Goal: Task Accomplishment & Management: Manage account settings

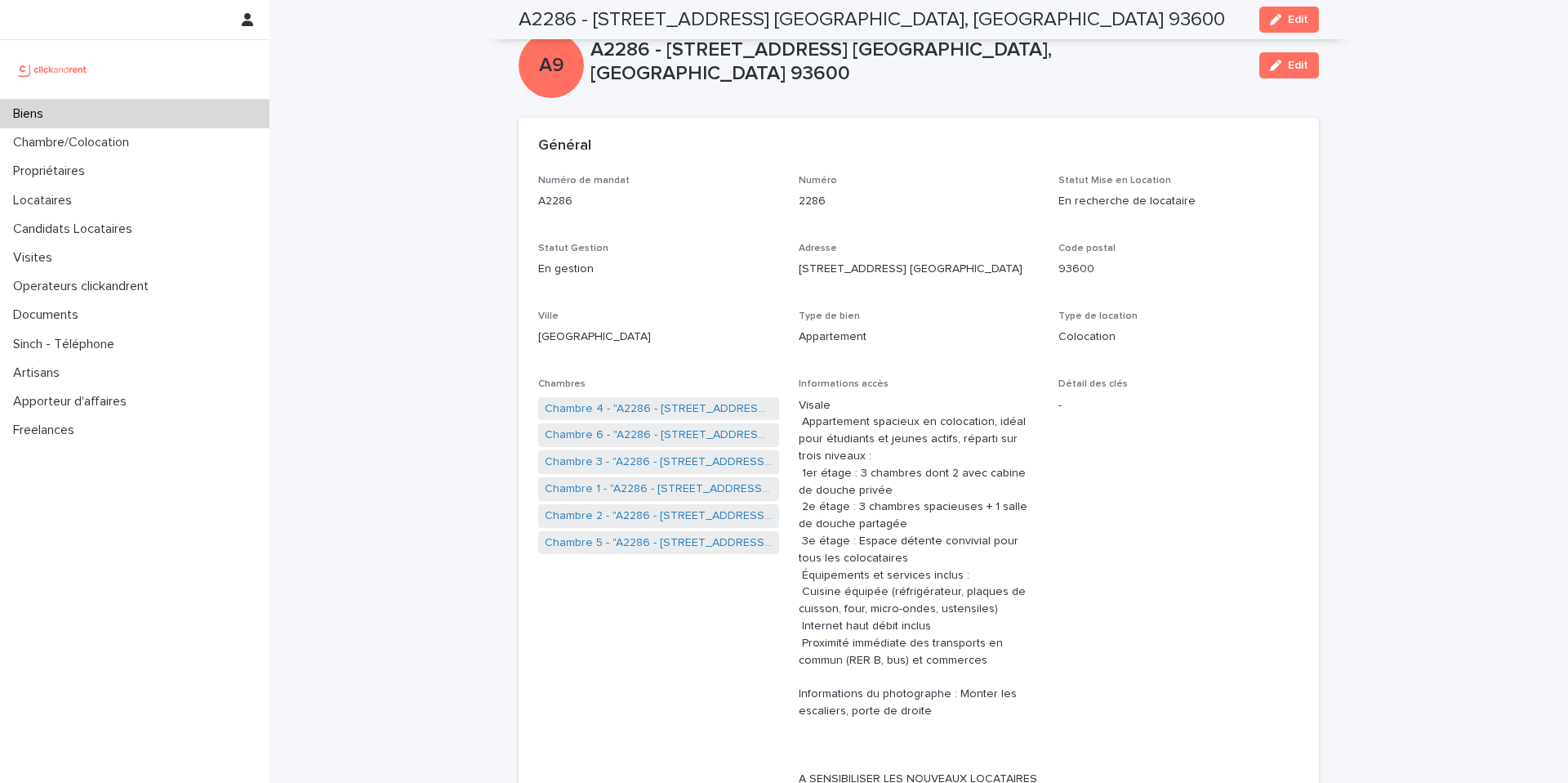
scroll to position [4723, 0]
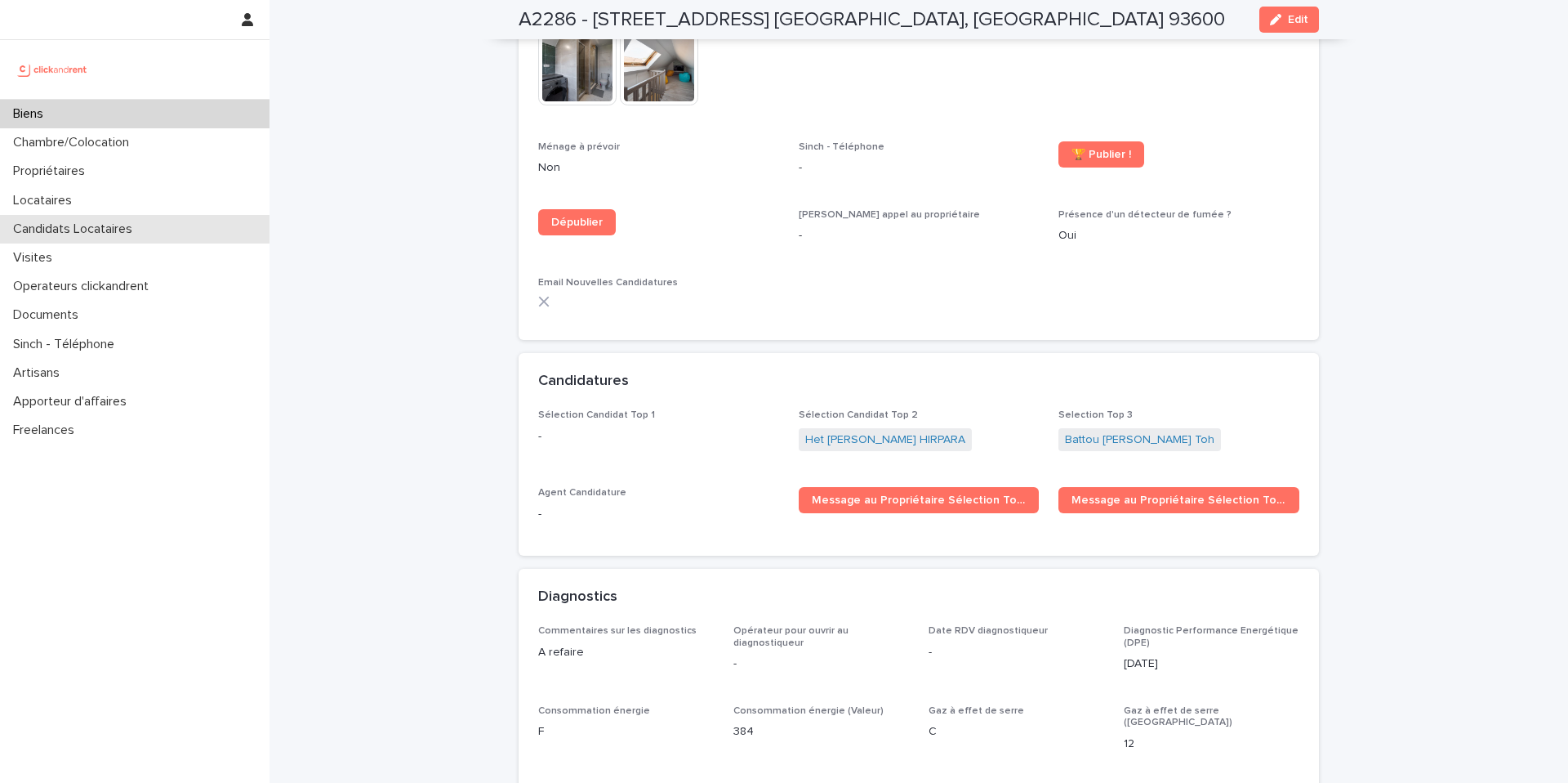
click at [110, 225] on p "Candidats Locataires" at bounding box center [75, 229] width 139 height 15
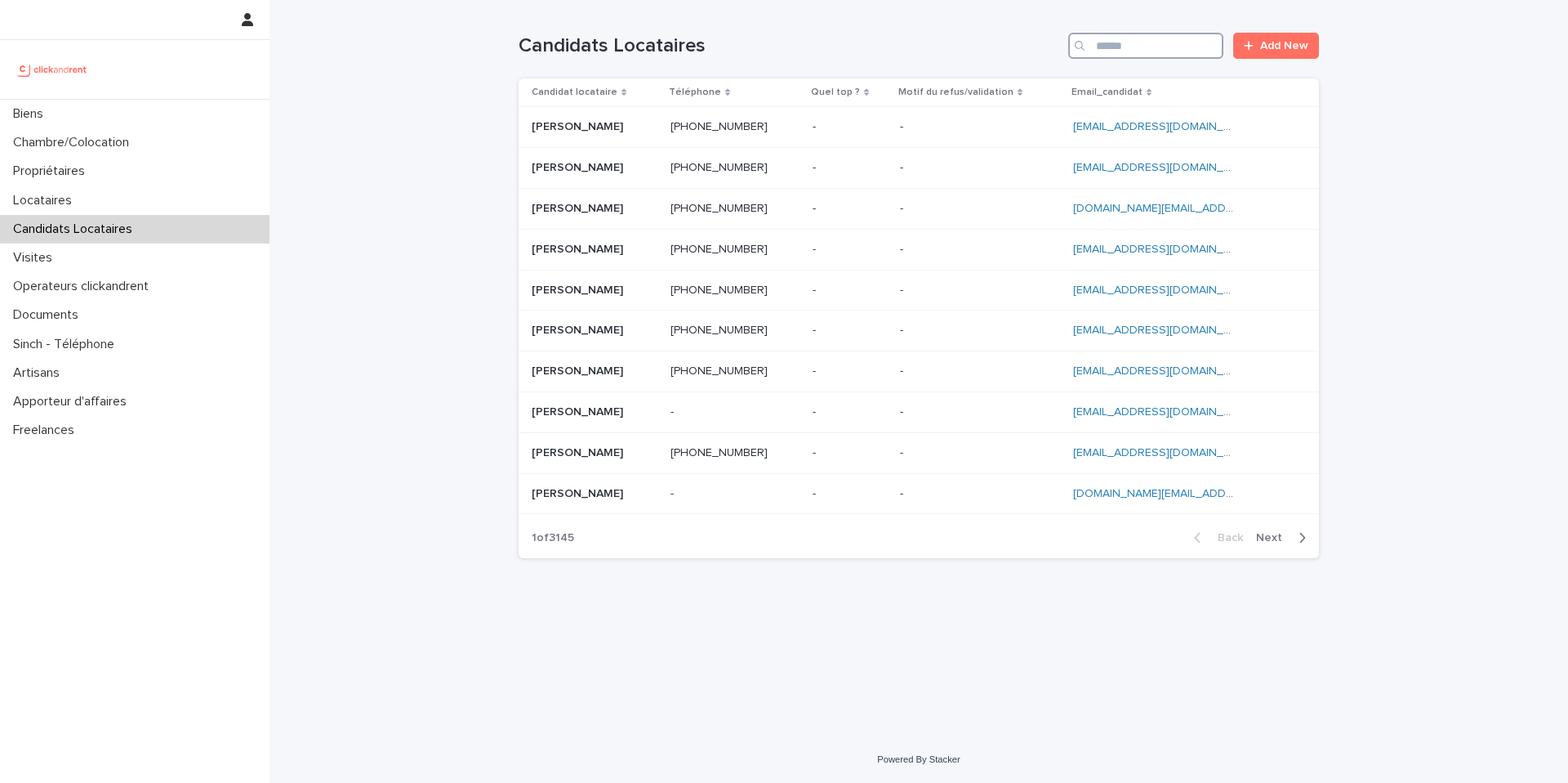
click at [1159, 44] on input "Search" at bounding box center [1146, 45] width 155 height 26
paste input "**********"
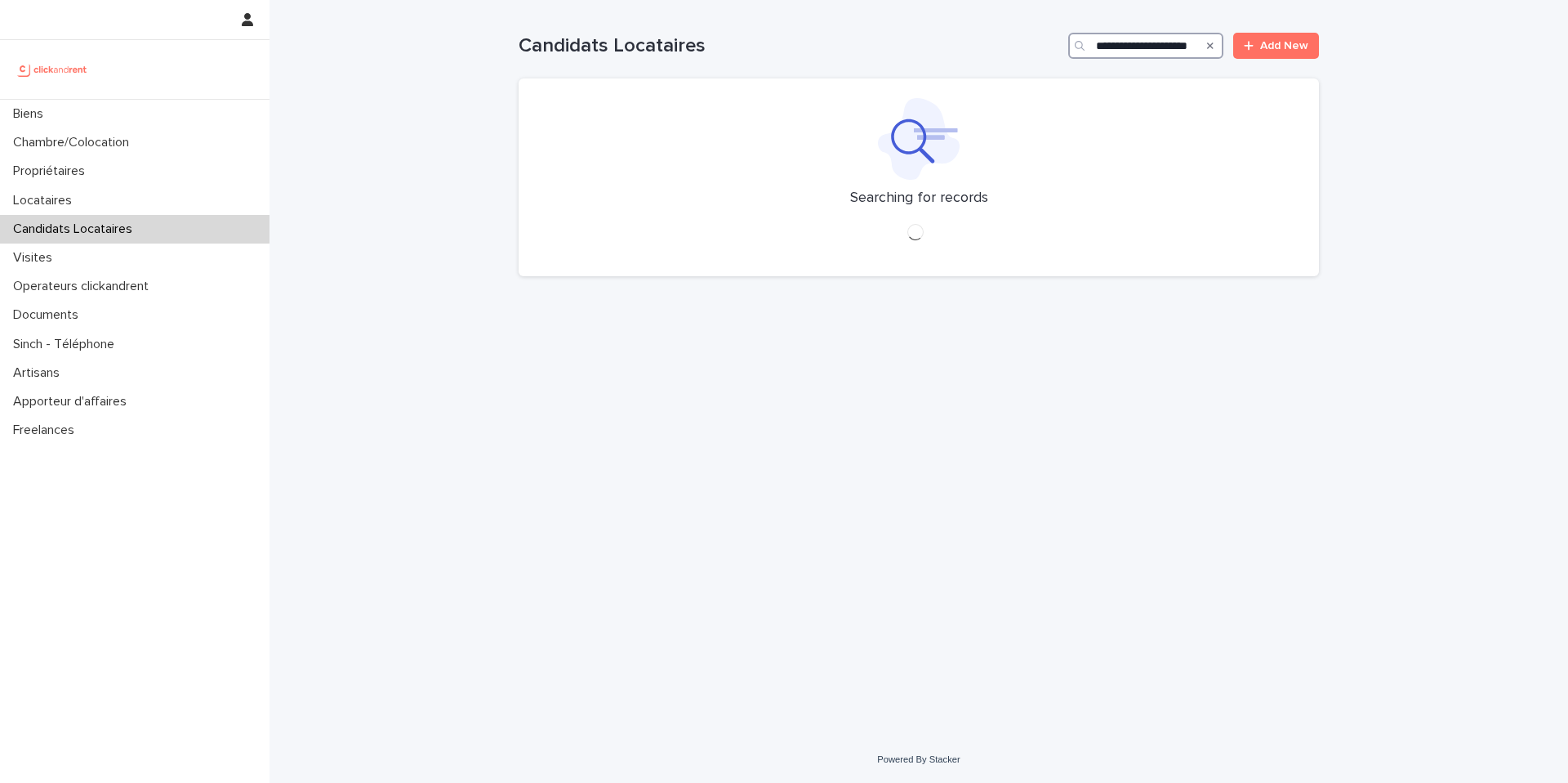
type input "**********"
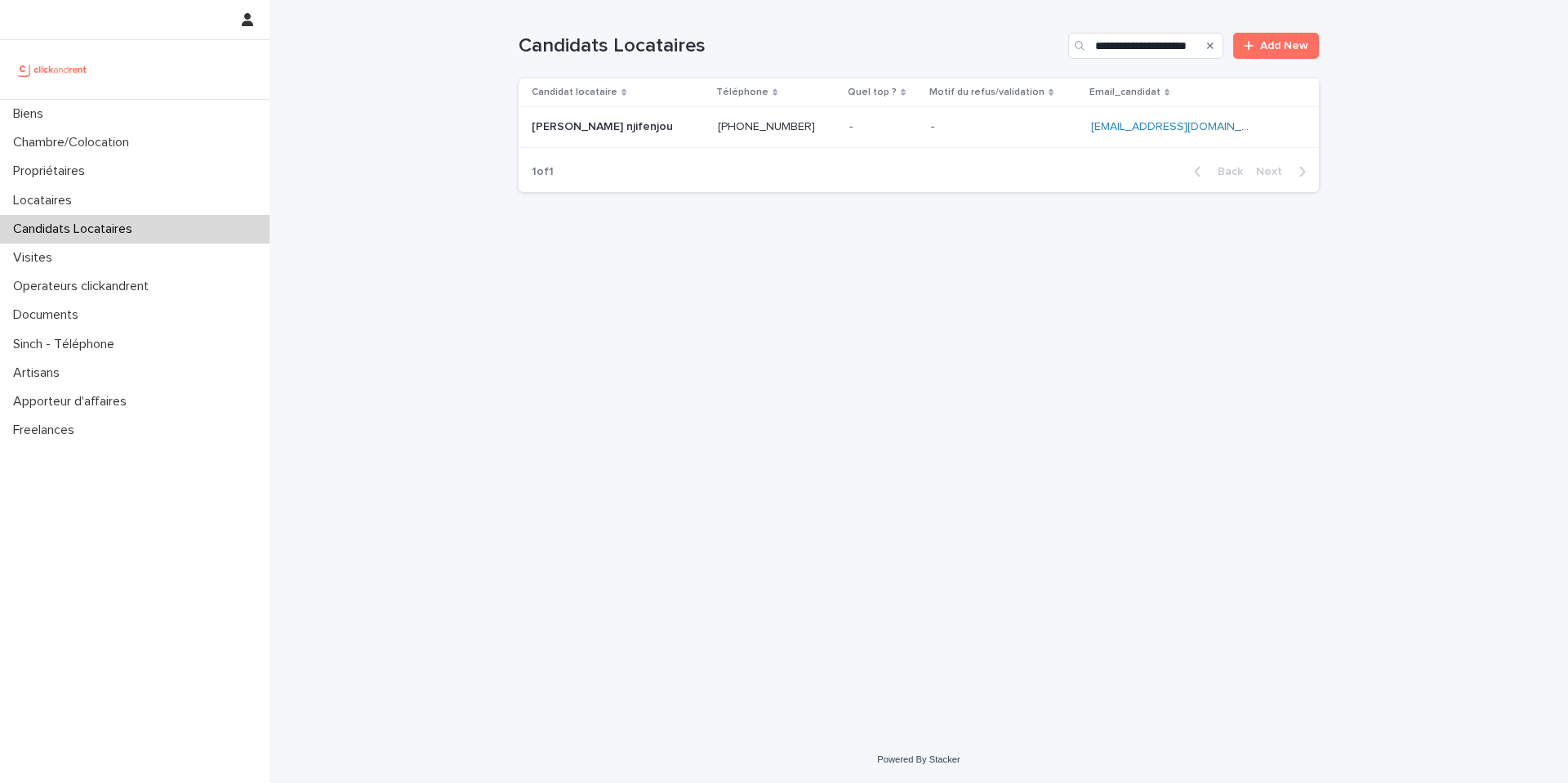
click at [1014, 121] on p at bounding box center [1005, 126] width 147 height 14
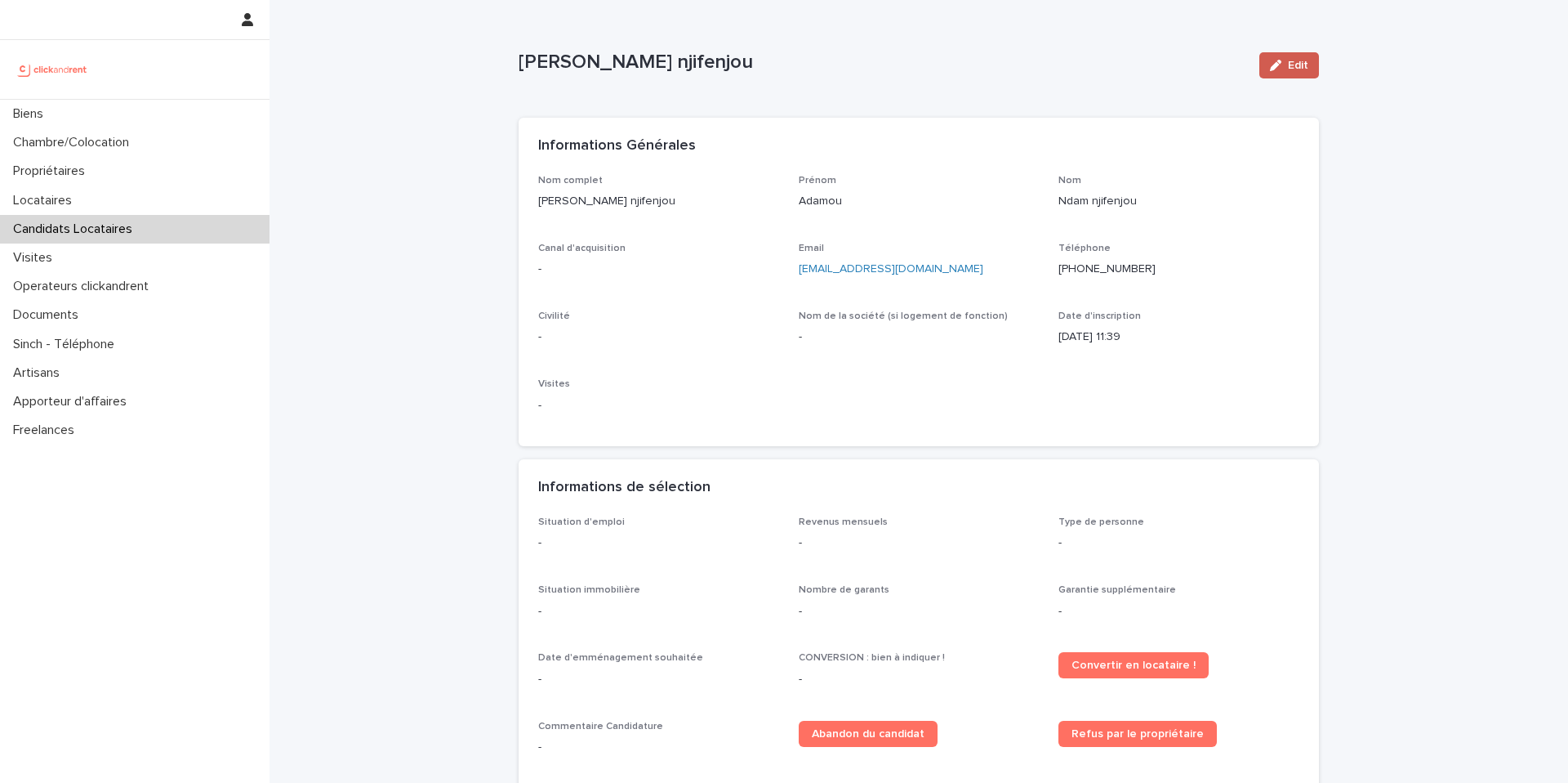
click at [1291, 63] on span "Edit" at bounding box center [1298, 65] width 20 height 12
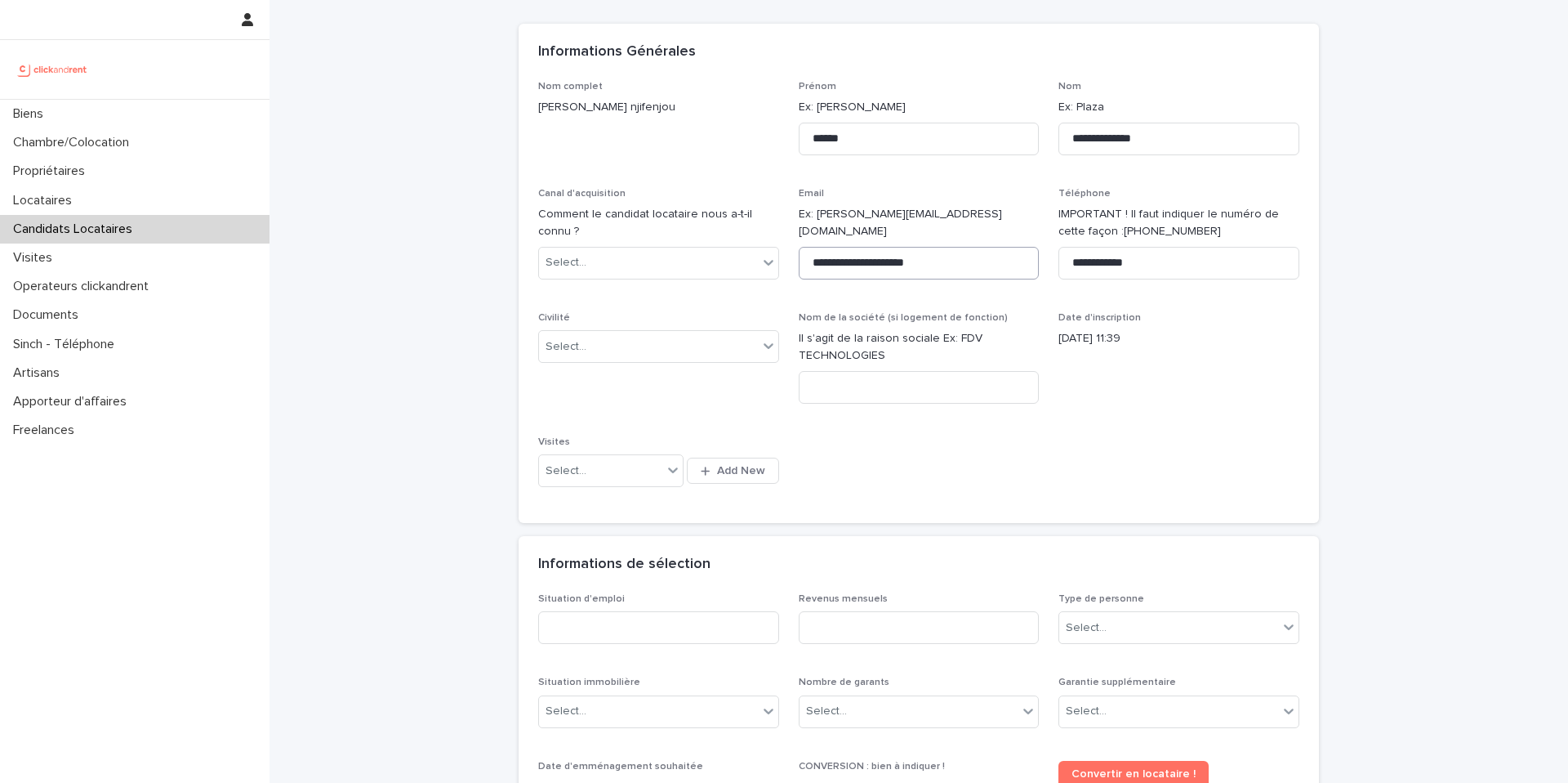
scroll to position [114, 0]
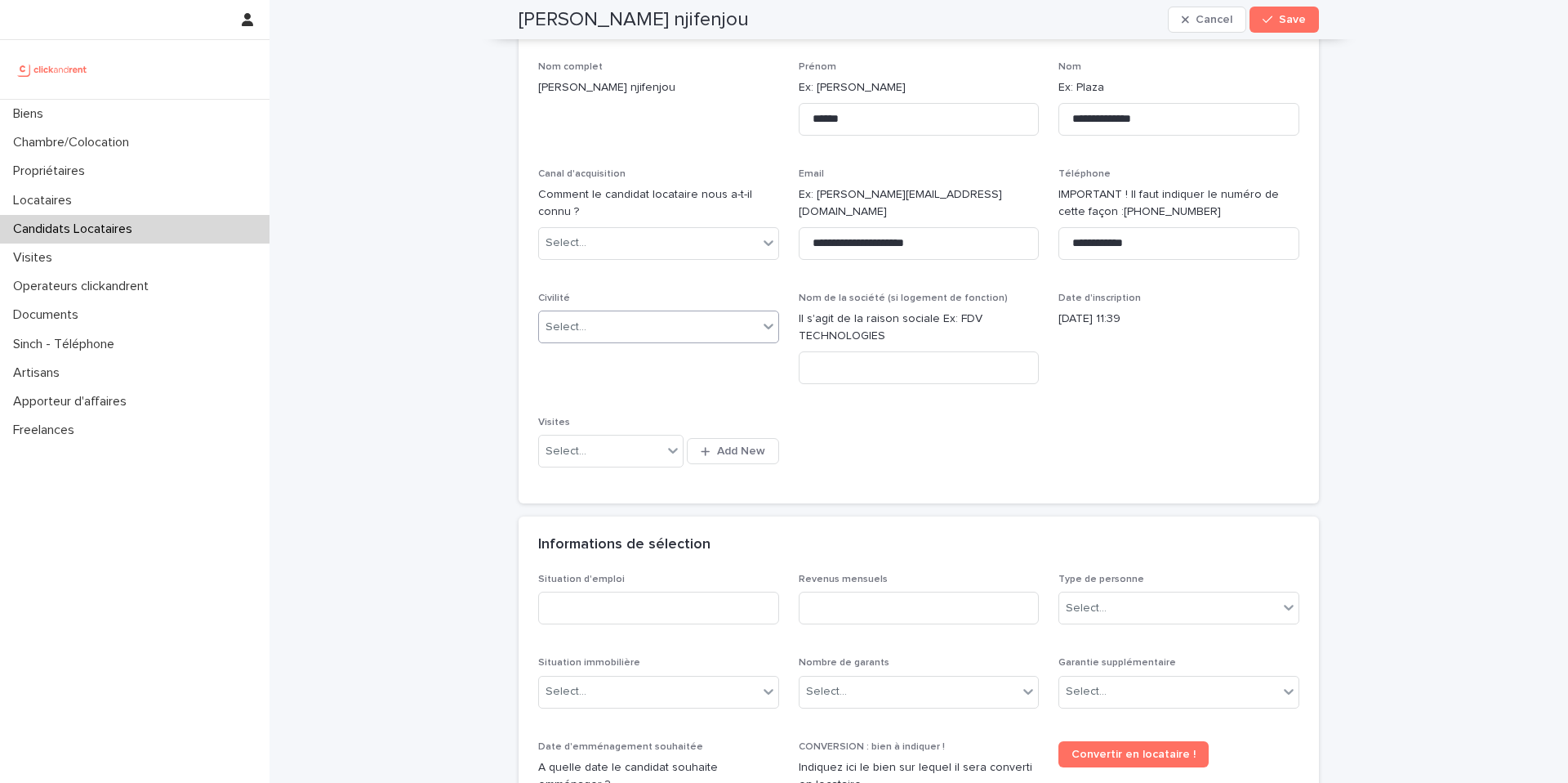
click at [626, 336] on div "Select..." at bounding box center [648, 327] width 219 height 27
click at [622, 385] on div "Monsieur" at bounding box center [659, 386] width 240 height 28
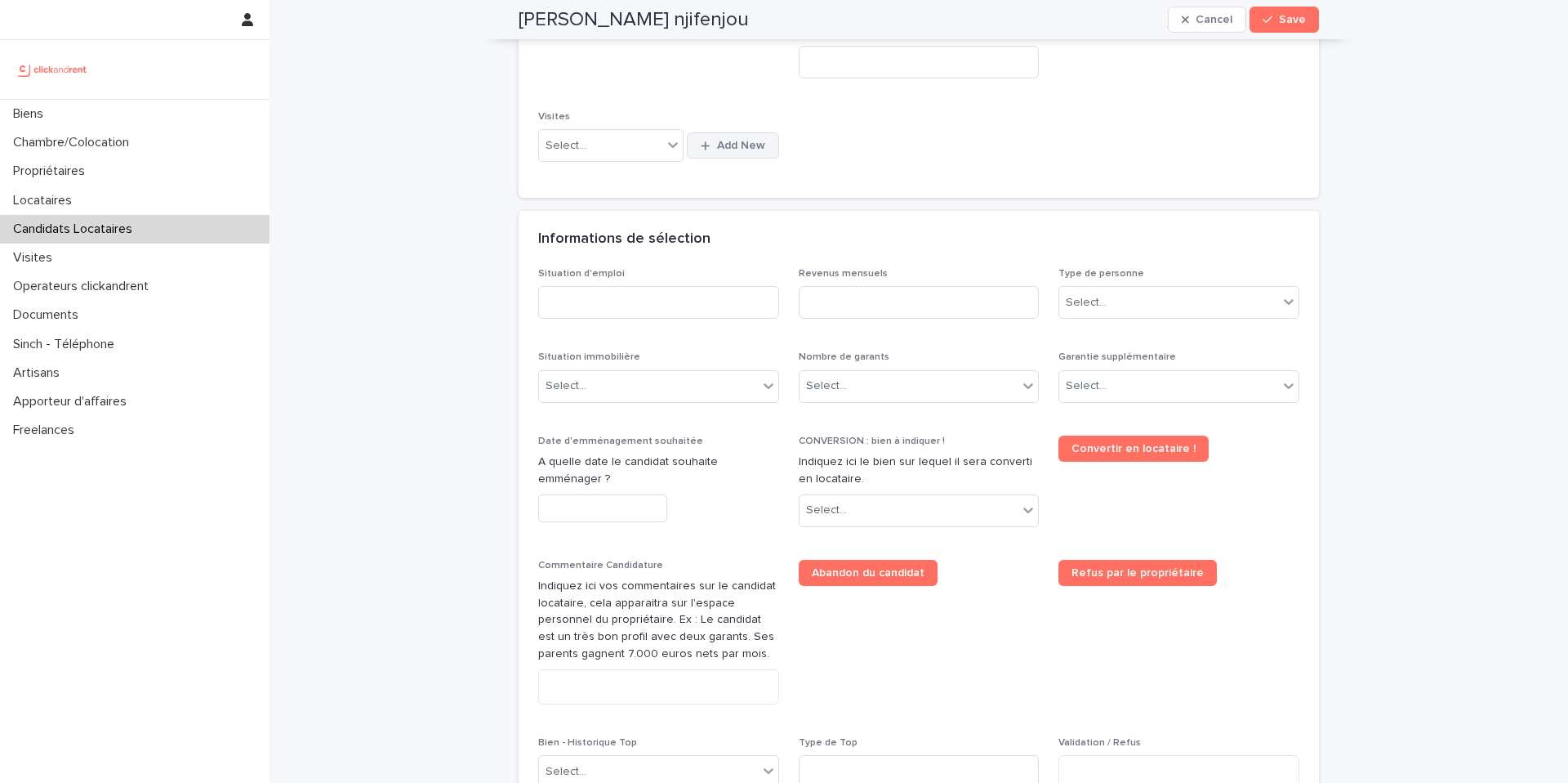
scroll to position [416, 0]
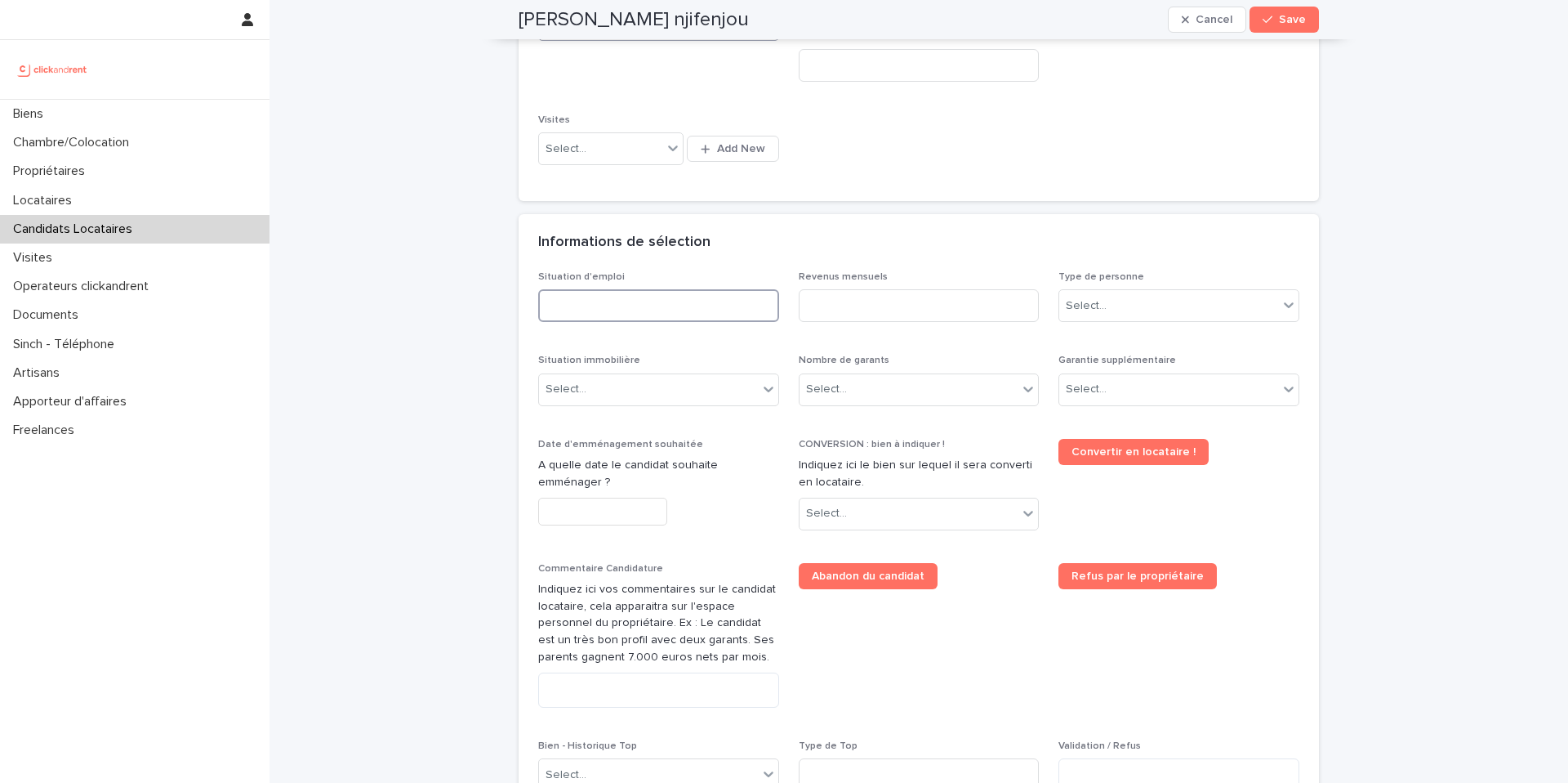
click at [690, 298] on input at bounding box center [658, 305] width 241 height 33
type input "********"
click at [918, 306] on input at bounding box center [919, 305] width 241 height 33
type input "*"
click at [1116, 313] on div "Select..." at bounding box center [1169, 306] width 219 height 27
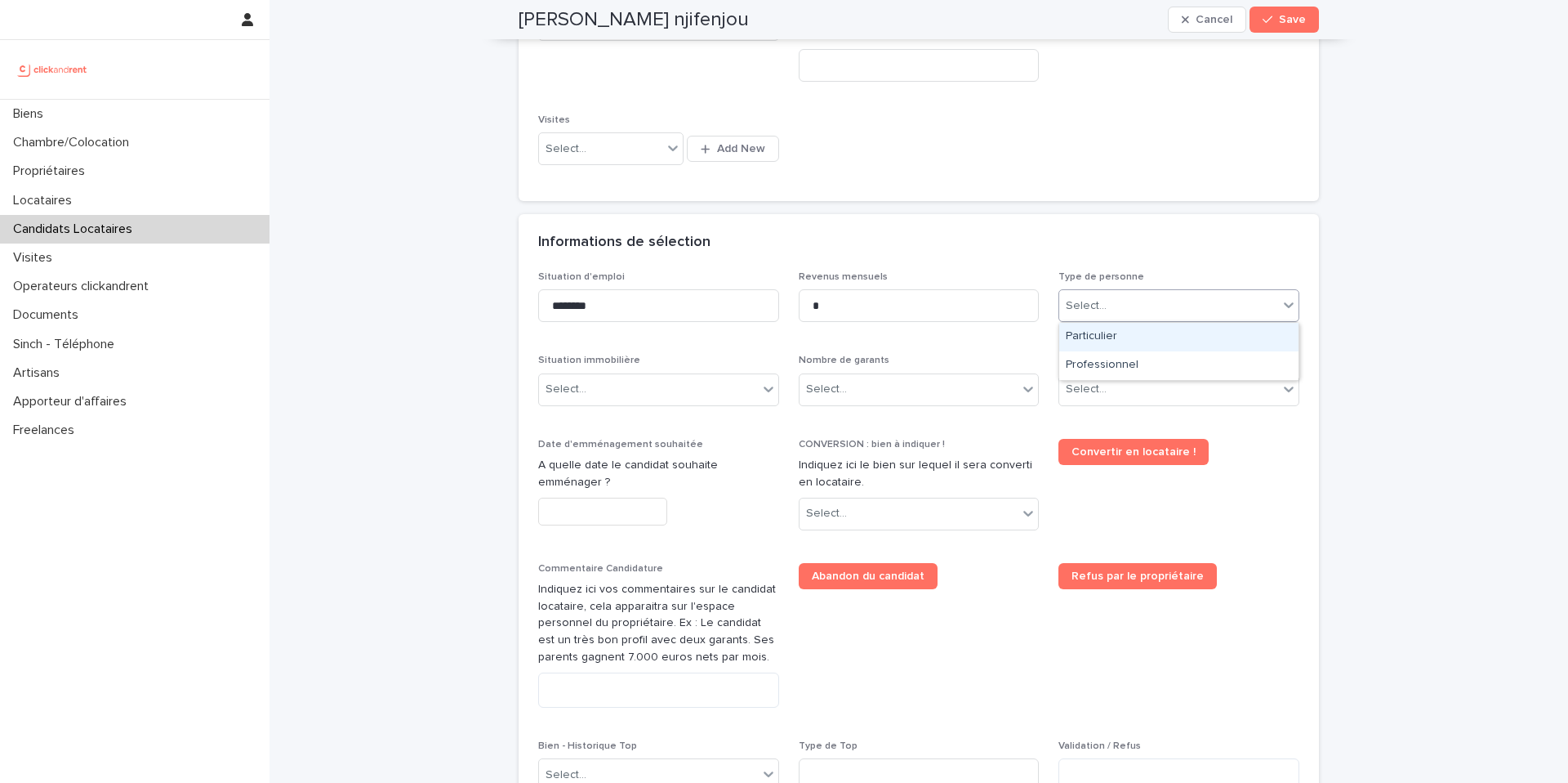
click at [1121, 346] on div "Particulier" at bounding box center [1179, 336] width 240 height 28
click at [739, 390] on div "Select..." at bounding box center [648, 390] width 219 height 27
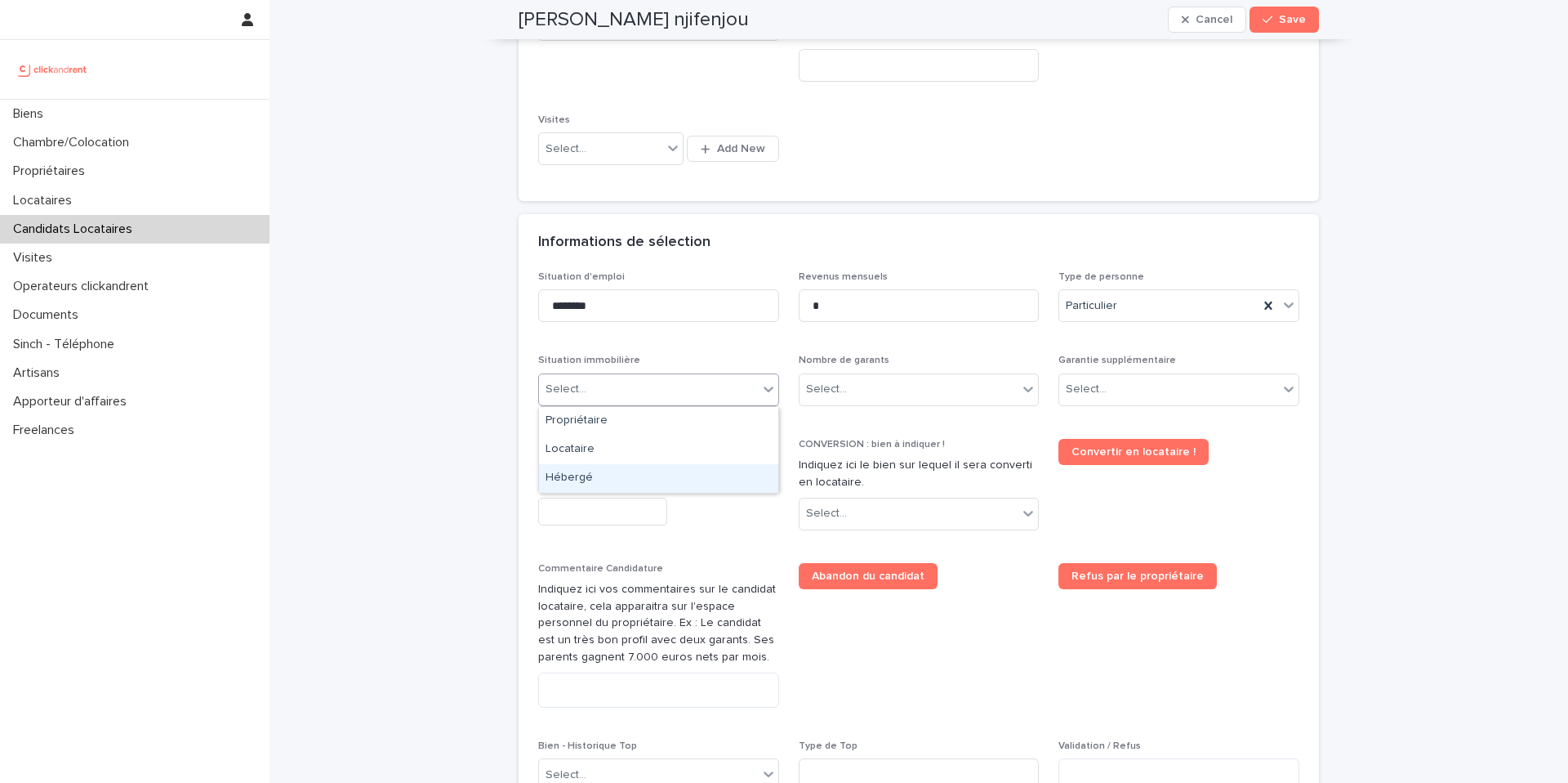
click at [695, 481] on div "Hébergé" at bounding box center [659, 478] width 240 height 28
click at [707, 404] on div "Hébergé" at bounding box center [658, 390] width 241 height 33
click at [875, 393] on div "Select..." at bounding box center [909, 390] width 219 height 27
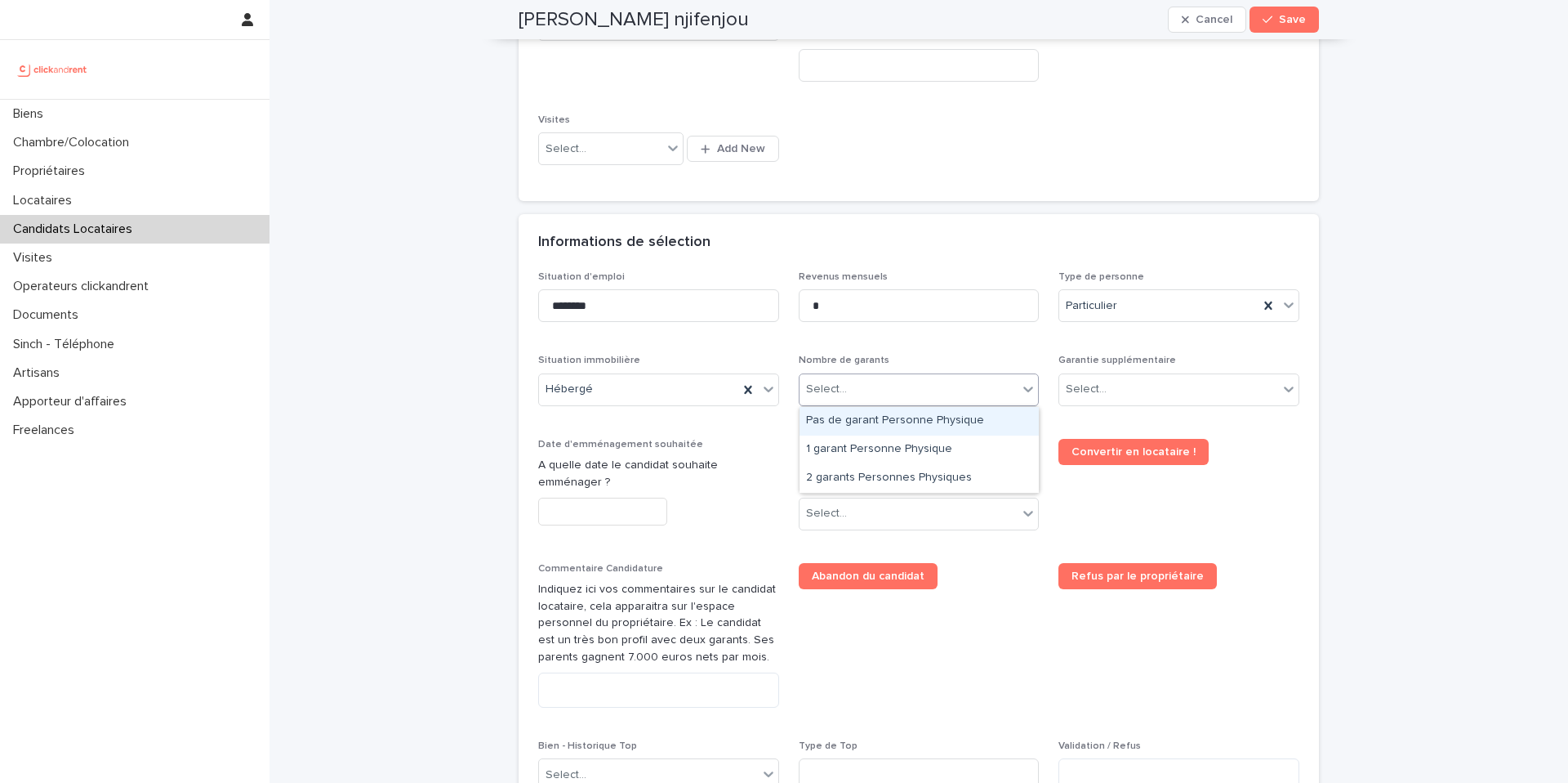
click at [873, 417] on div "Pas de garant Personne Physique" at bounding box center [920, 421] width 240 height 28
click at [1169, 379] on div "Select..." at bounding box center [1169, 390] width 219 height 27
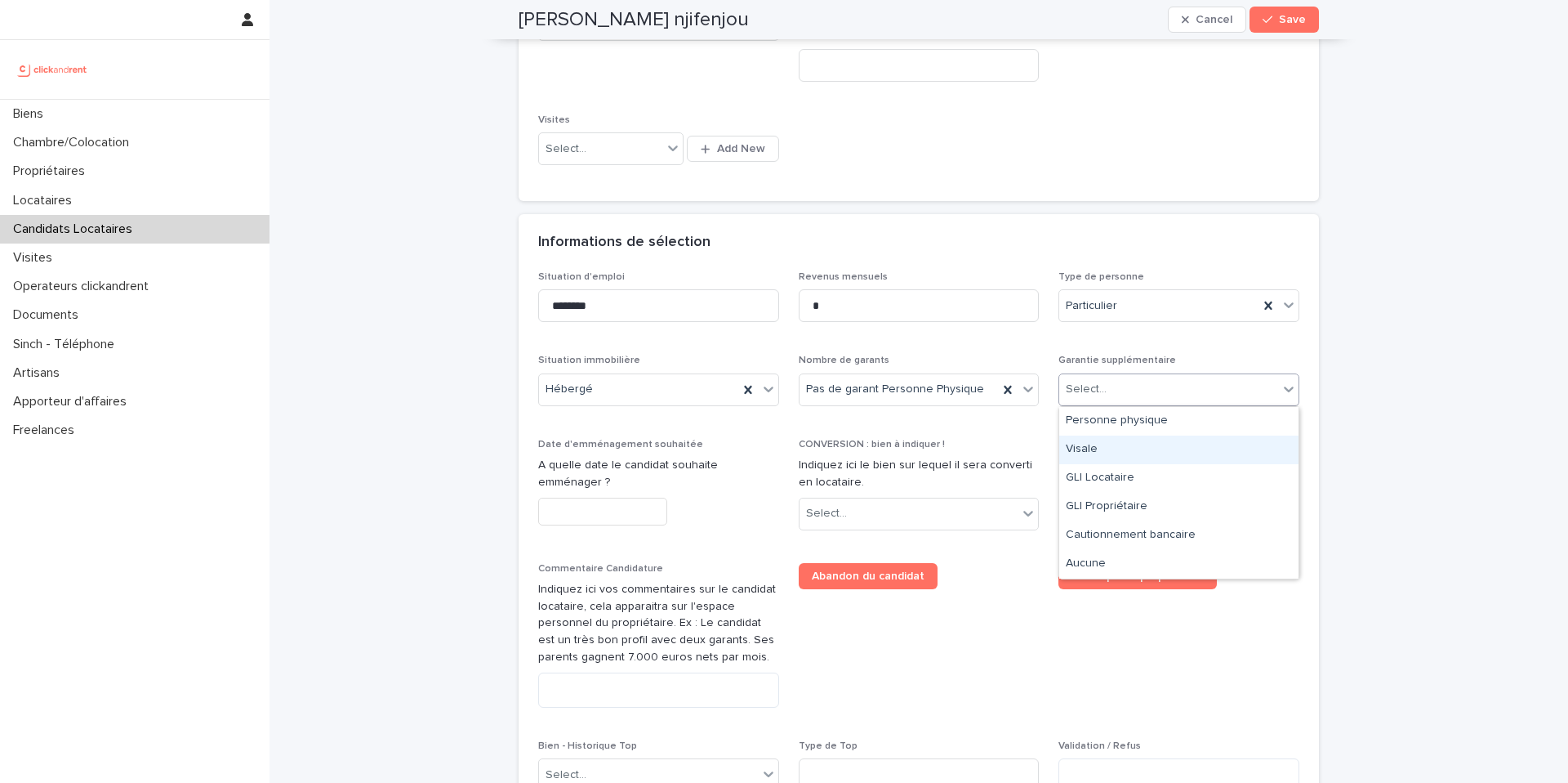
click at [1114, 454] on div "Visale" at bounding box center [1179, 450] width 240 height 28
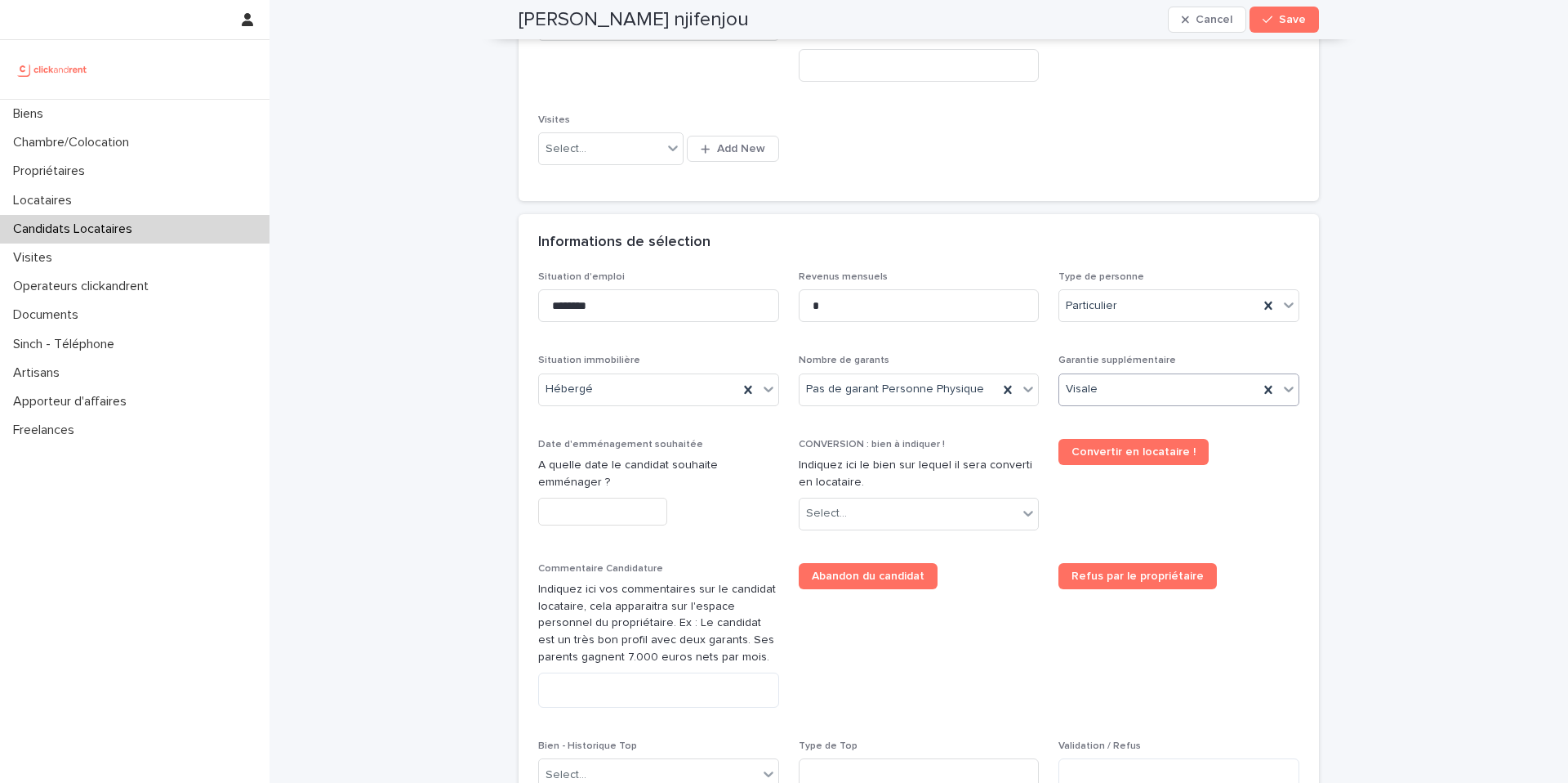
click at [619, 501] on input "text" at bounding box center [603, 511] width 129 height 28
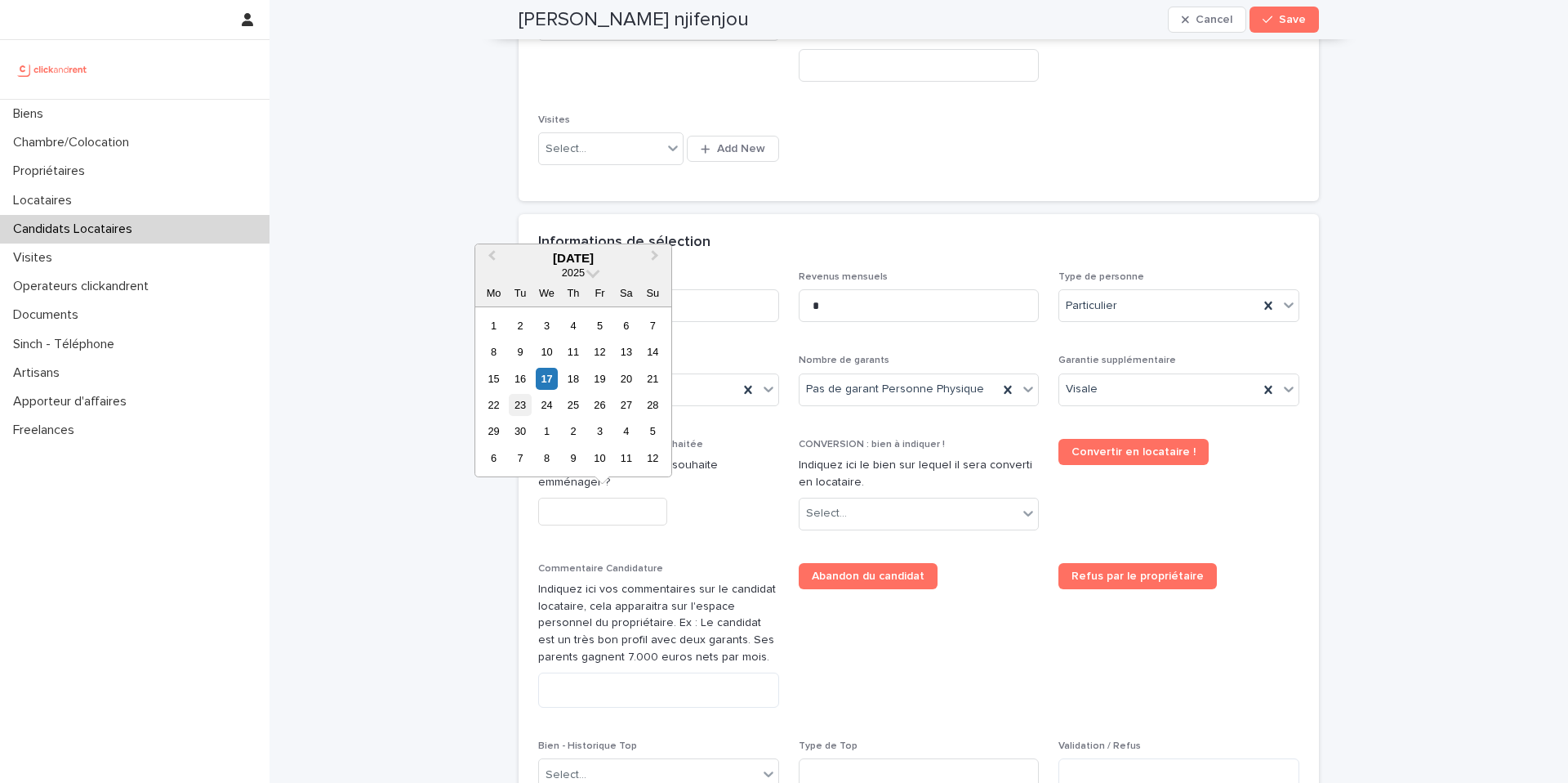
click at [524, 401] on div "23" at bounding box center [520, 405] width 22 height 22
type input "*********"
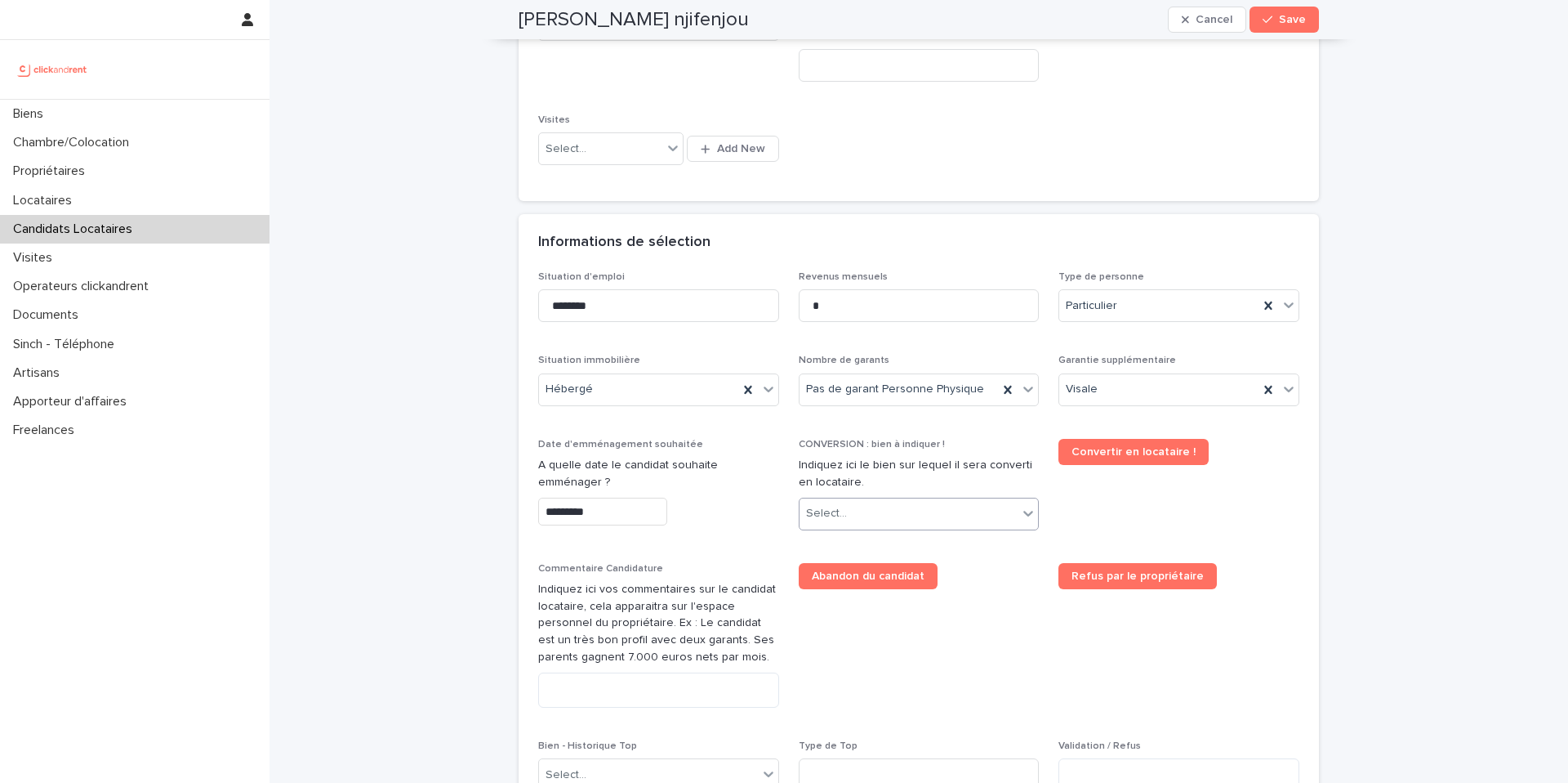
click at [888, 514] on div "Select..." at bounding box center [909, 514] width 219 height 27
type input "*****"
click at [898, 547] on div "A2286 - [STREET_ADDRESS] [GEOGRAPHIC_DATA], [GEOGRAPHIC_DATA] 93600" at bounding box center [920, 545] width 240 height 28
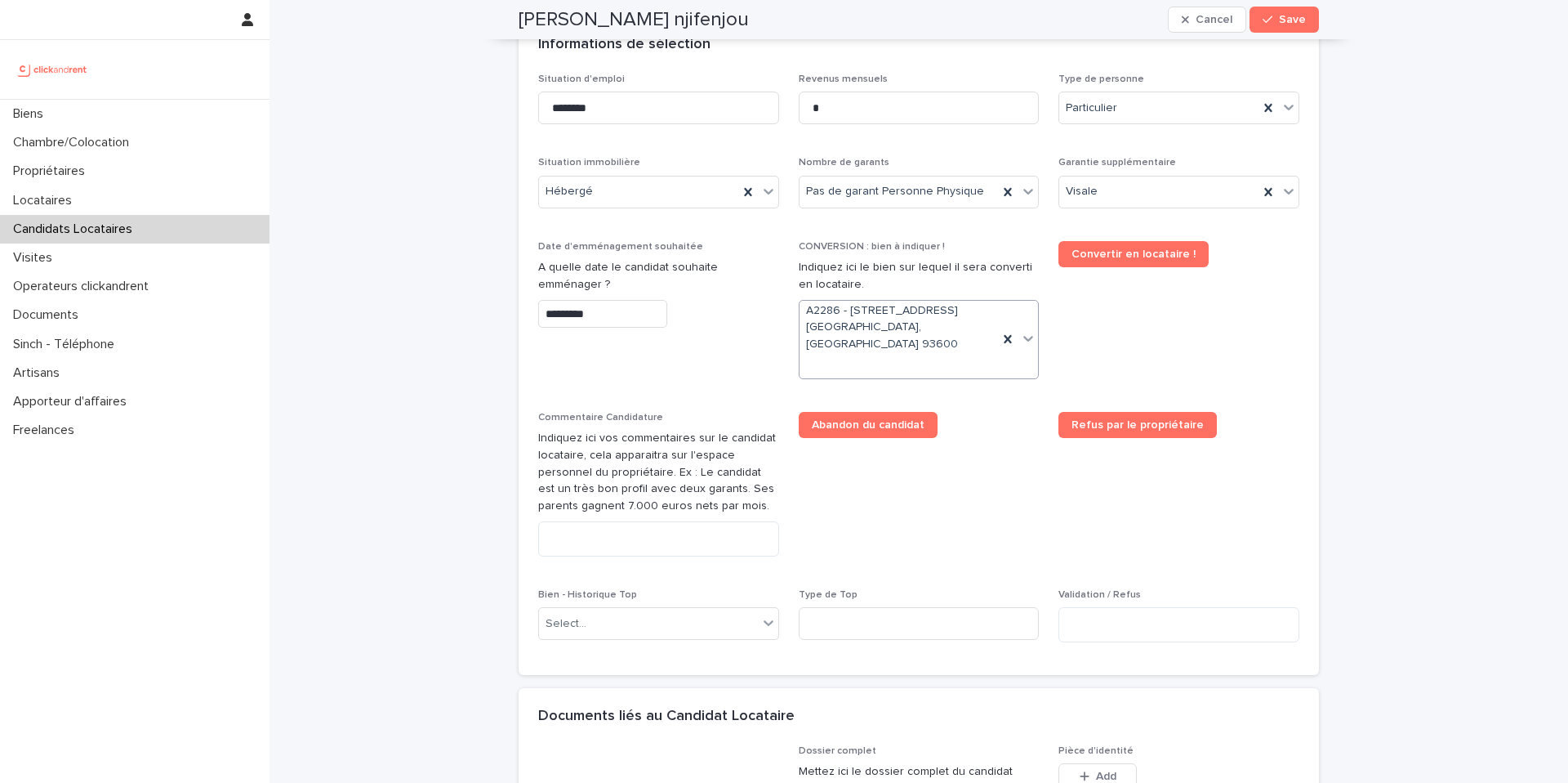
scroll to position [633, 0]
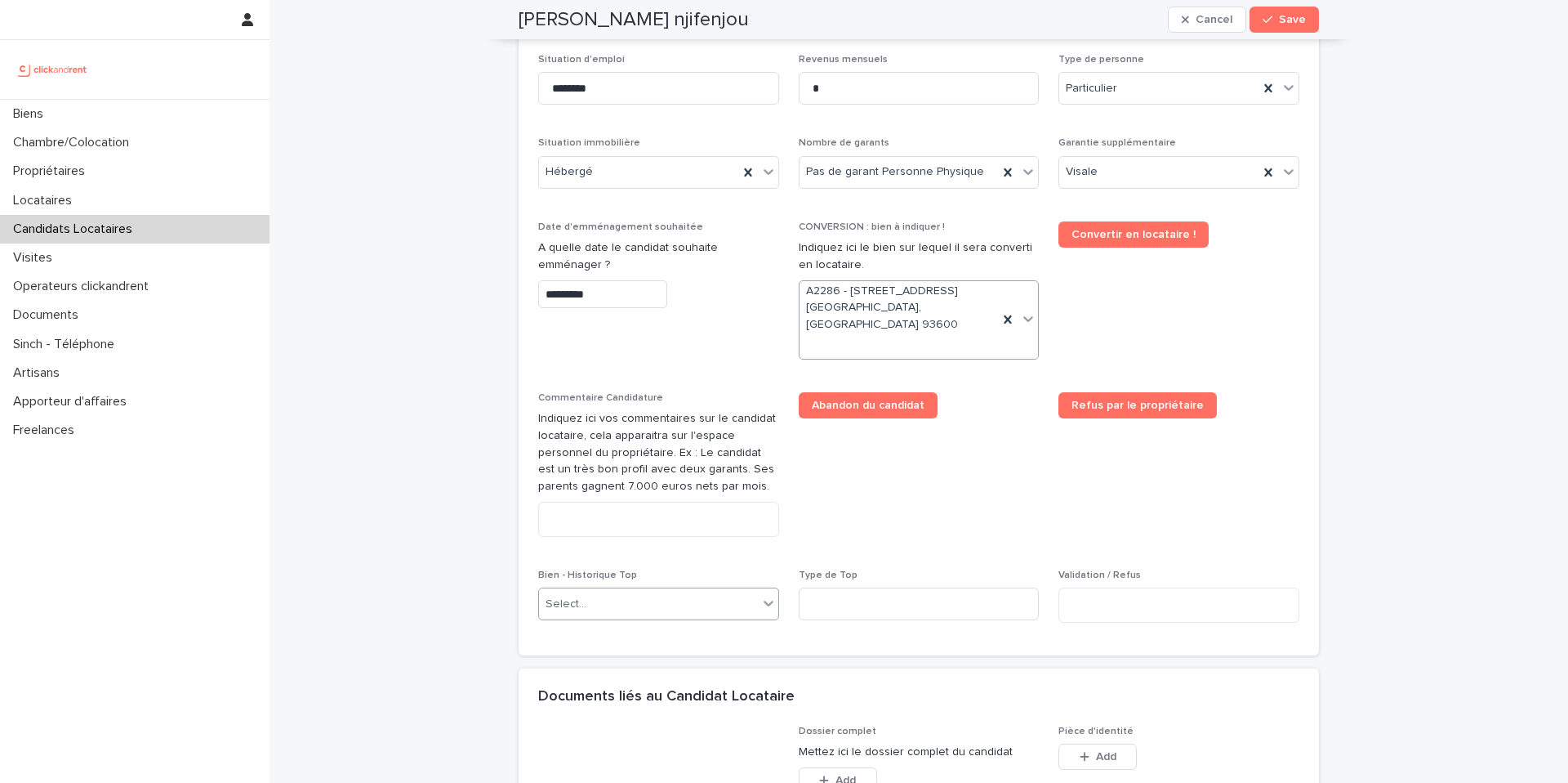
click at [648, 594] on div "Select..." at bounding box center [648, 604] width 219 height 27
type input "*****"
click at [675, 615] on div "A2286 - [STREET_ADDRESS] [GEOGRAPHIC_DATA], [GEOGRAPHIC_DATA] 93600" at bounding box center [659, 619] width 240 height 28
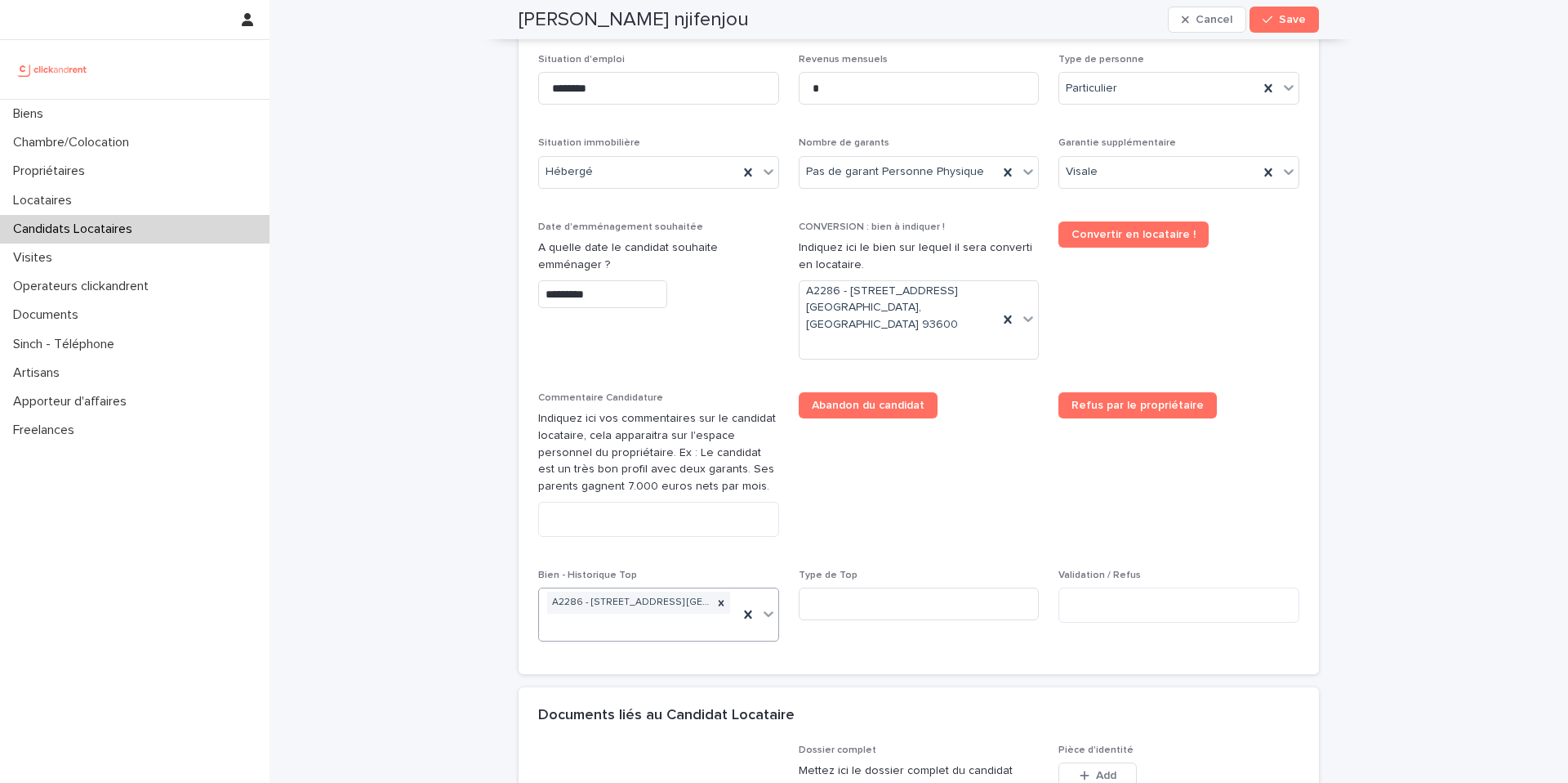
scroll to position [642, 0]
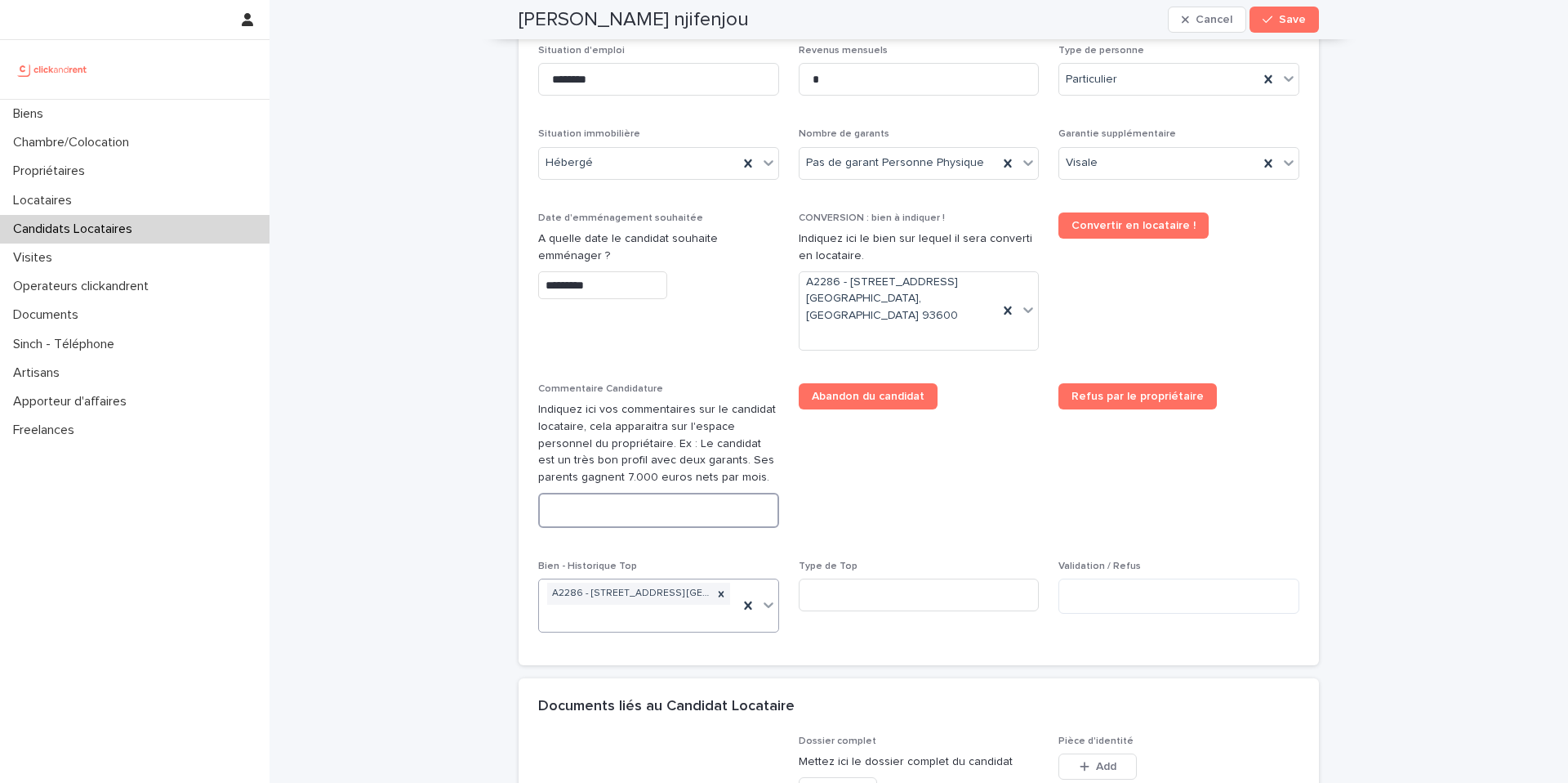
click at [687, 493] on textarea at bounding box center [658, 510] width 241 height 35
paste textarea "**********"
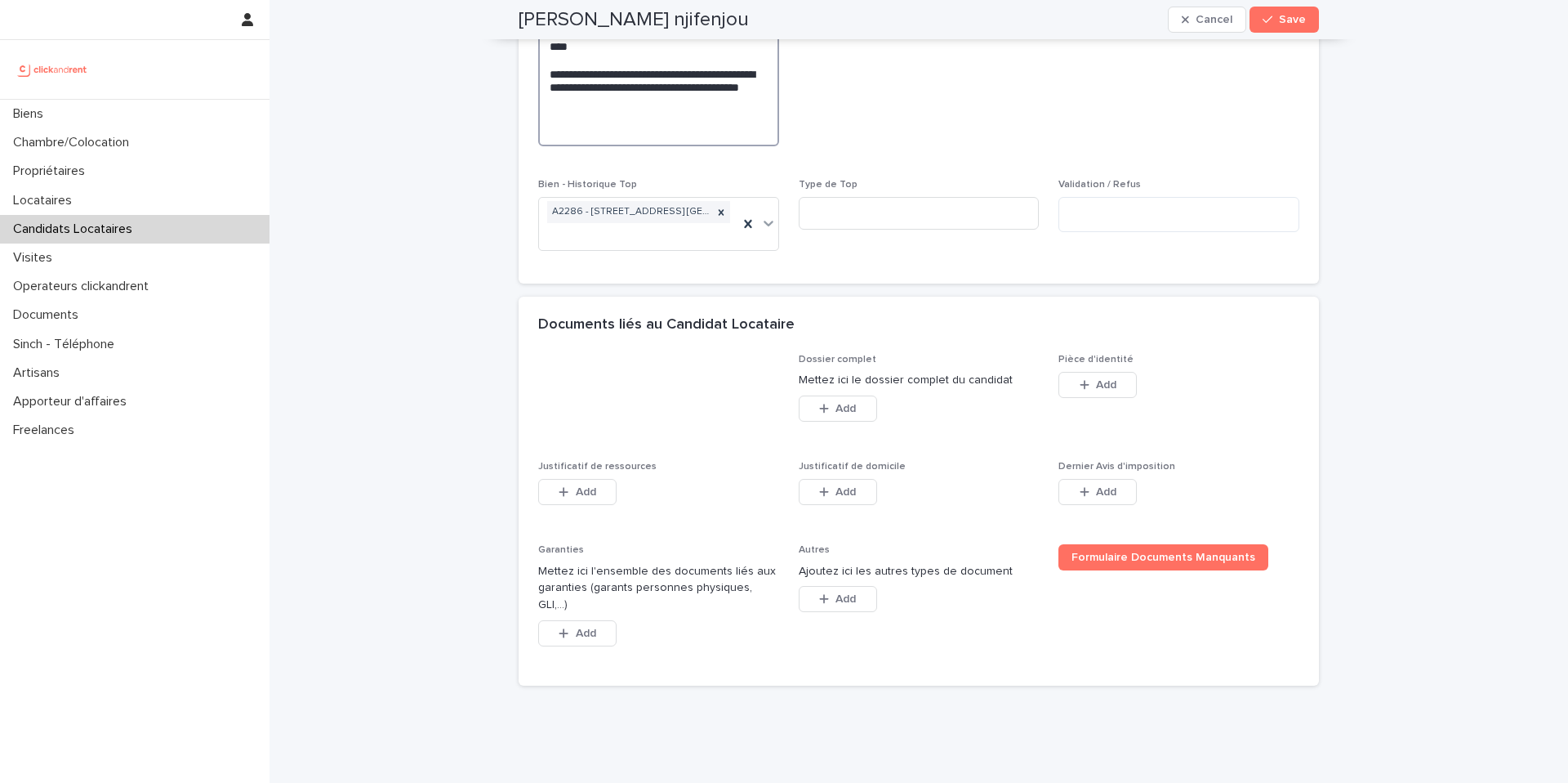
scroll to position [1254, 0]
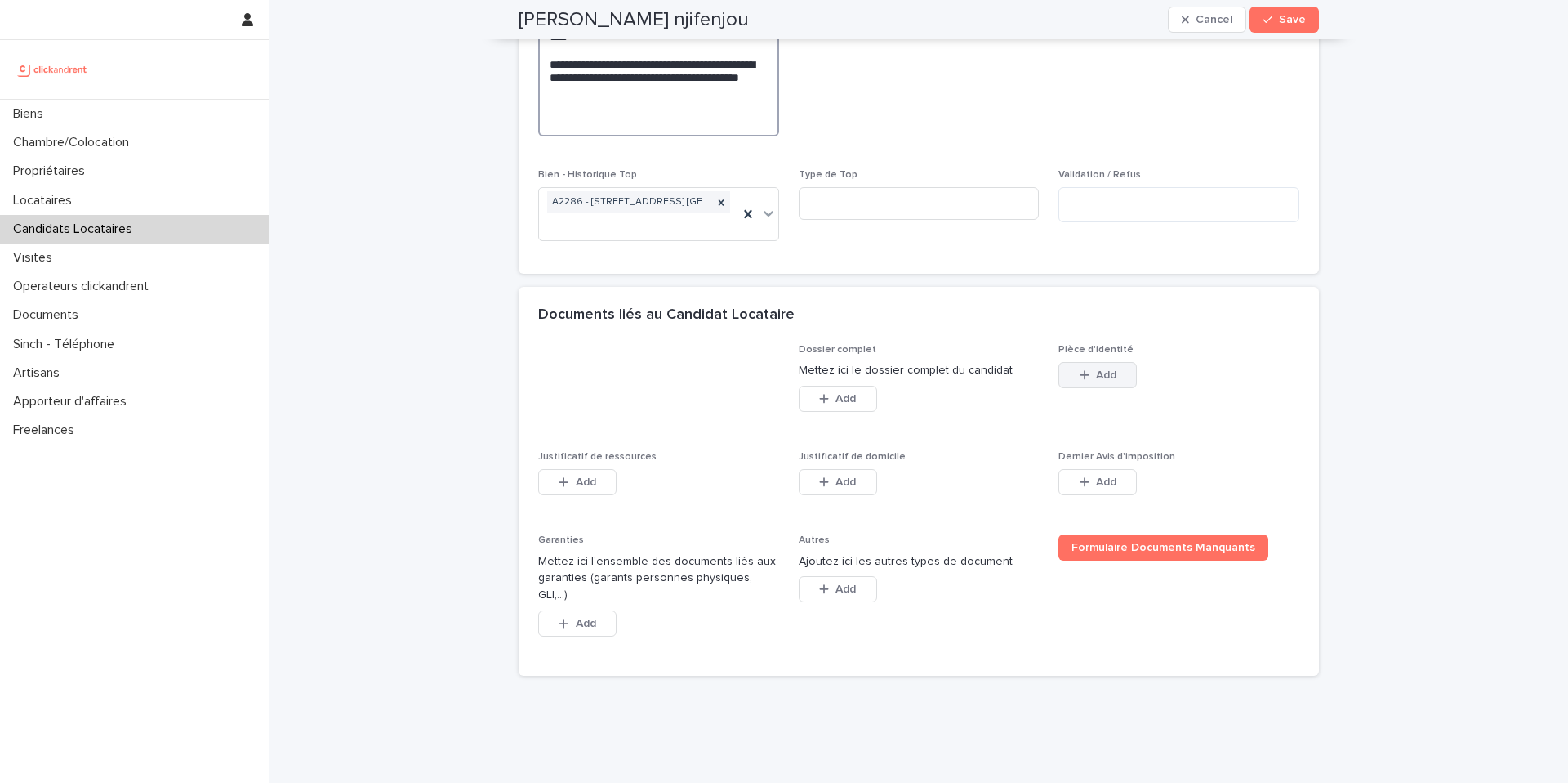
type textarea "**********"
click at [1109, 370] on span "Add" at bounding box center [1106, 375] width 20 height 12
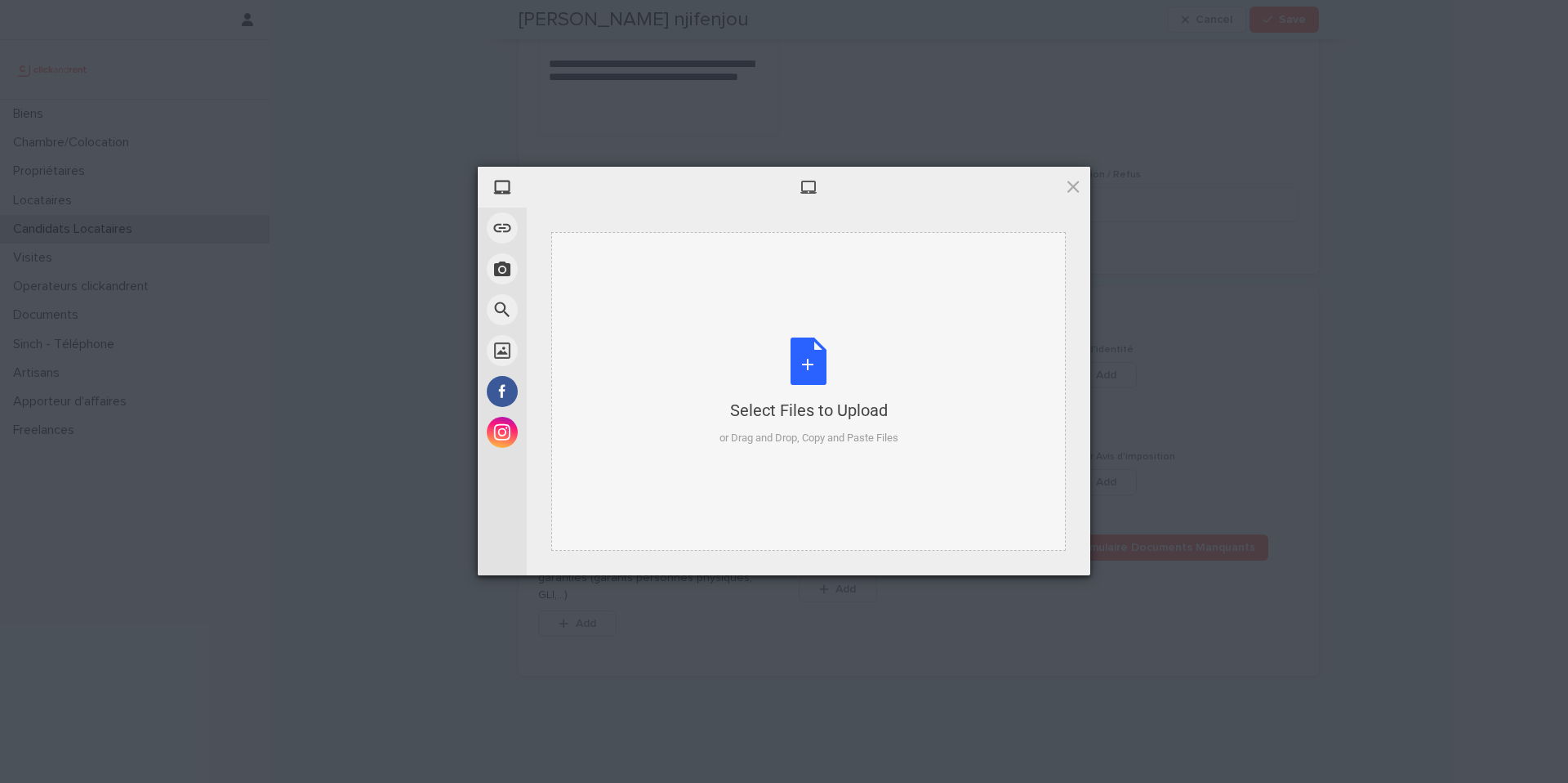
click at [816, 371] on div "Select Files to Upload or Drag and Drop, Copy and Paste Files" at bounding box center [809, 392] width 179 height 109
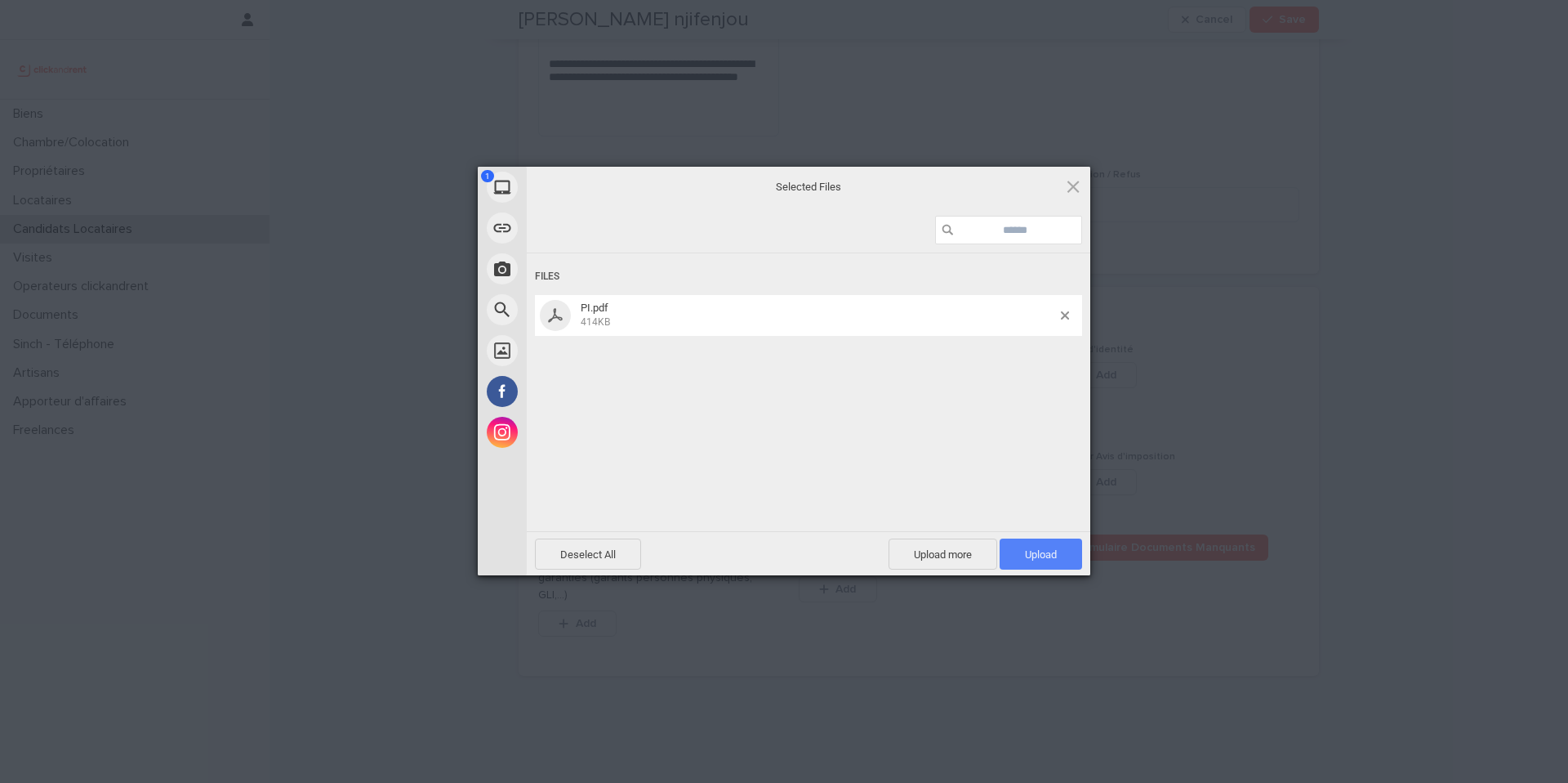
click at [1035, 555] on span "Upload 1" at bounding box center [1040, 554] width 32 height 12
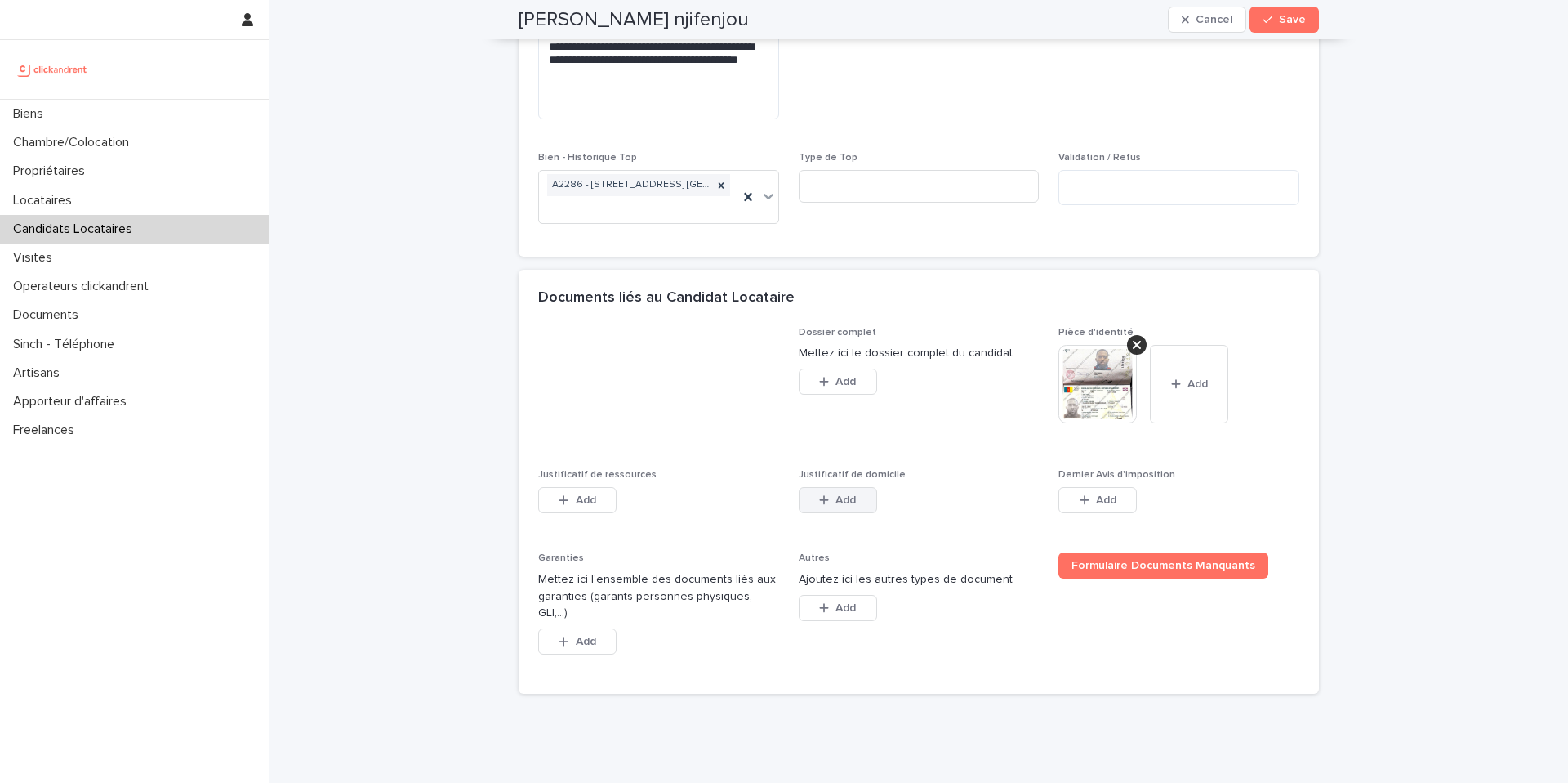
scroll to position [1282, 0]
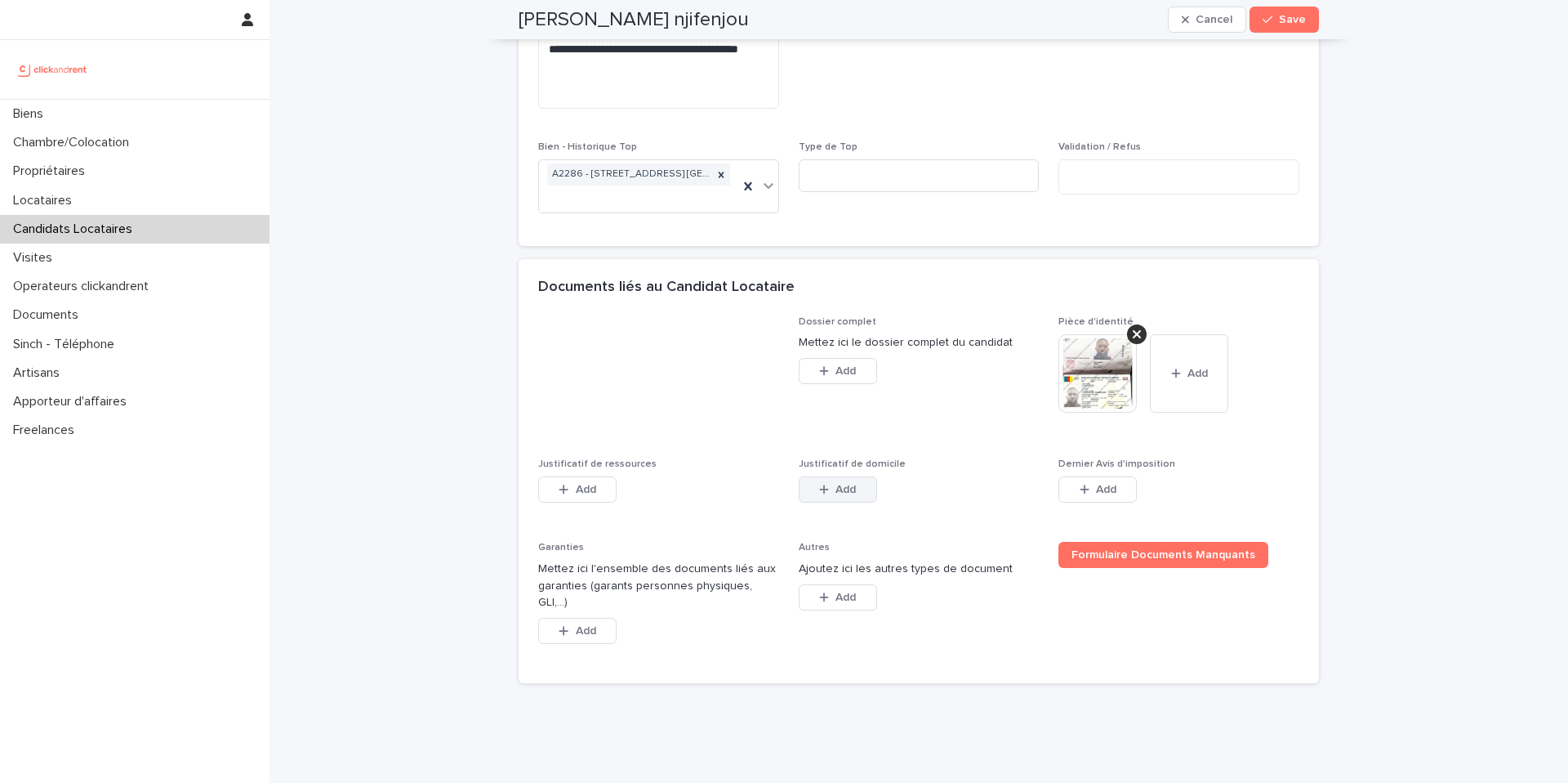
click at [835, 477] on button "Add" at bounding box center [838, 490] width 78 height 26
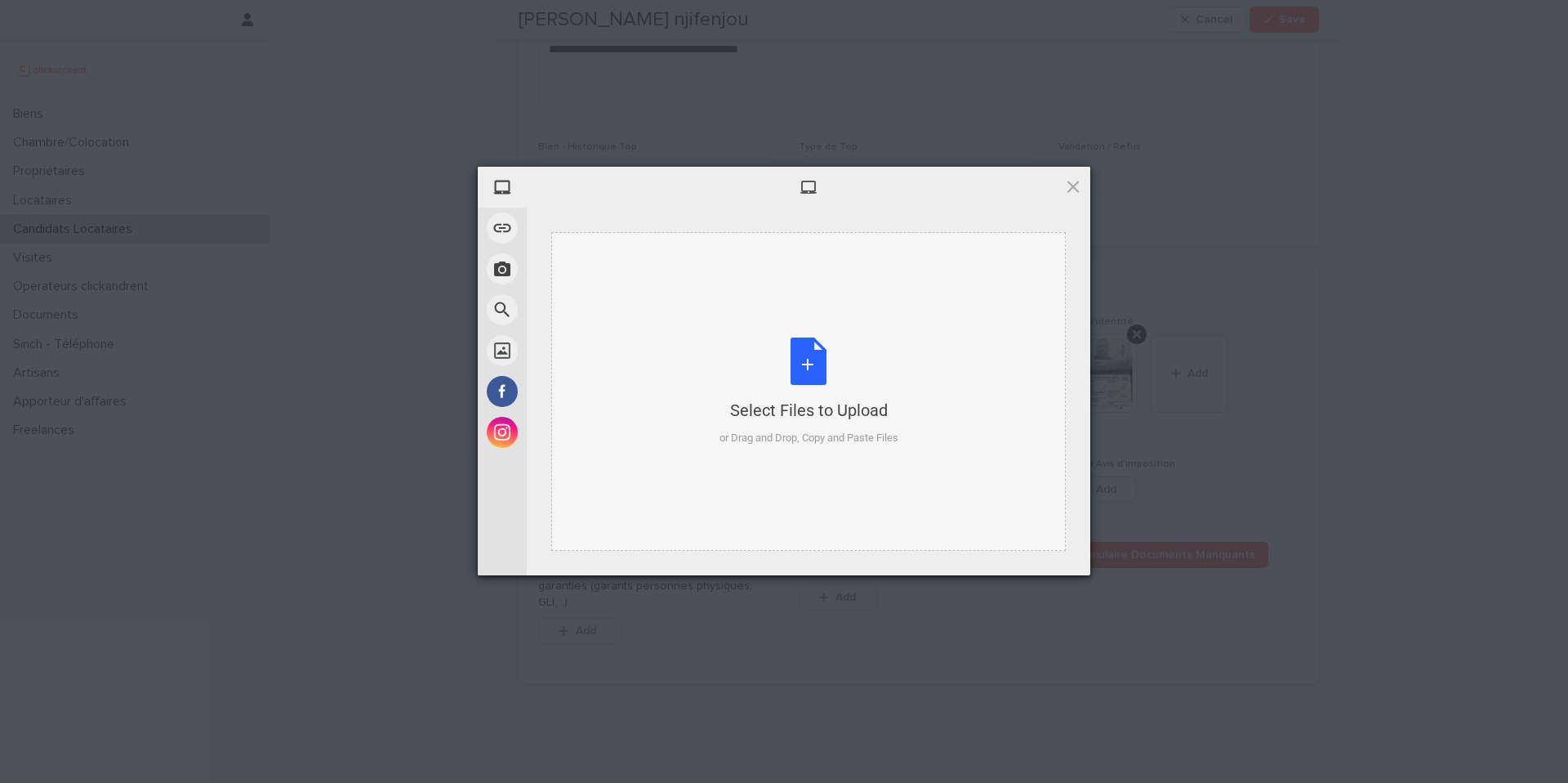
click at [812, 353] on div "Select Files to Upload or Drag and Drop, Copy and Paste Files" at bounding box center [809, 392] width 179 height 109
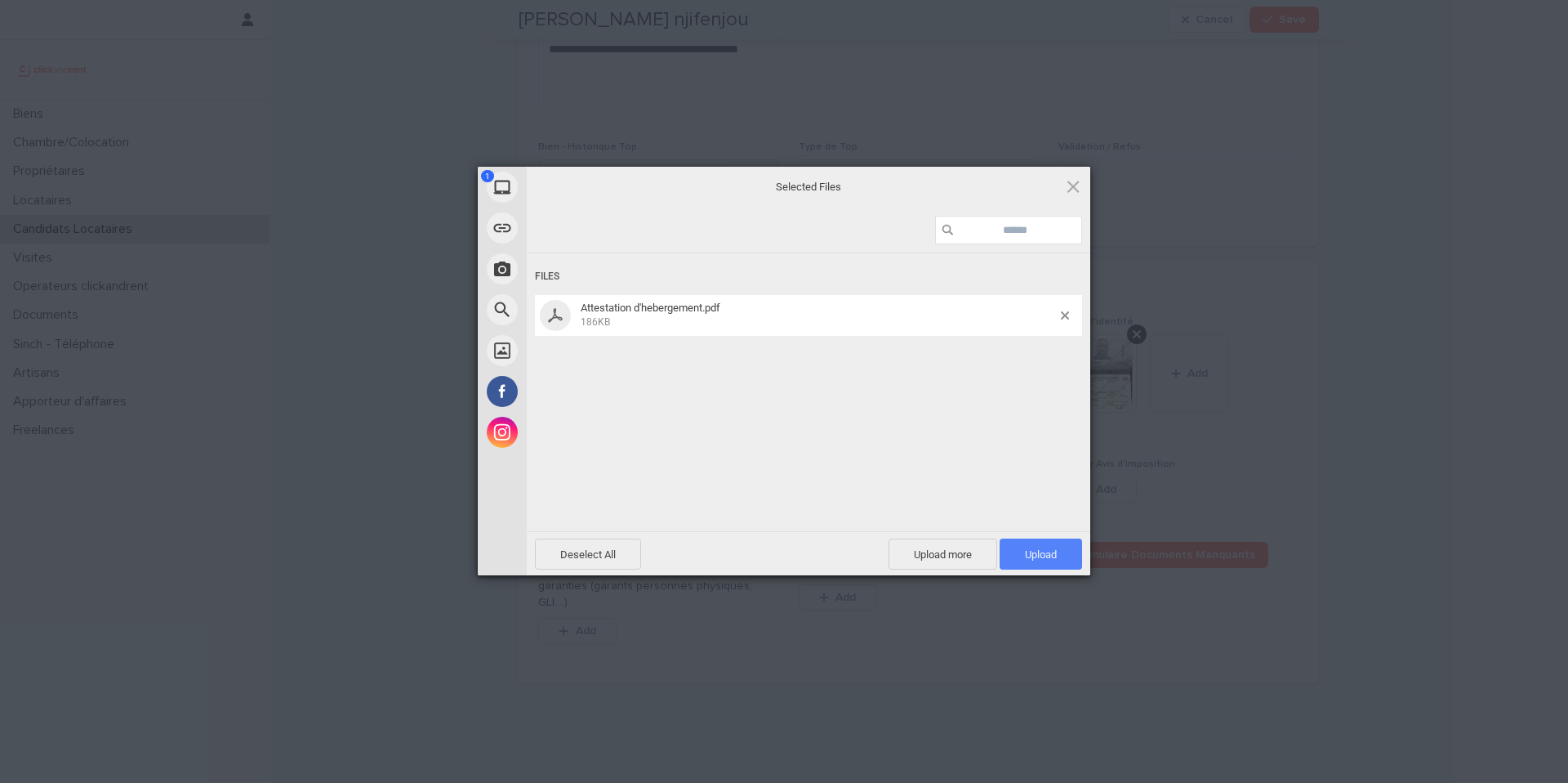
click at [1041, 551] on span "Upload 1" at bounding box center [1040, 554] width 32 height 12
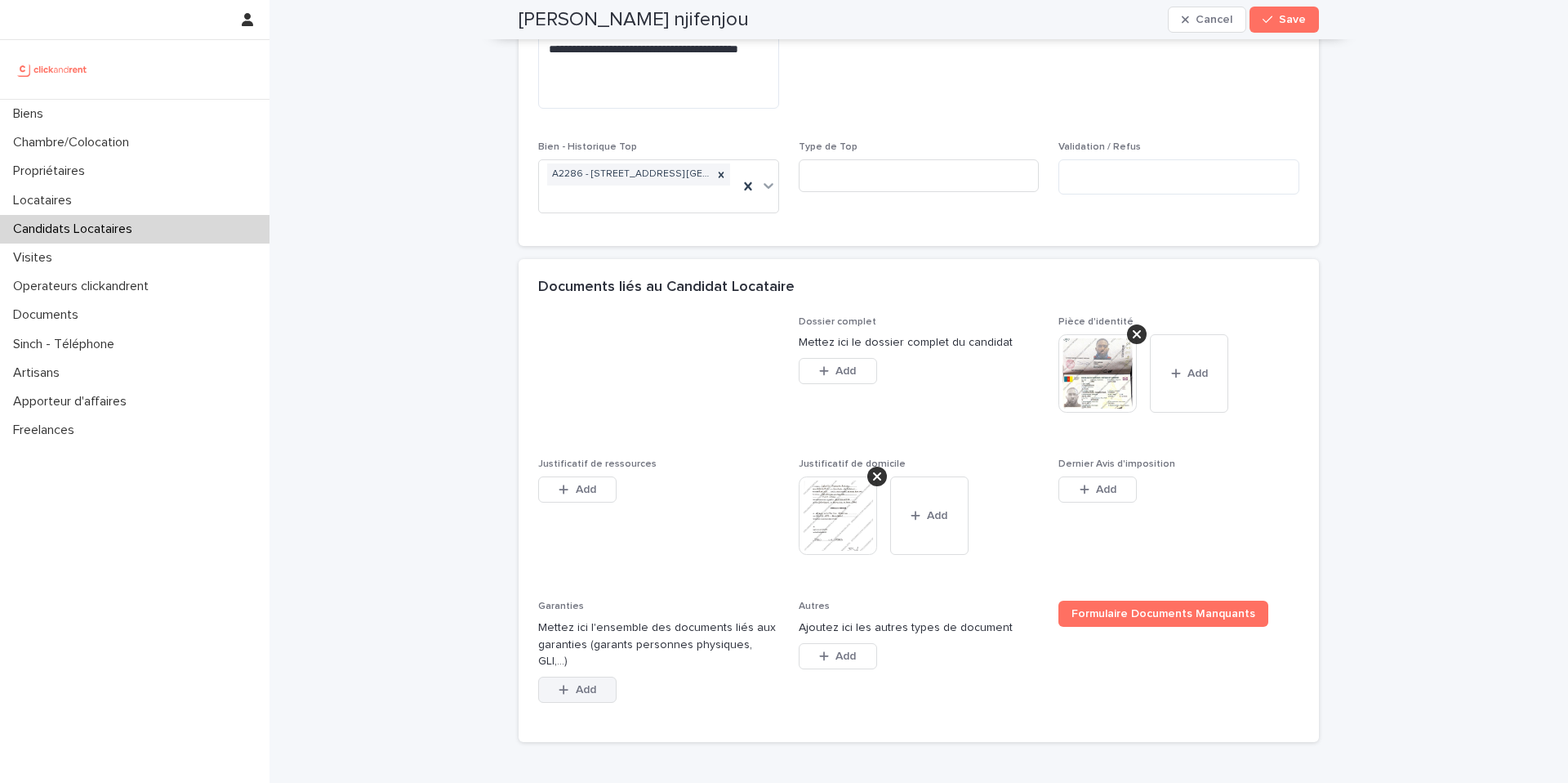
click at [578, 684] on span "Add" at bounding box center [586, 689] width 20 height 12
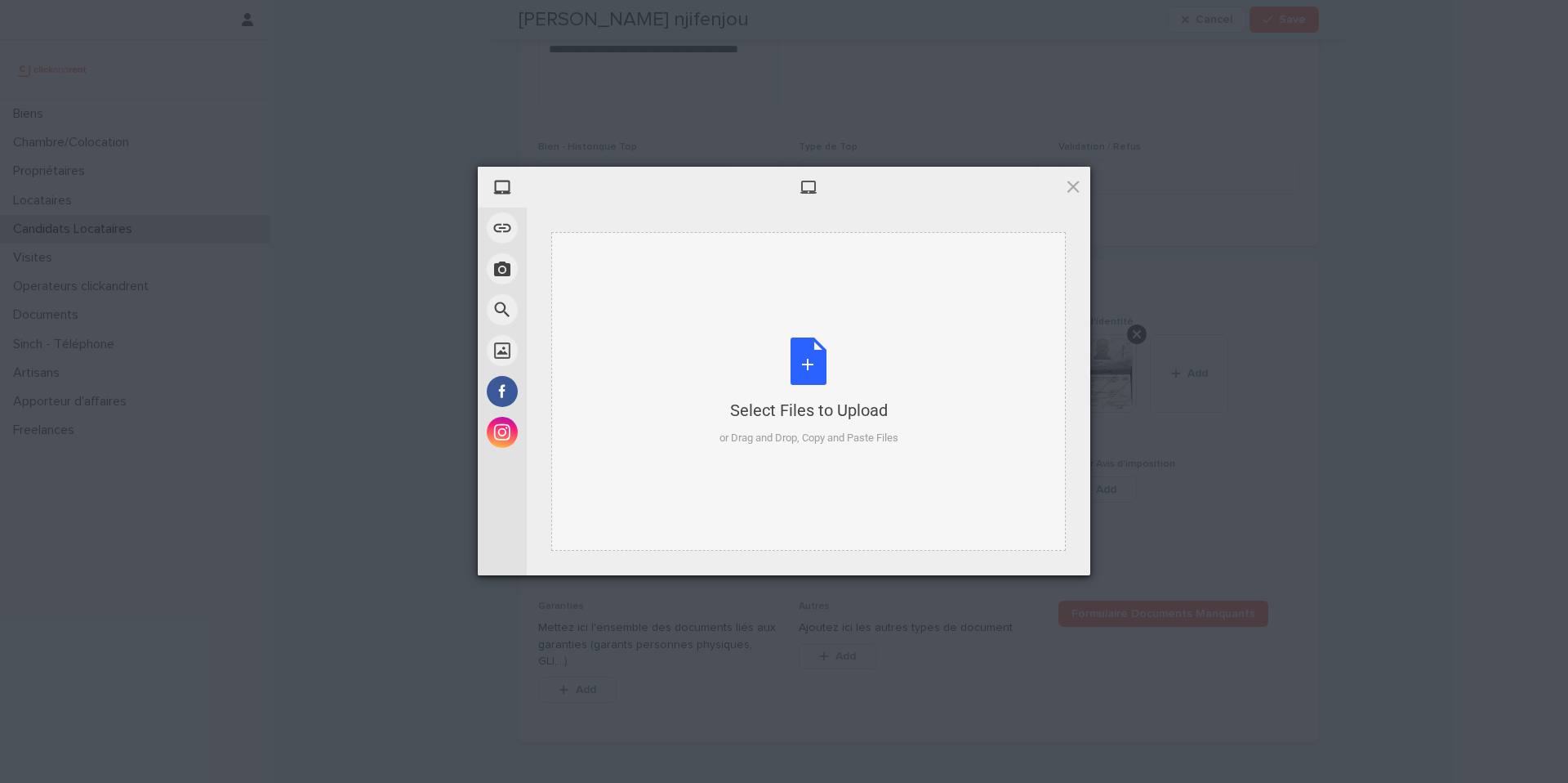
click at [807, 369] on div "Select Files to Upload or Drag and Drop, Copy and Paste Files" at bounding box center [809, 392] width 179 height 109
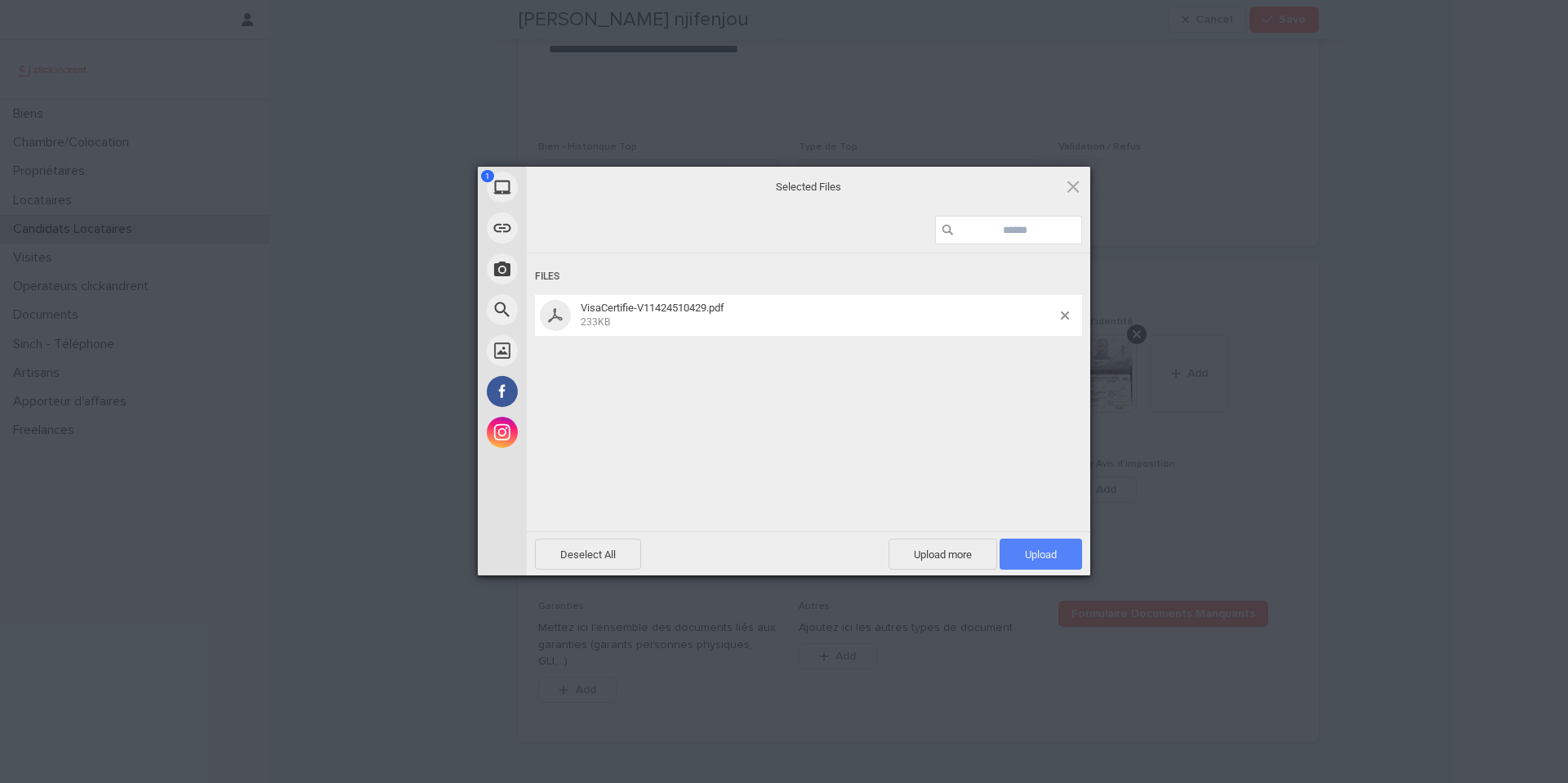
click at [1032, 543] on span "Upload 1" at bounding box center [1040, 554] width 83 height 31
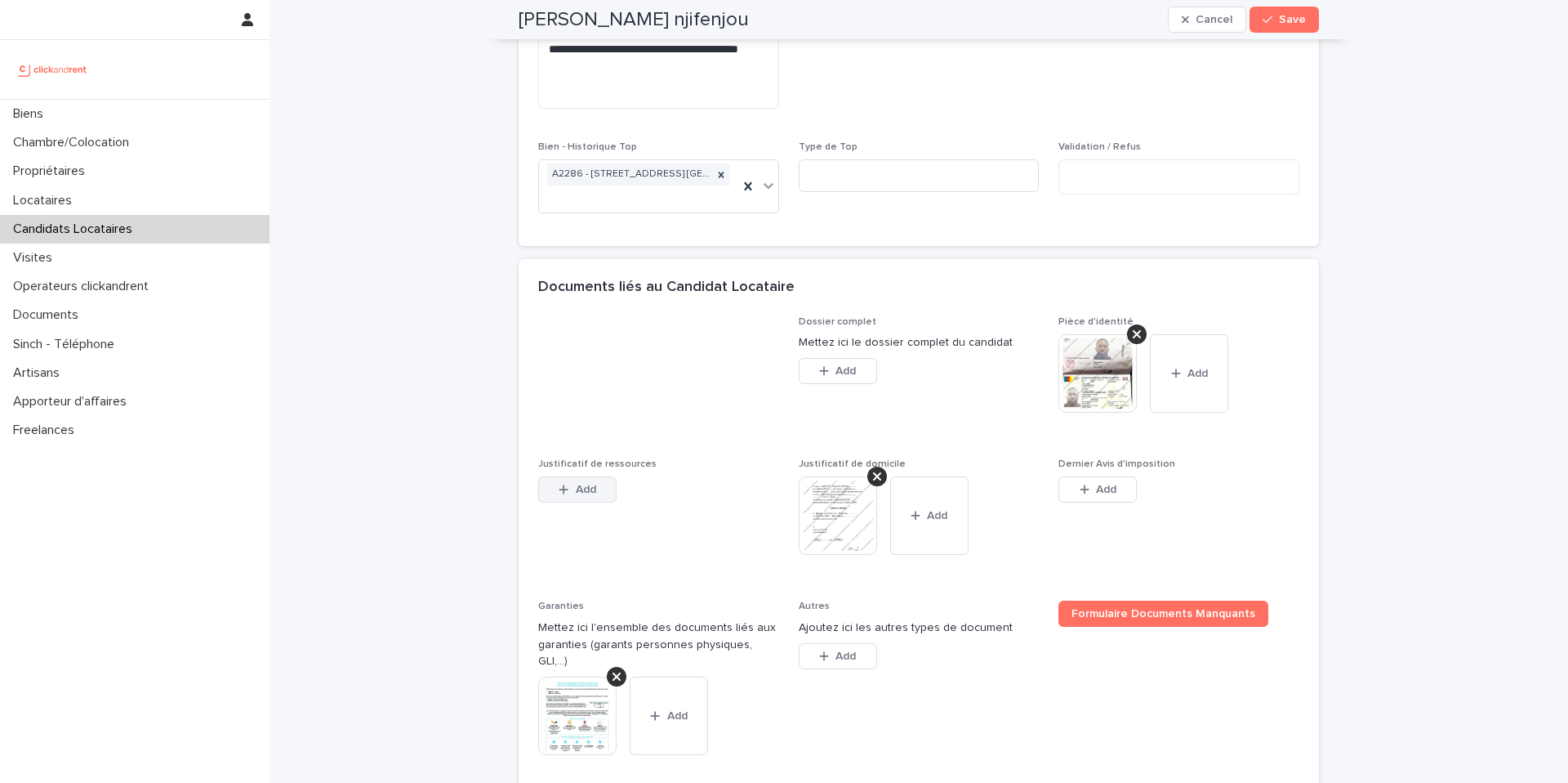
click at [582, 477] on button "Add" at bounding box center [577, 490] width 78 height 26
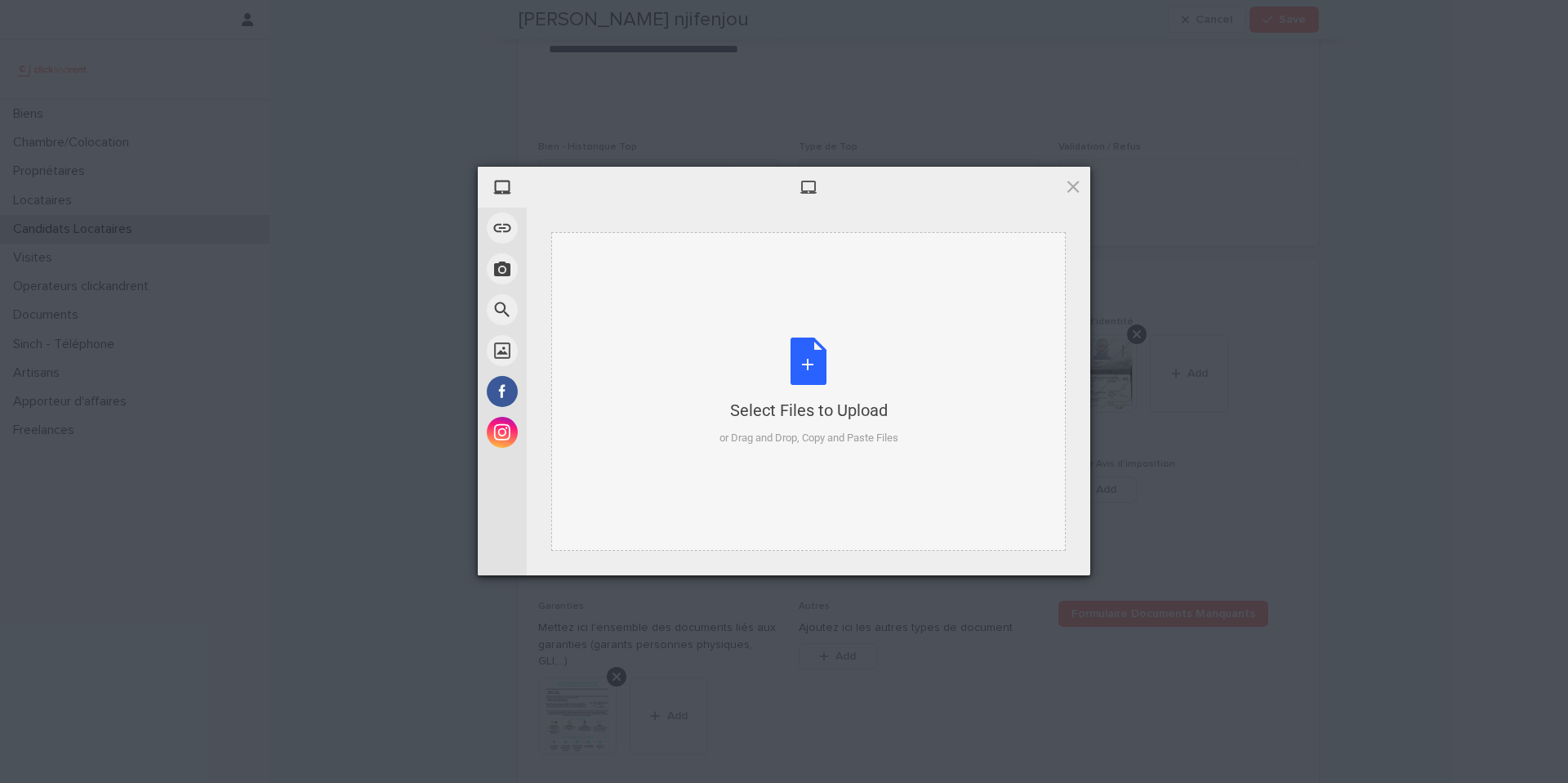
click at [810, 359] on div "Select Files to Upload or Drag and Drop, Copy and Paste Files" at bounding box center [809, 392] width 179 height 109
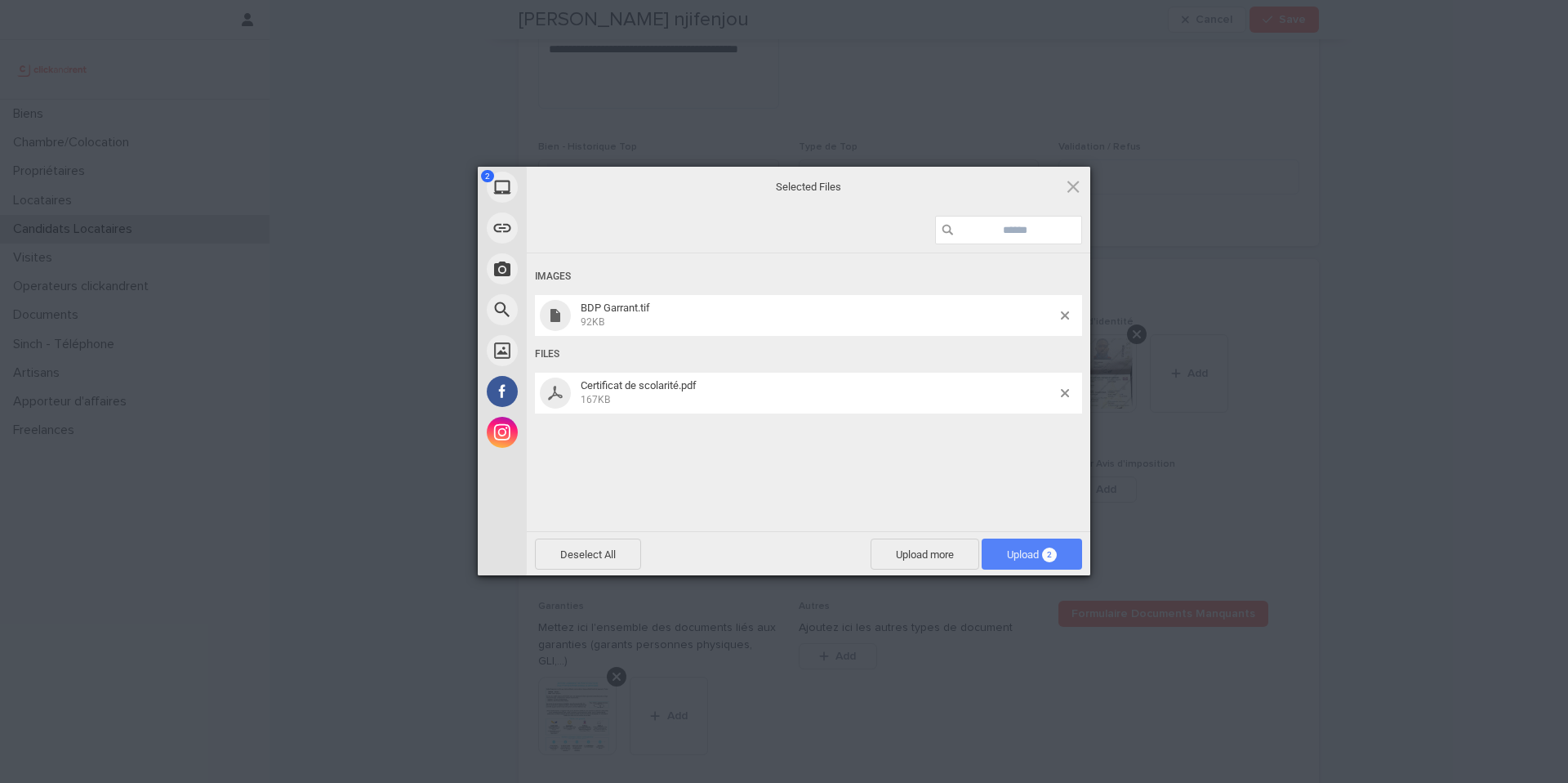
click at [1036, 550] on span "Upload 2" at bounding box center [1031, 554] width 50 height 12
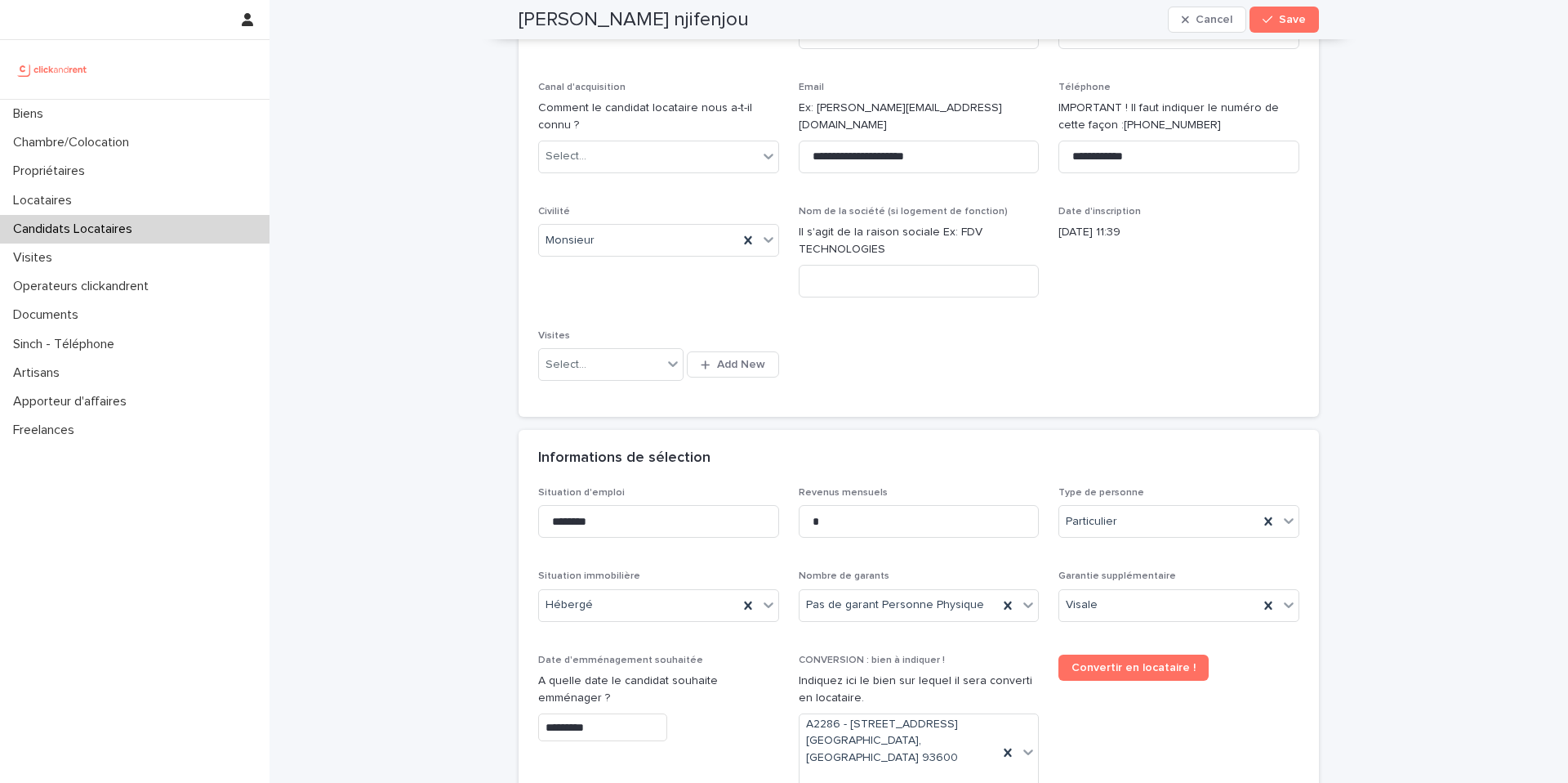
scroll to position [0, 0]
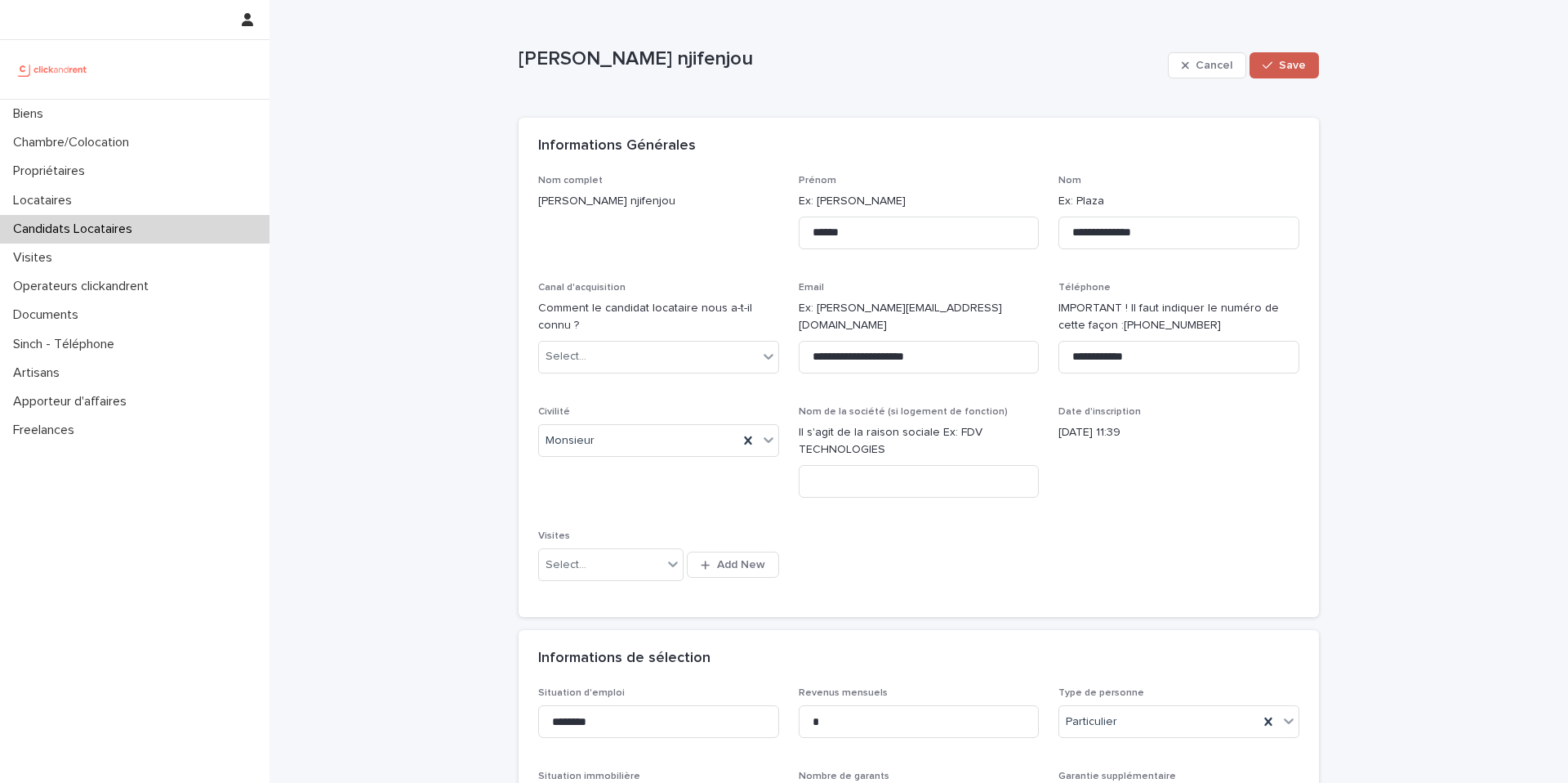
click at [1267, 67] on icon "button" at bounding box center [1267, 65] width 10 height 7
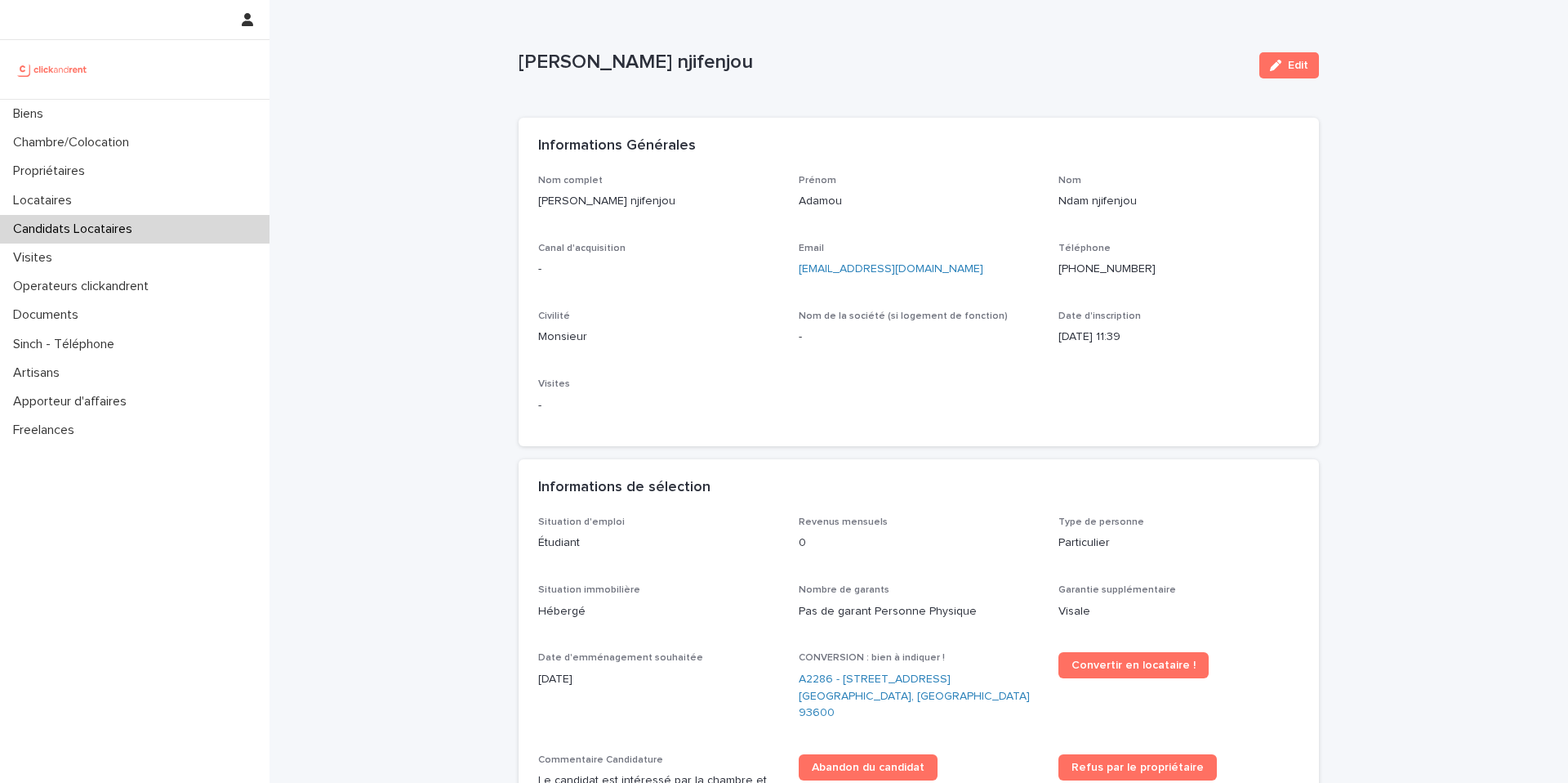
click at [615, 61] on p "[PERSON_NAME] njifenjou" at bounding box center [883, 63] width 728 height 24
copy div "Adamou Ndam njifenjou Edit Sorry, there was an error saving your record. Please…"
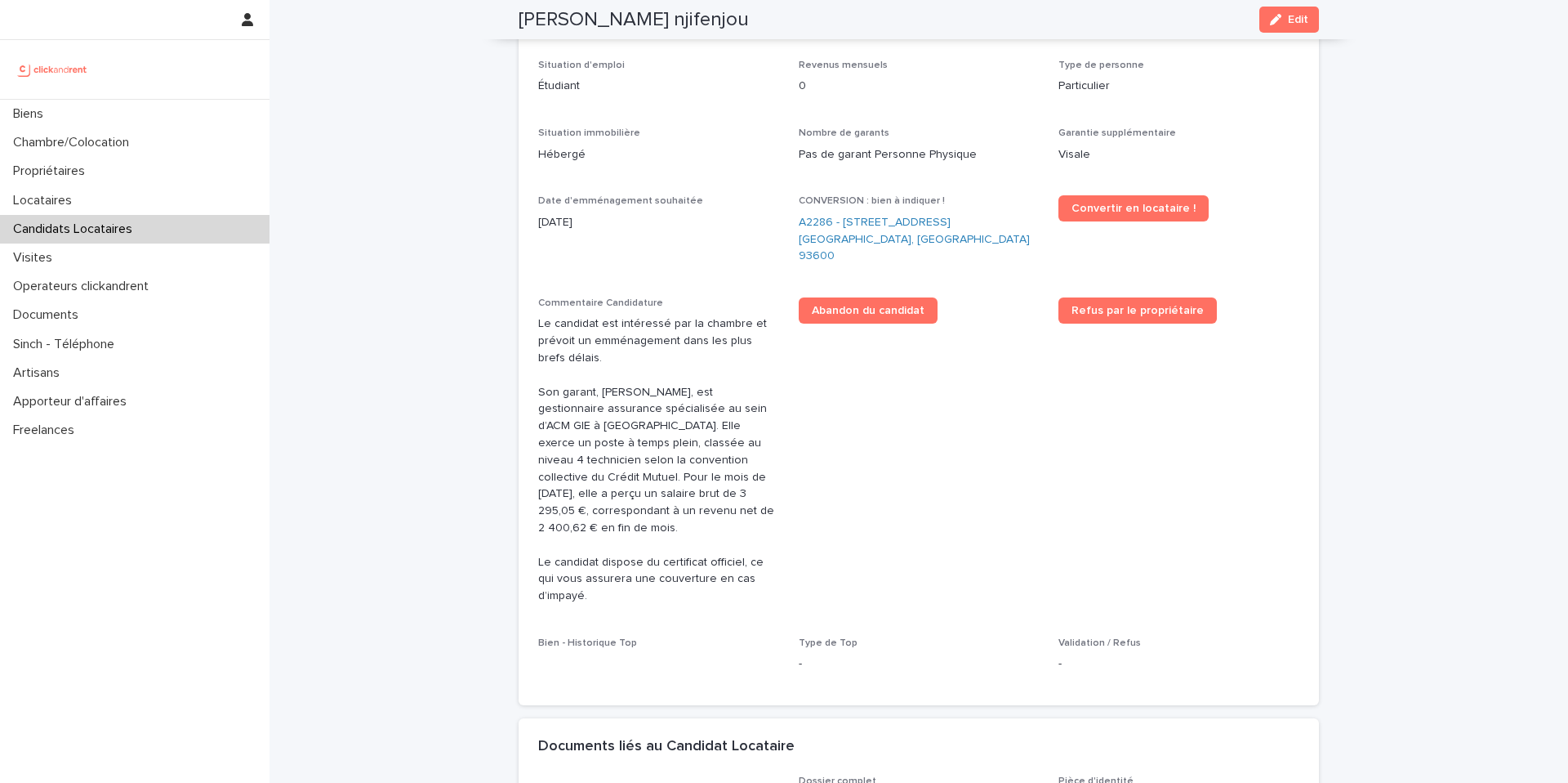
scroll to position [461, 0]
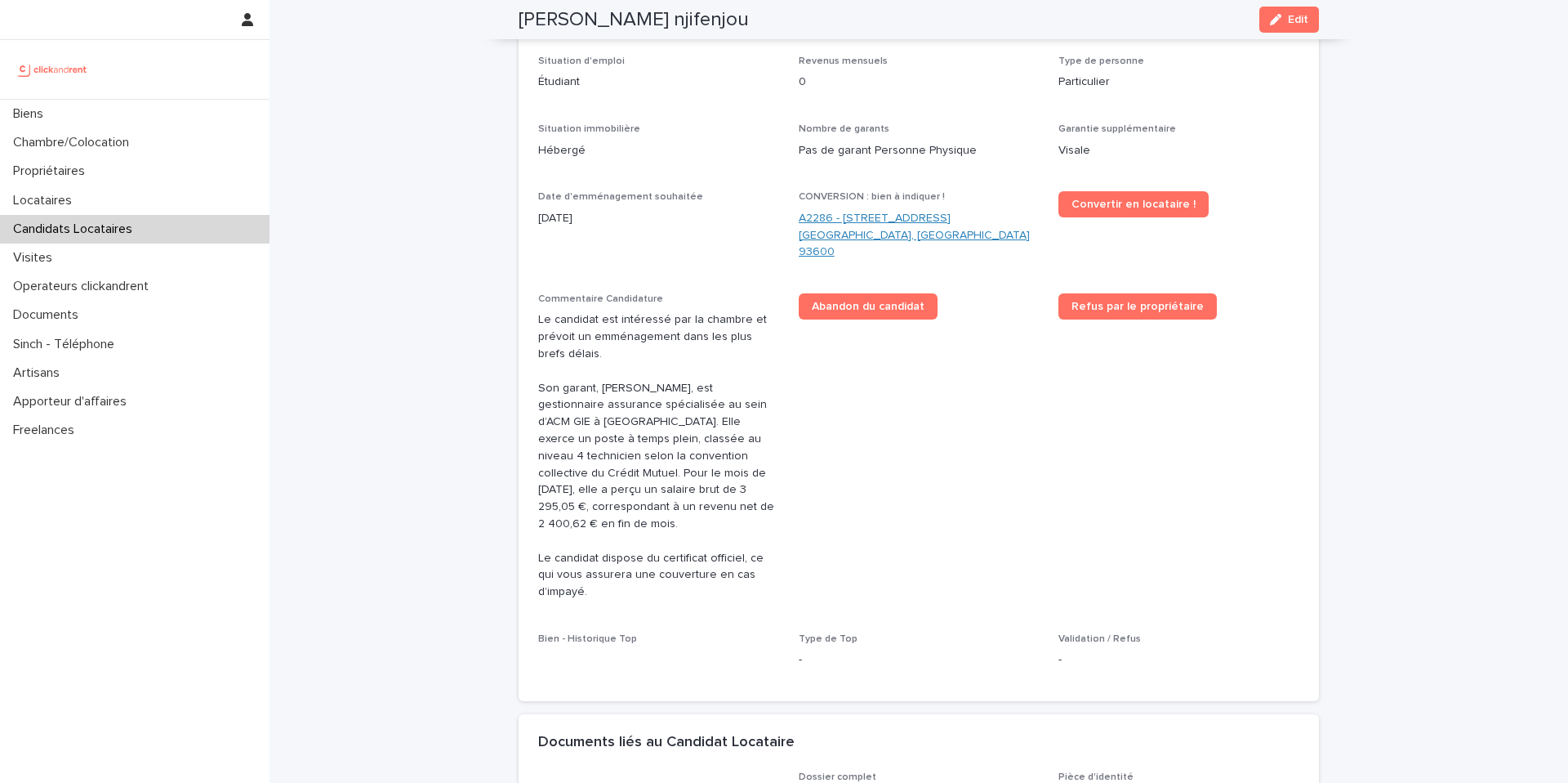
click at [876, 221] on link "A2286 - [STREET_ADDRESS] [GEOGRAPHIC_DATA], [GEOGRAPHIC_DATA] 93600" at bounding box center [919, 235] width 241 height 51
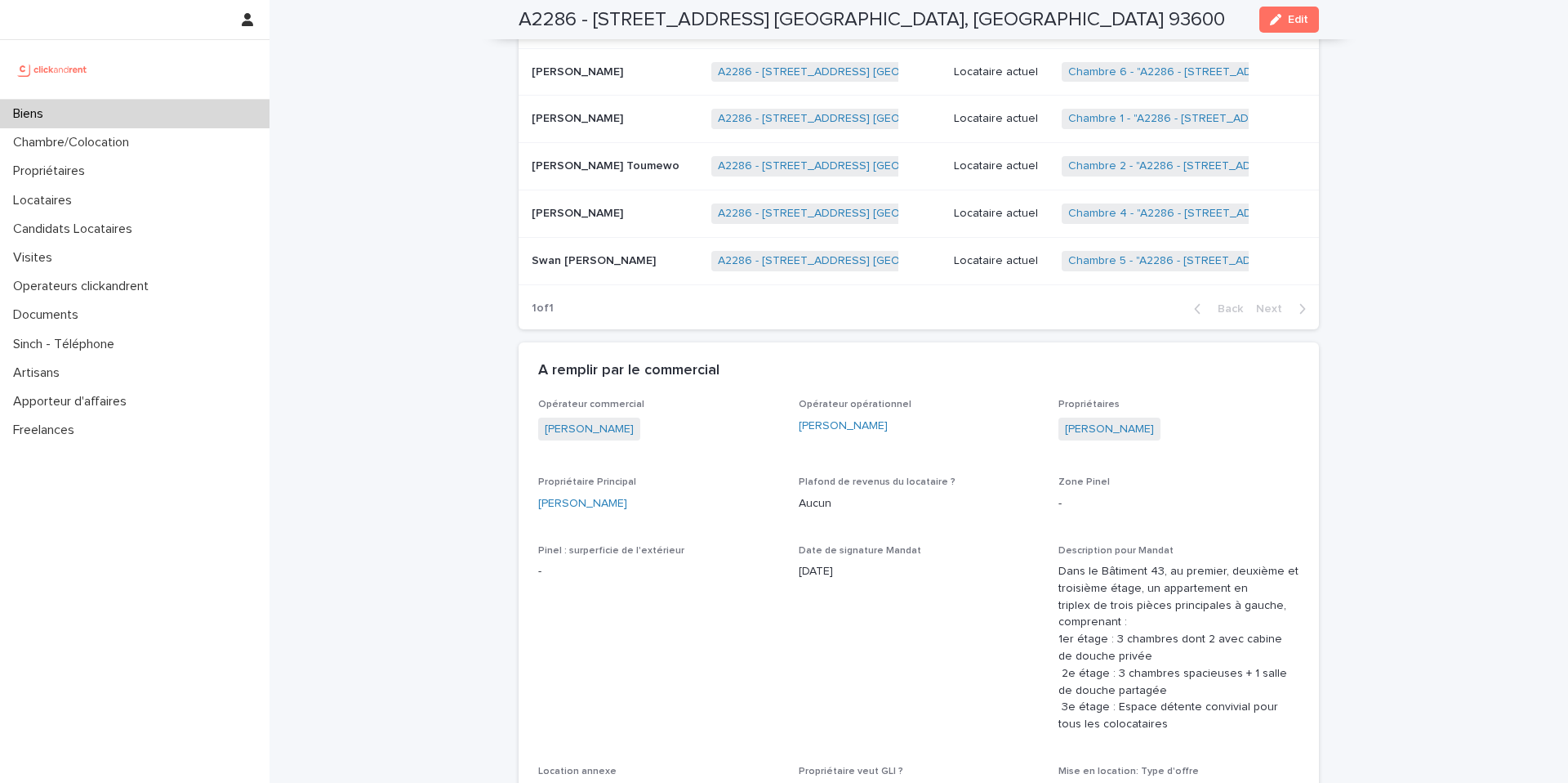
scroll to position [4723, 0]
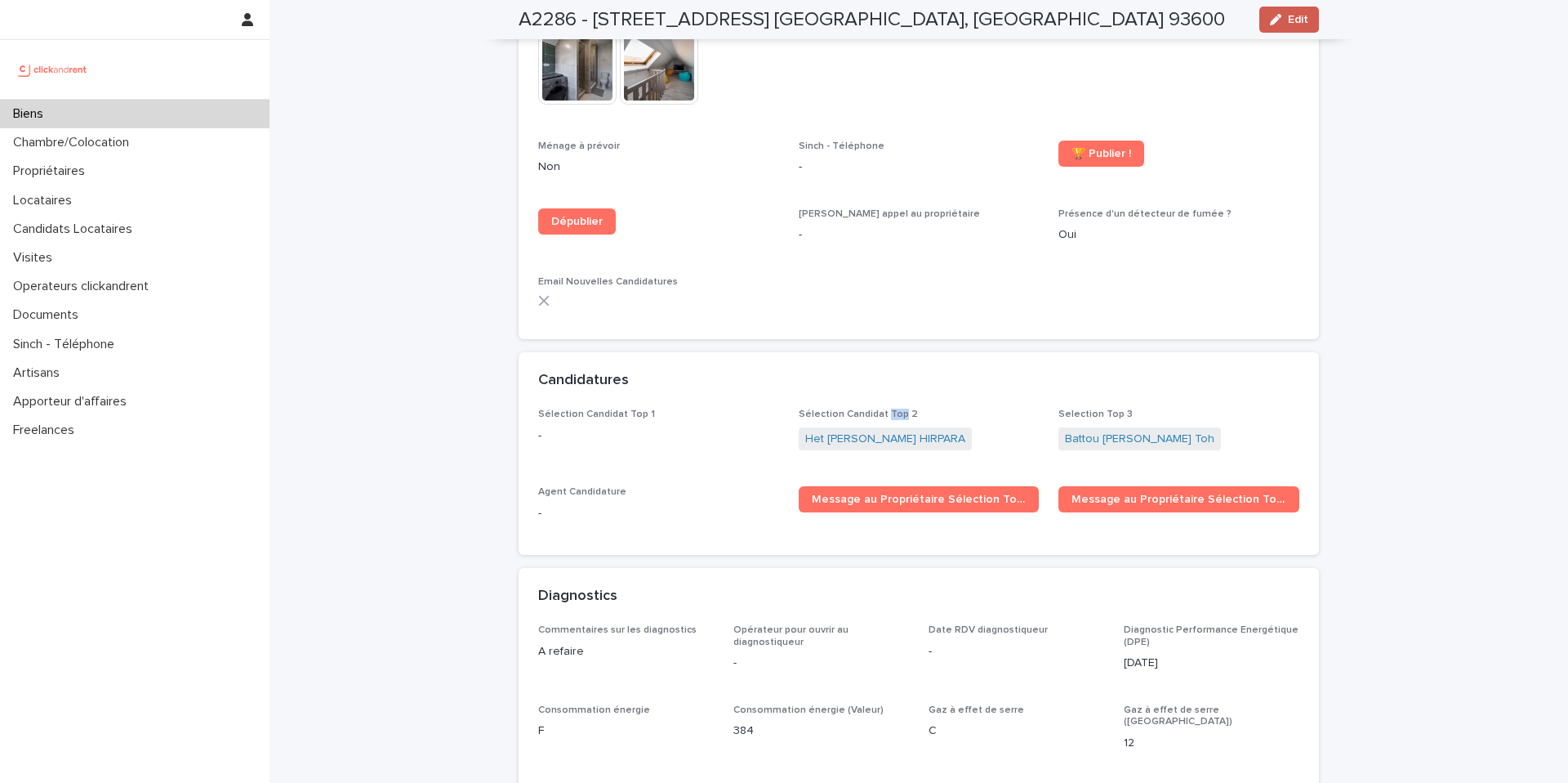
click at [1288, 9] on button "Edit" at bounding box center [1289, 19] width 60 height 26
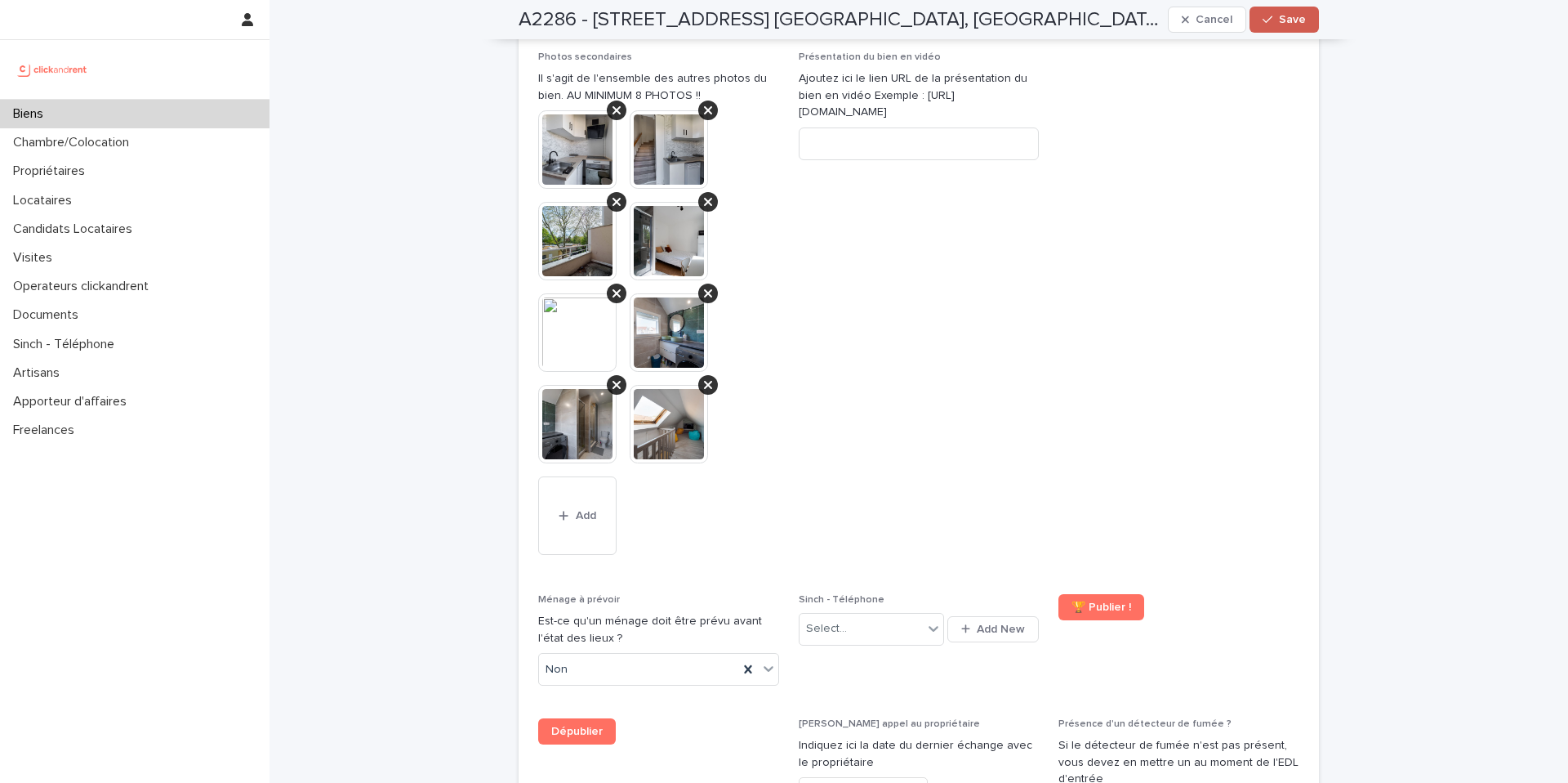
scroll to position [7433, 0]
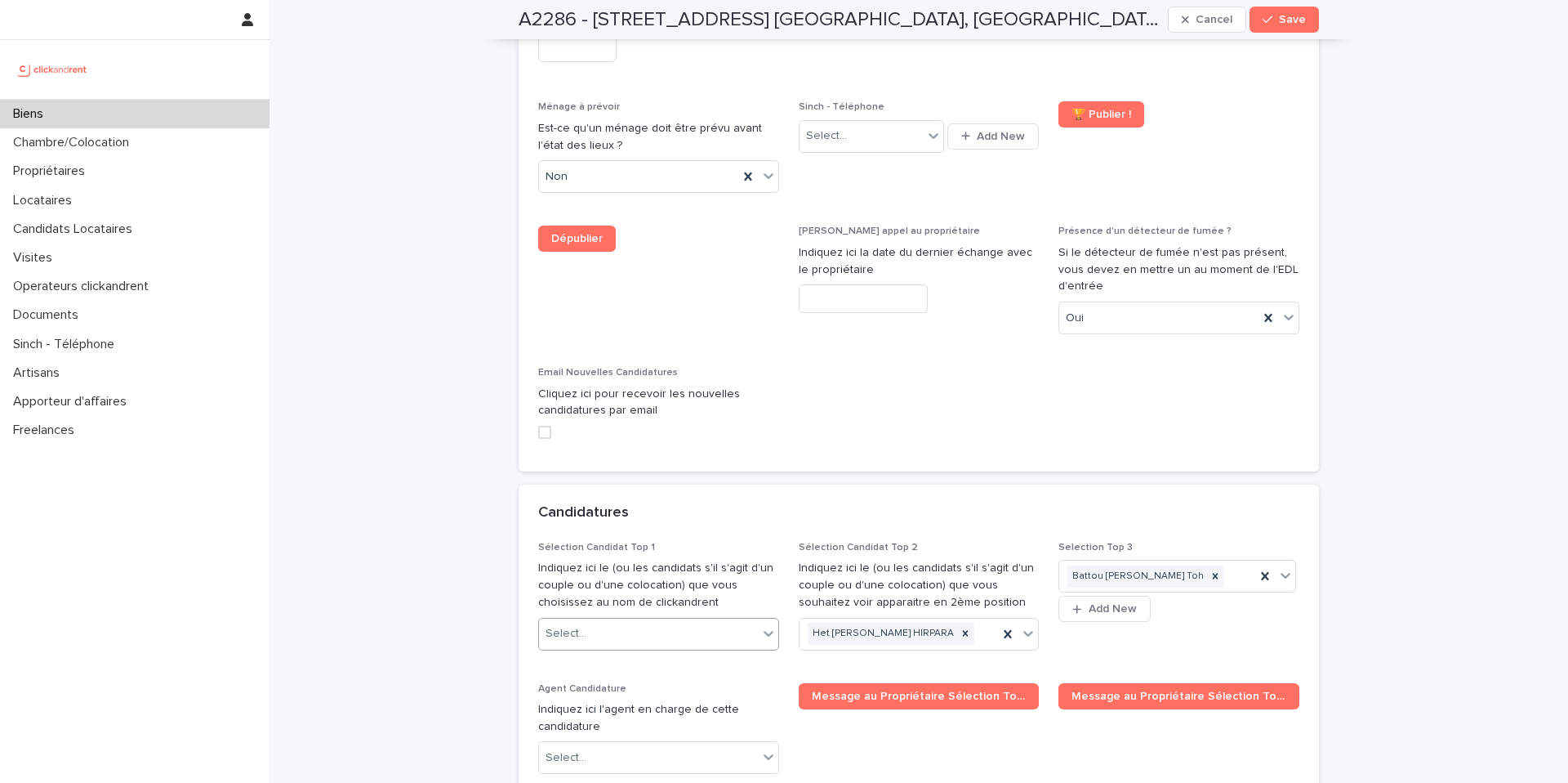
click at [696, 620] on div "Select..." at bounding box center [648, 634] width 219 height 27
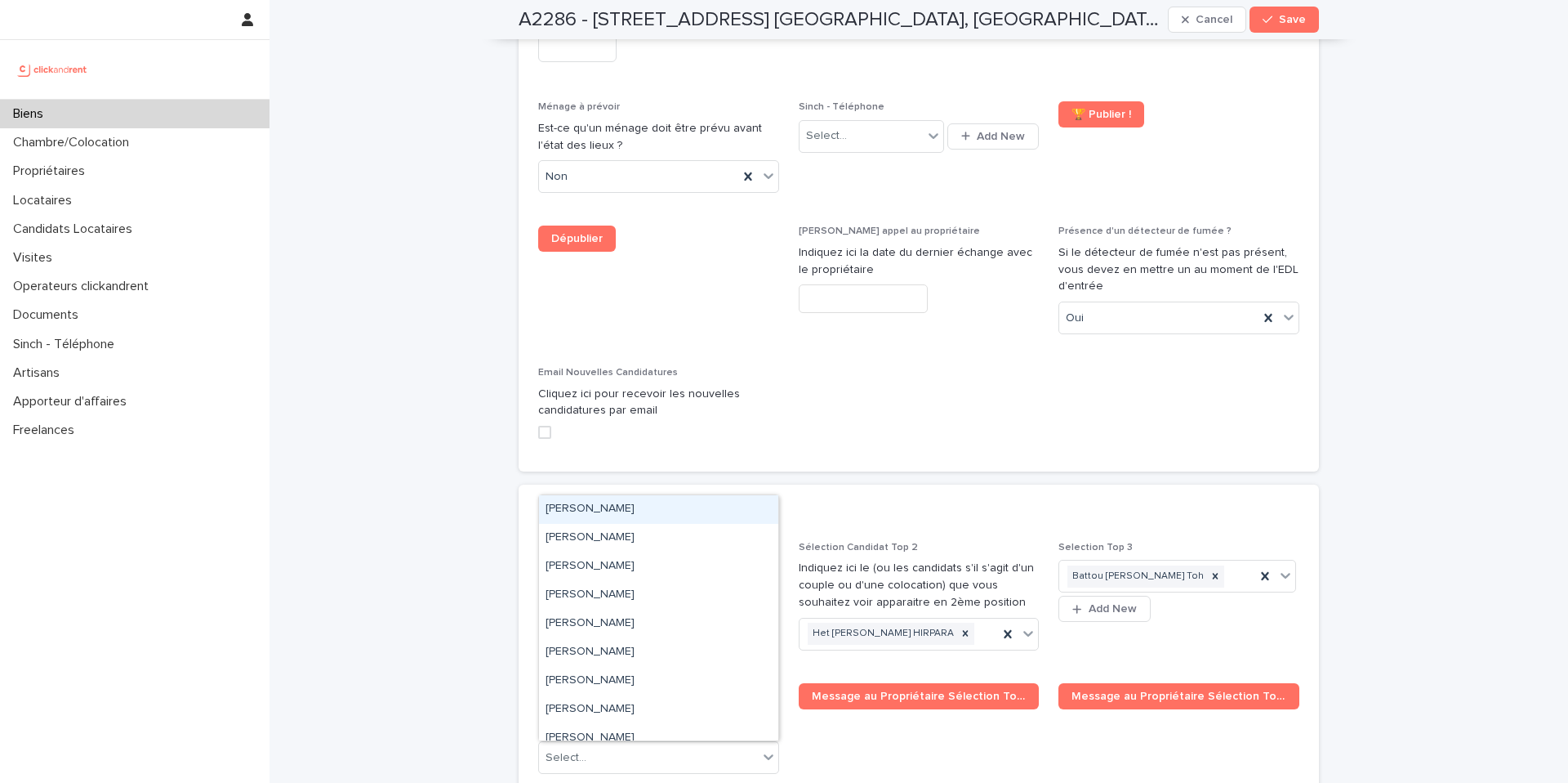
paste input "**********"
type input "**********"
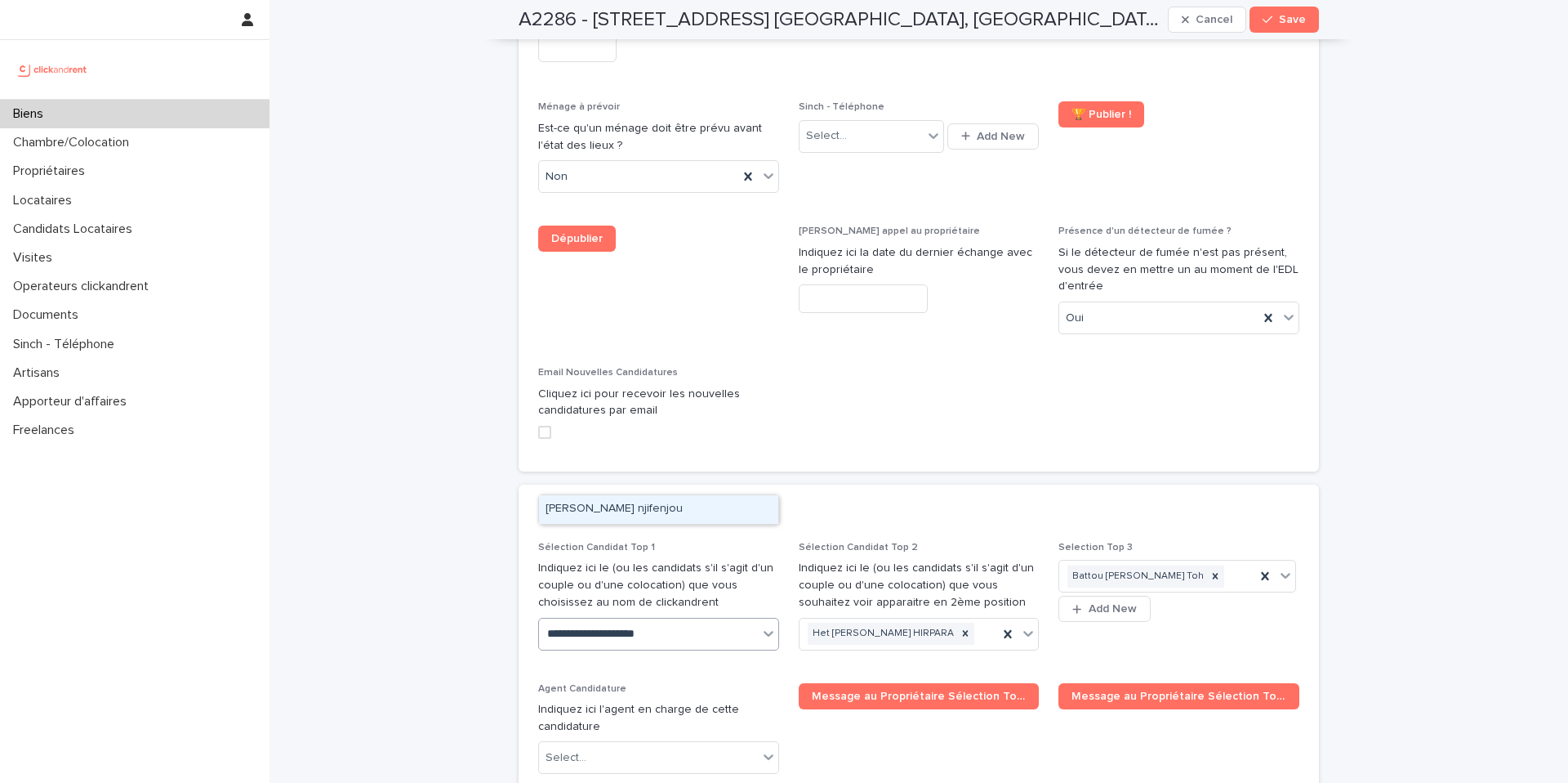
click at [672, 510] on div "[PERSON_NAME] njifenjou" at bounding box center [659, 509] width 240 height 28
click at [1280, 17] on span "Save" at bounding box center [1293, 19] width 27 height 12
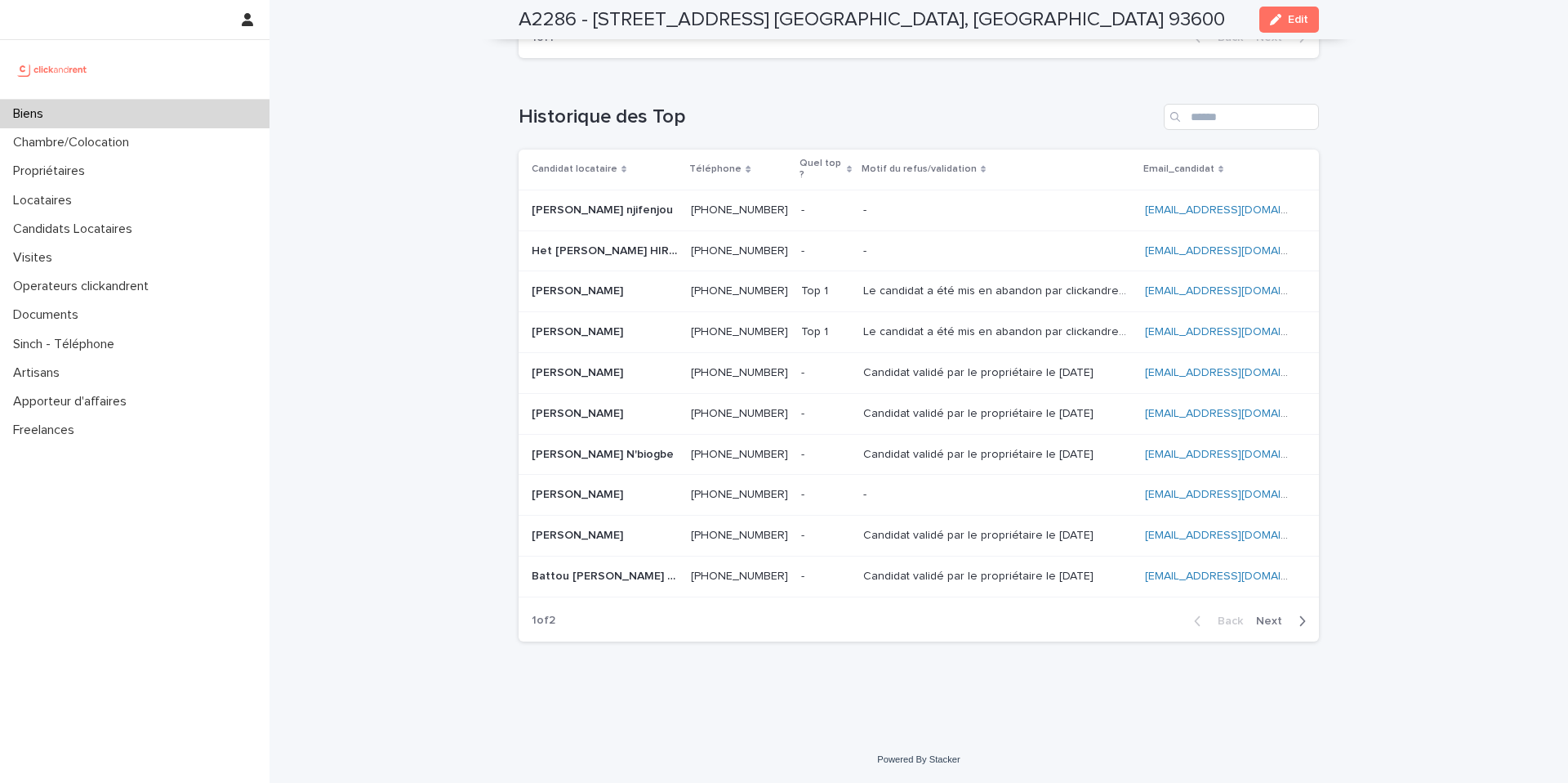
scroll to position [4723, 0]
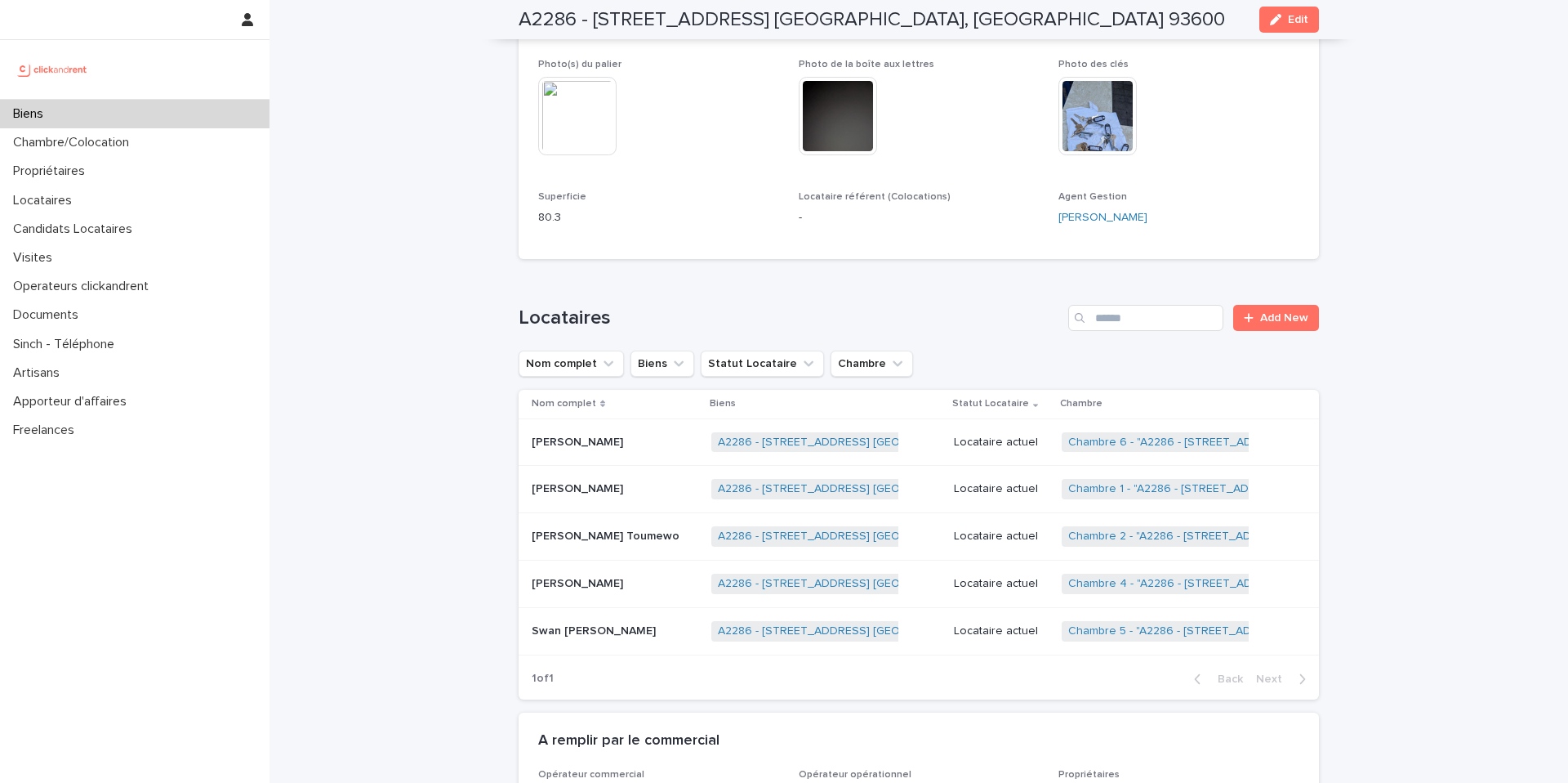
scroll to position [4723, 0]
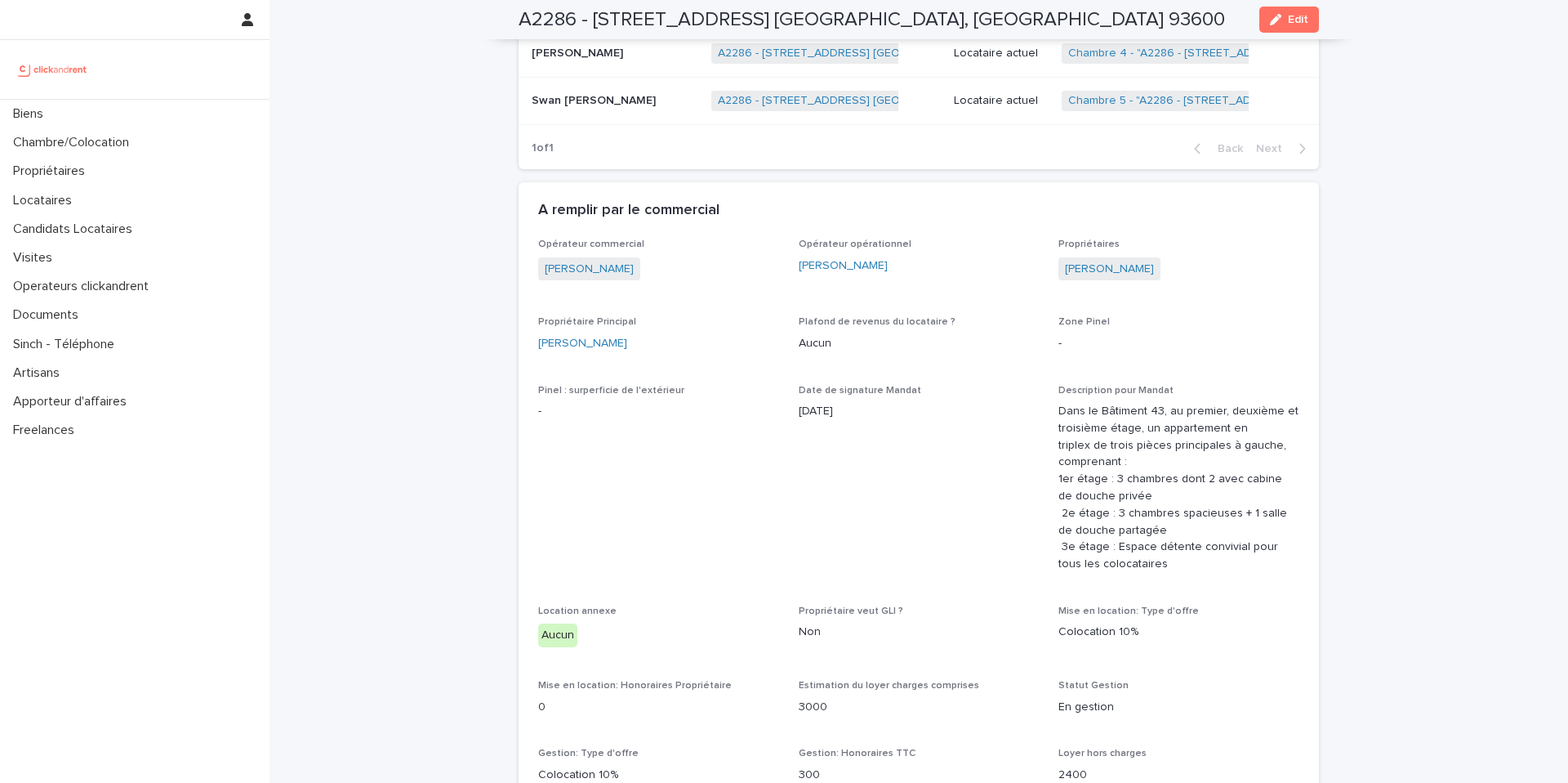
scroll to position [4723, 0]
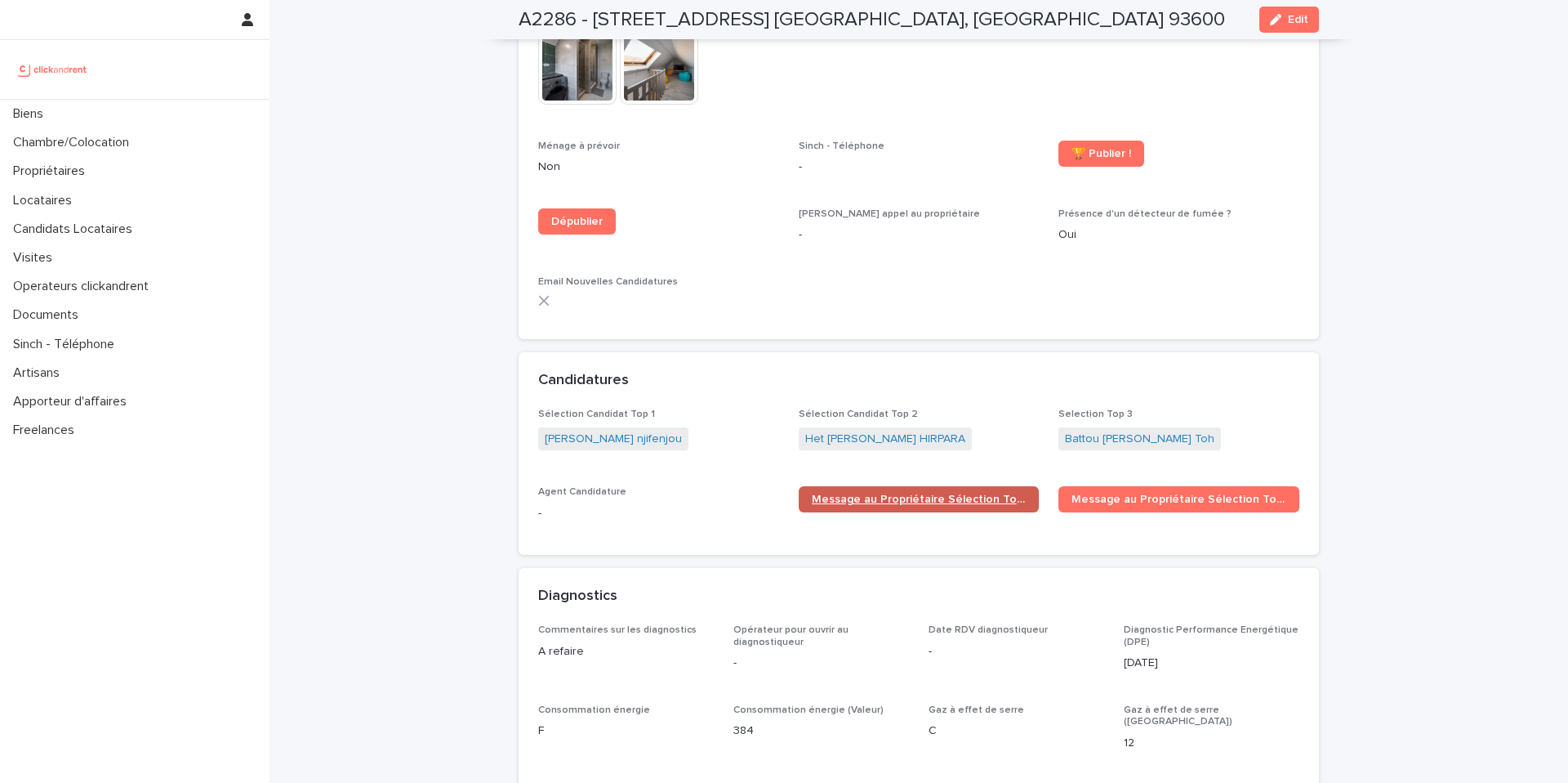
click at [970, 493] on span "Message au Propriétaire Sélection Top 1" at bounding box center [919, 499] width 215 height 12
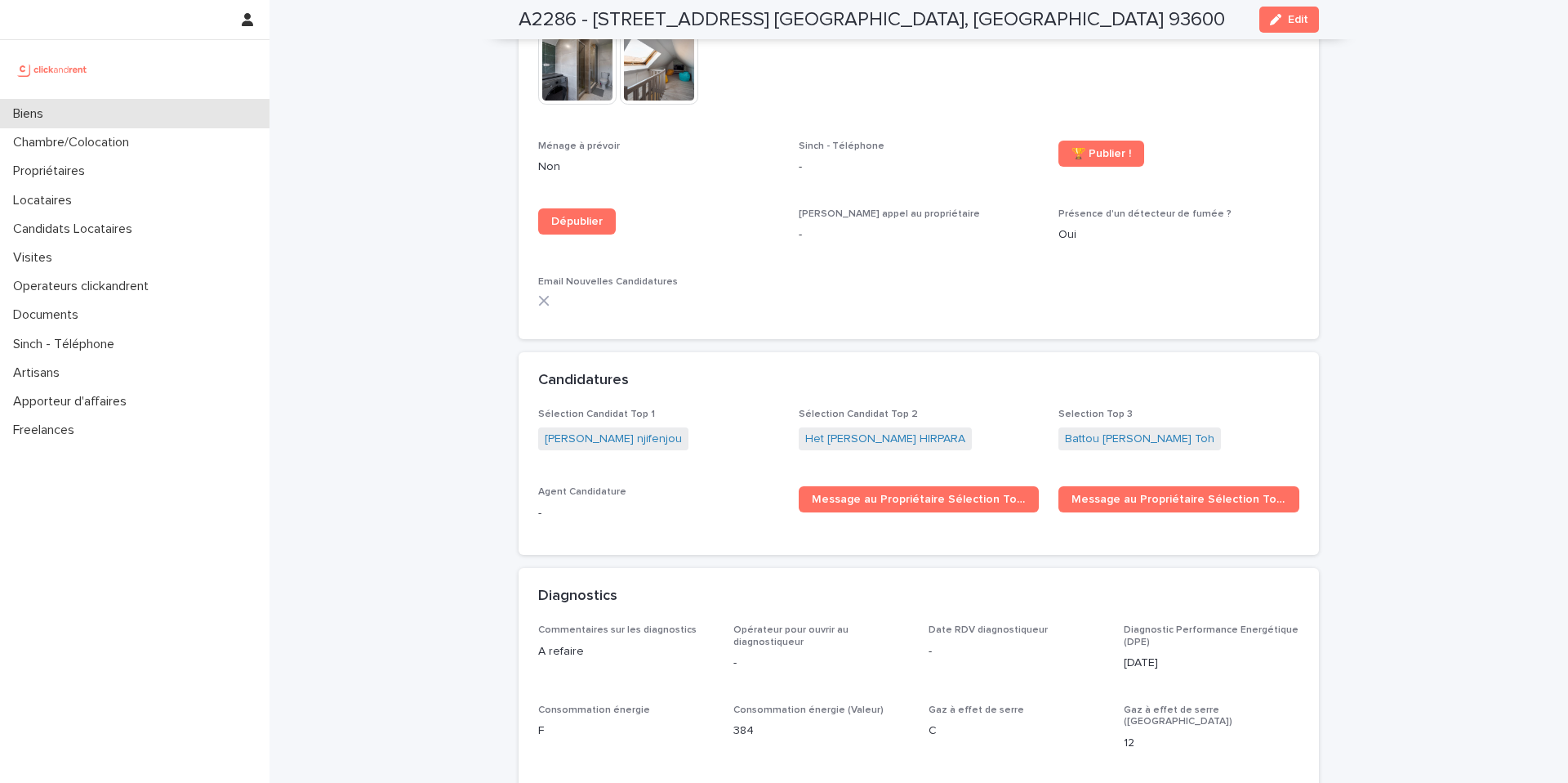
click at [115, 122] on div "Biens" at bounding box center [134, 114] width 270 height 28
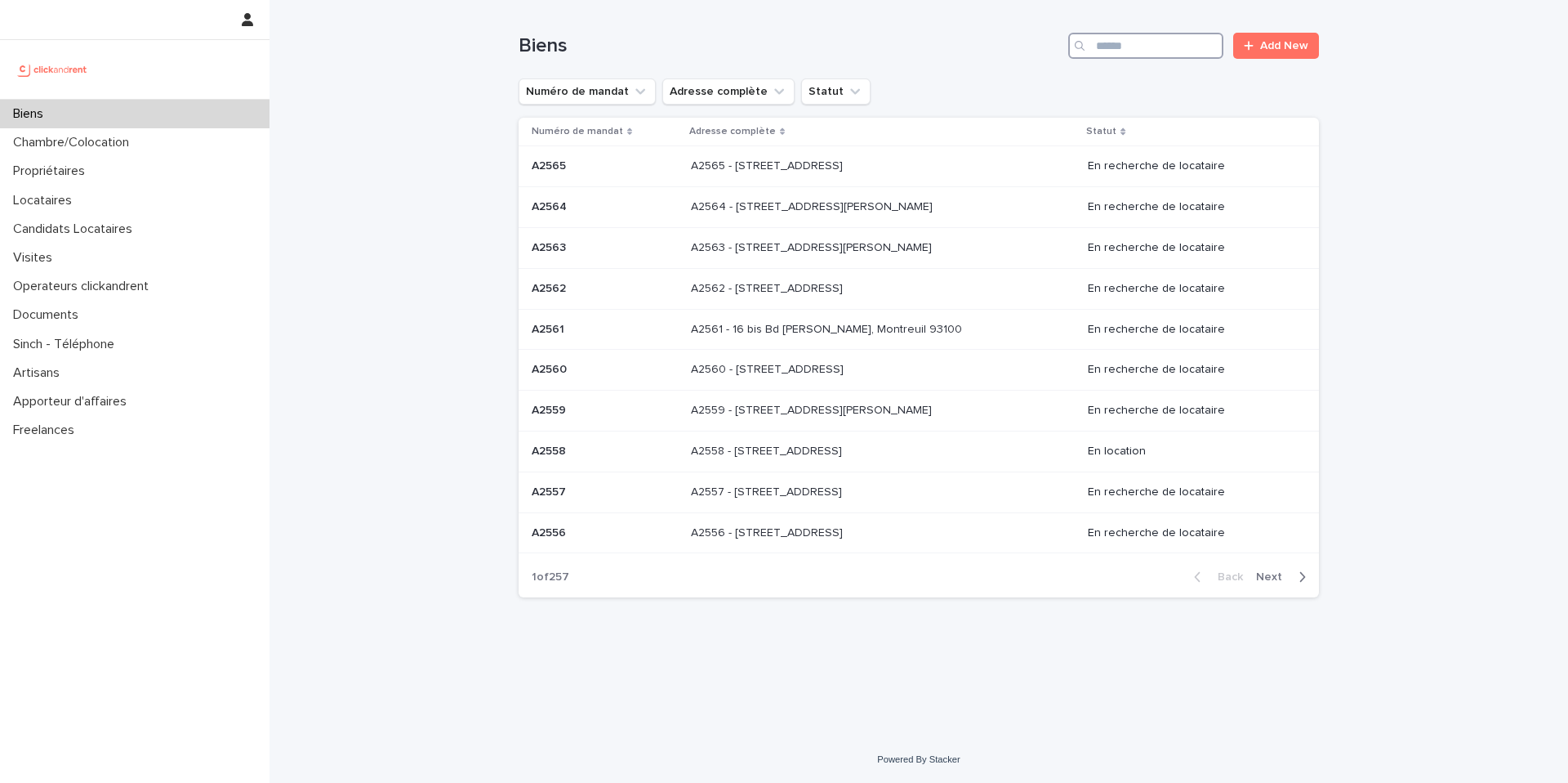
click at [1143, 50] on input "Search" at bounding box center [1146, 45] width 155 height 26
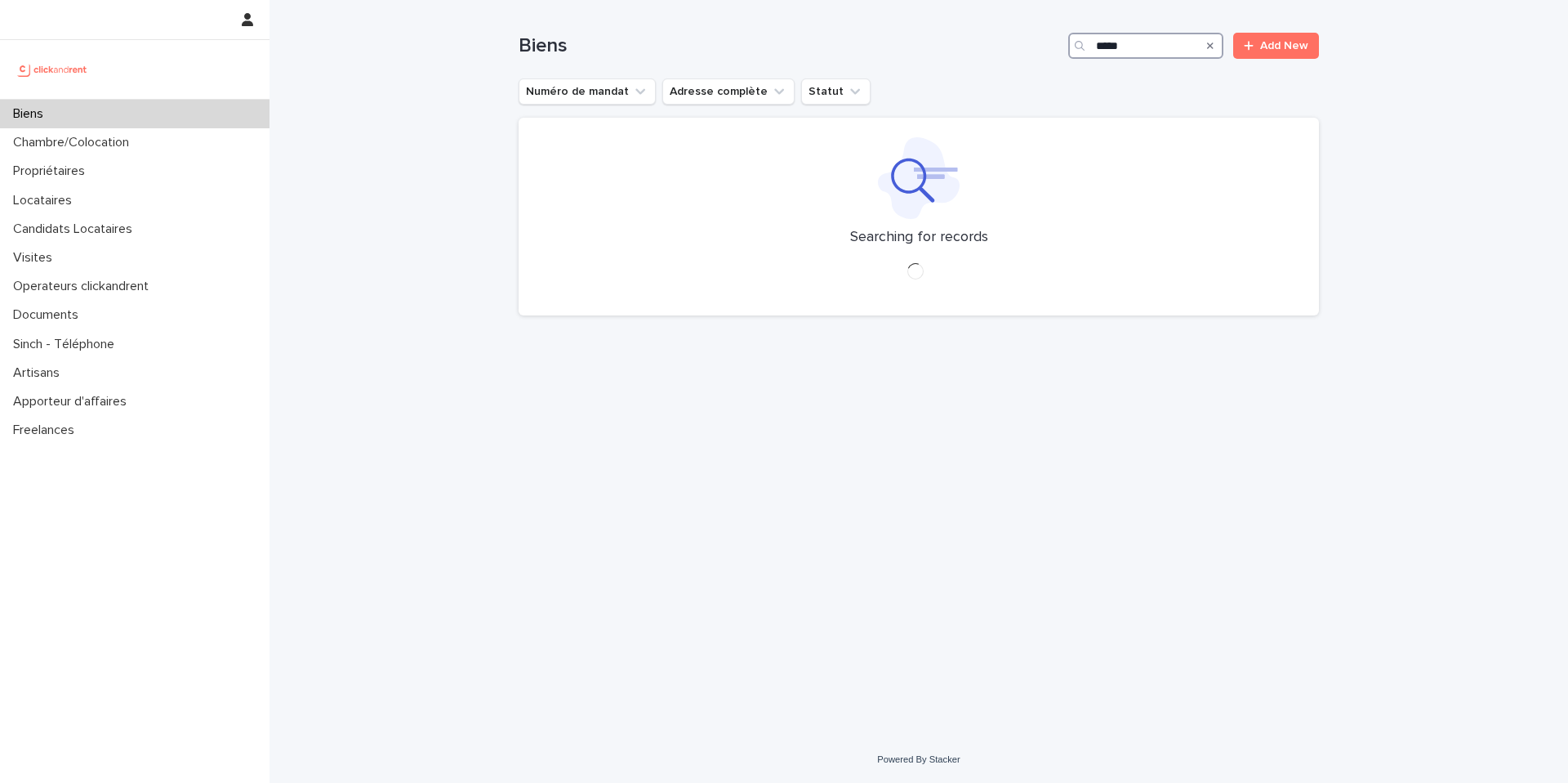
type input "*****"
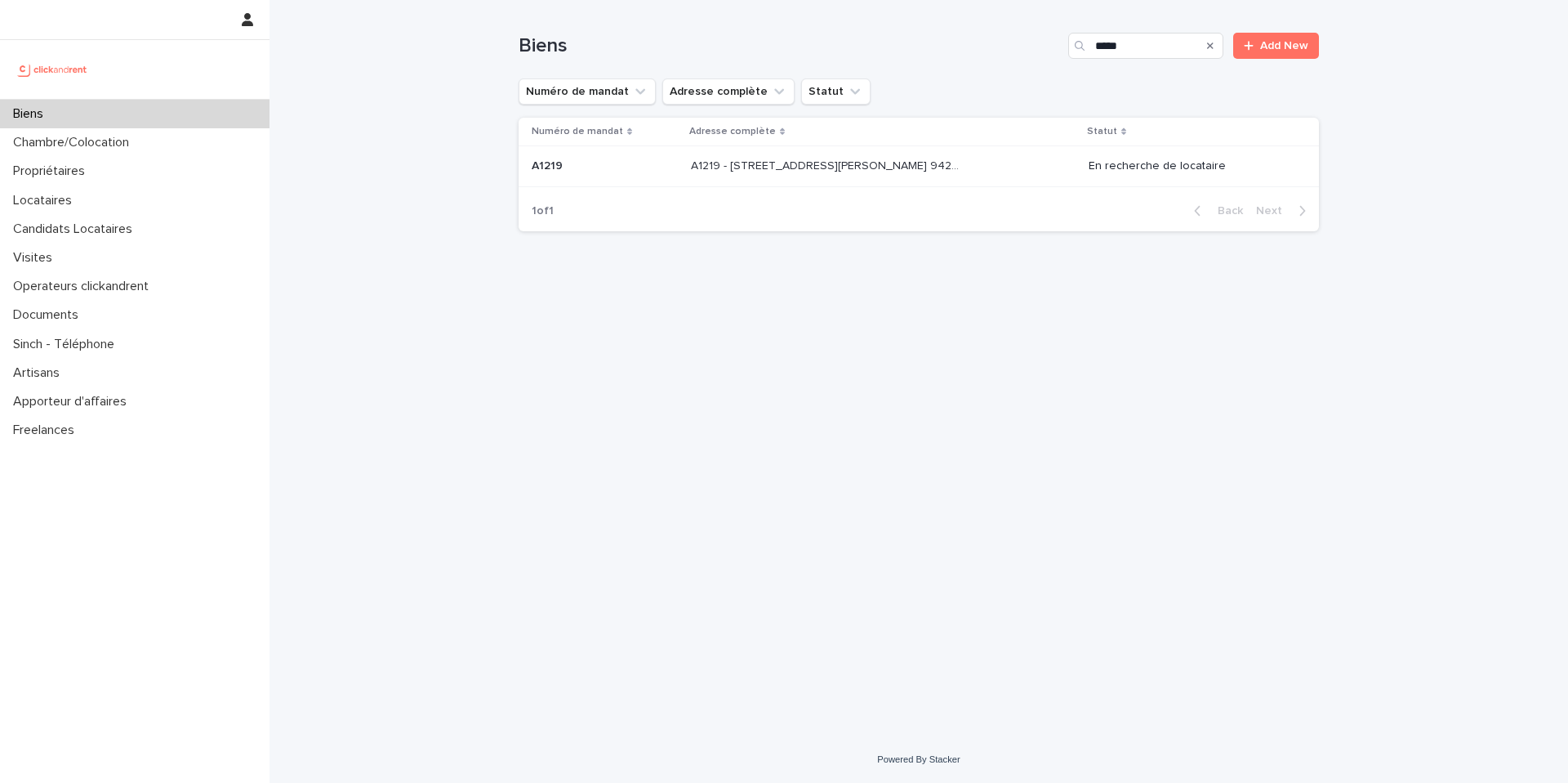
click at [941, 164] on p "A1219 - [STREET_ADDRESS][PERSON_NAME] 94240" at bounding box center [828, 164] width 275 height 17
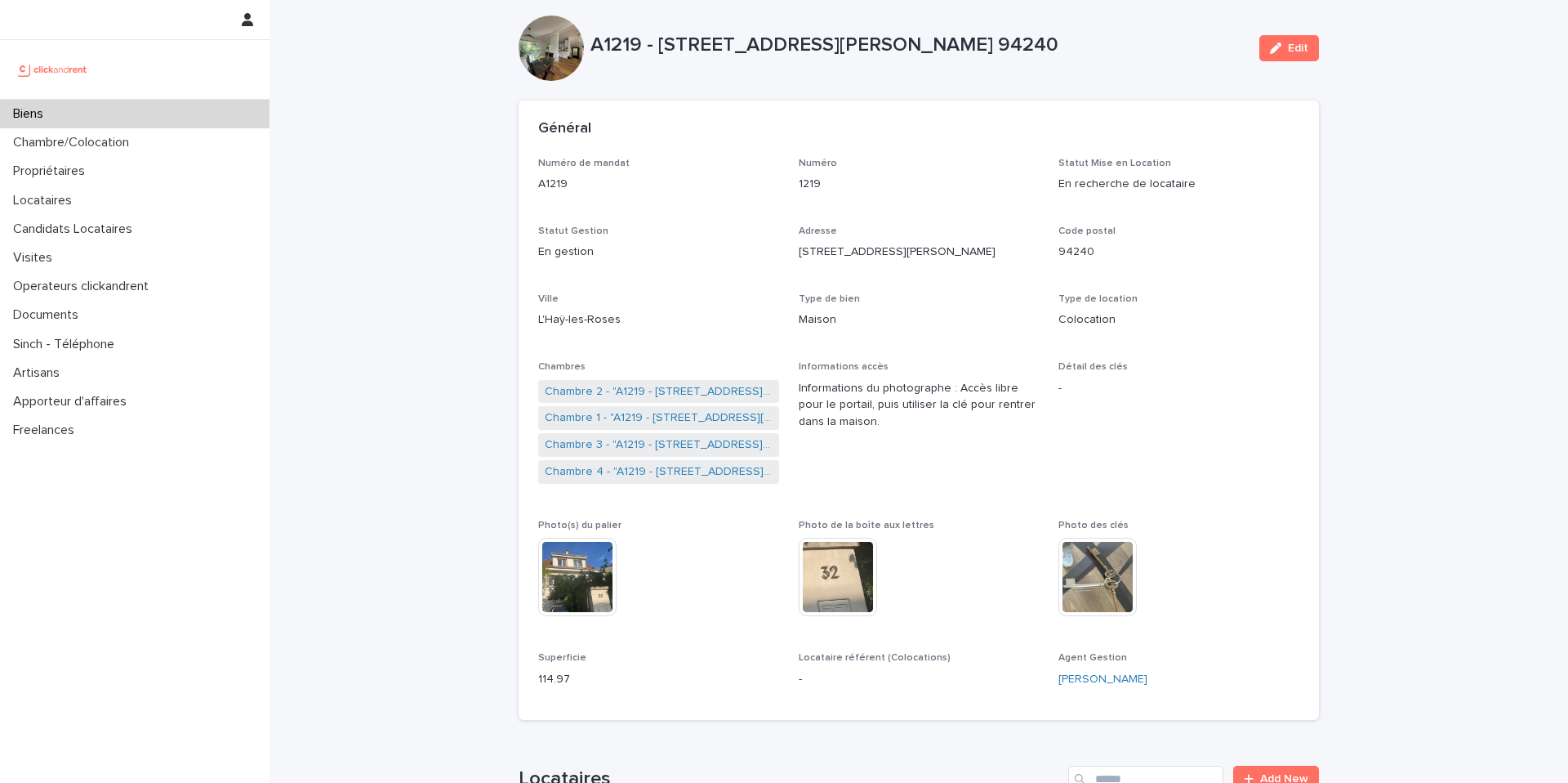
scroll to position [29, 0]
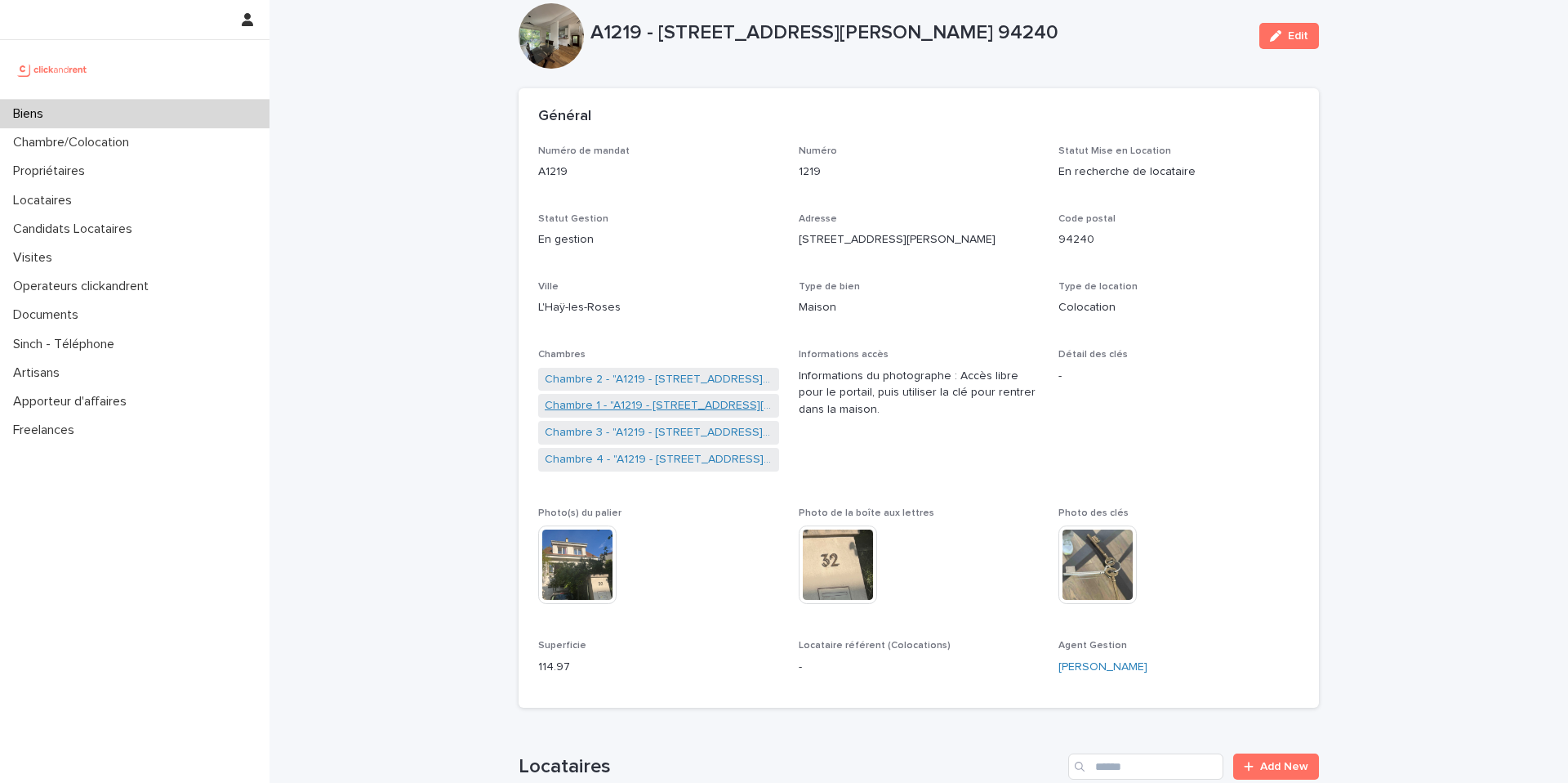
click at [656, 404] on link "Chambre 1 - "A1219 - [STREET_ADDRESS][PERSON_NAME] 94240"" at bounding box center [658, 405] width 228 height 17
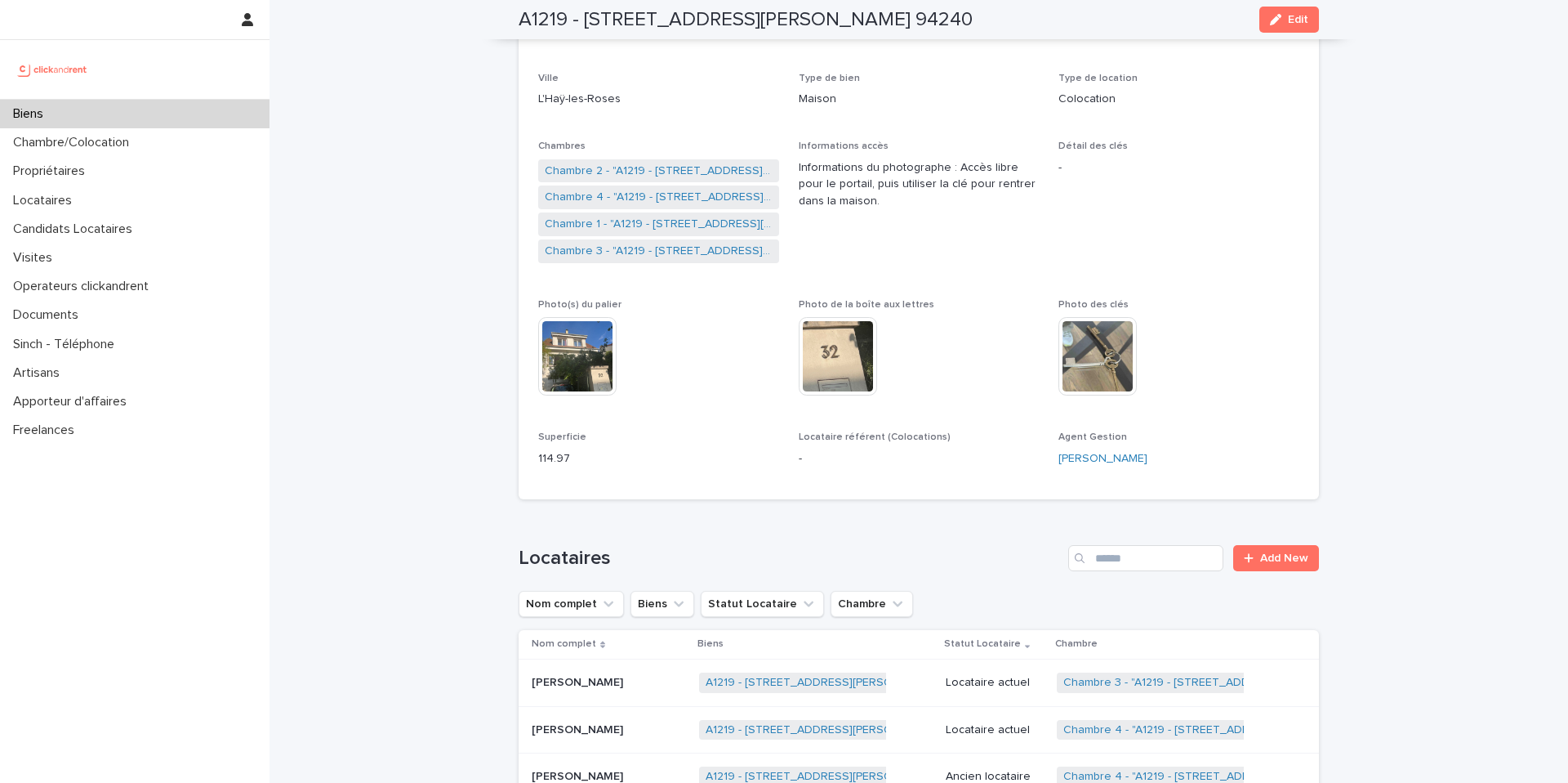
scroll to position [218, 0]
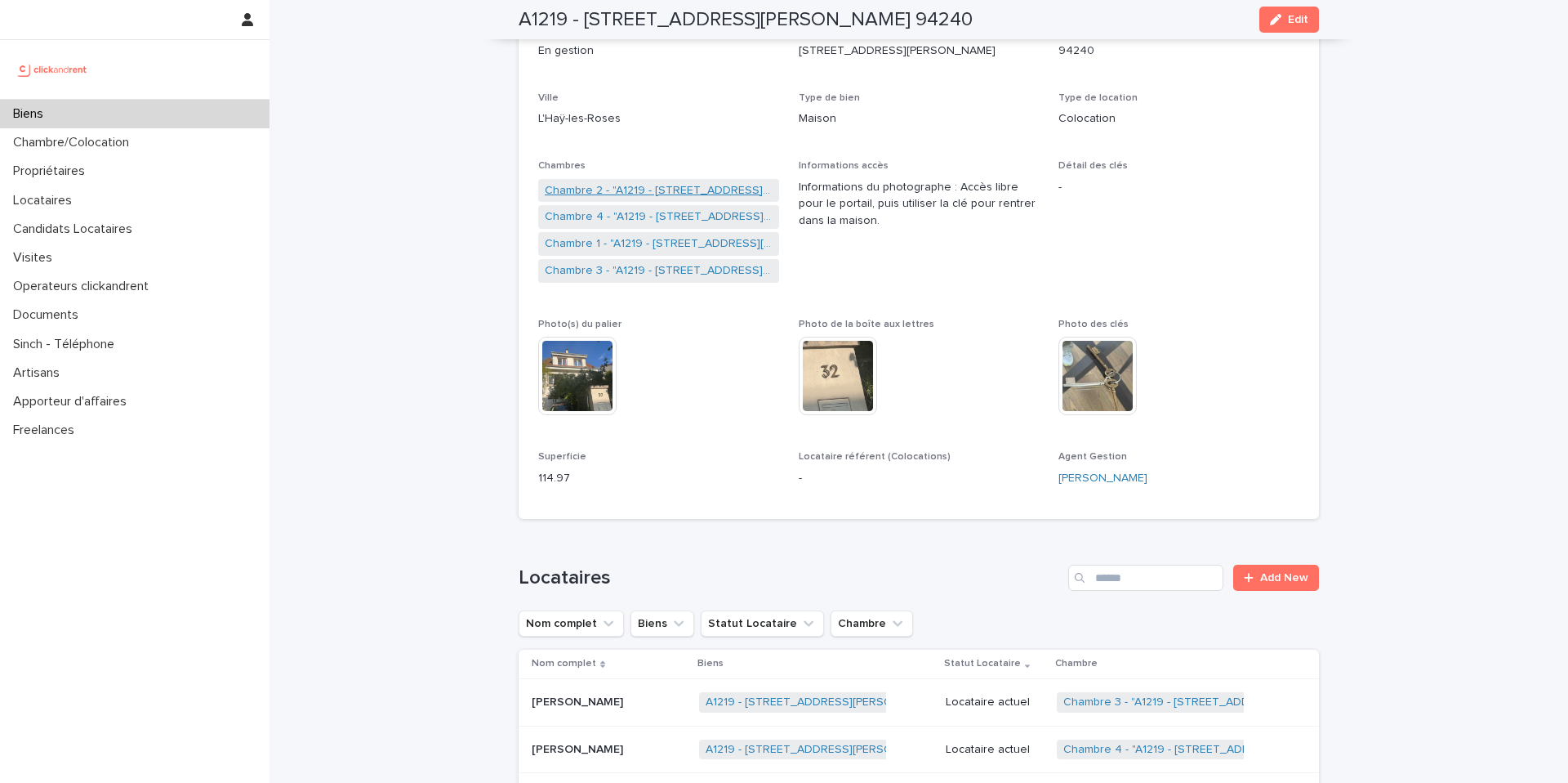
click at [667, 186] on link "Chambre 2 - "A1219 - [STREET_ADDRESS][PERSON_NAME] 94240"" at bounding box center [658, 191] width 228 height 17
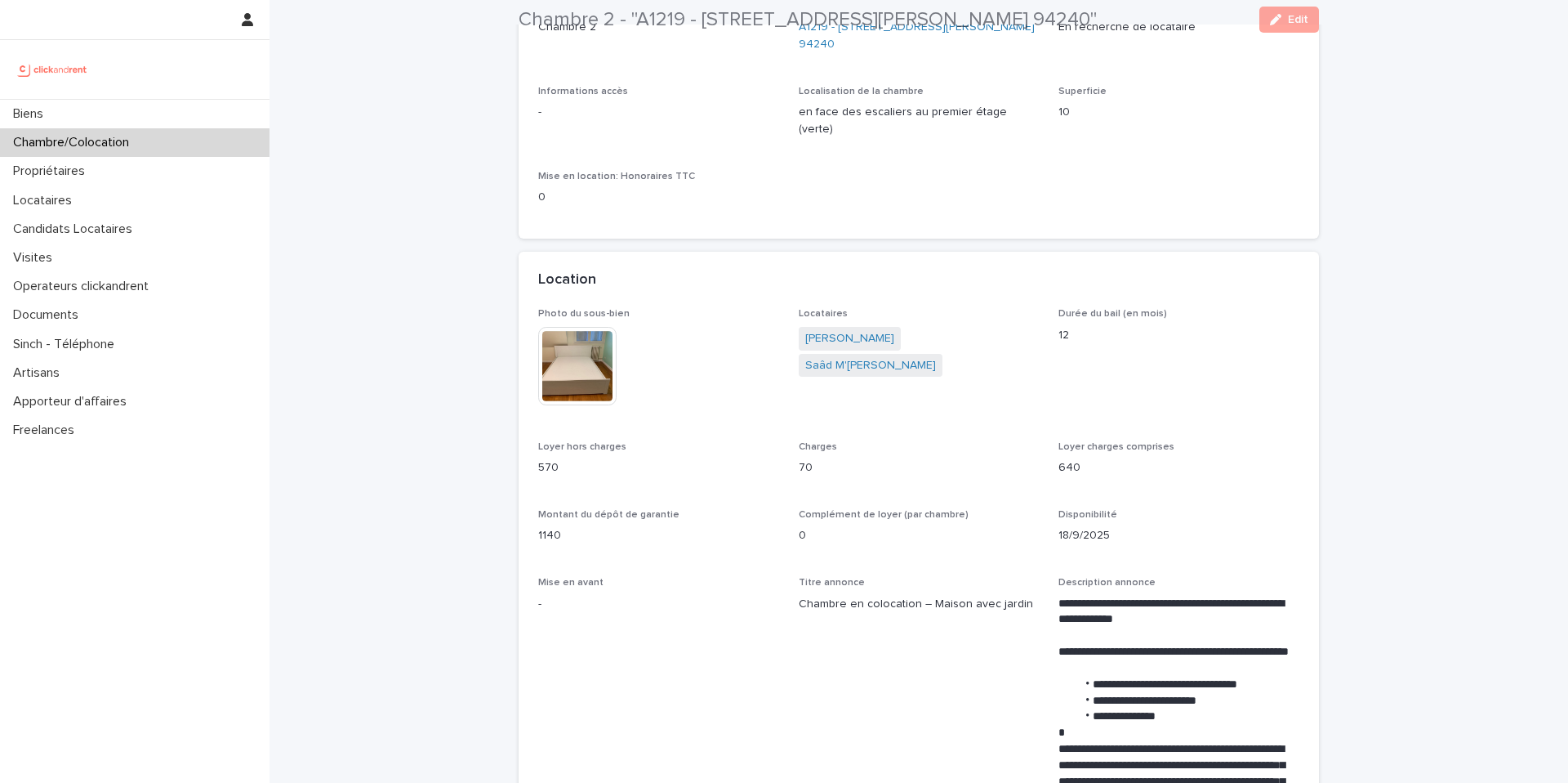
scroll to position [230, 0]
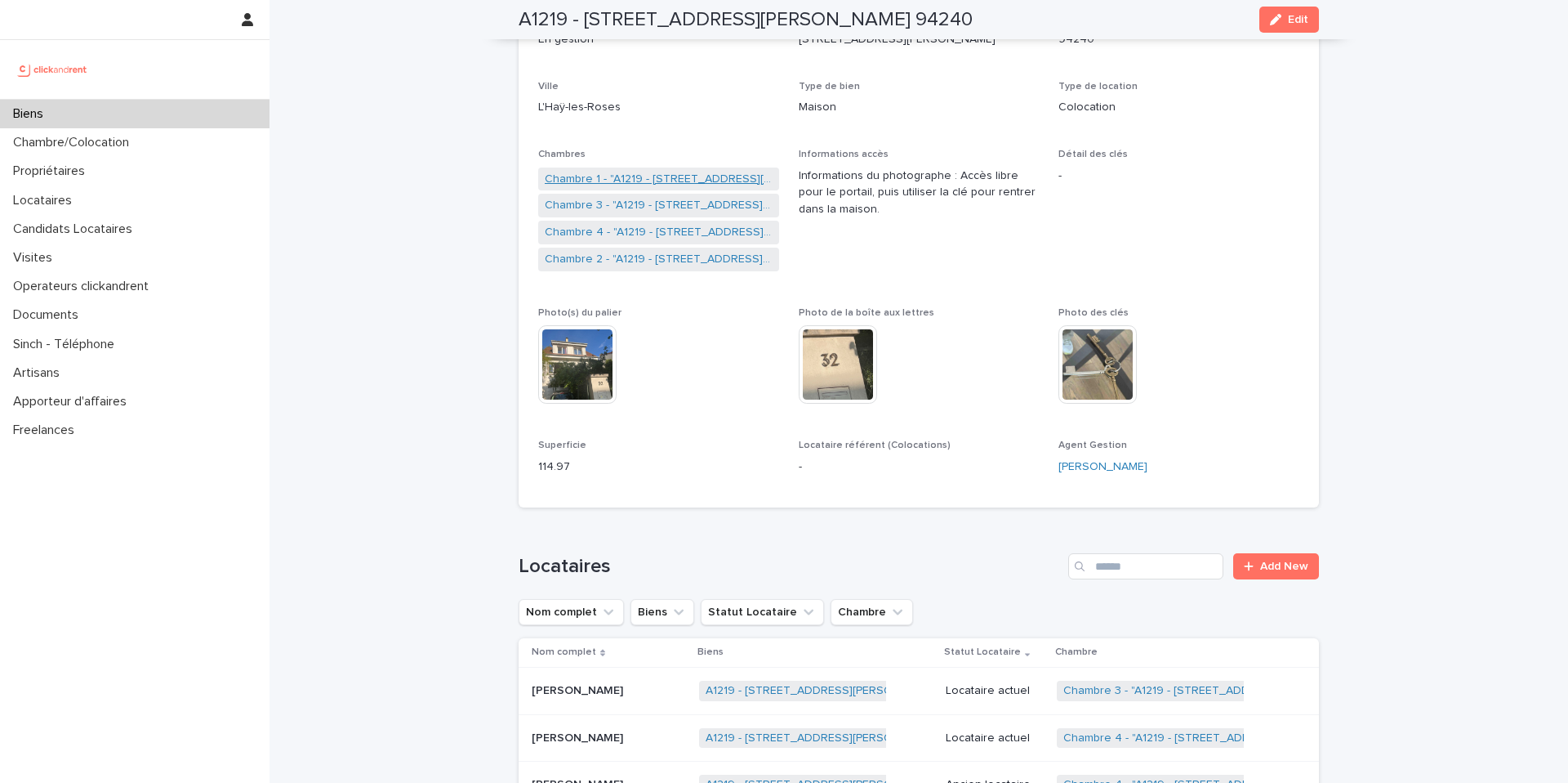
click at [644, 171] on link "Chambre 1 - "A1219 - [STREET_ADDRESS][PERSON_NAME] 94240"" at bounding box center [658, 179] width 228 height 17
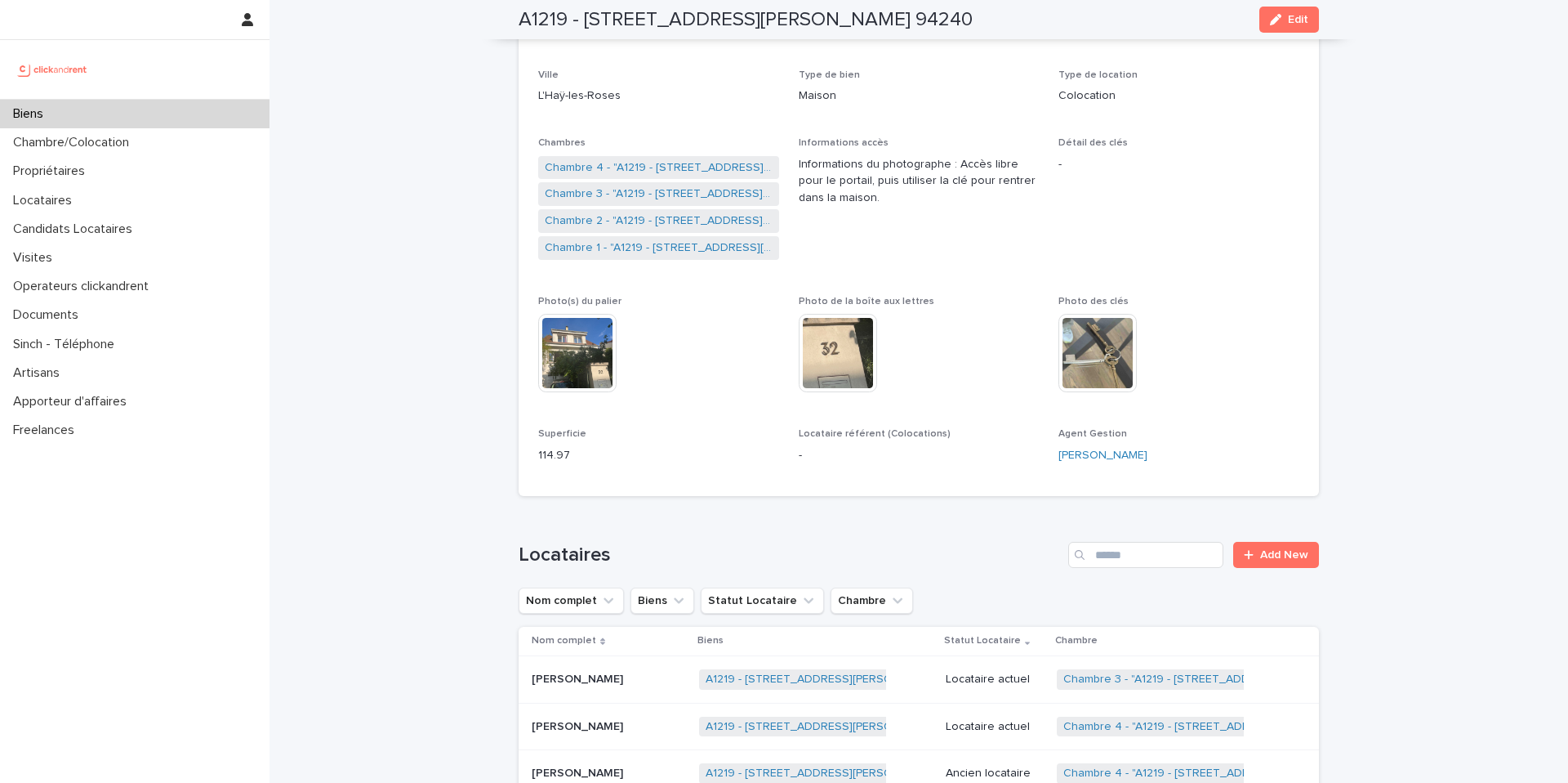
scroll to position [253, 0]
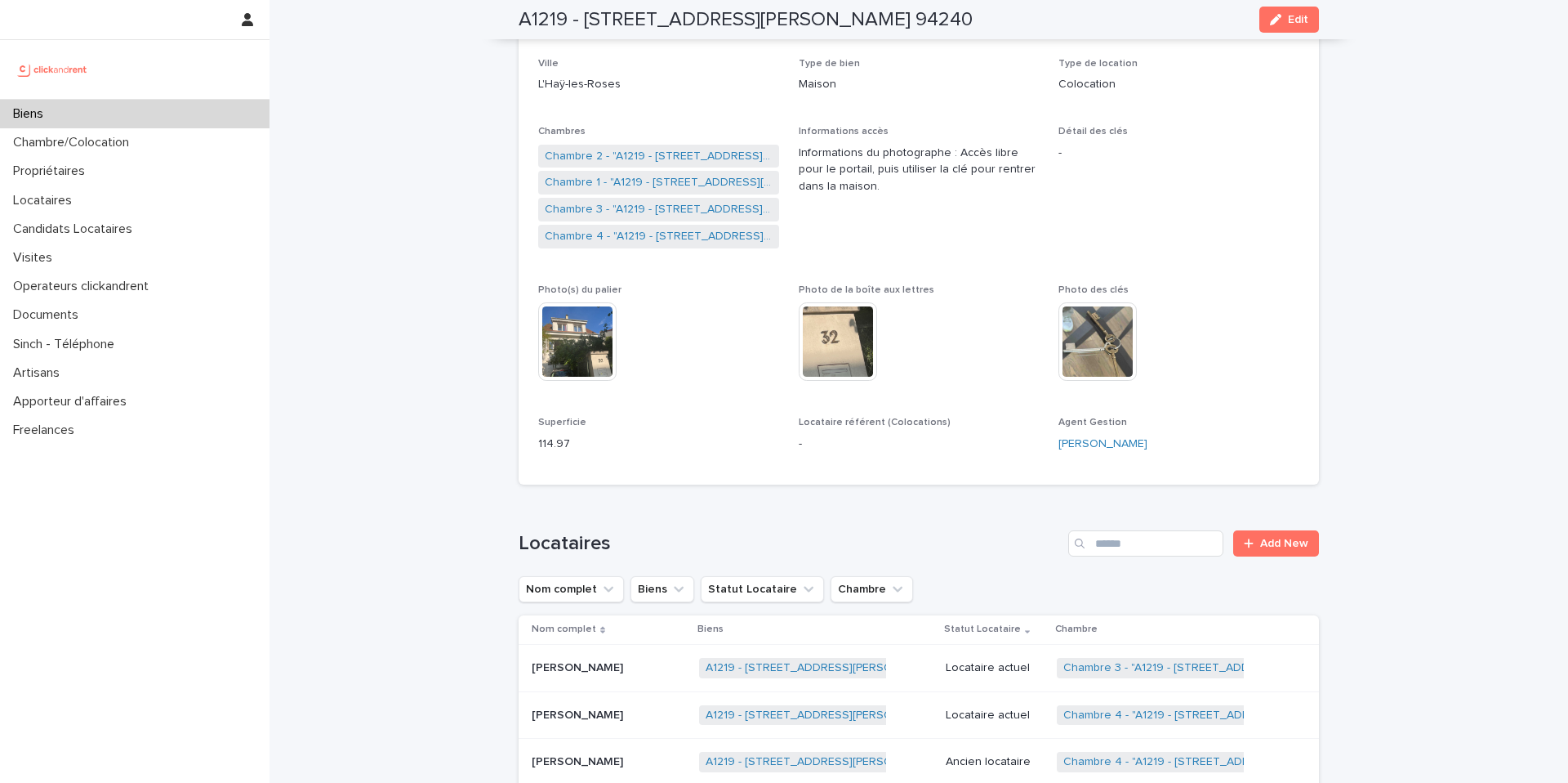
click at [157, 111] on div "Biens" at bounding box center [134, 114] width 270 height 28
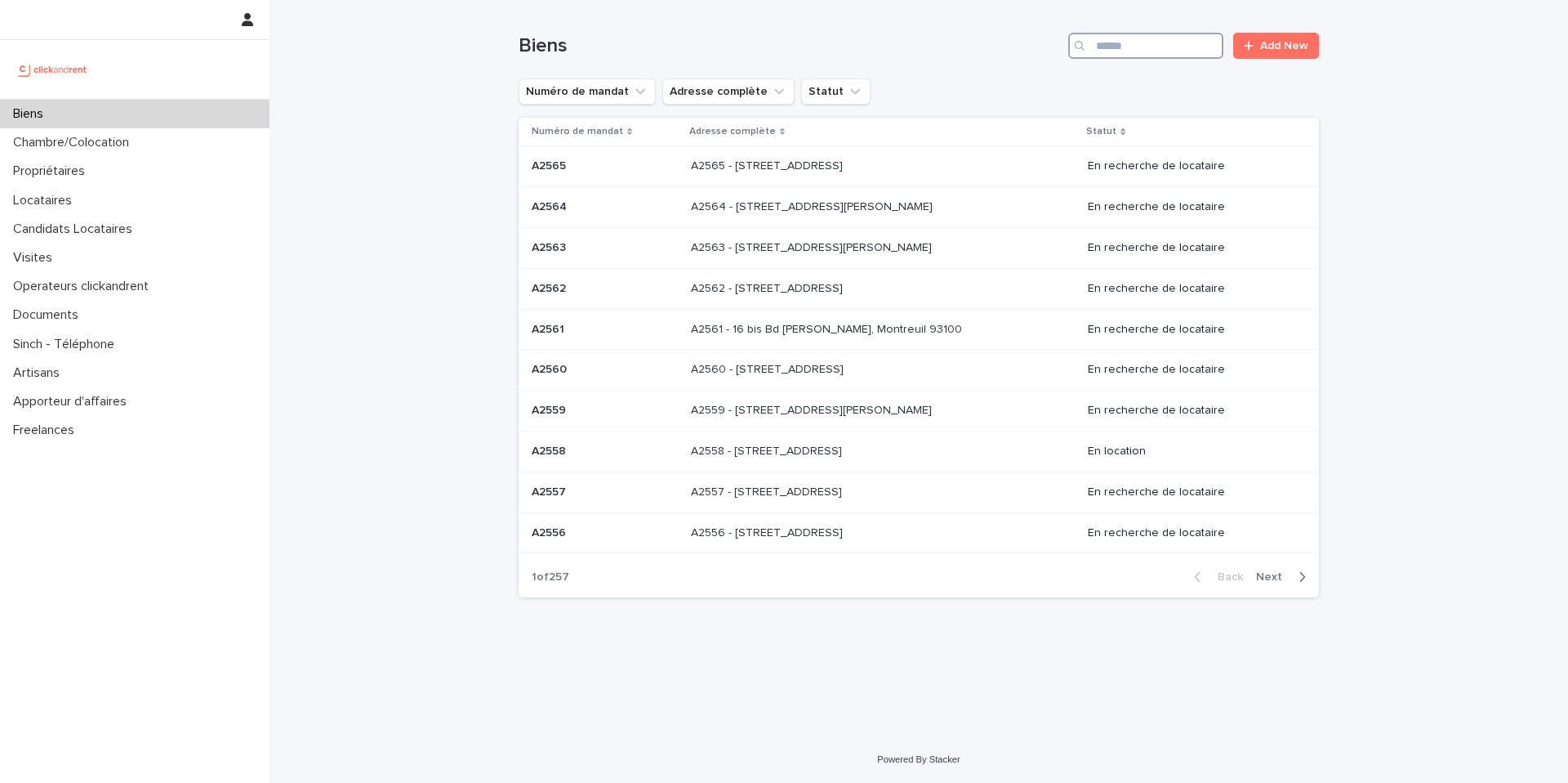
click at [1154, 37] on input "Search" at bounding box center [1146, 45] width 155 height 26
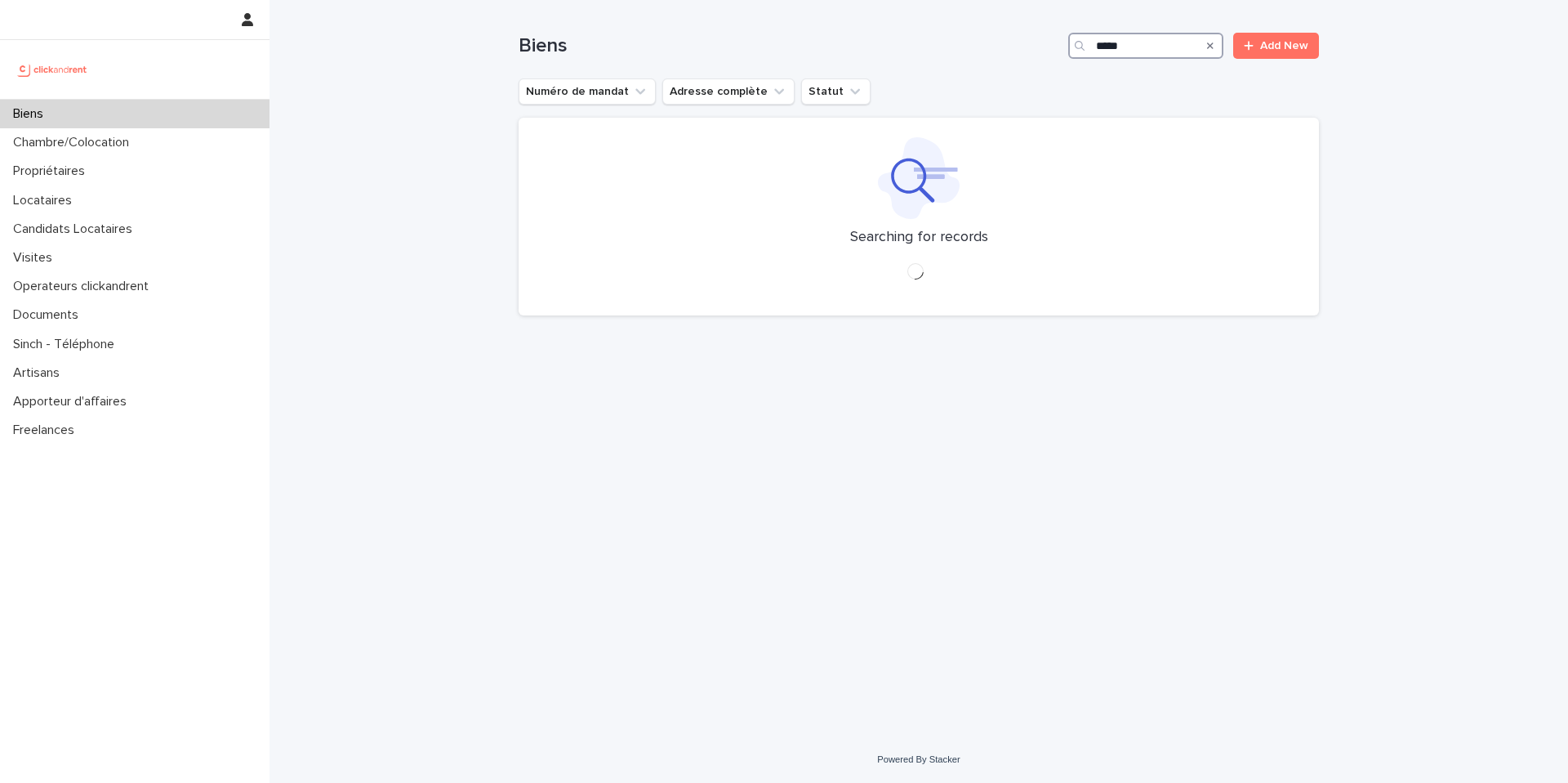
type input "*****"
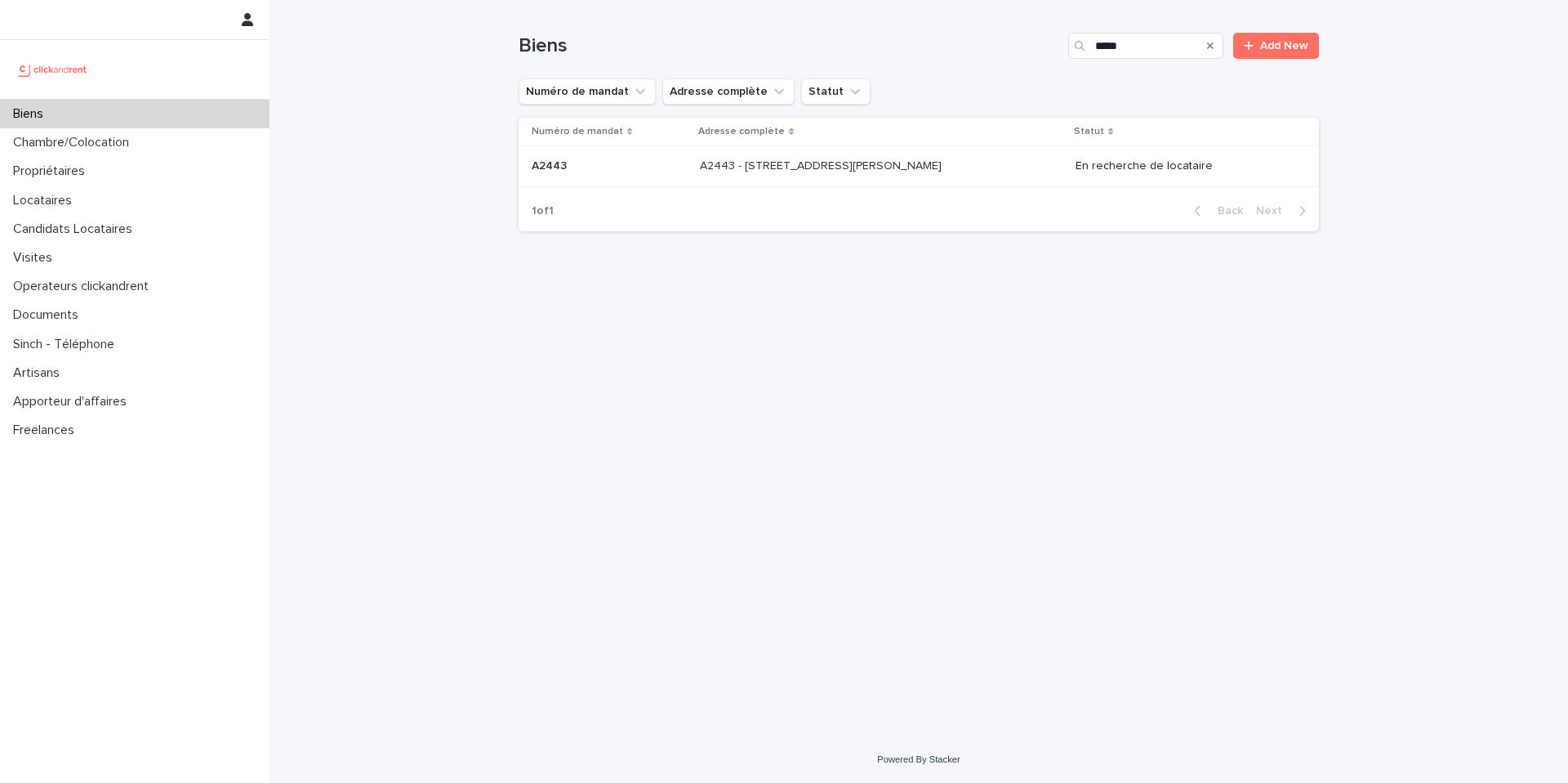
click at [938, 169] on p "A2443 - [STREET_ADDRESS][PERSON_NAME]" at bounding box center [823, 164] width 245 height 17
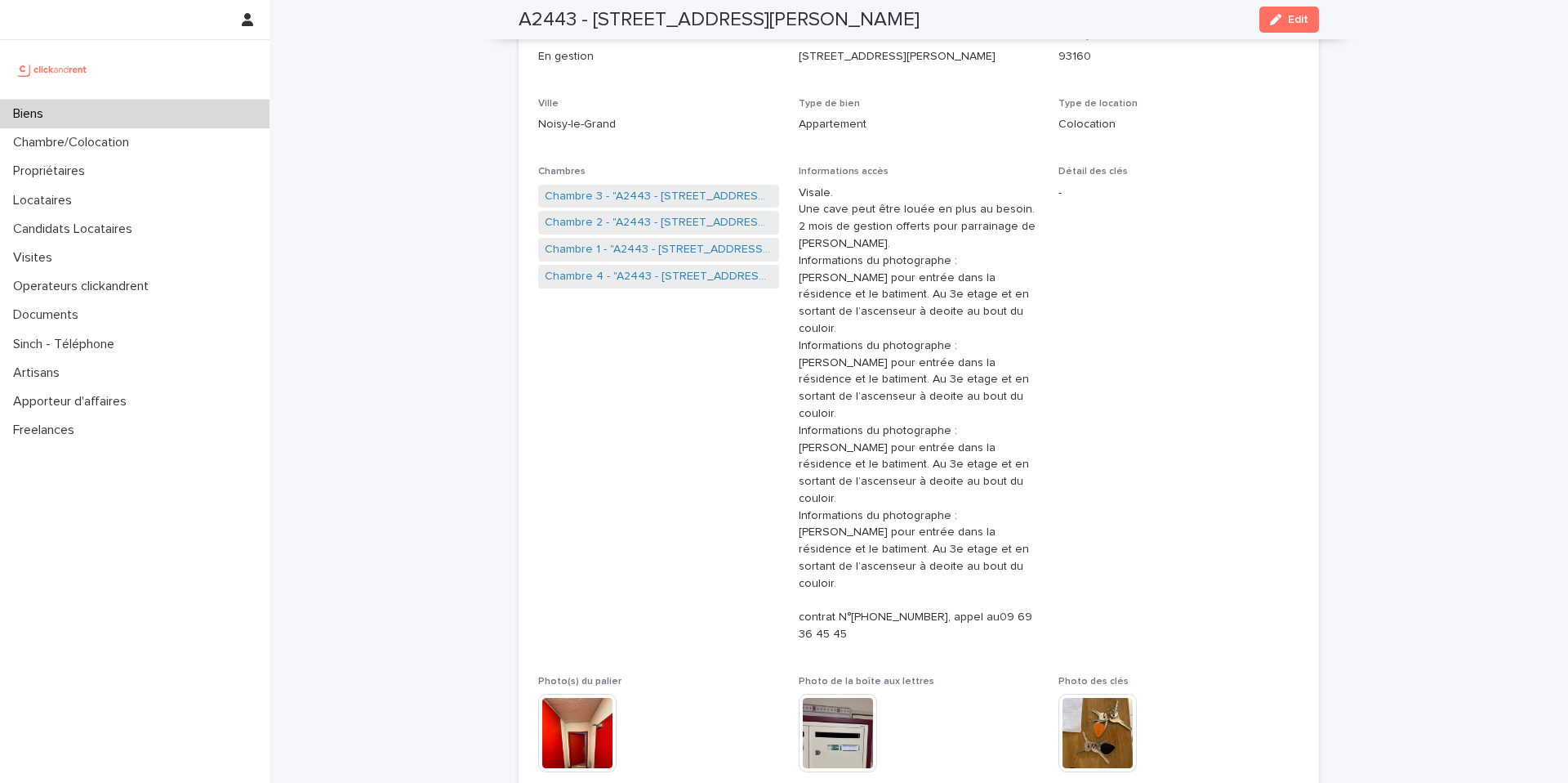
scroll to position [179, 0]
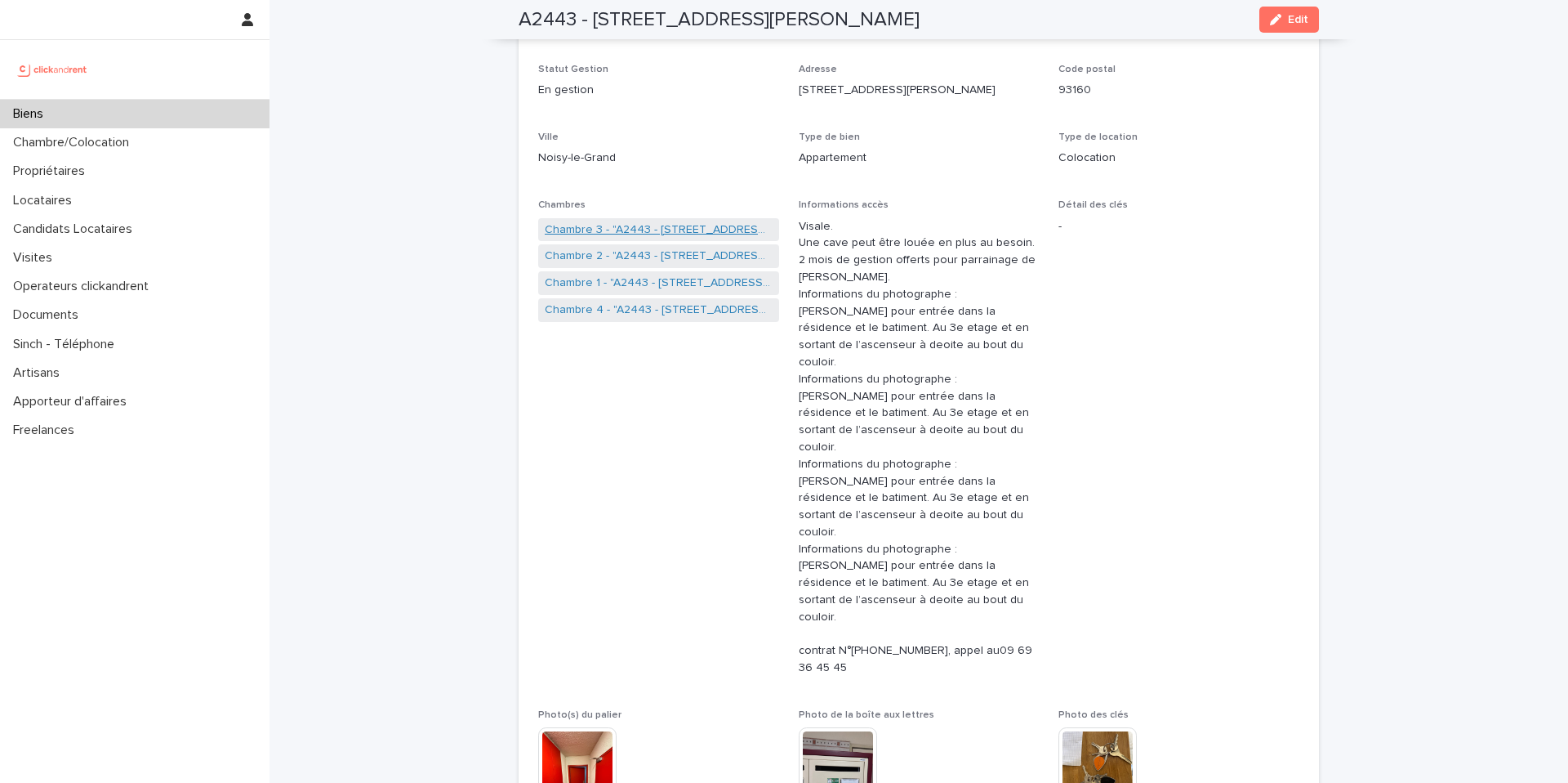
click at [695, 223] on link "Chambre 3 - "A2443 - [STREET_ADDRESS][PERSON_NAME]"" at bounding box center [658, 230] width 228 height 17
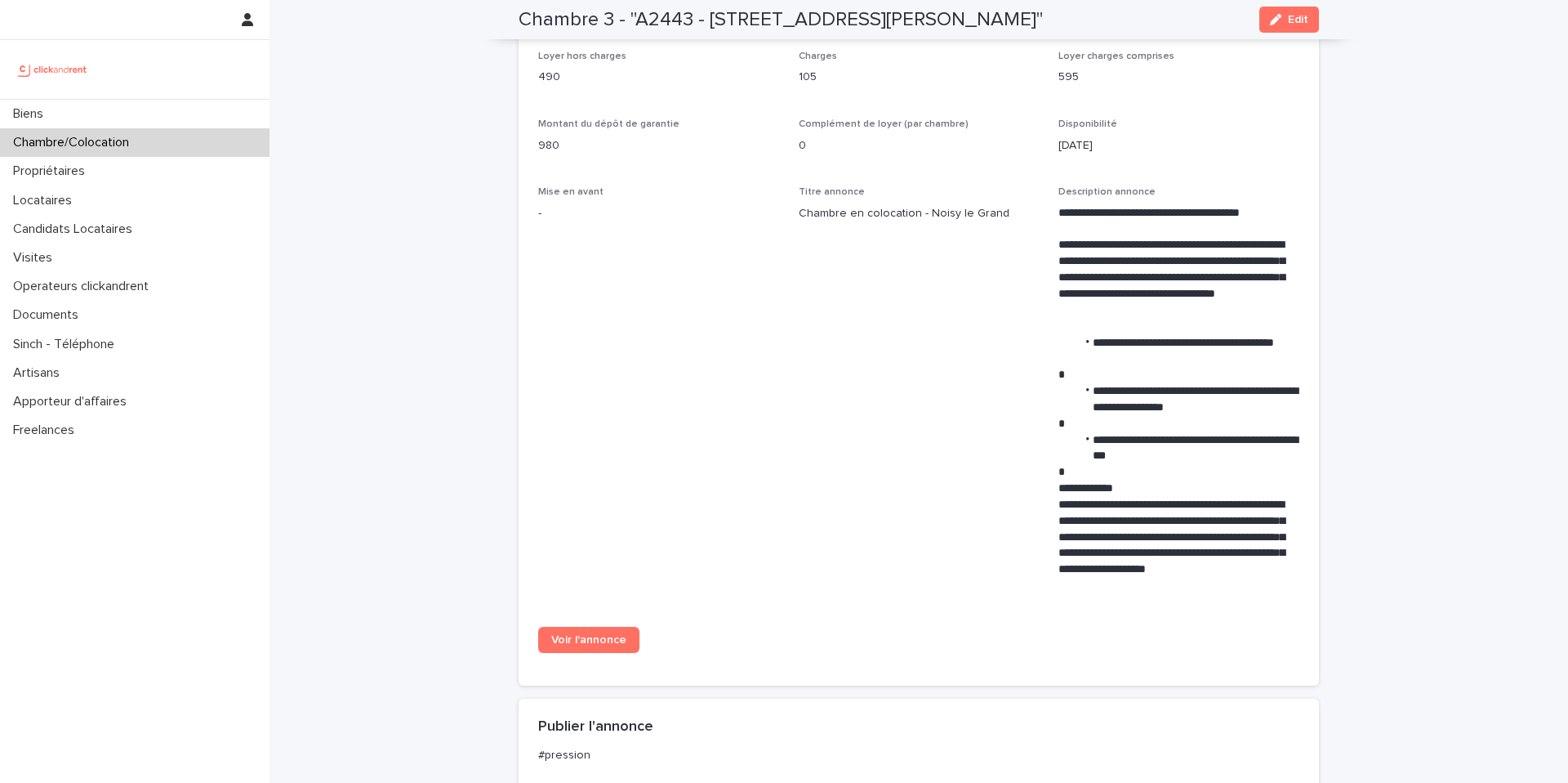
scroll to position [553, 0]
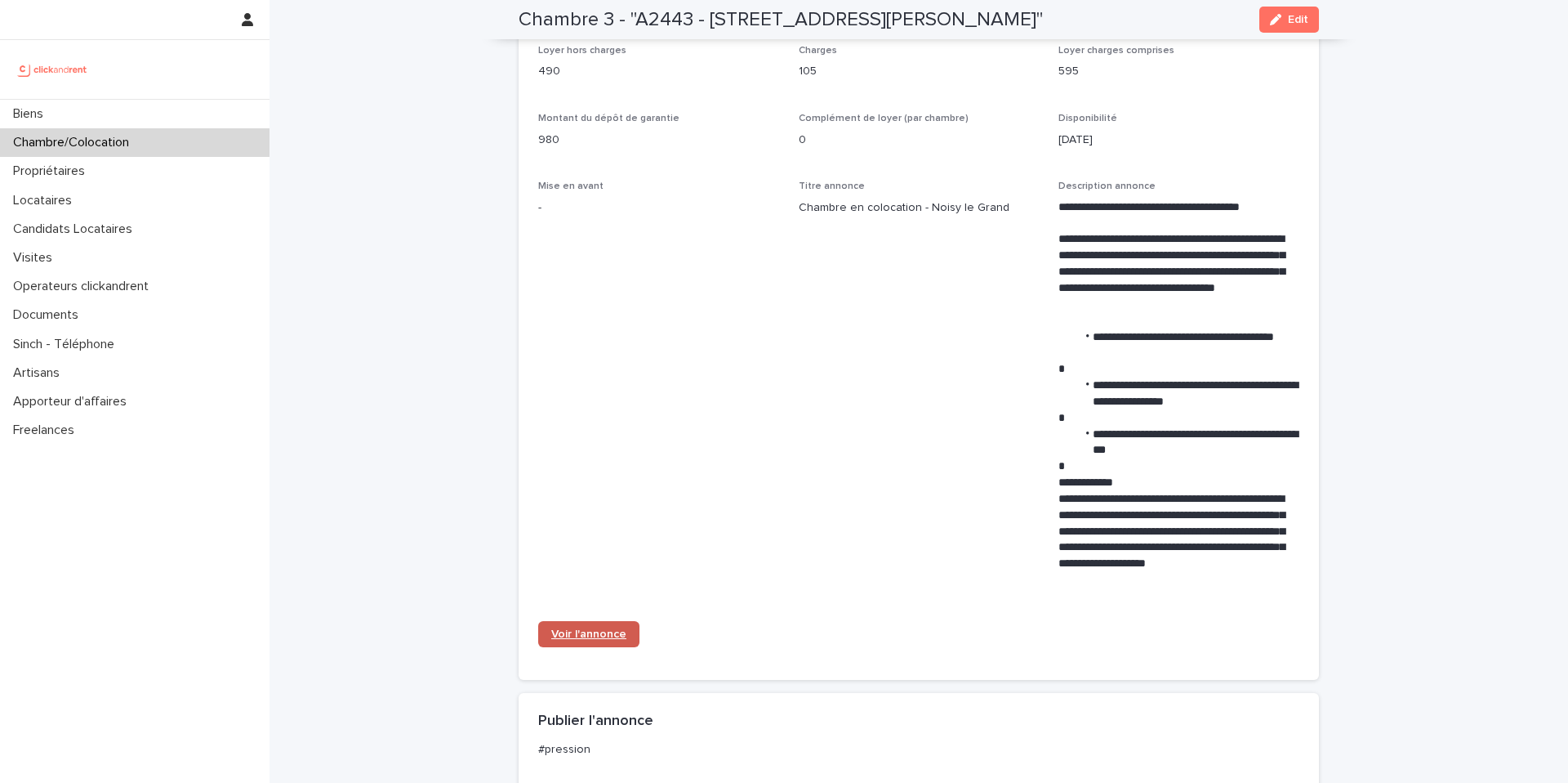
click at [590, 629] on span "Voir l'annonce" at bounding box center [588, 634] width 75 height 12
click at [167, 106] on div "Biens" at bounding box center [134, 114] width 270 height 28
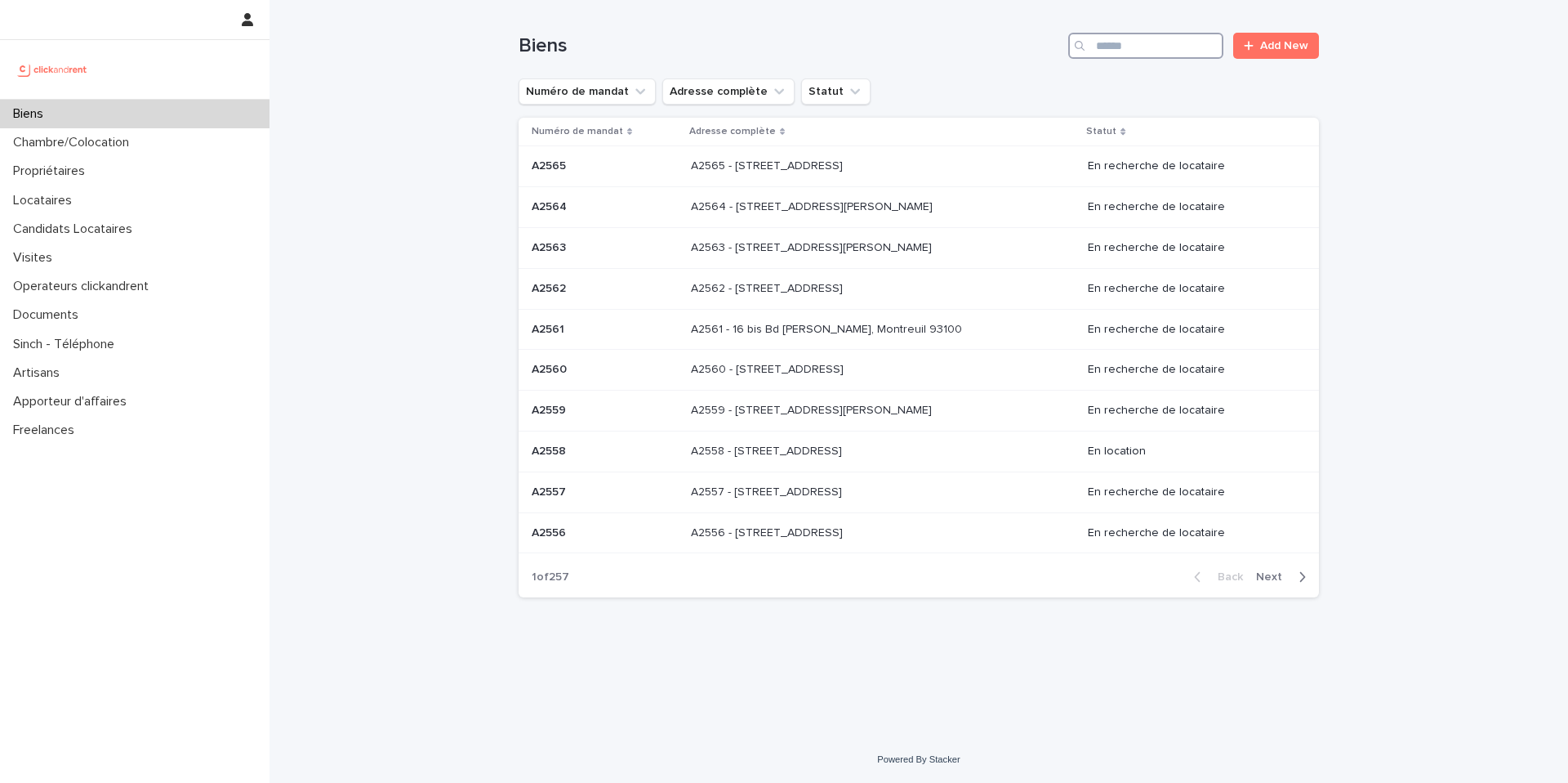
click at [1150, 50] on input "Search" at bounding box center [1146, 45] width 155 height 26
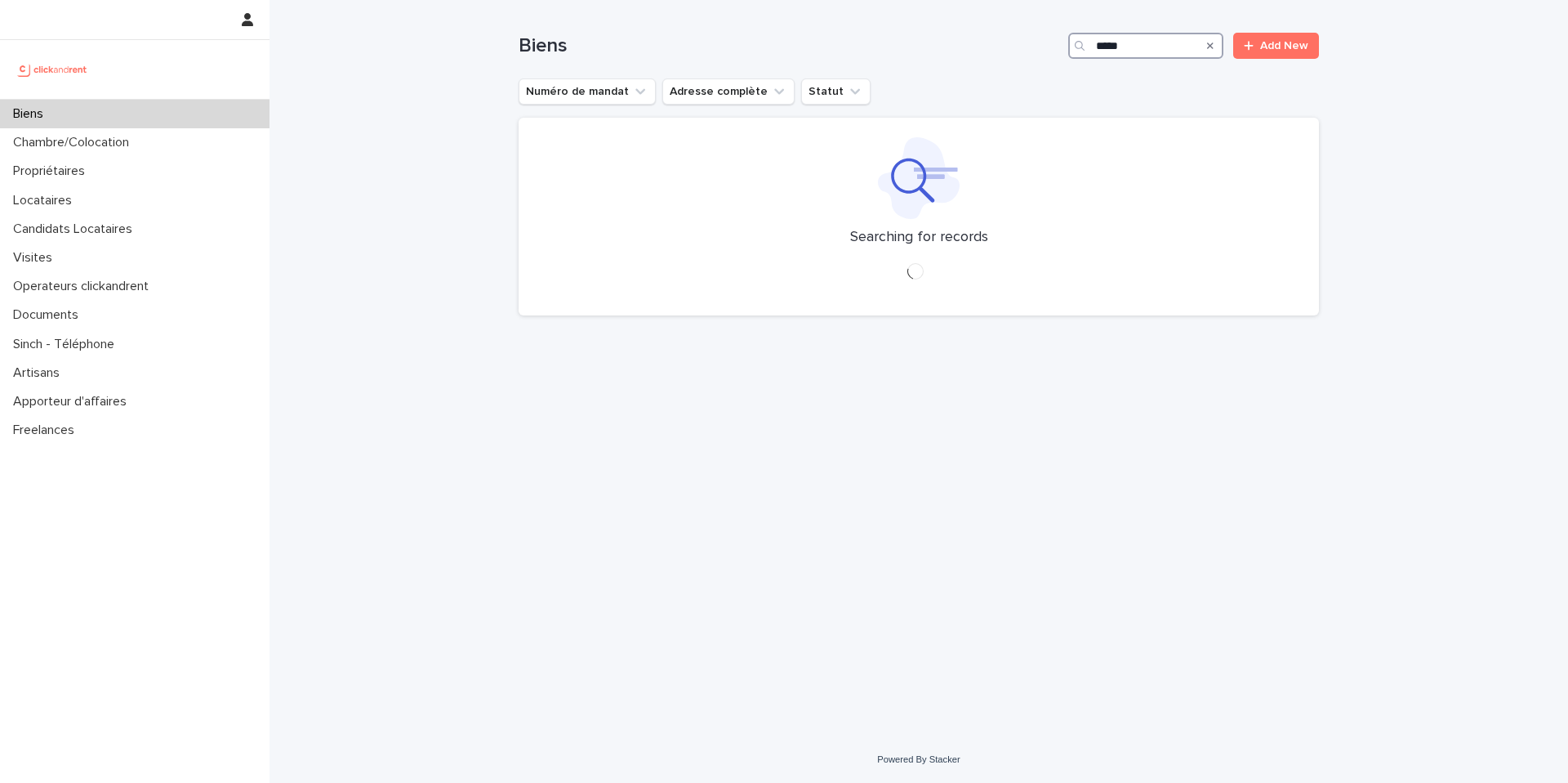
type input "*****"
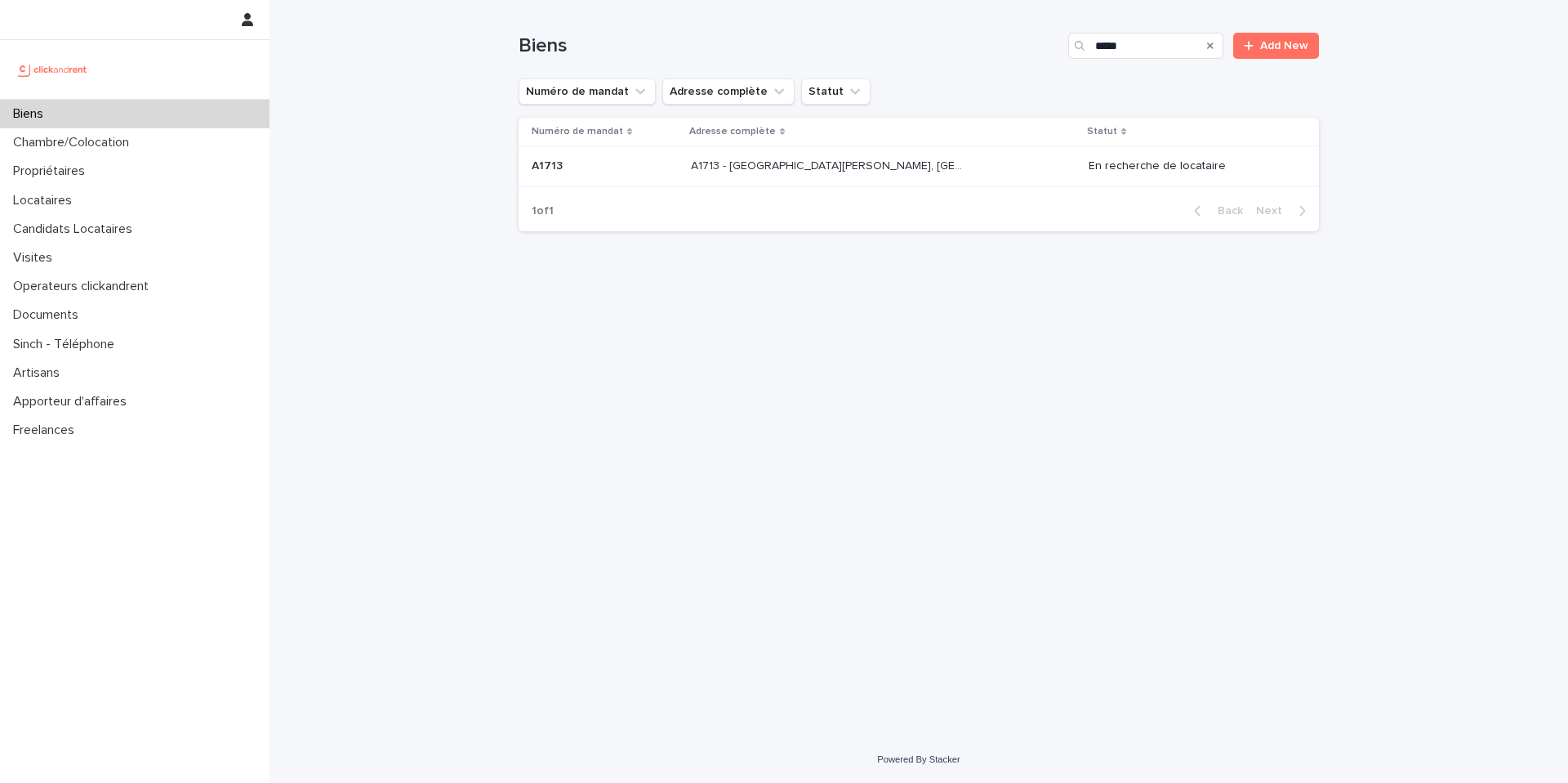
click at [937, 166] on p "A1713 - [GEOGRAPHIC_DATA][PERSON_NAME], [GEOGRAPHIC_DATA]-Bois 93600" at bounding box center [828, 164] width 275 height 17
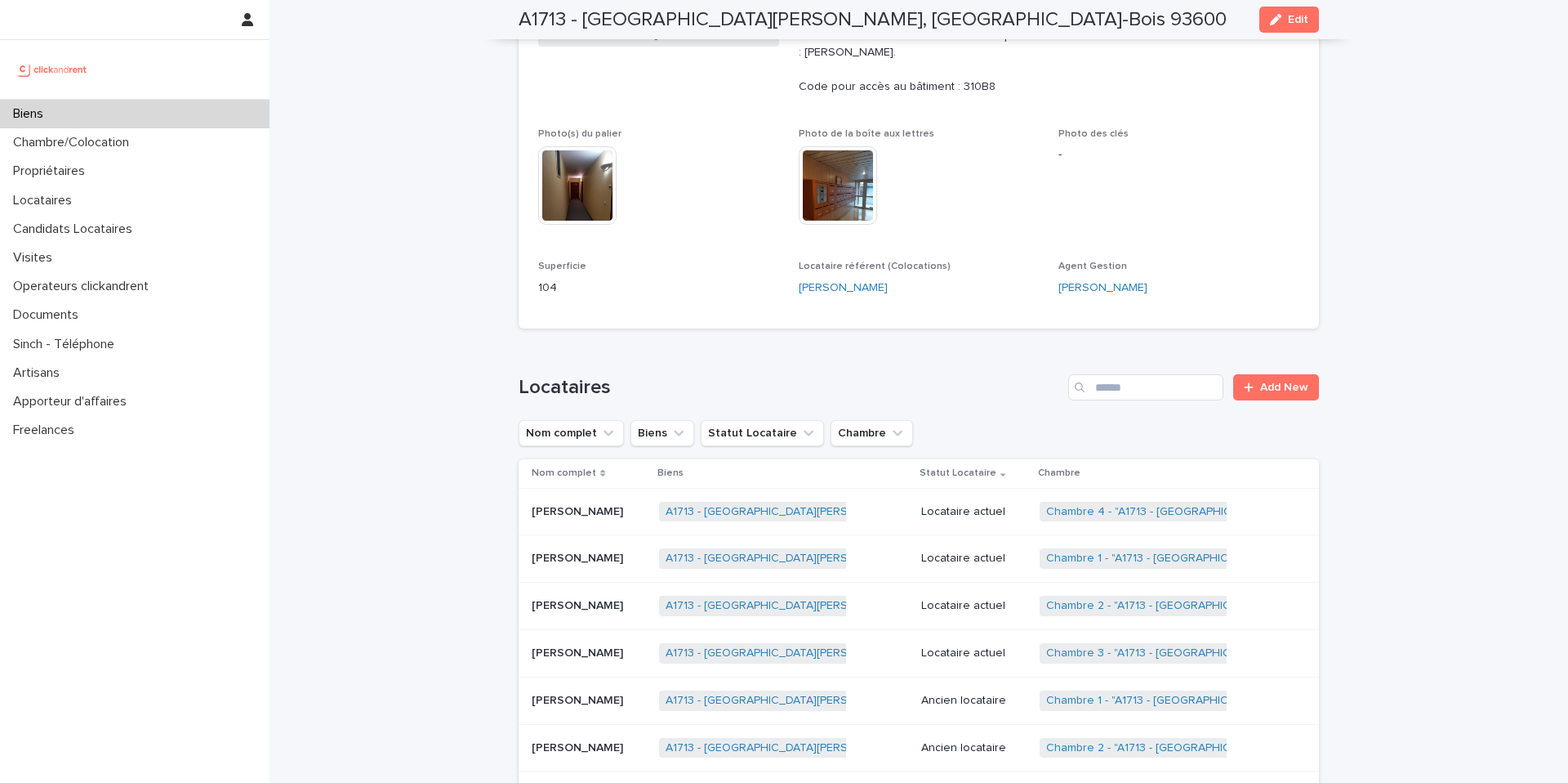
scroll to position [482, 0]
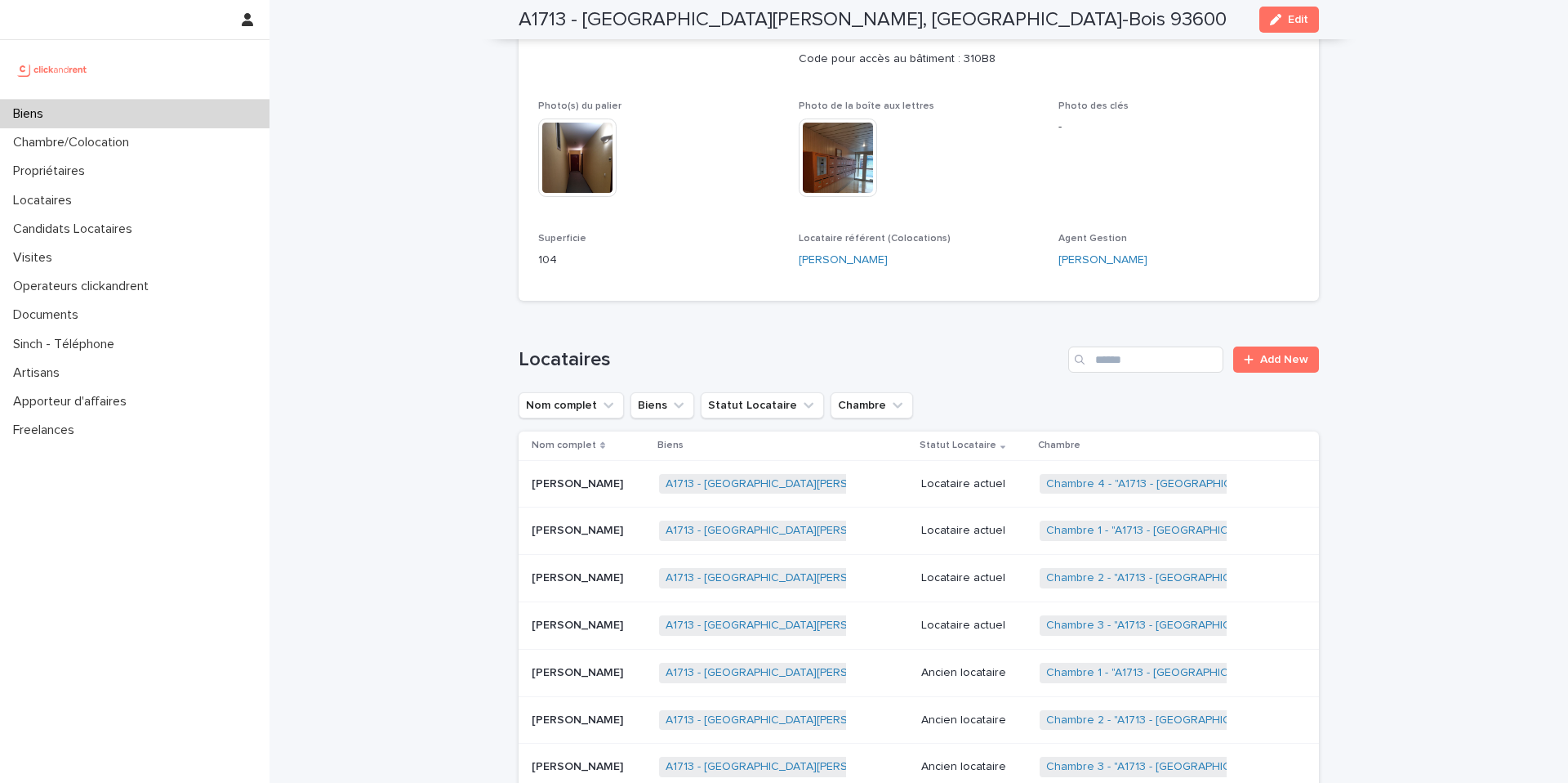
click at [175, 117] on div "Biens" at bounding box center [134, 114] width 270 height 28
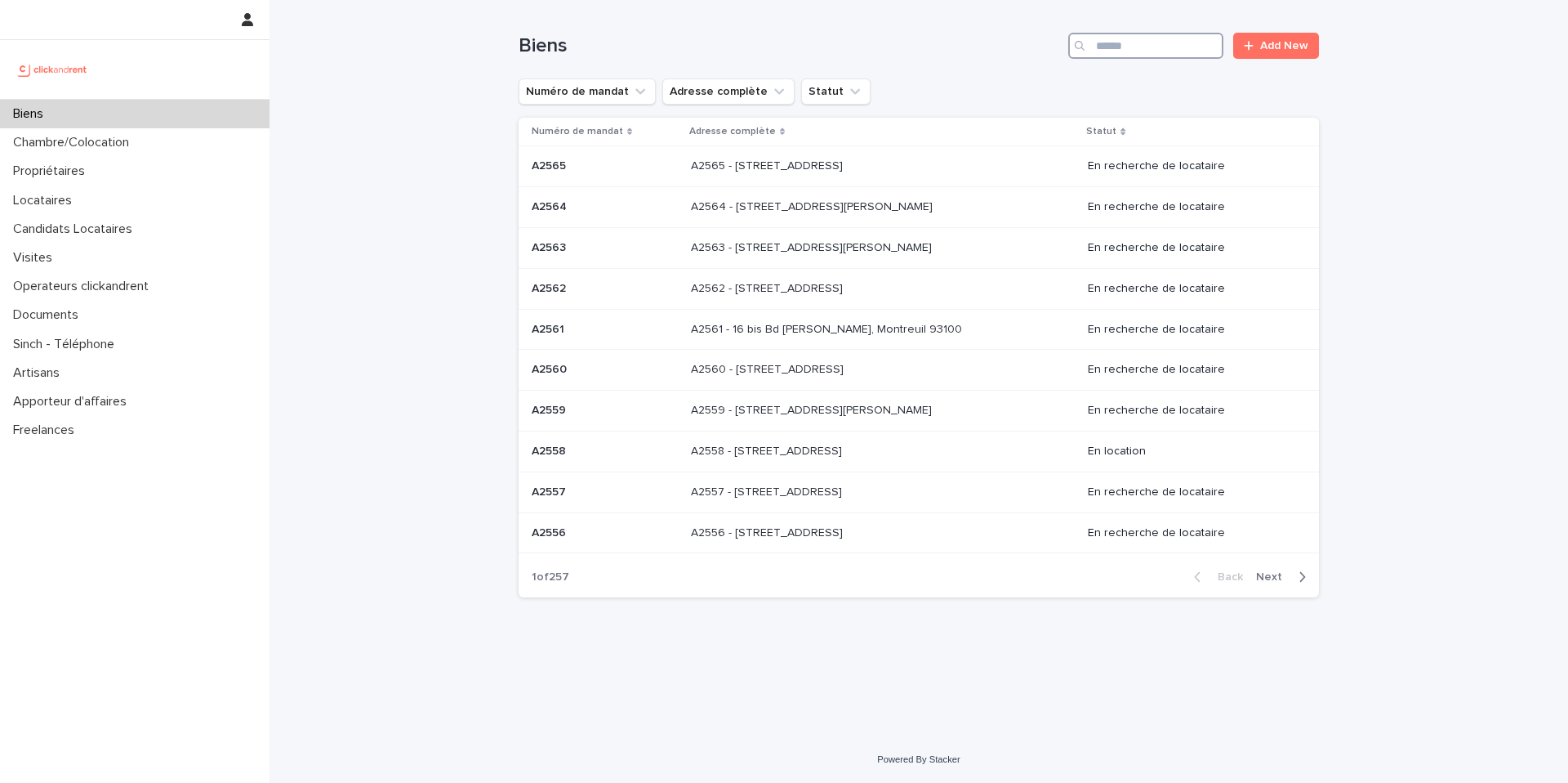
click at [1148, 45] on input "Search" at bounding box center [1146, 45] width 155 height 26
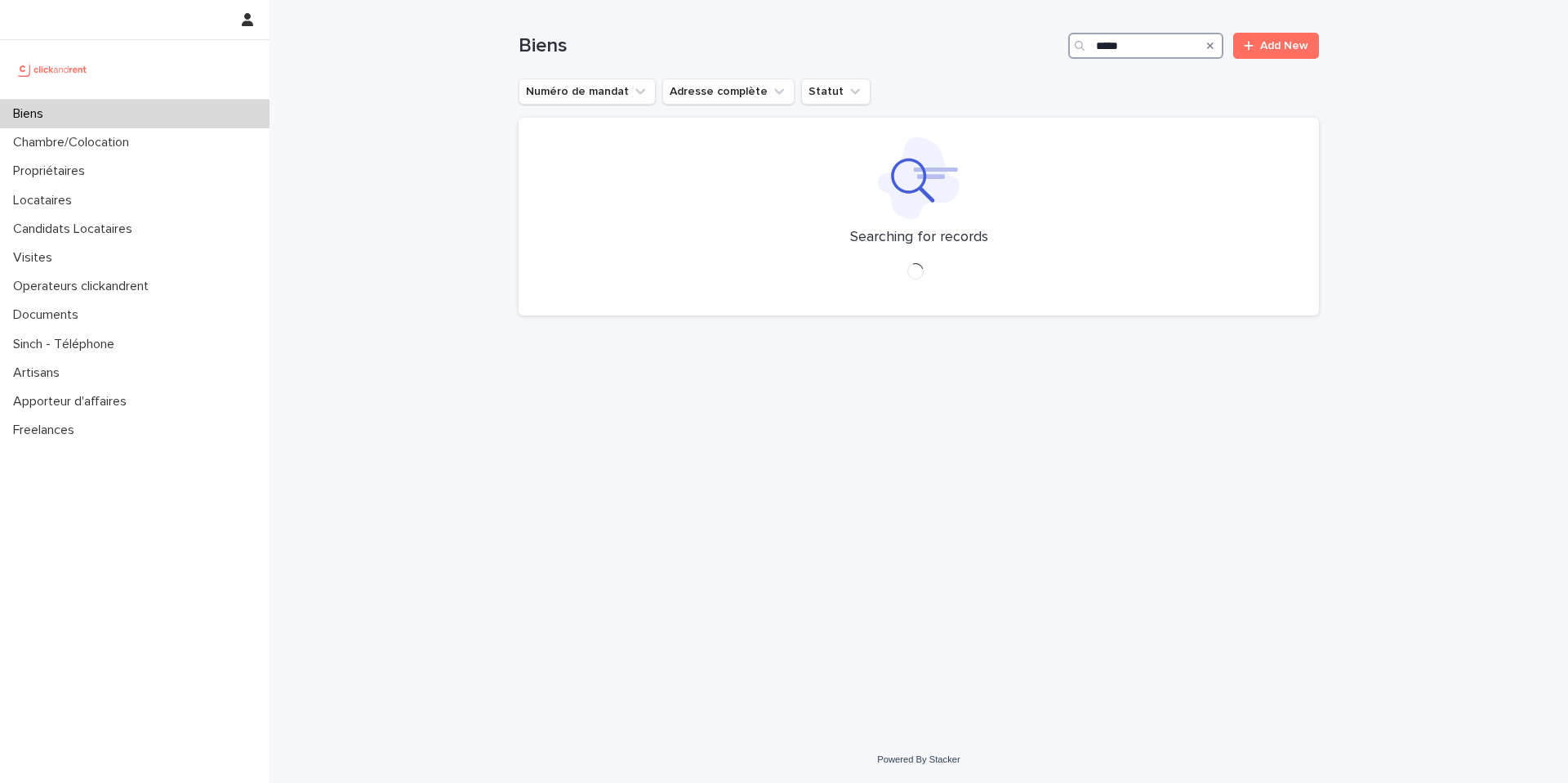
type input "*****"
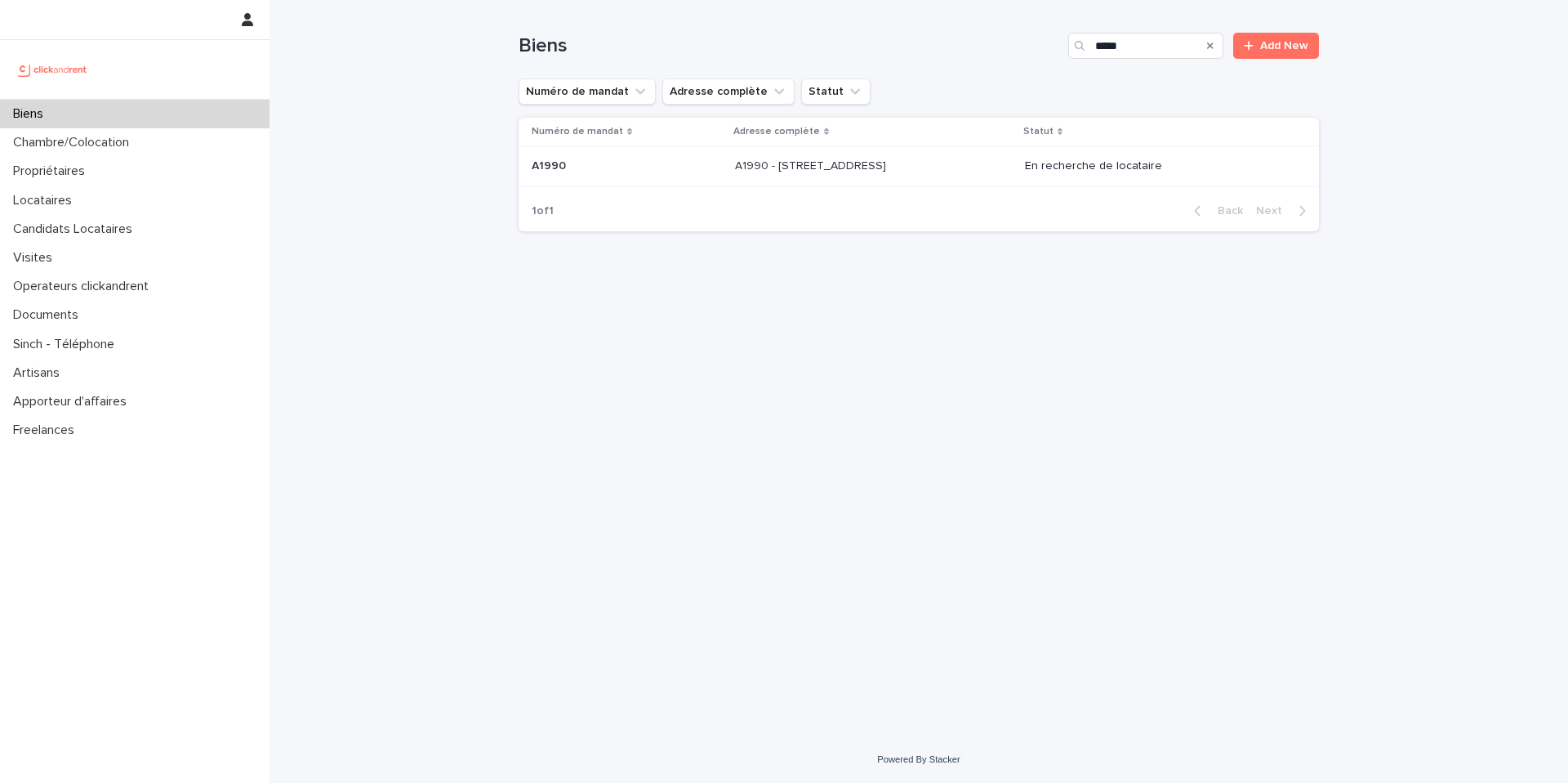
click at [852, 172] on p "A1990 - [STREET_ADDRESS]" at bounding box center [813, 164] width 154 height 17
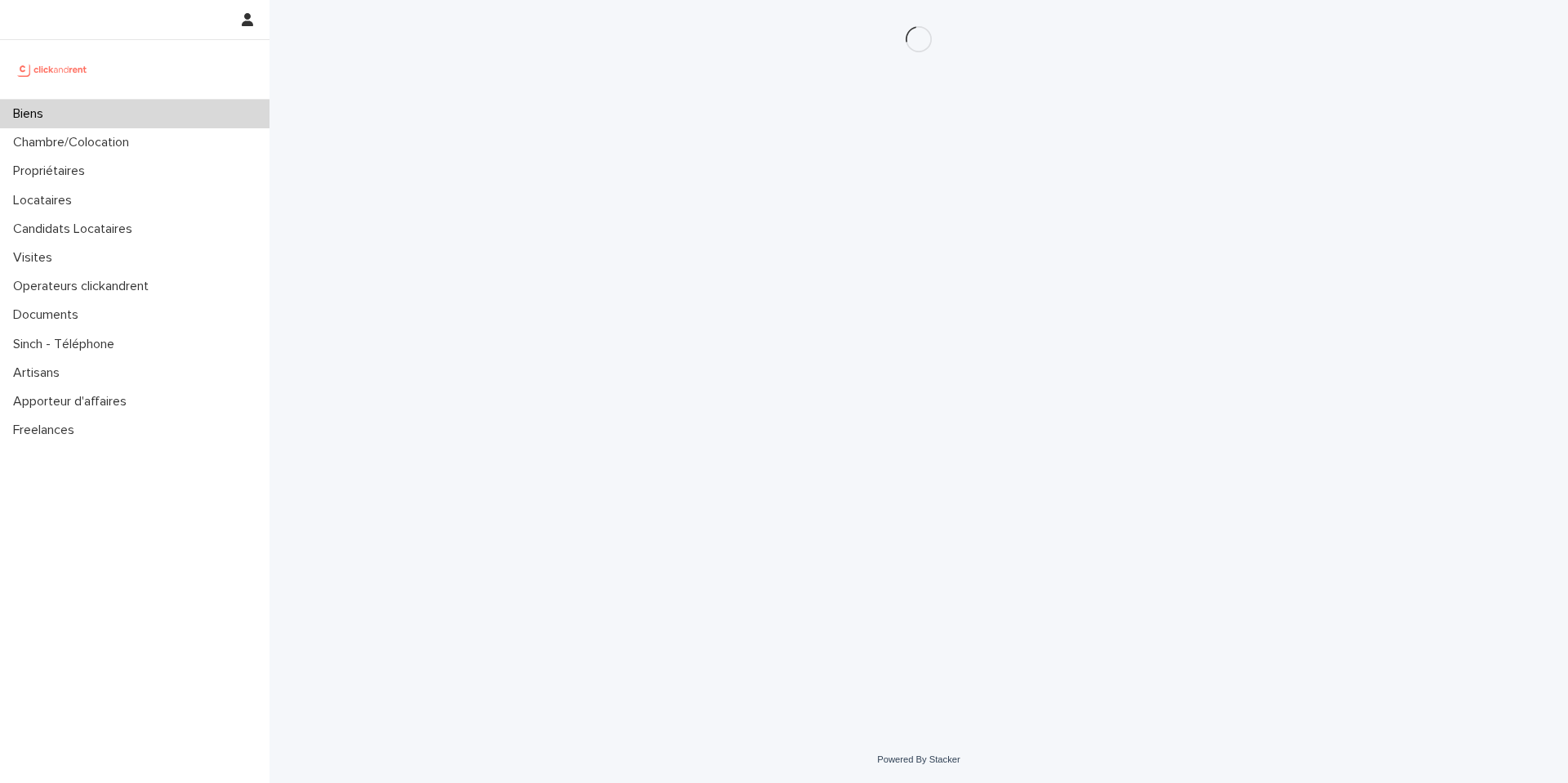
click at [852, 172] on div "Loading... Saving… Loading... Saving…" at bounding box center [919, 348] width 817 height 696
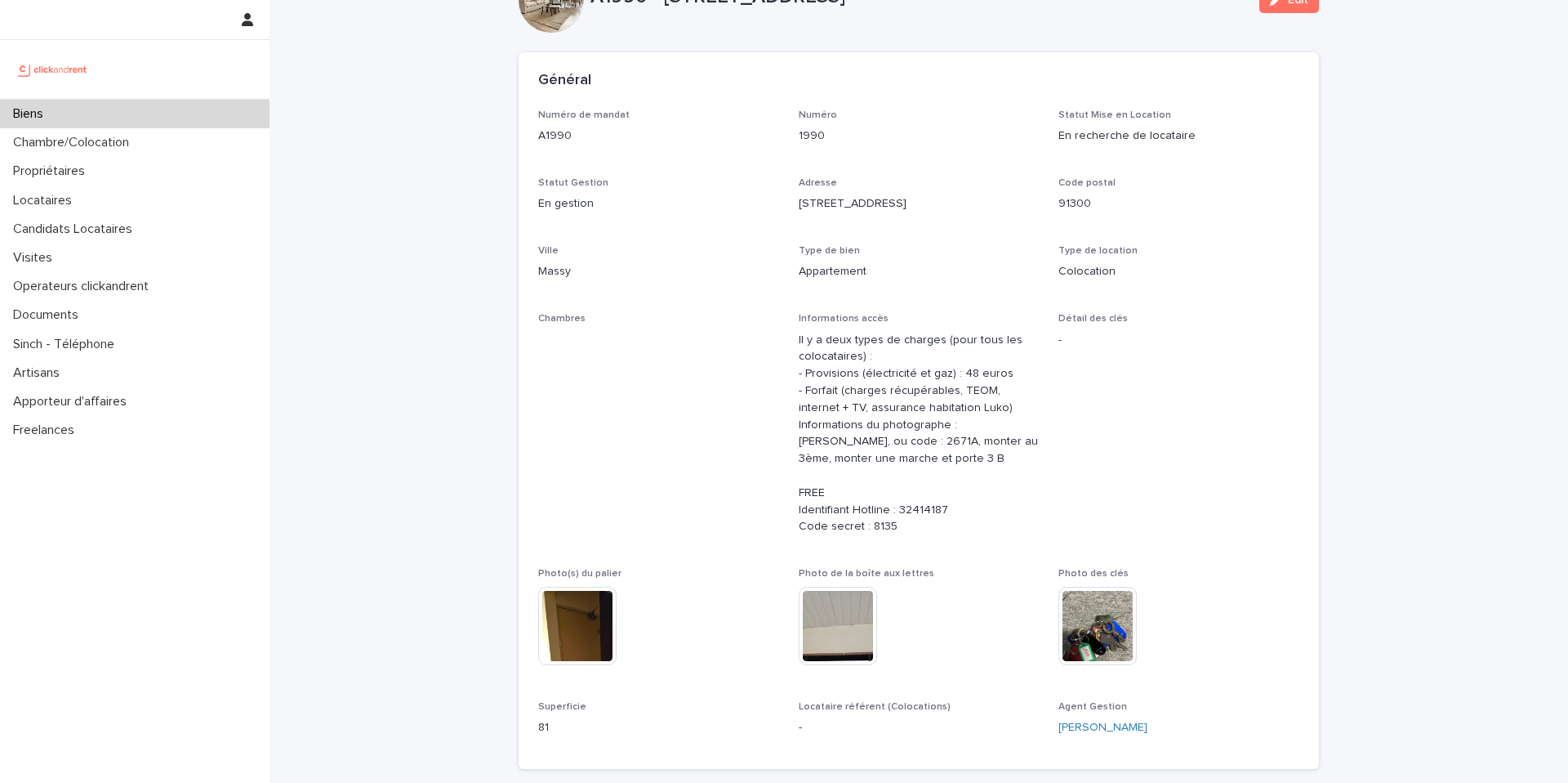
scroll to position [64, 0]
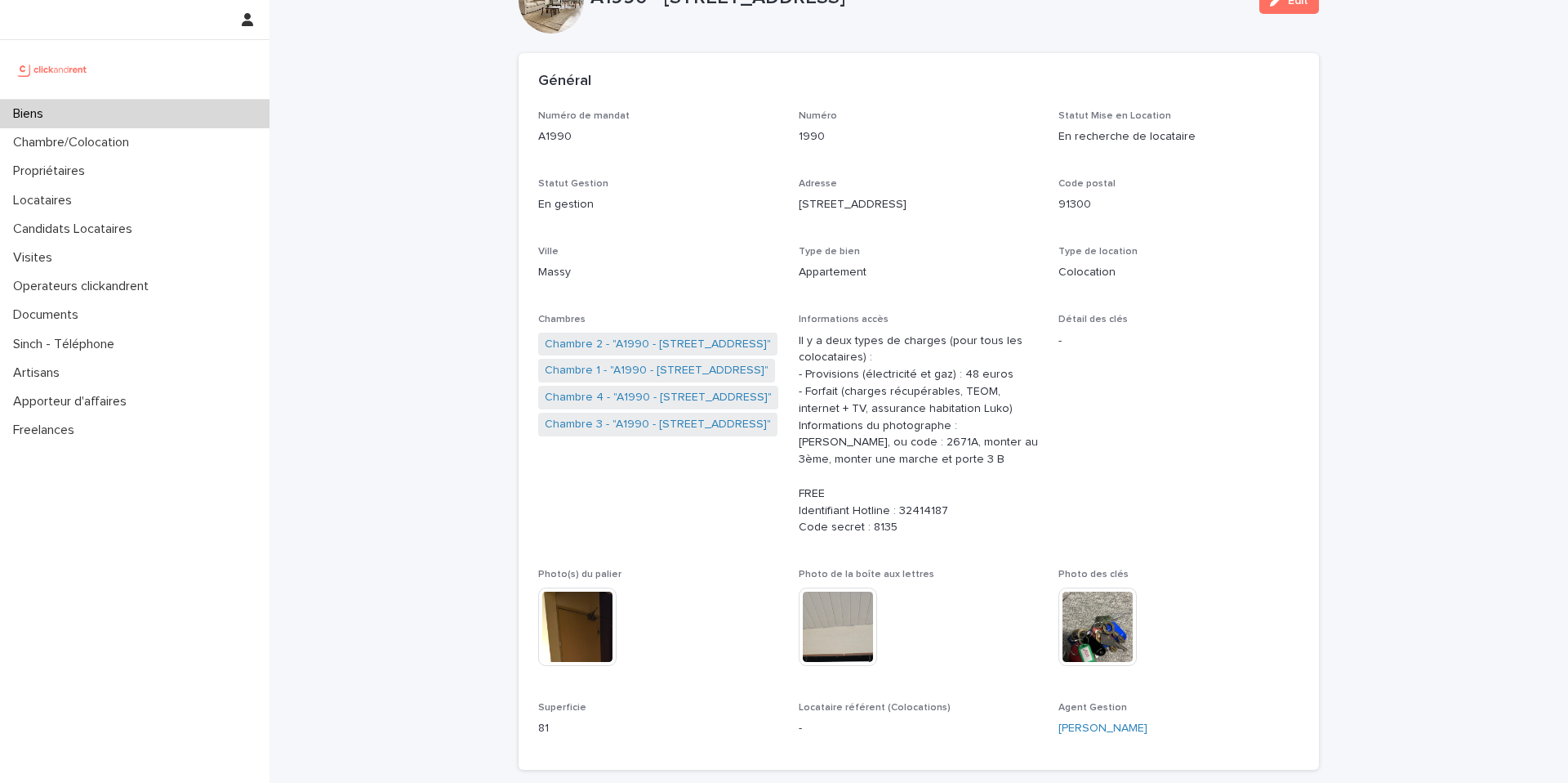
click at [697, 596] on div "This file cannot be opened Download File" at bounding box center [658, 629] width 241 height 82
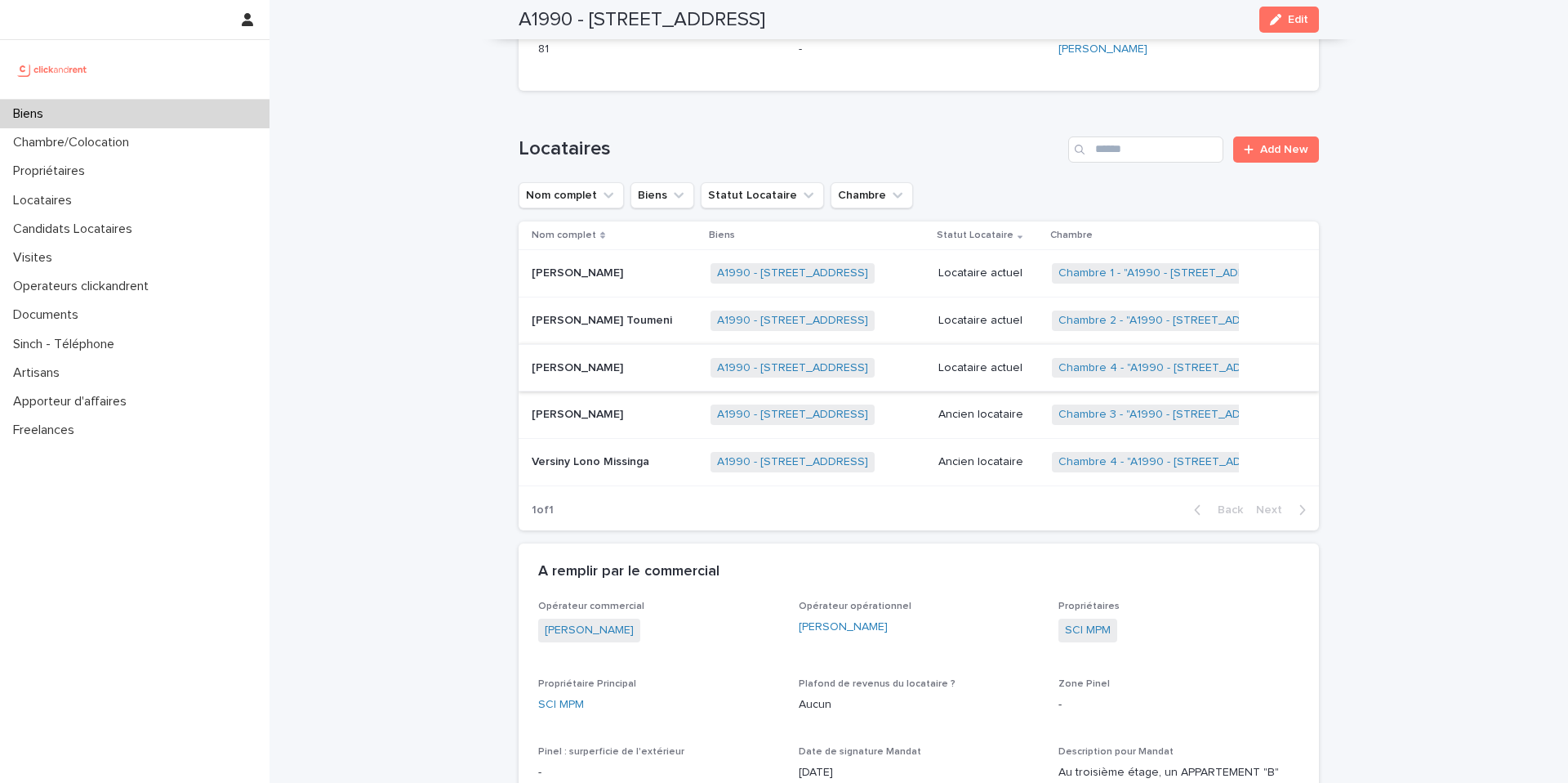
scroll to position [772, 0]
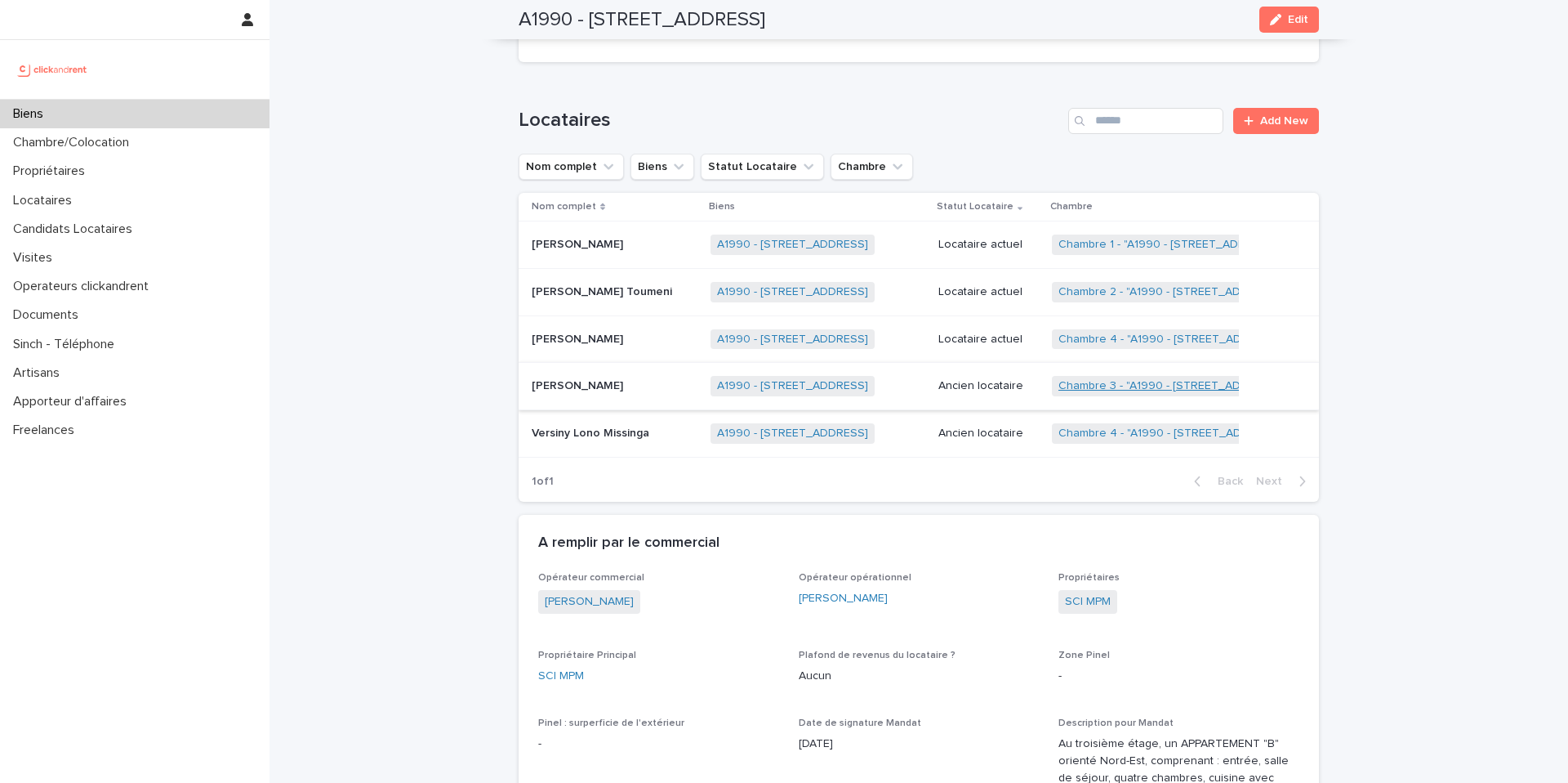
click at [1105, 387] on link "Chambre 3 - "A1990 - [STREET_ADDRESS]"" at bounding box center [1171, 385] width 226 height 14
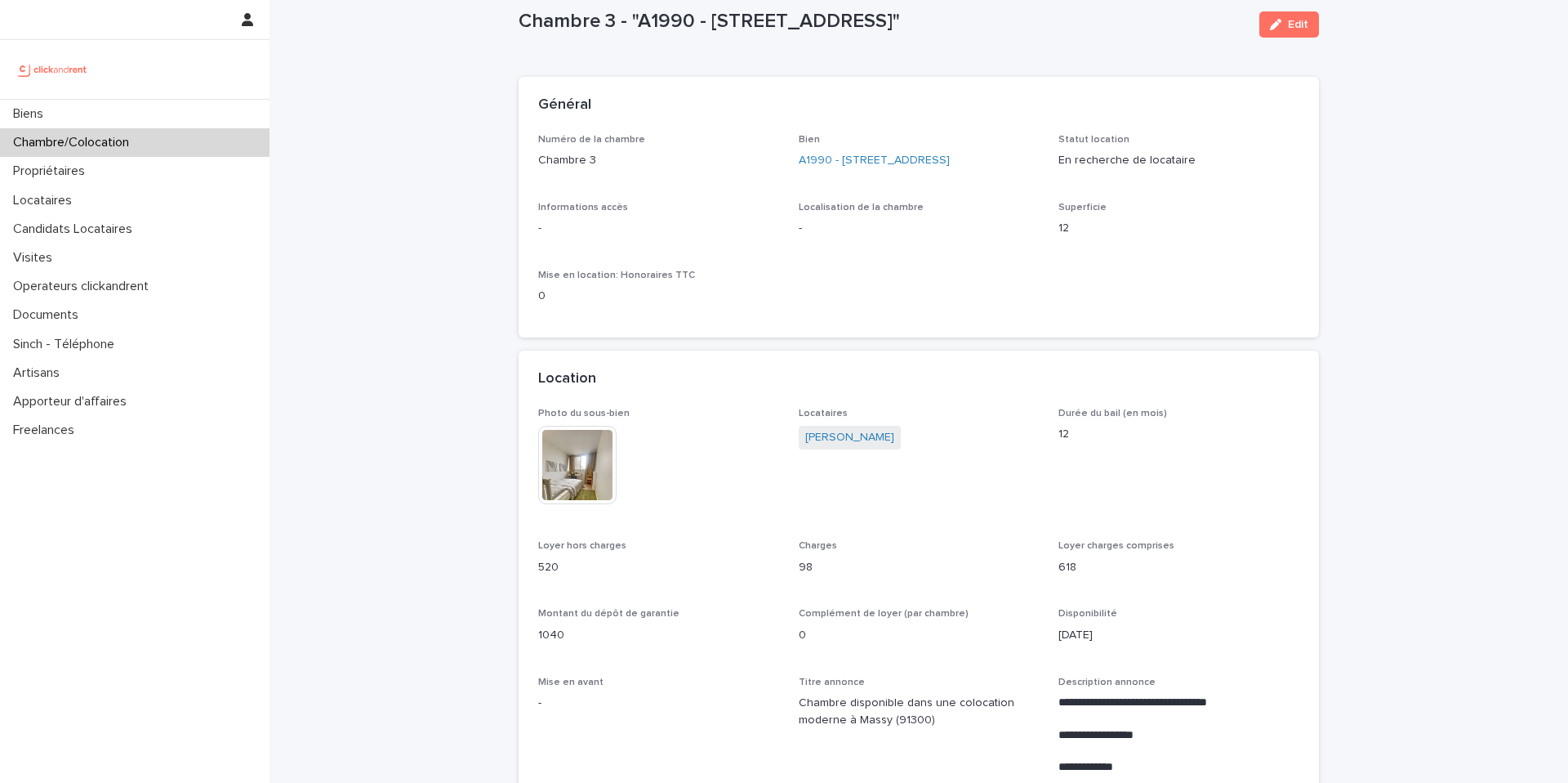
scroll to position [43, 0]
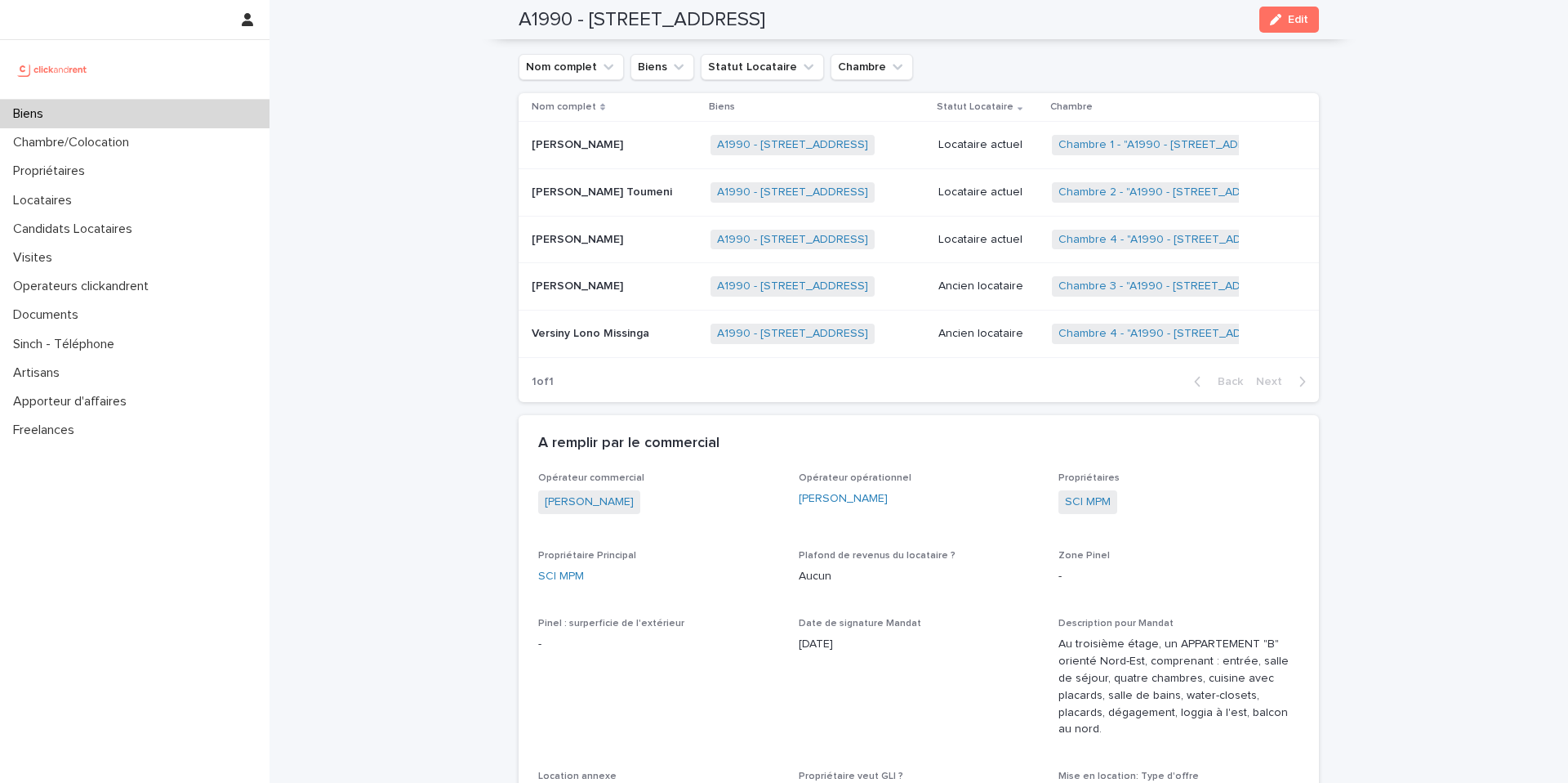
scroll to position [867, 0]
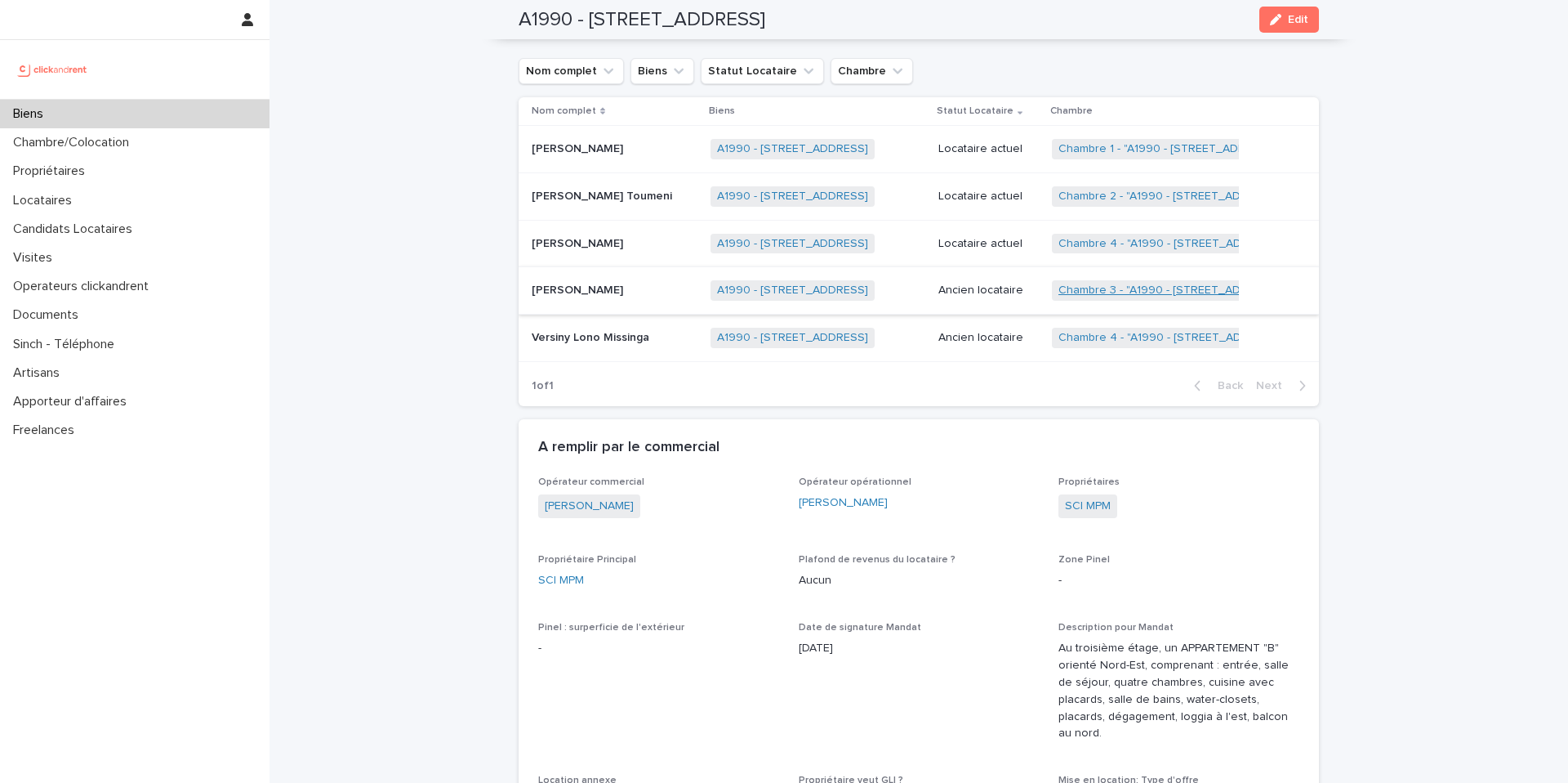
click at [1097, 289] on link "Chambre 3 - "A1990 - [STREET_ADDRESS]"" at bounding box center [1171, 290] width 226 height 14
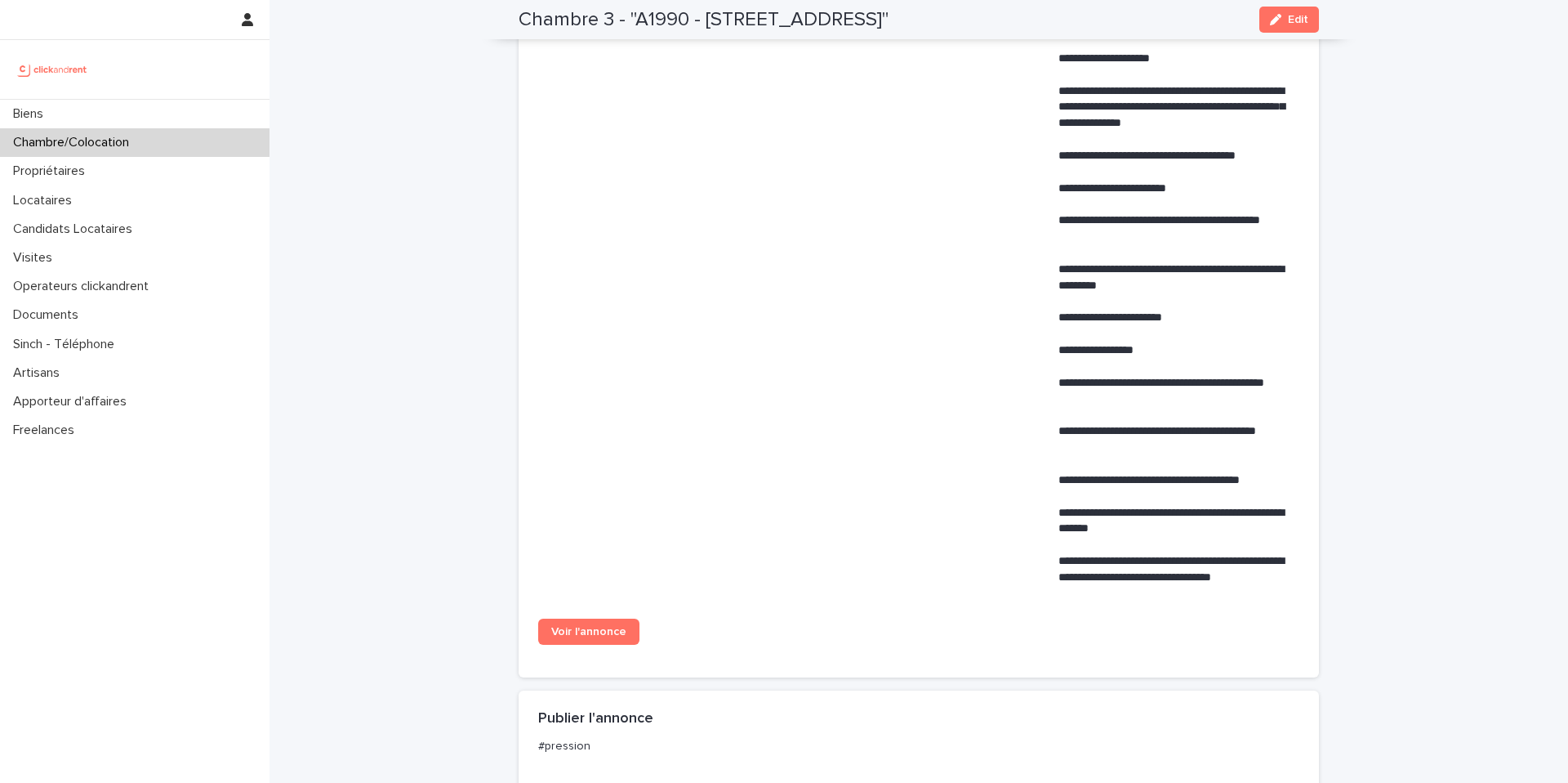
scroll to position [995, 0]
click at [593, 624] on span "Voir l'annonce" at bounding box center [588, 629] width 75 height 12
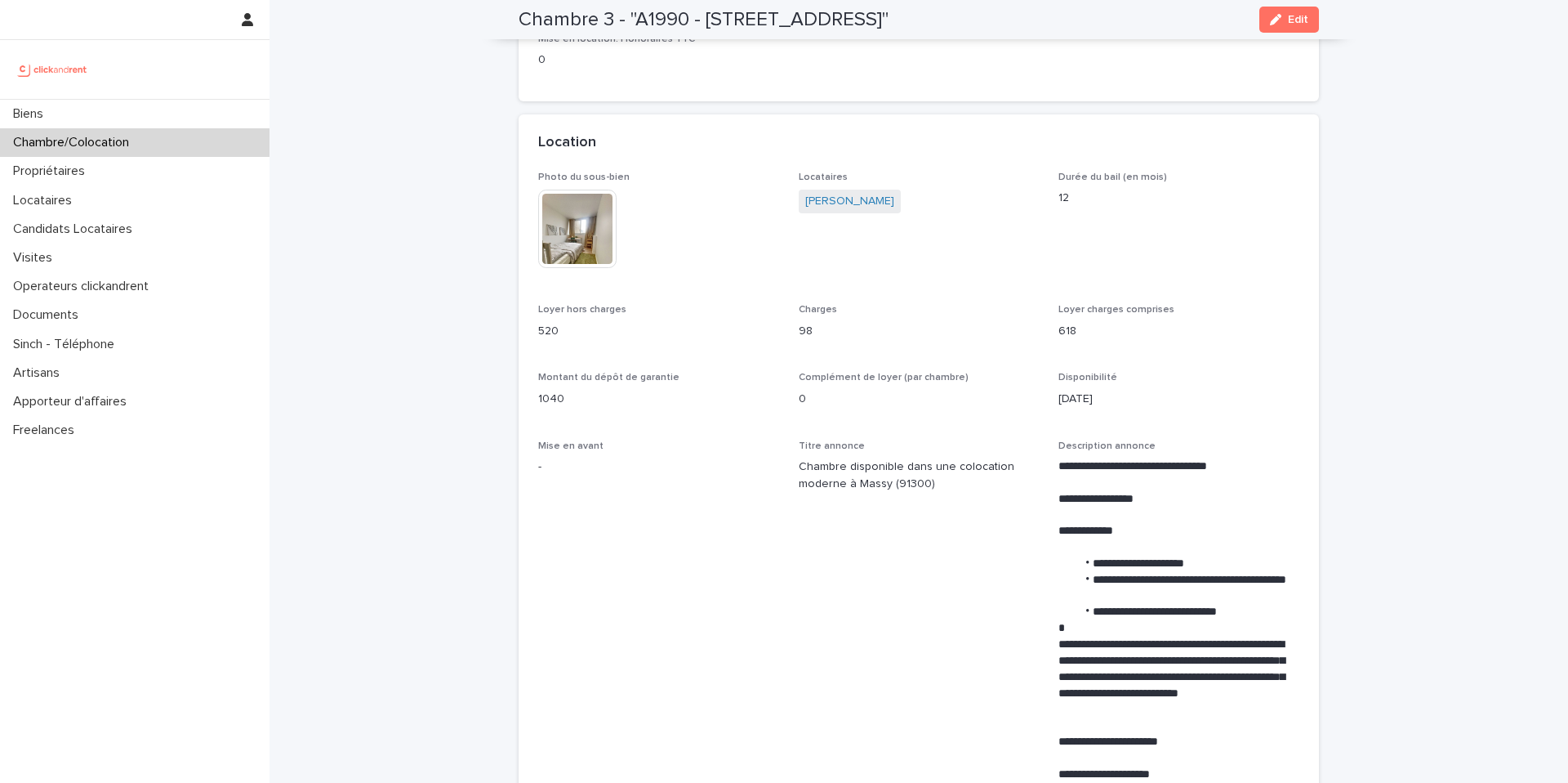
scroll to position [0, 0]
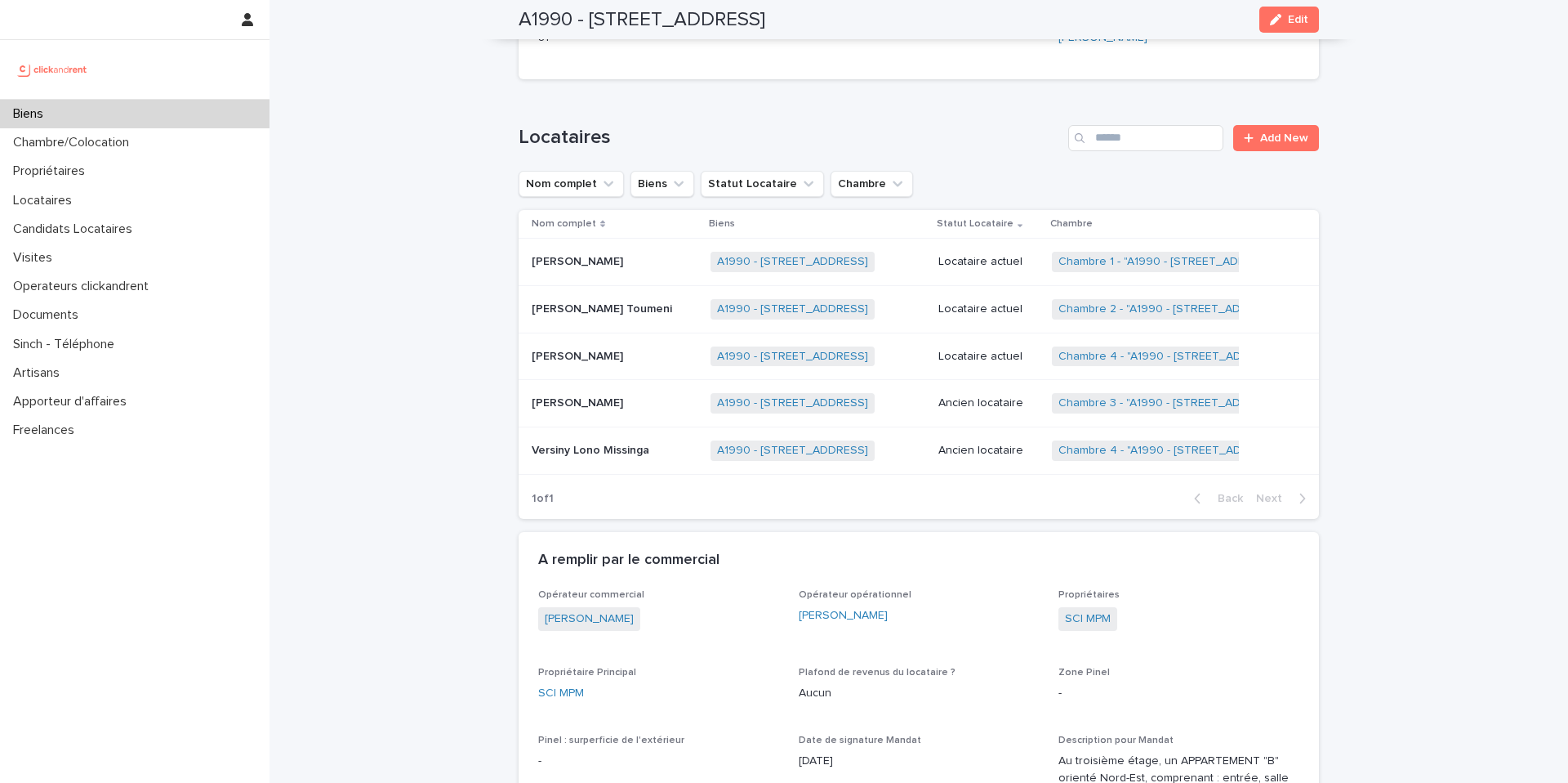
scroll to position [768, 0]
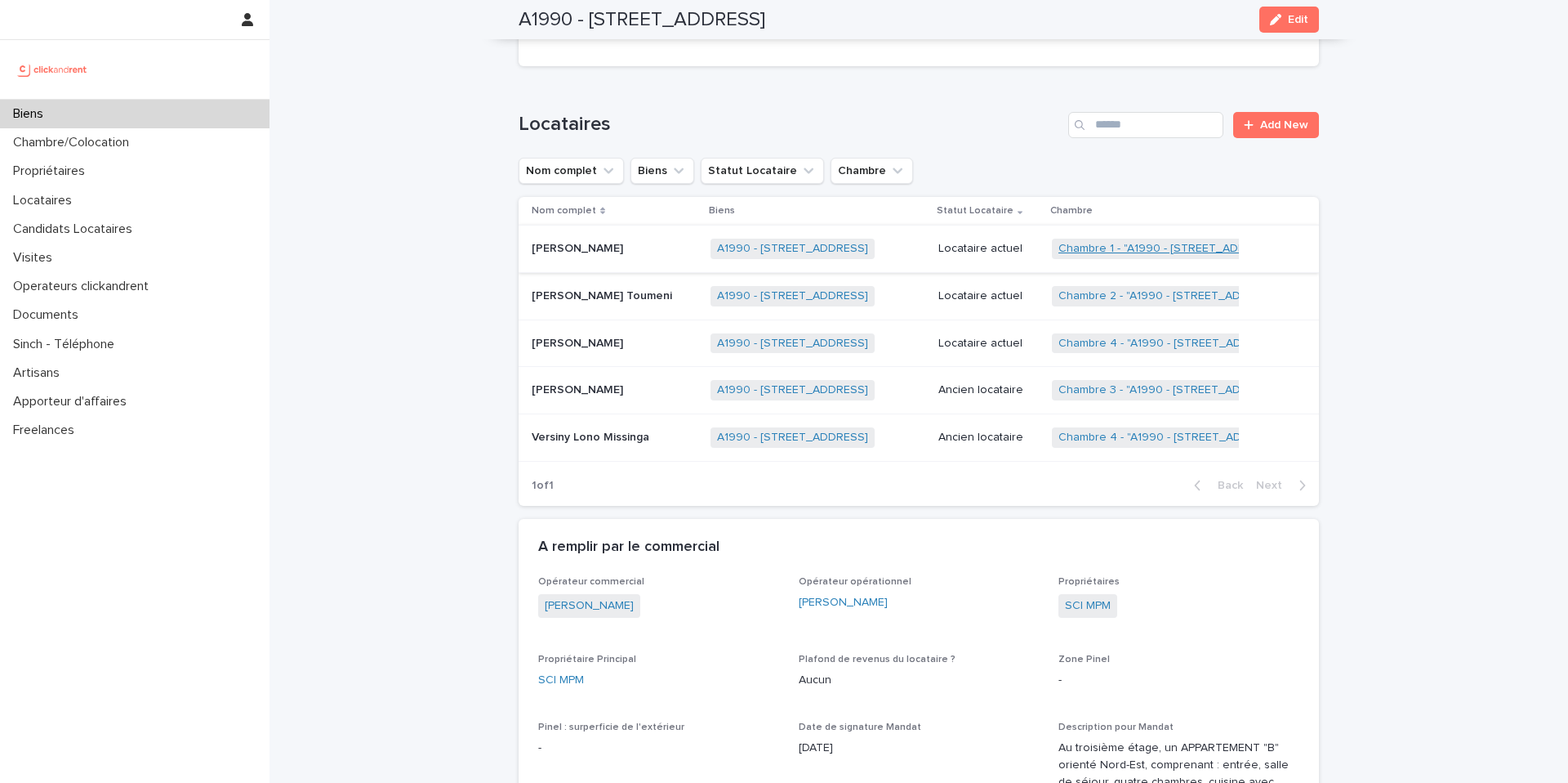
click at [1126, 251] on link "Chambre 1 - "A1990 - [STREET_ADDRESS]"" at bounding box center [1170, 248] width 224 height 14
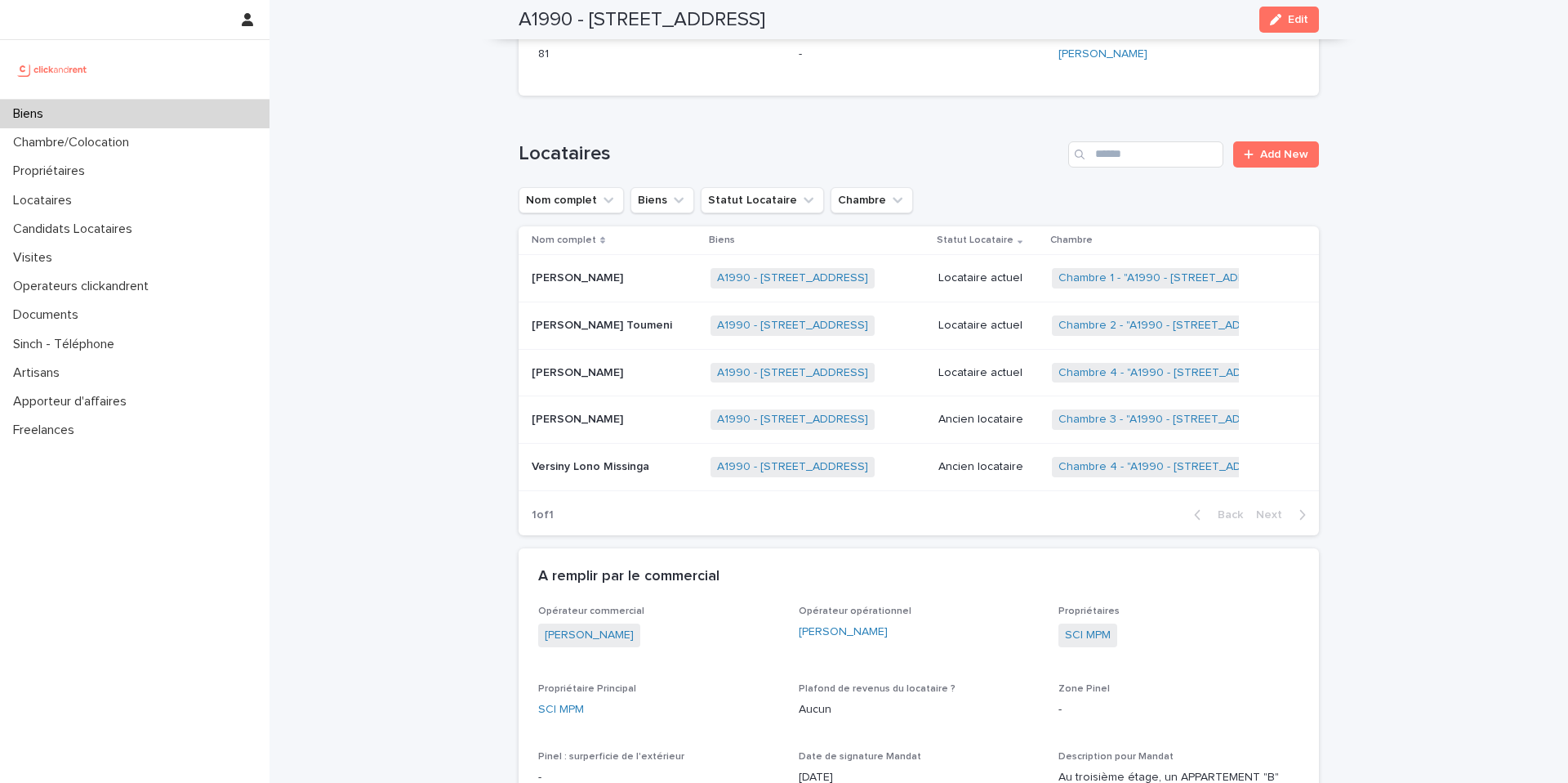
scroll to position [783, 0]
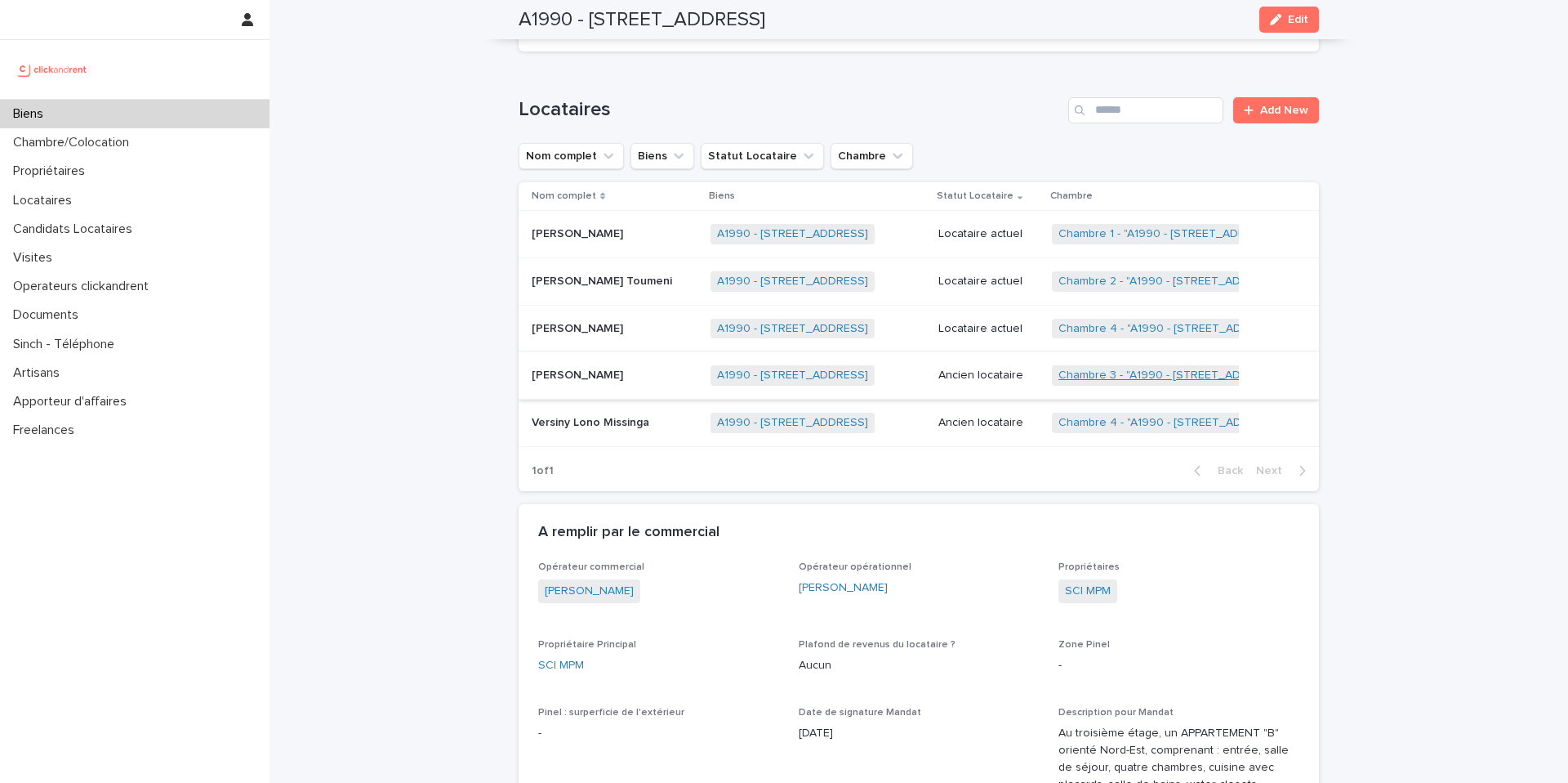
click at [1103, 379] on link "Chambre 3 - "A1990 - [STREET_ADDRESS]"" at bounding box center [1171, 375] width 226 height 14
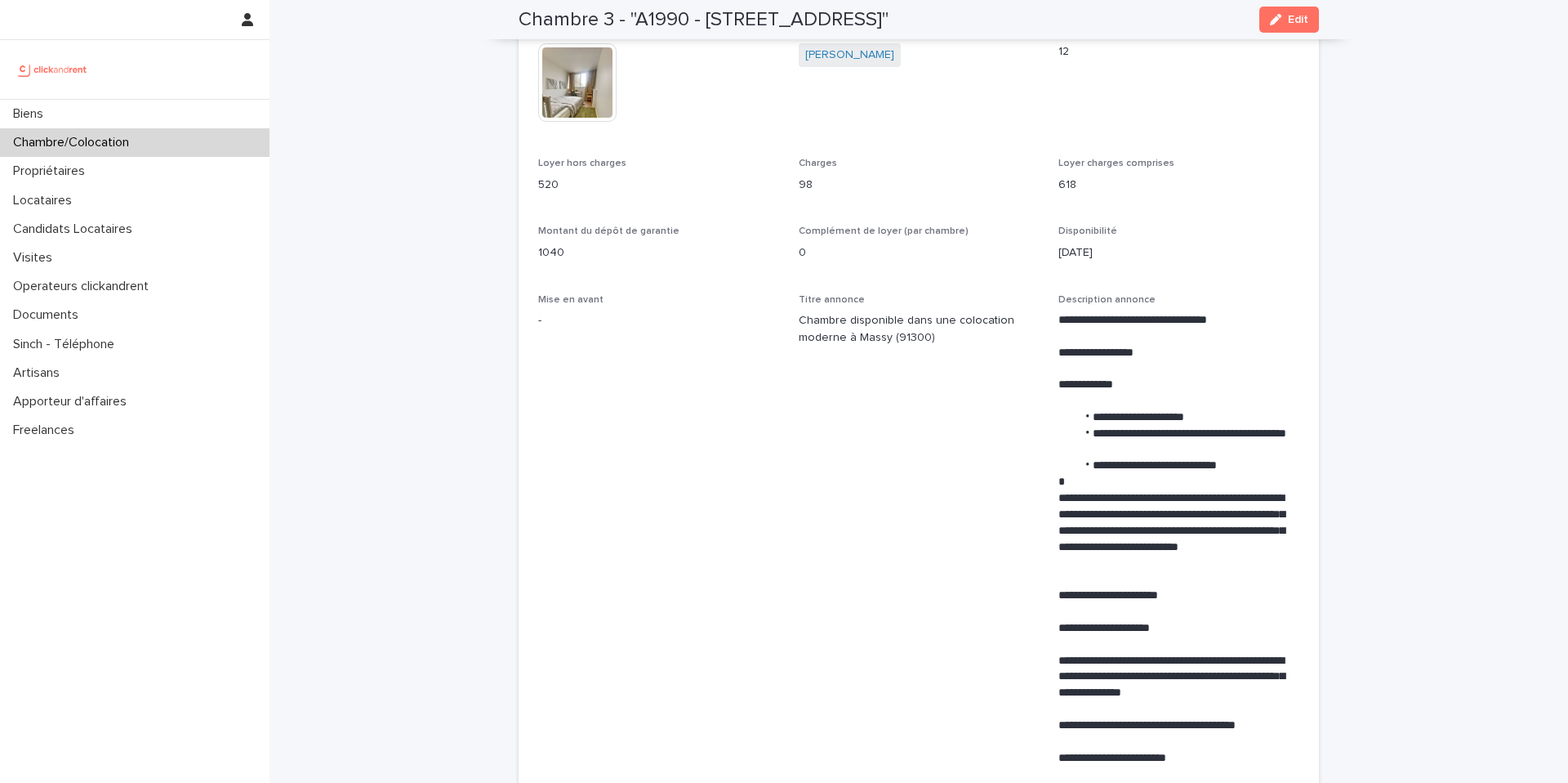
scroll to position [421, 0]
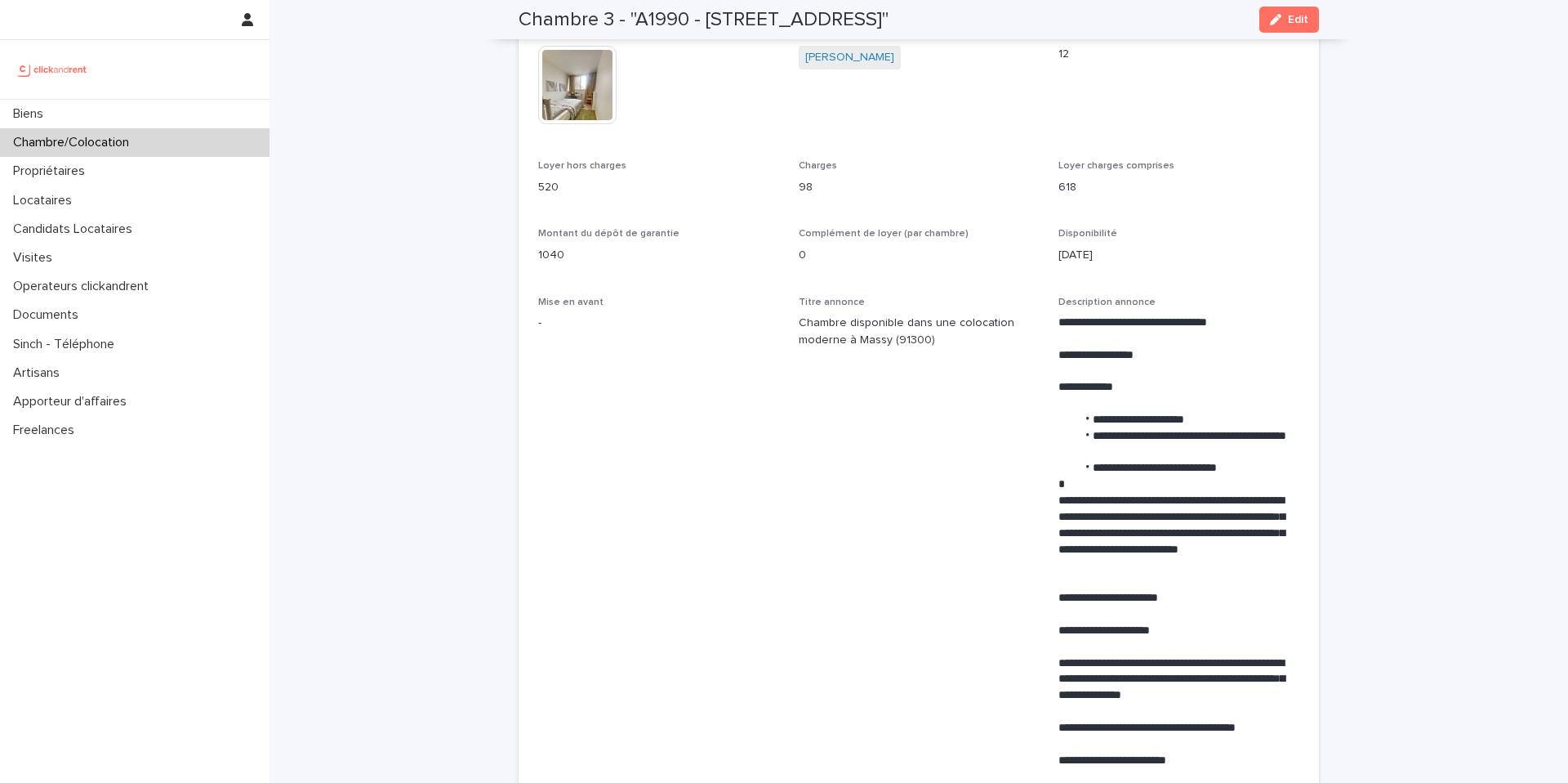
click at [576, 77] on img at bounding box center [577, 84] width 78 height 78
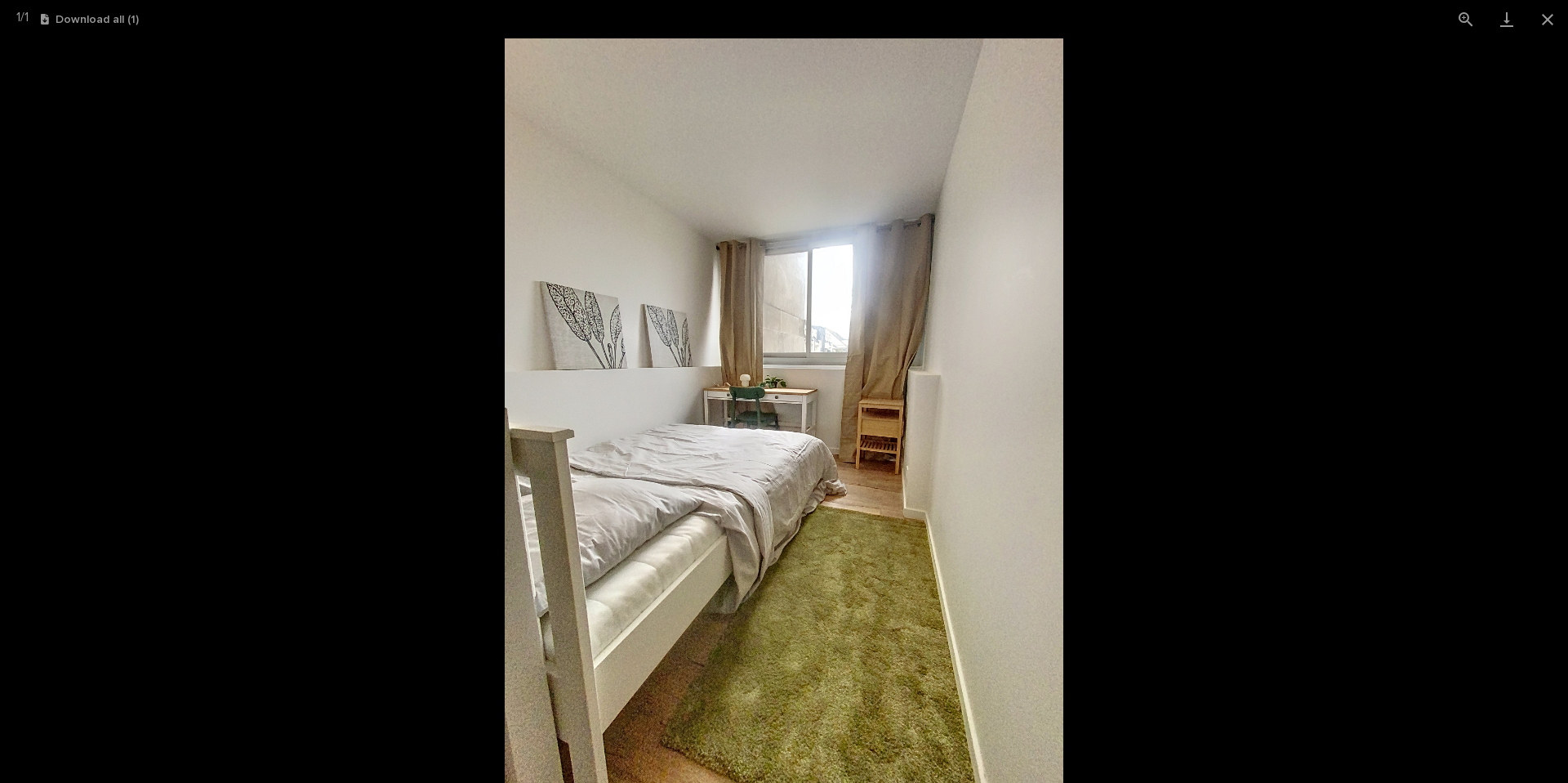
click at [329, 361] on picture at bounding box center [784, 411] width 1568 height 745
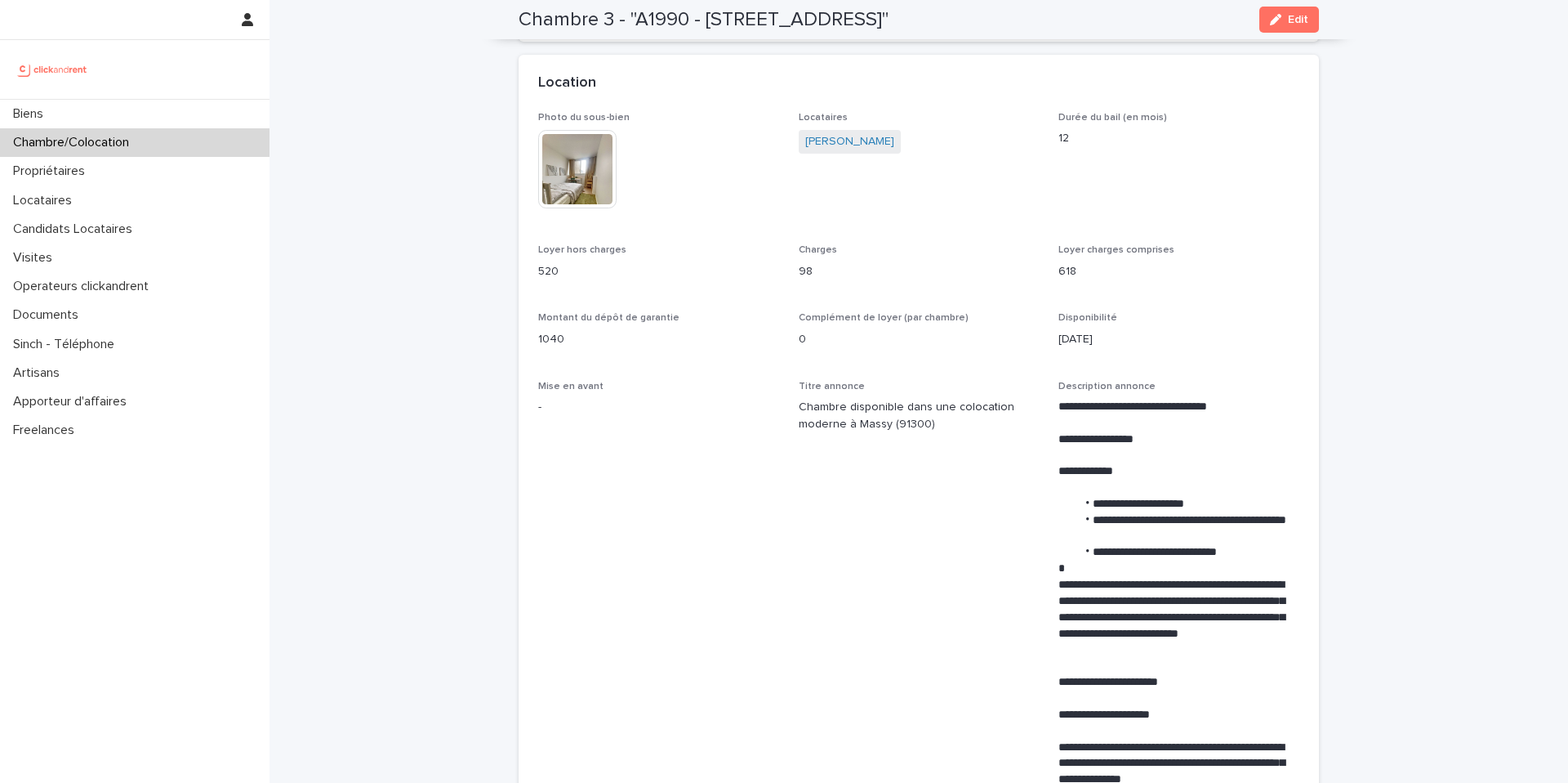
scroll to position [0, 0]
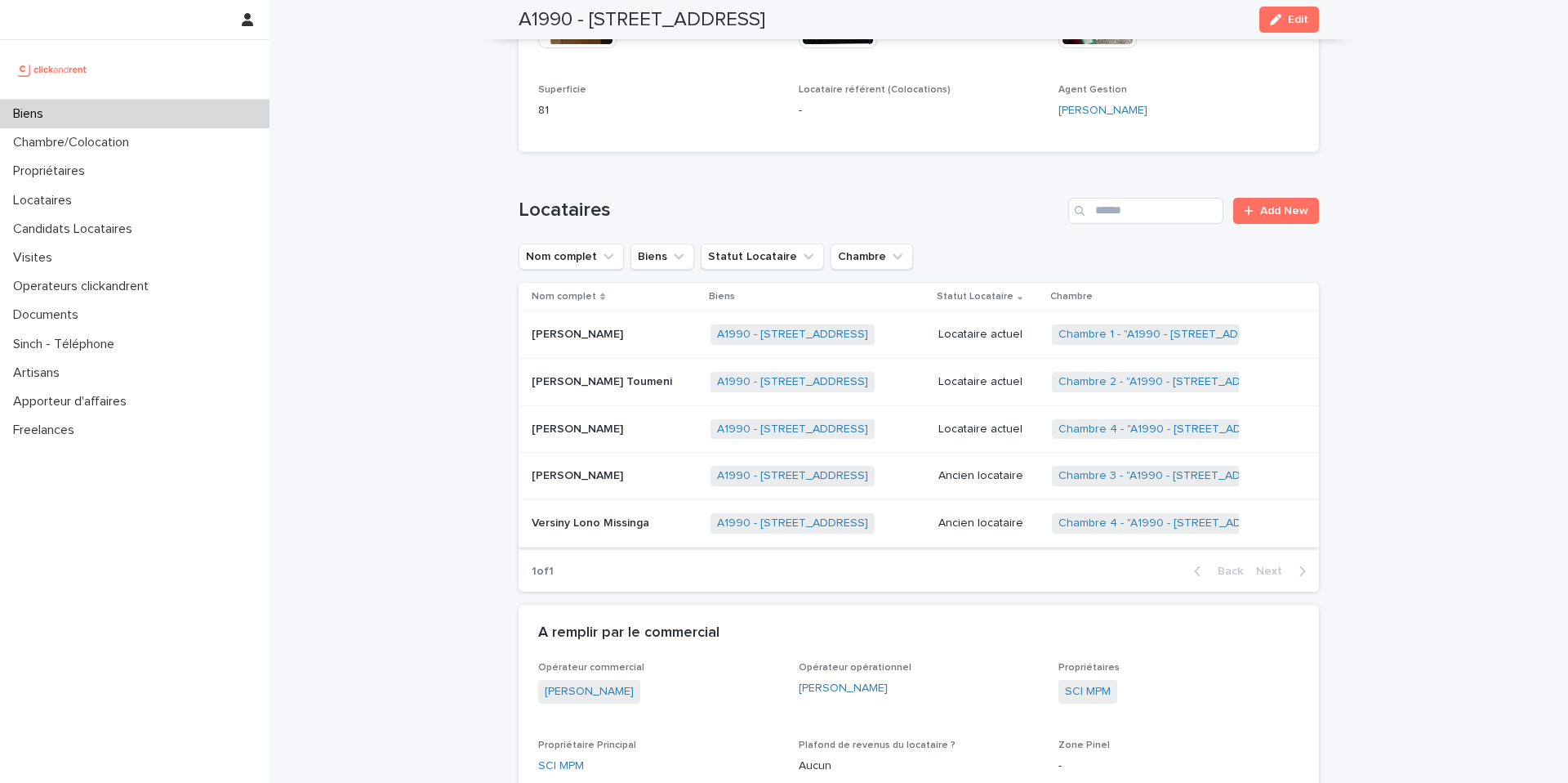
scroll to position [707, 0]
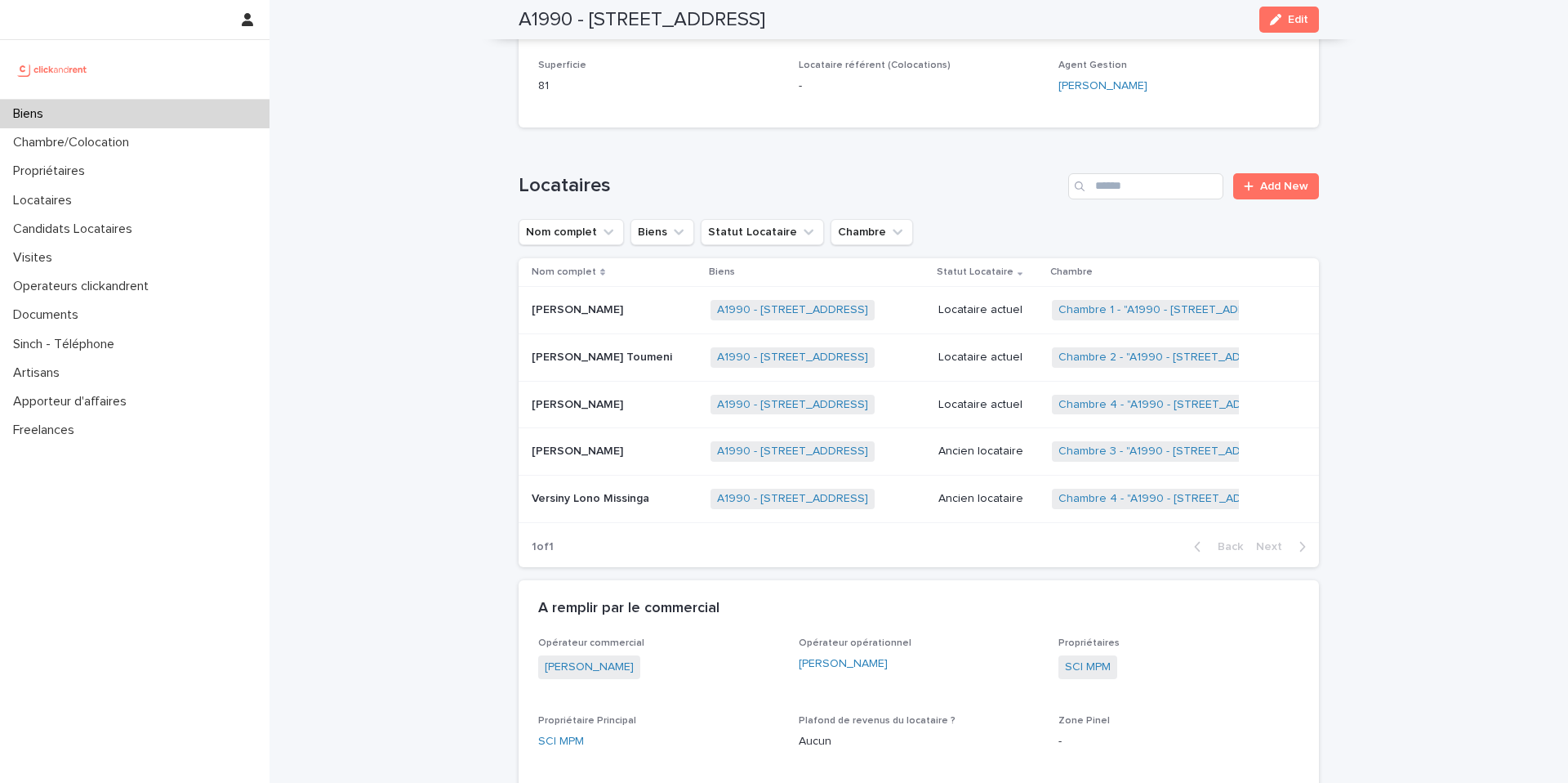
click at [991, 309] on p "Locataire actuel" at bounding box center [989, 310] width 101 height 14
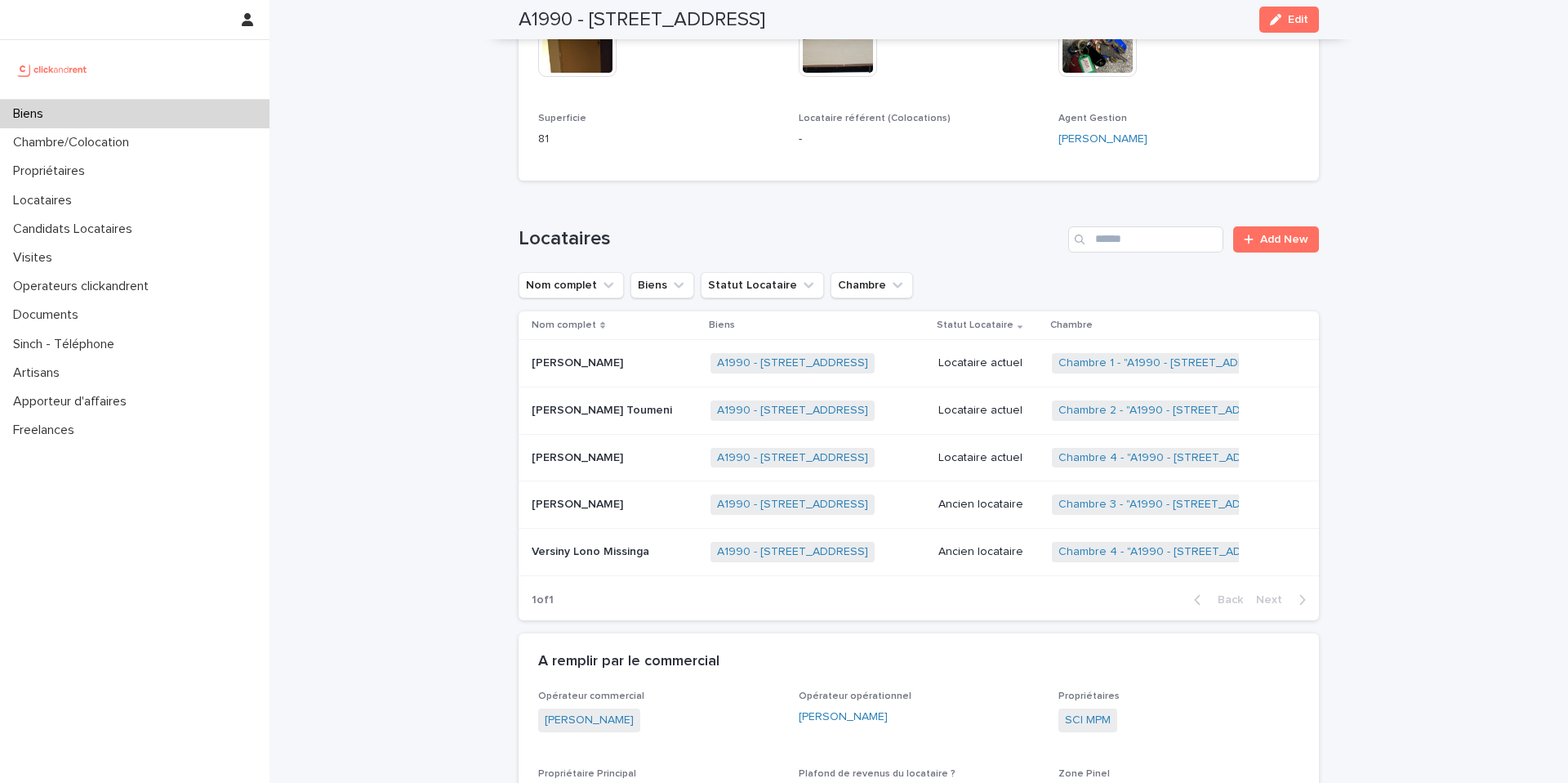
scroll to position [647, 0]
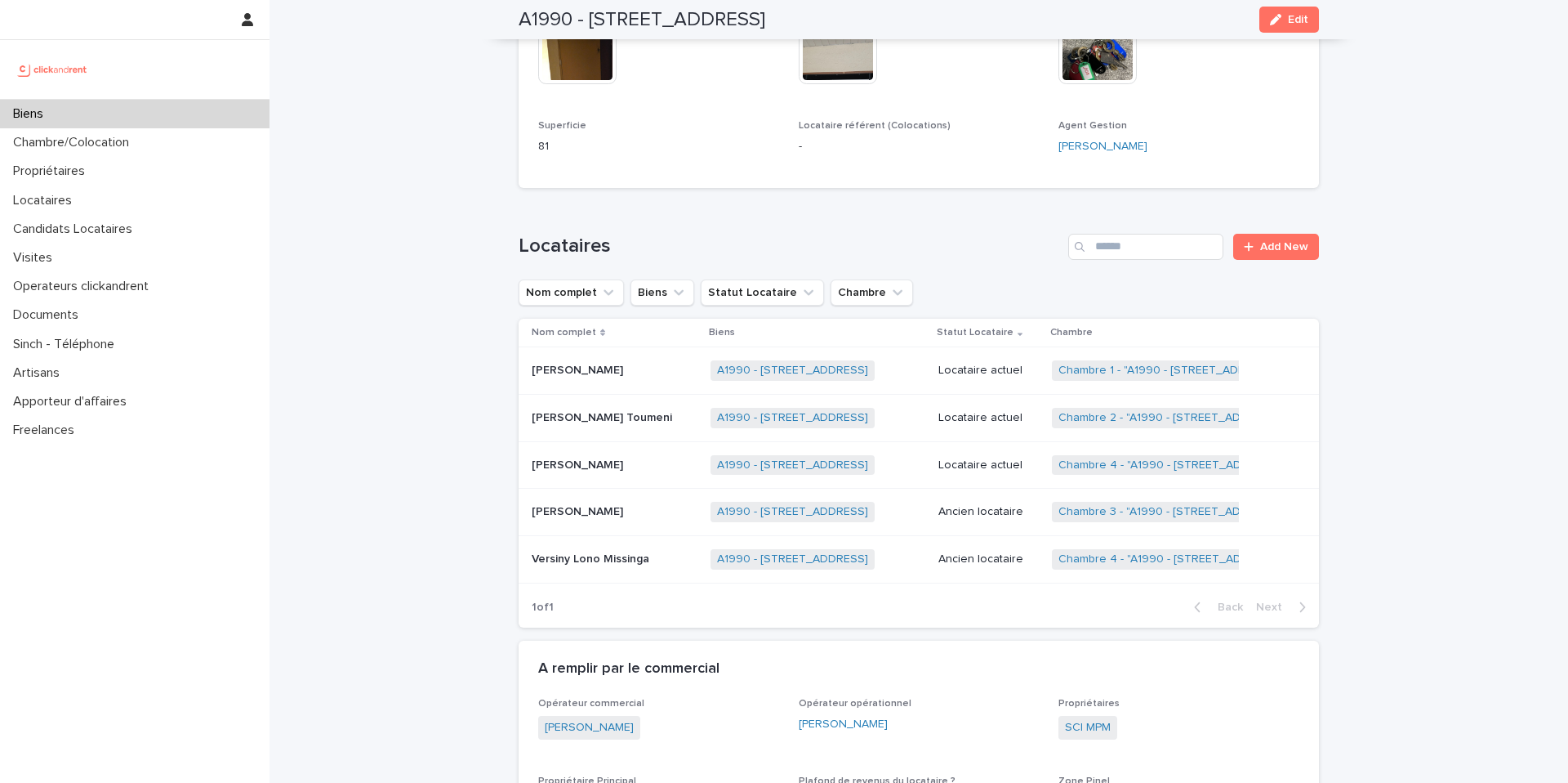
click at [981, 417] on p "Locataire actuel" at bounding box center [989, 418] width 101 height 14
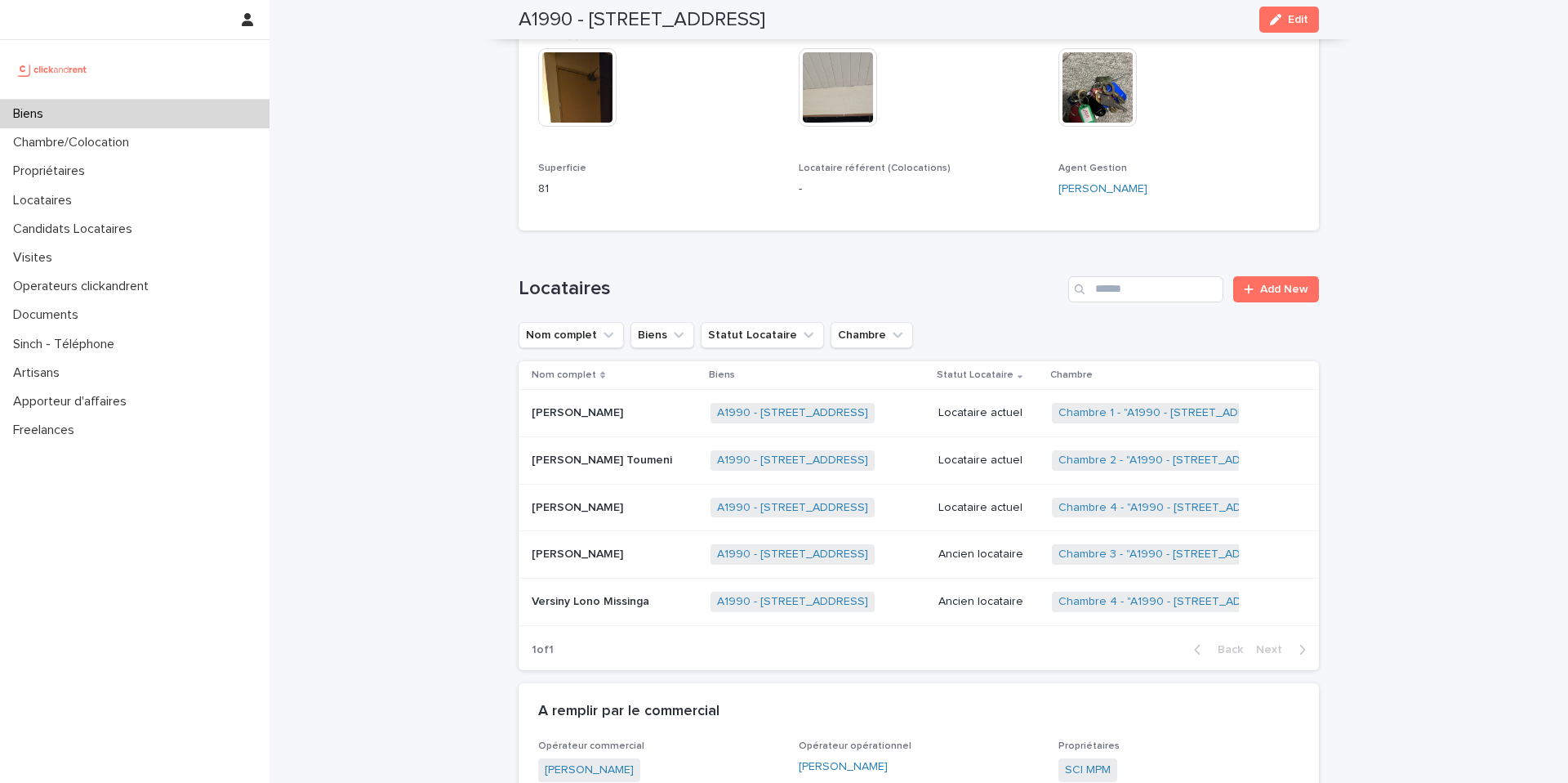
scroll to position [606, 0]
click at [998, 509] on p "Locataire actuel" at bounding box center [989, 506] width 101 height 14
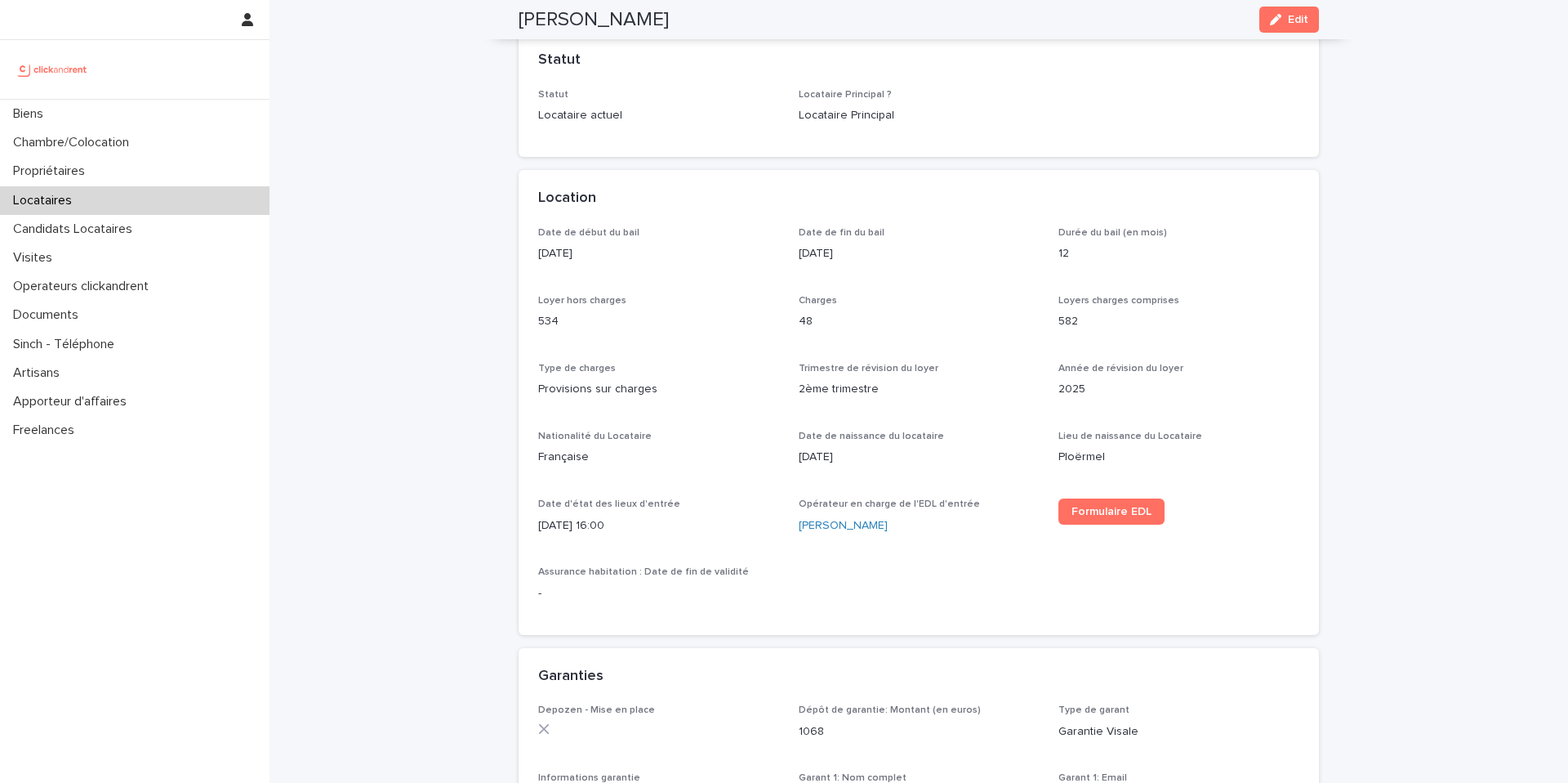
scroll to position [239, 0]
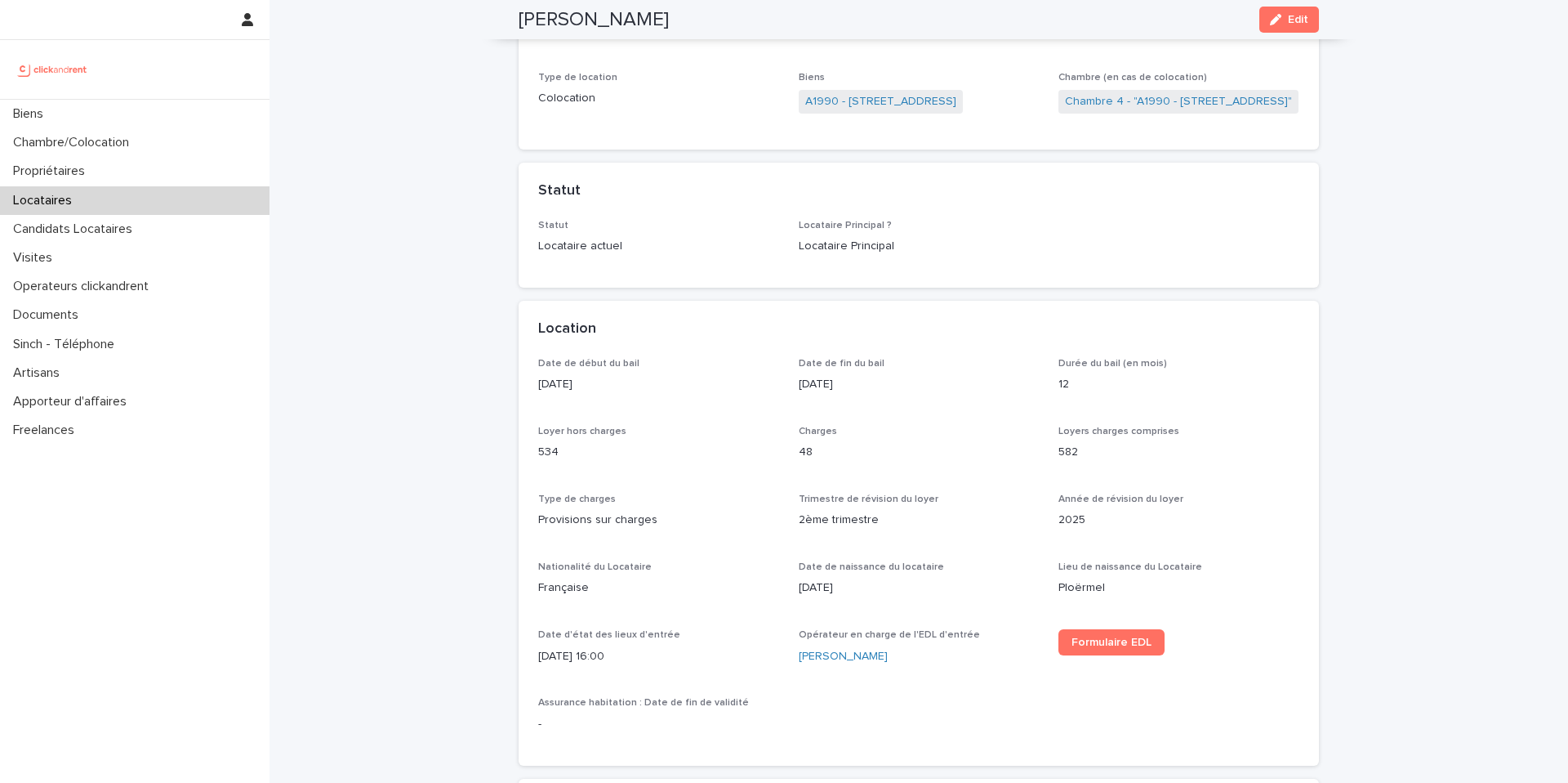
click at [820, 588] on p "[DATE]" at bounding box center [919, 588] width 241 height 17
click at [705, 580] on p "Française" at bounding box center [658, 588] width 241 height 17
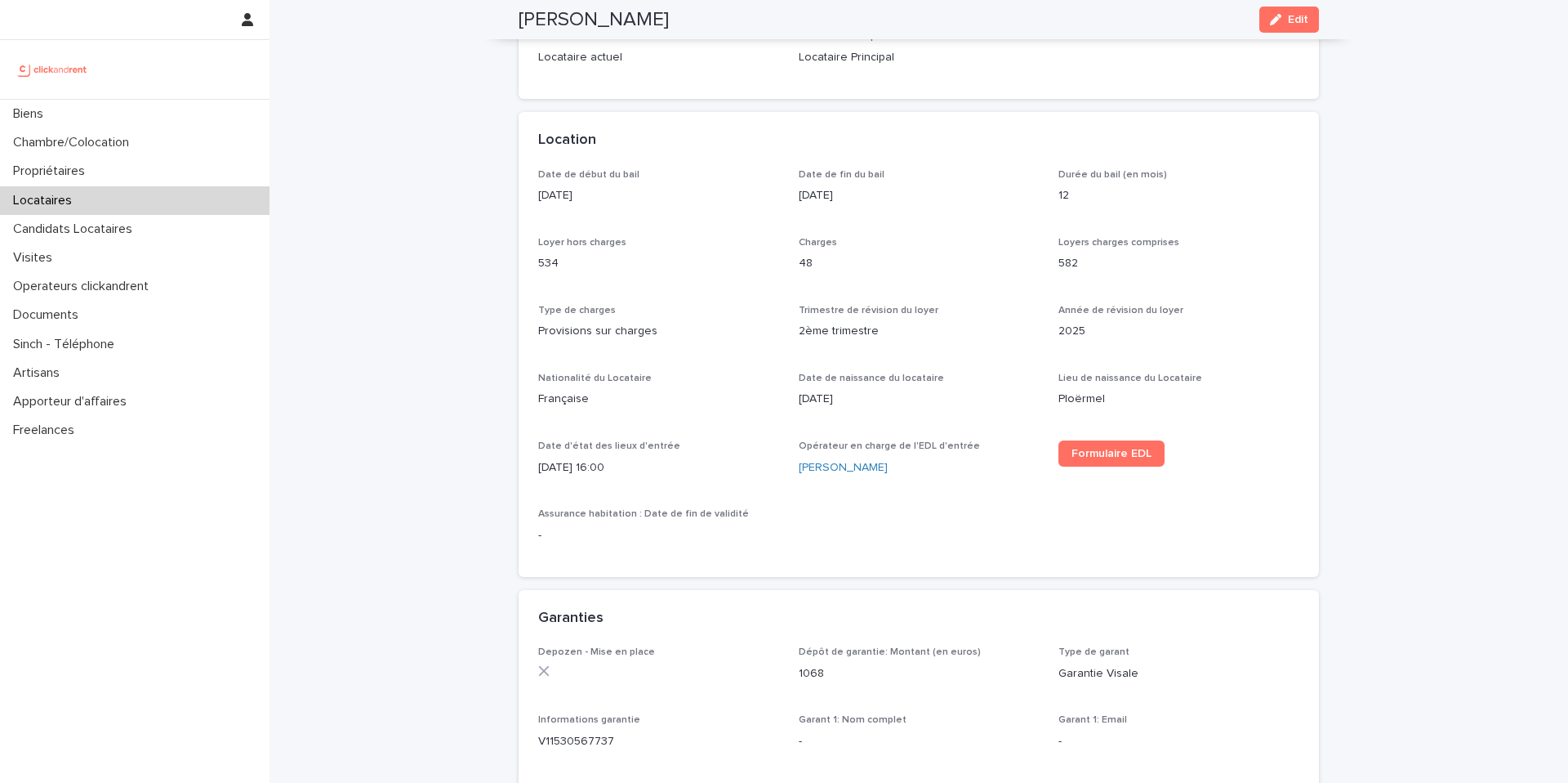
scroll to position [0, 0]
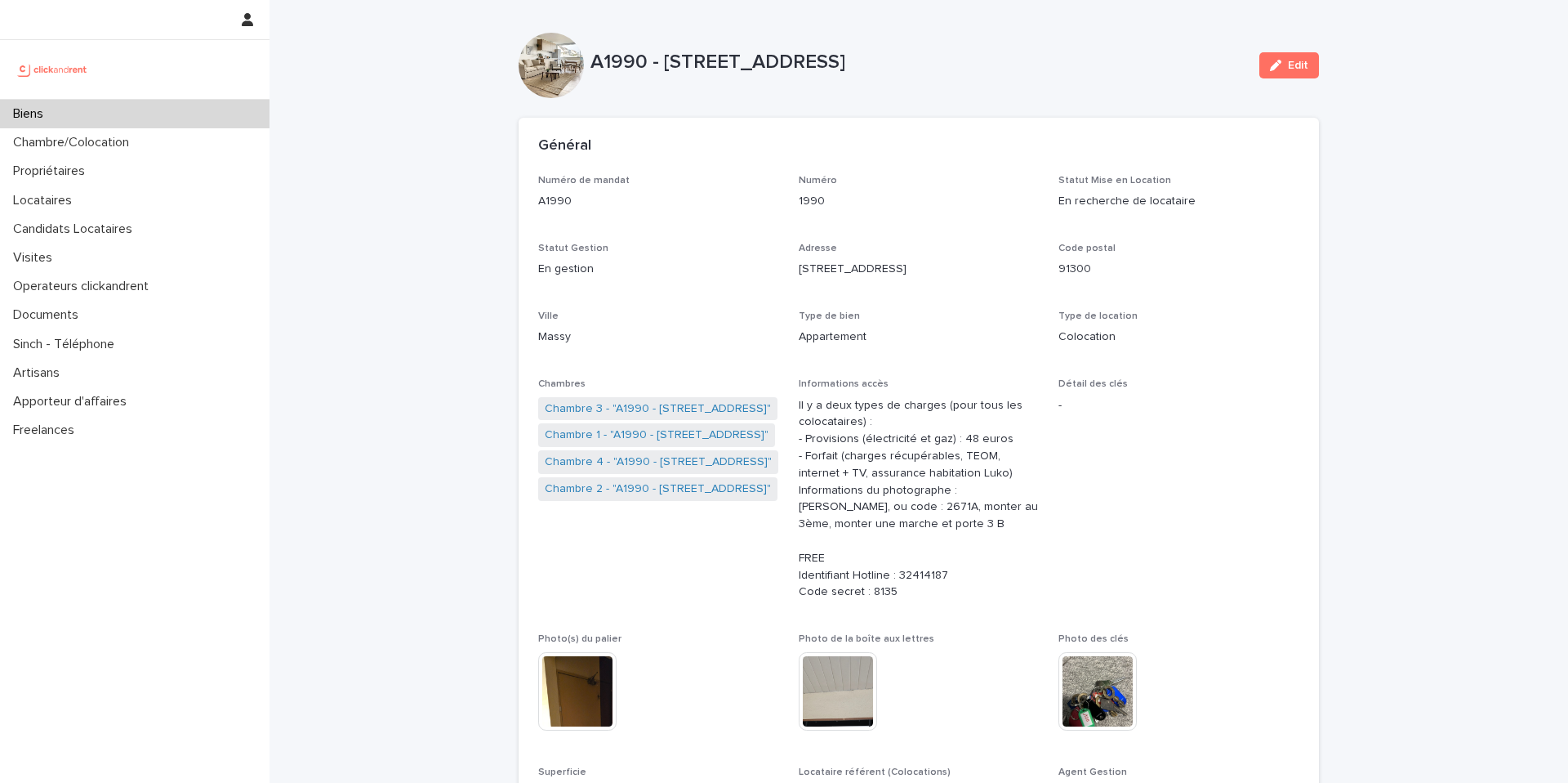
click at [153, 109] on div "Biens" at bounding box center [134, 114] width 270 height 28
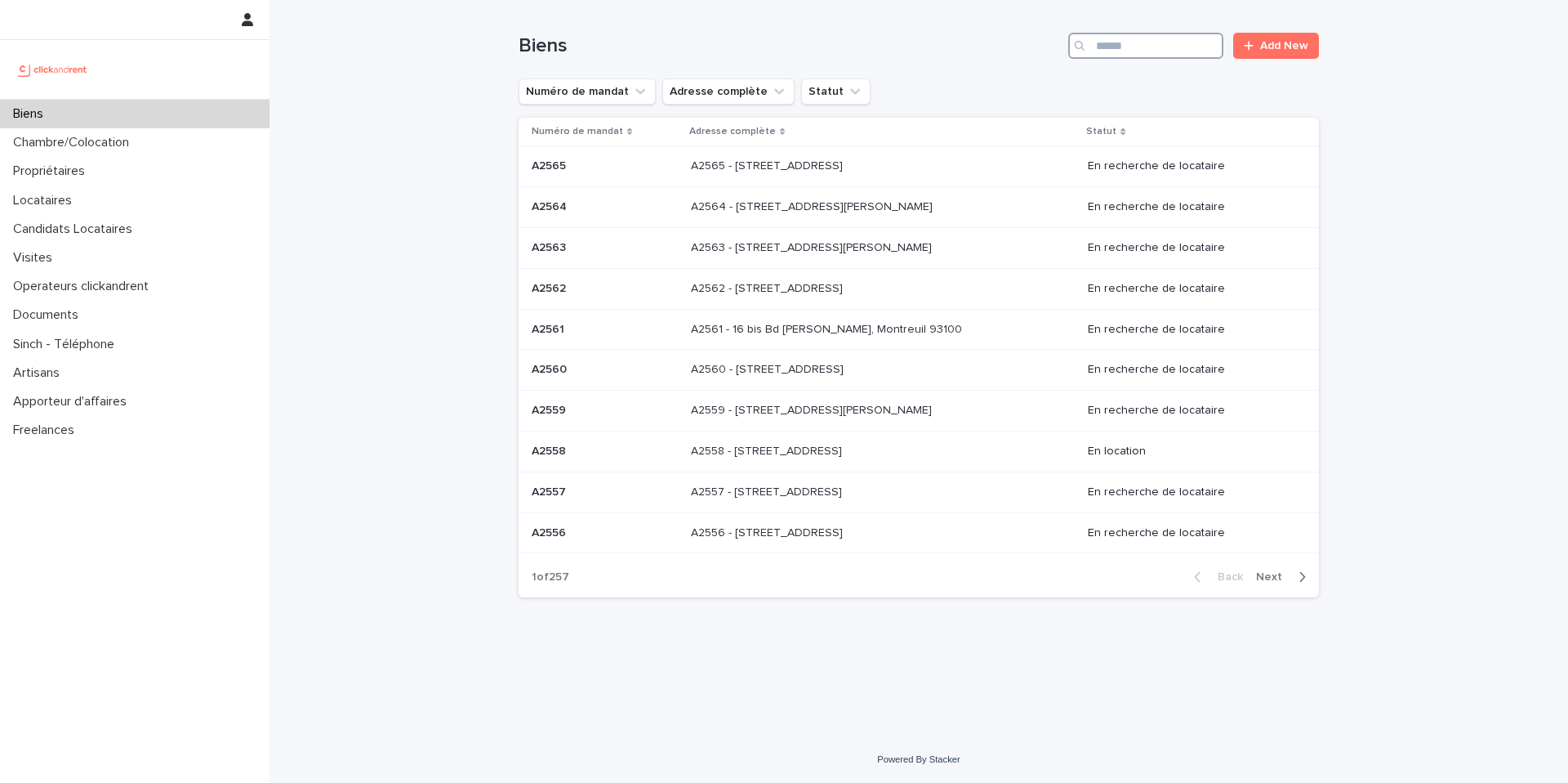
click at [1160, 57] on input "Search" at bounding box center [1146, 45] width 155 height 26
paste input "**********"
type input "**********"
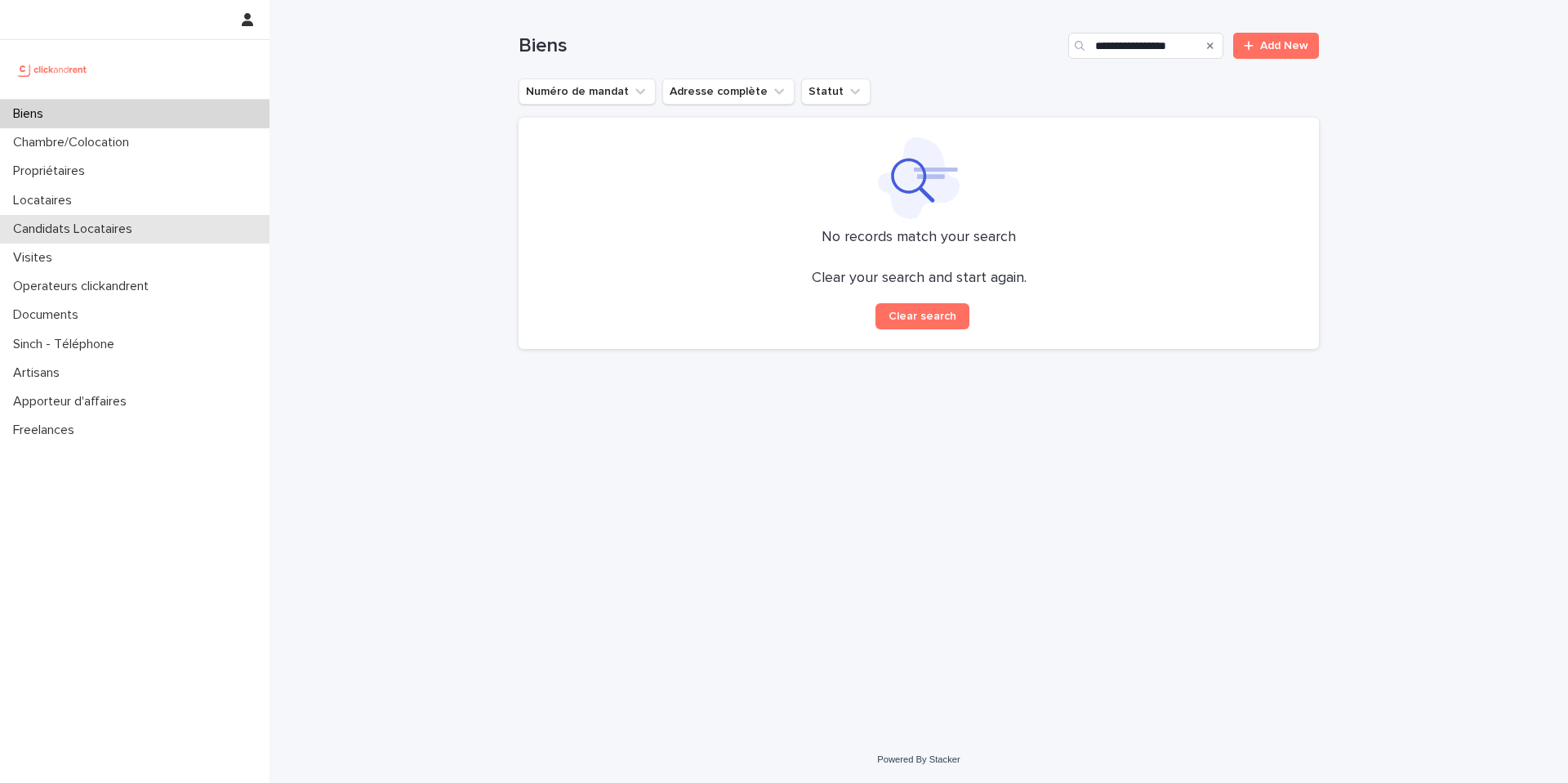
click at [168, 237] on div "Candidats Locataires" at bounding box center [134, 229] width 270 height 28
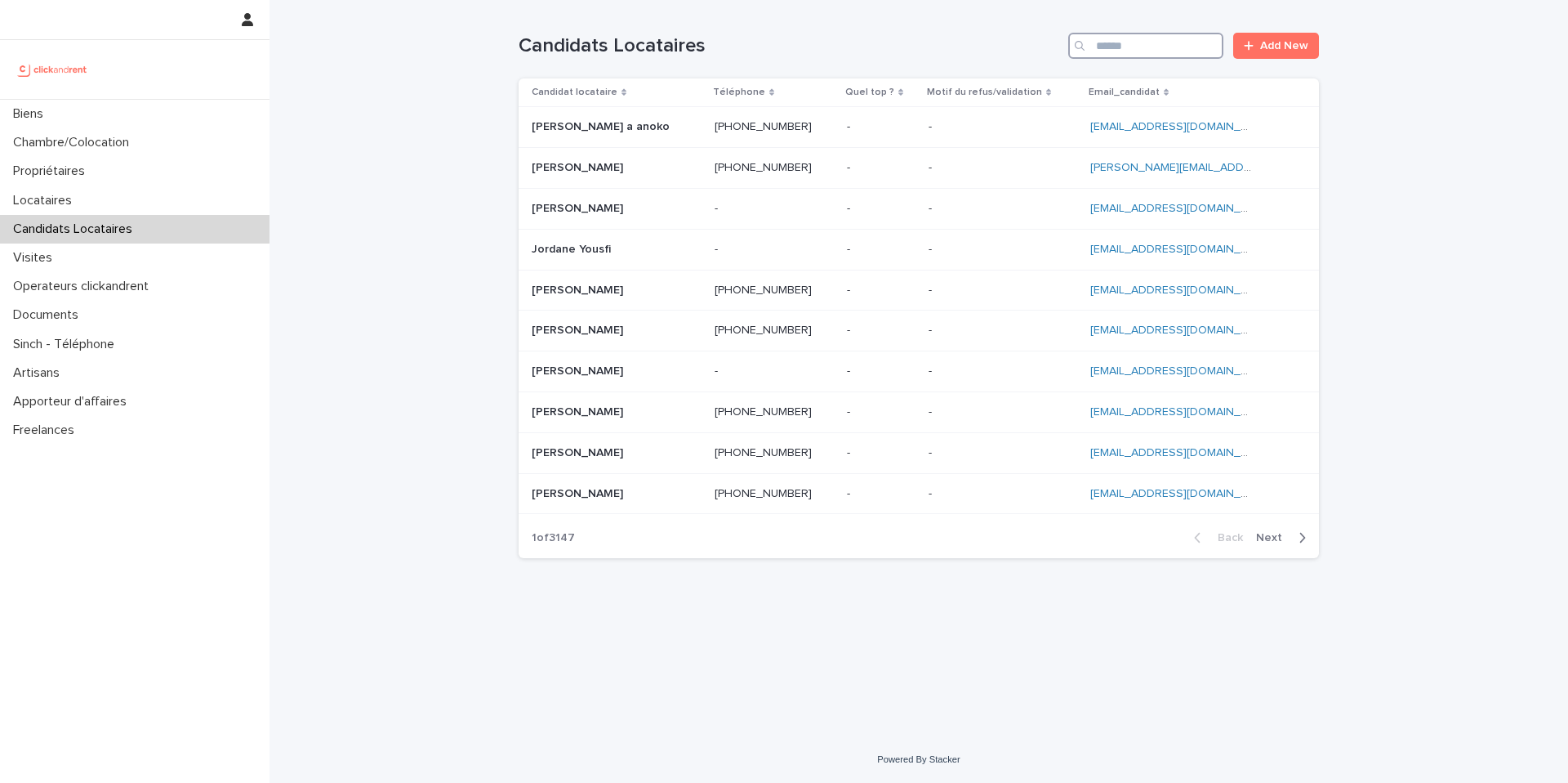
click at [1149, 46] on input "Search" at bounding box center [1146, 45] width 155 height 26
paste input "**********"
type input "**********"
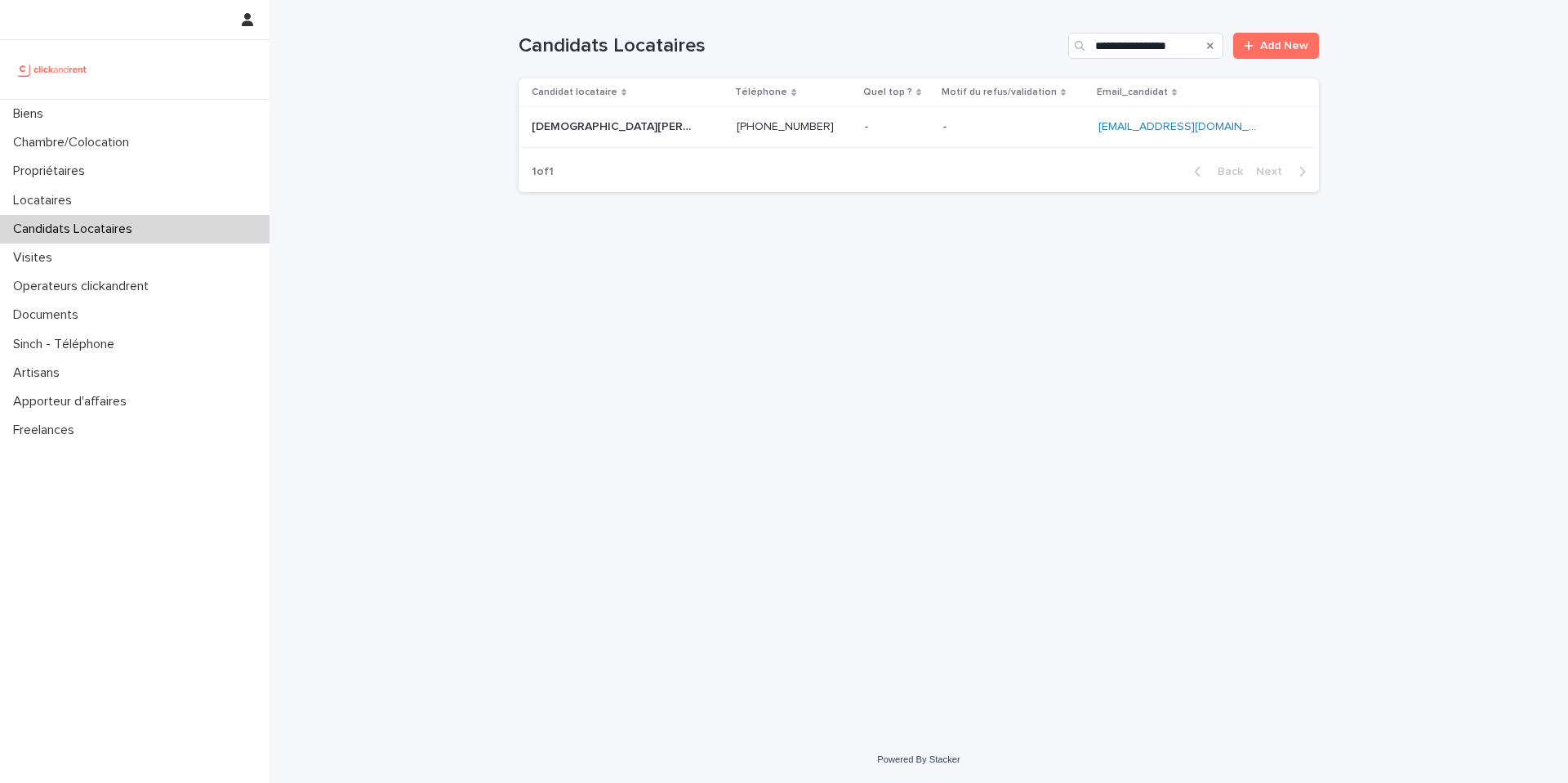
click at [937, 129] on td "- -" at bounding box center [1014, 127] width 155 height 41
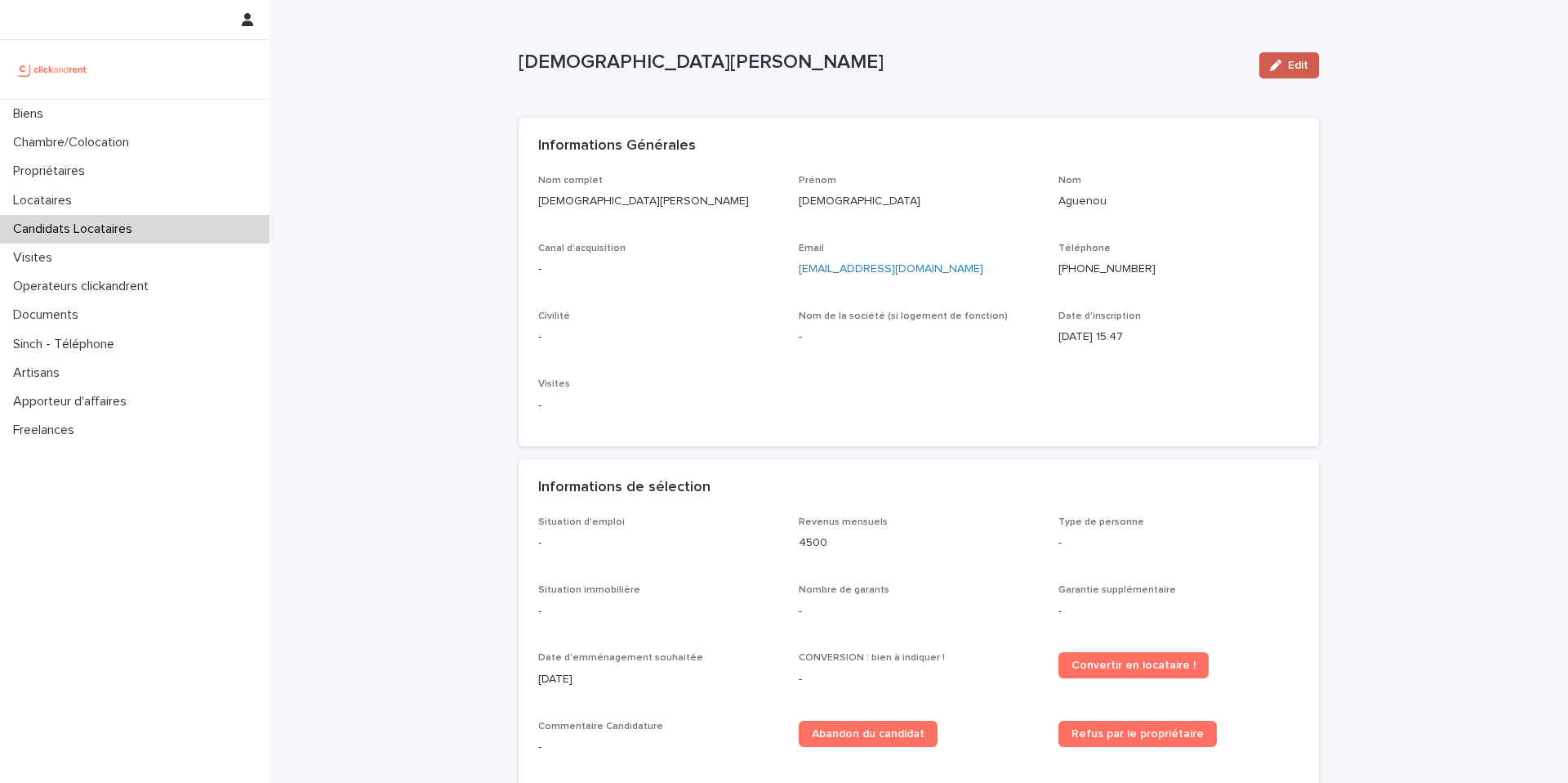
click at [1296, 65] on span "Edit" at bounding box center [1298, 65] width 20 height 12
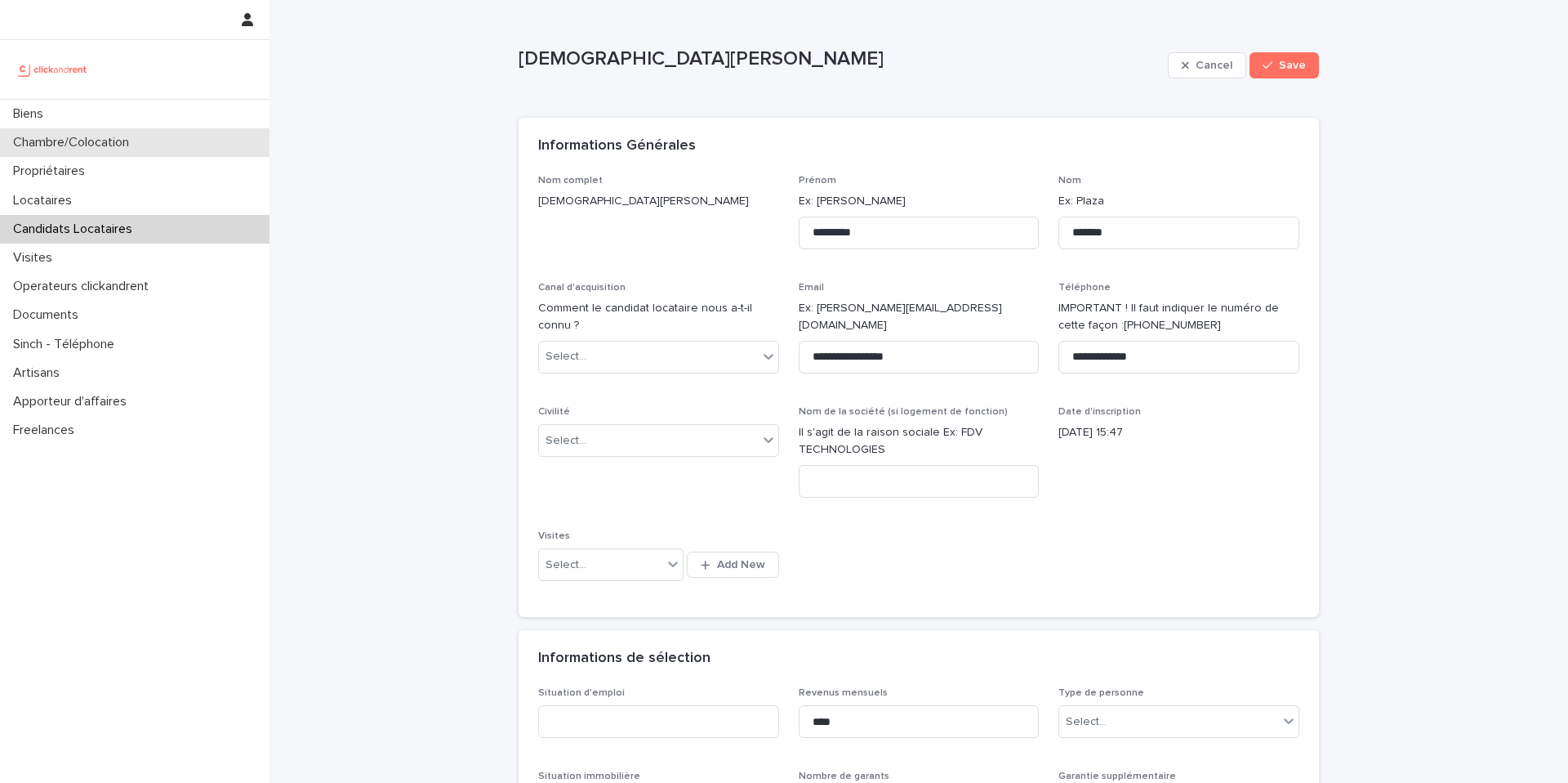
click at [161, 137] on div "Chambre/Colocation" at bounding box center [134, 142] width 270 height 28
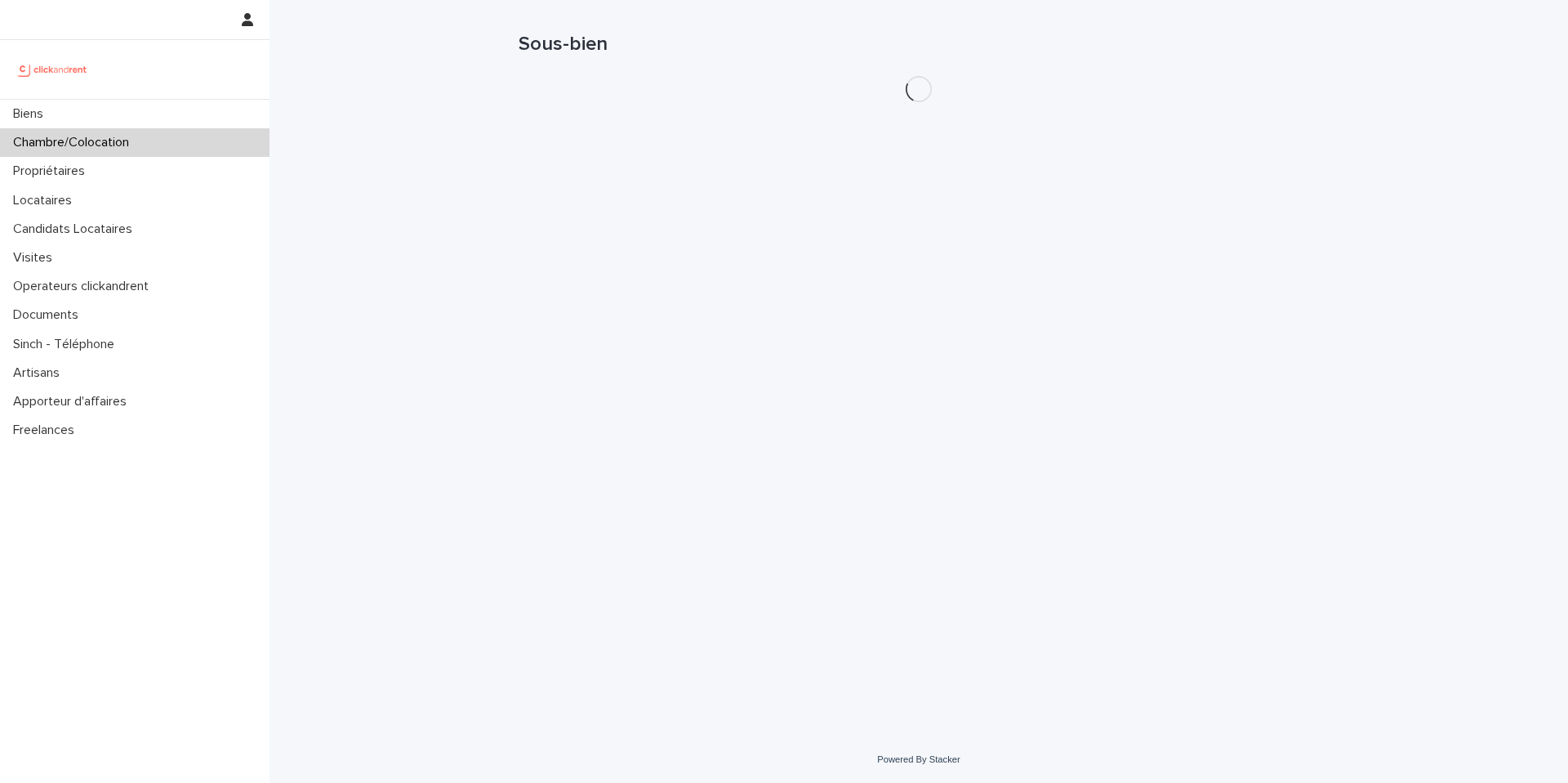
click at [163, 117] on div "Biens" at bounding box center [134, 114] width 270 height 28
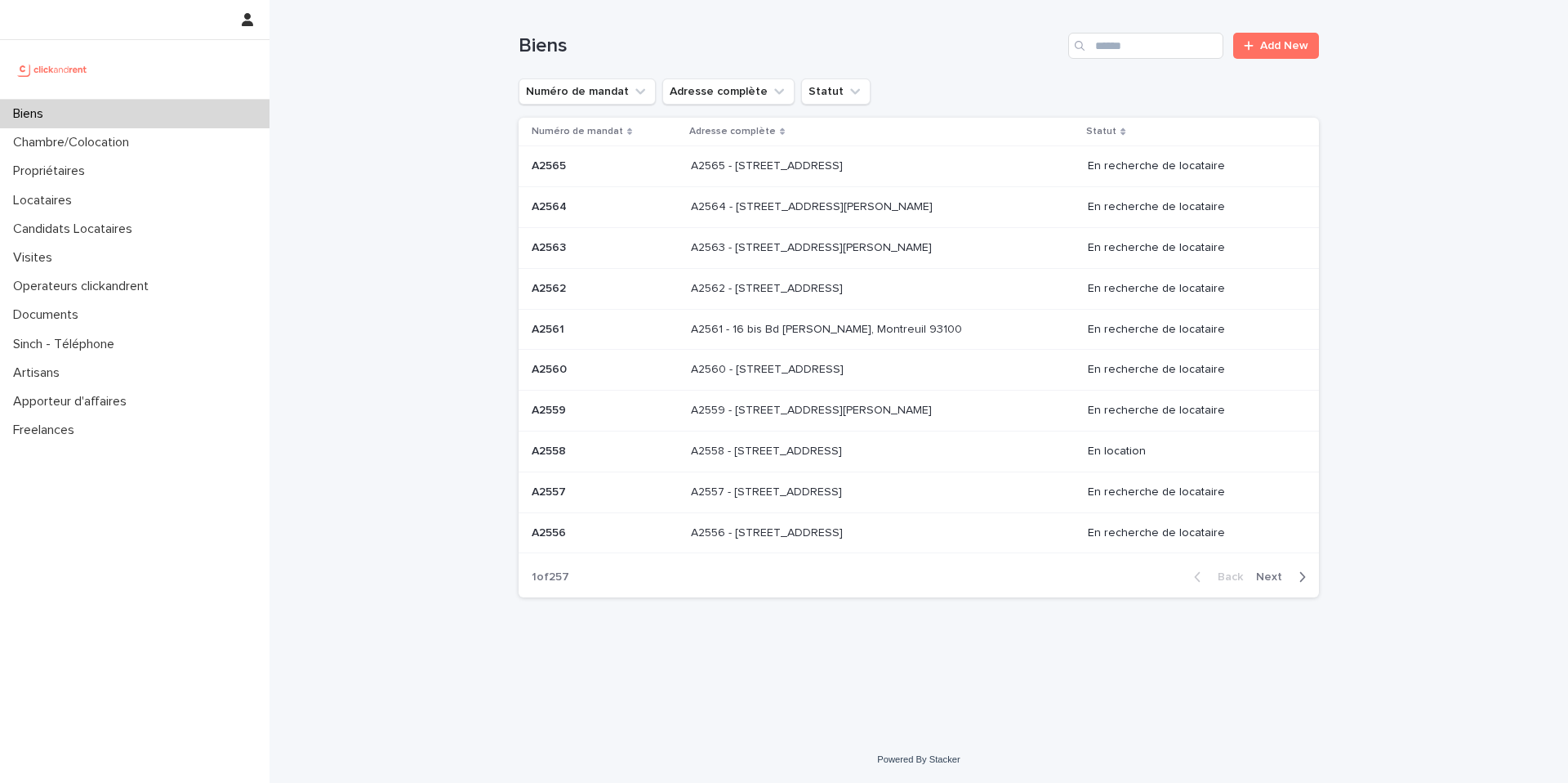
click at [1137, 29] on div "Biens Add New" at bounding box center [919, 39] width 801 height 78
click at [1128, 41] on input "Search" at bounding box center [1146, 45] width 155 height 26
paste input "**********"
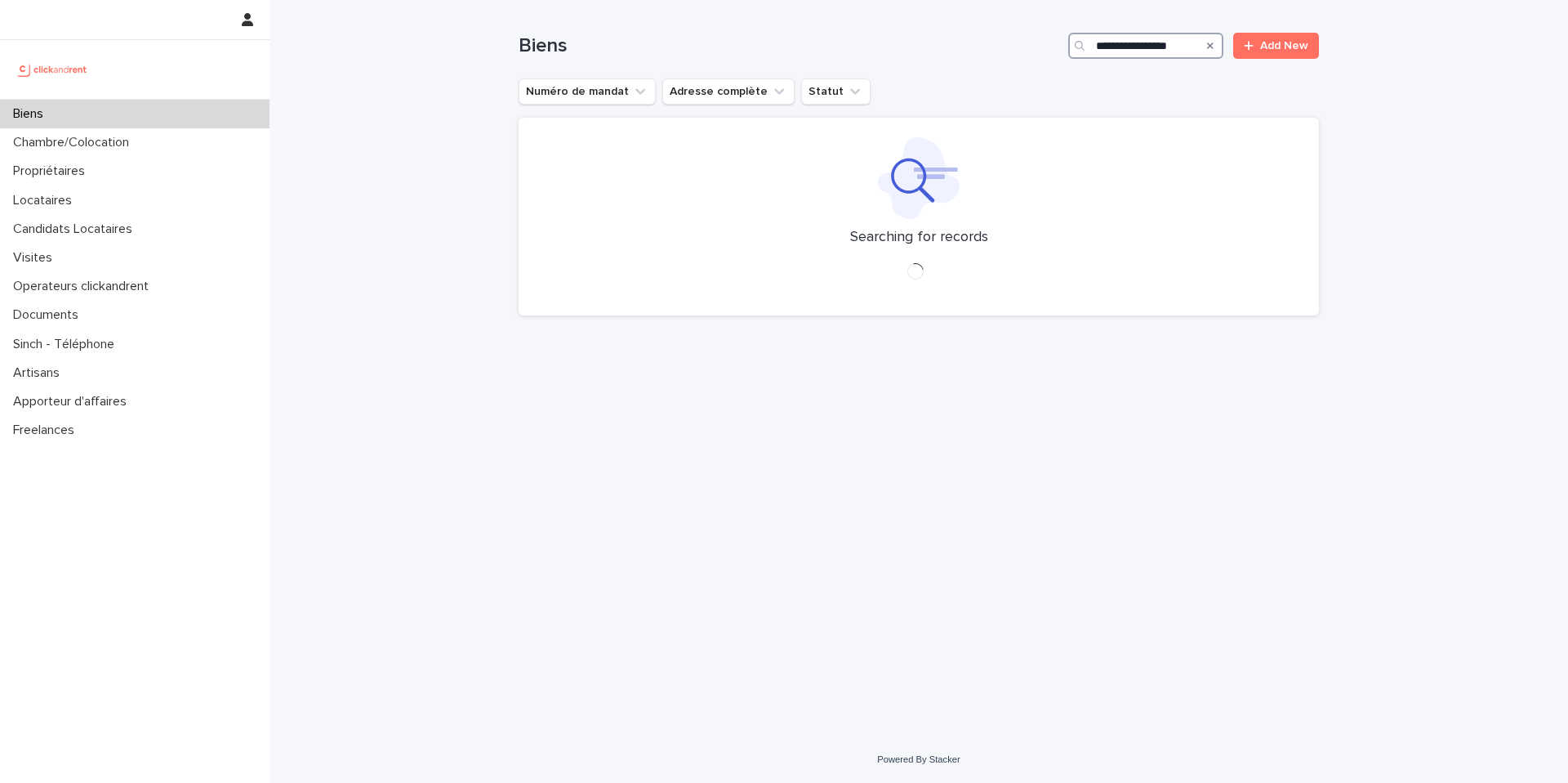
type input "**********"
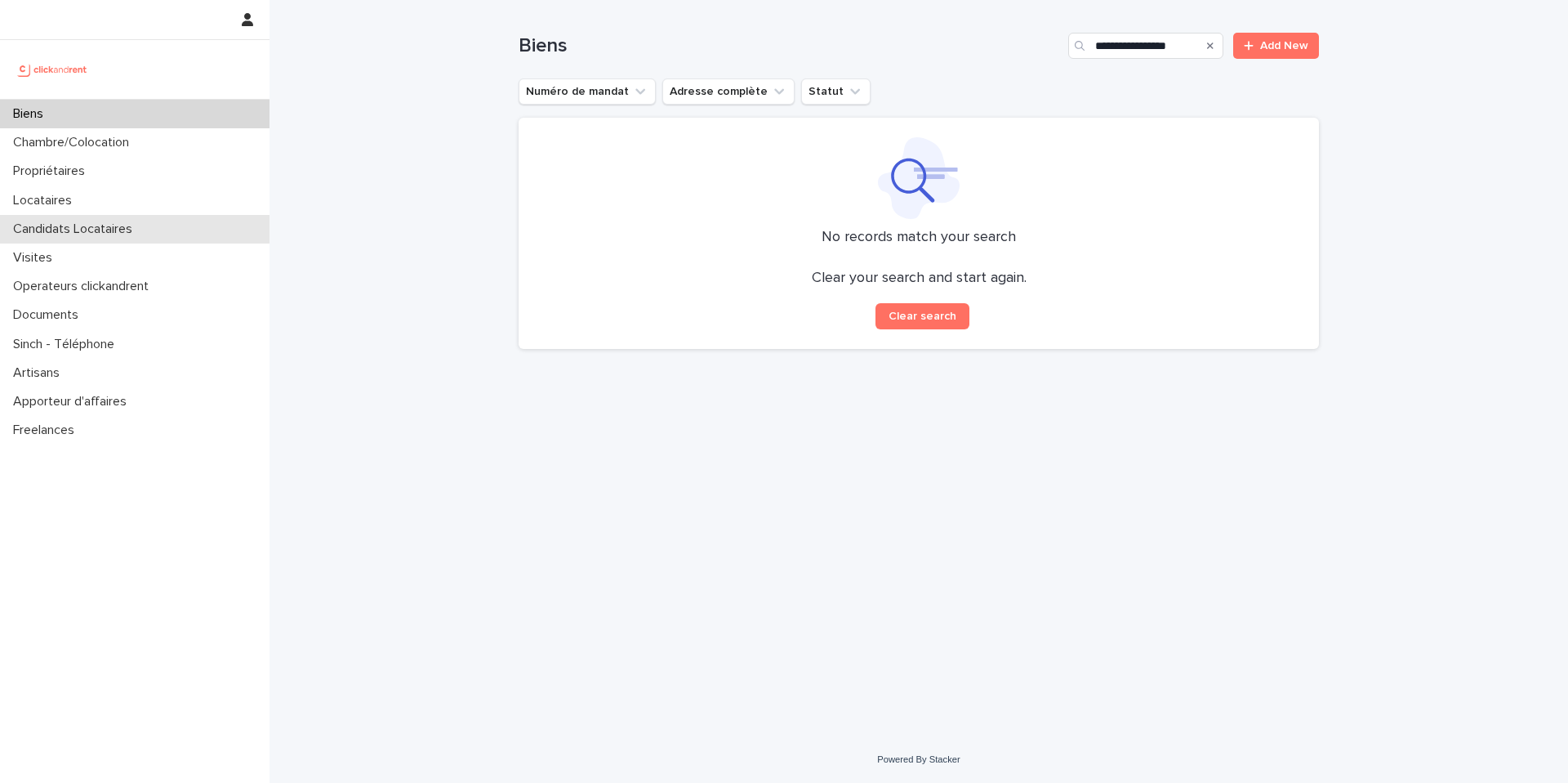
click at [124, 228] on p "Candidats Locataires" at bounding box center [75, 229] width 139 height 15
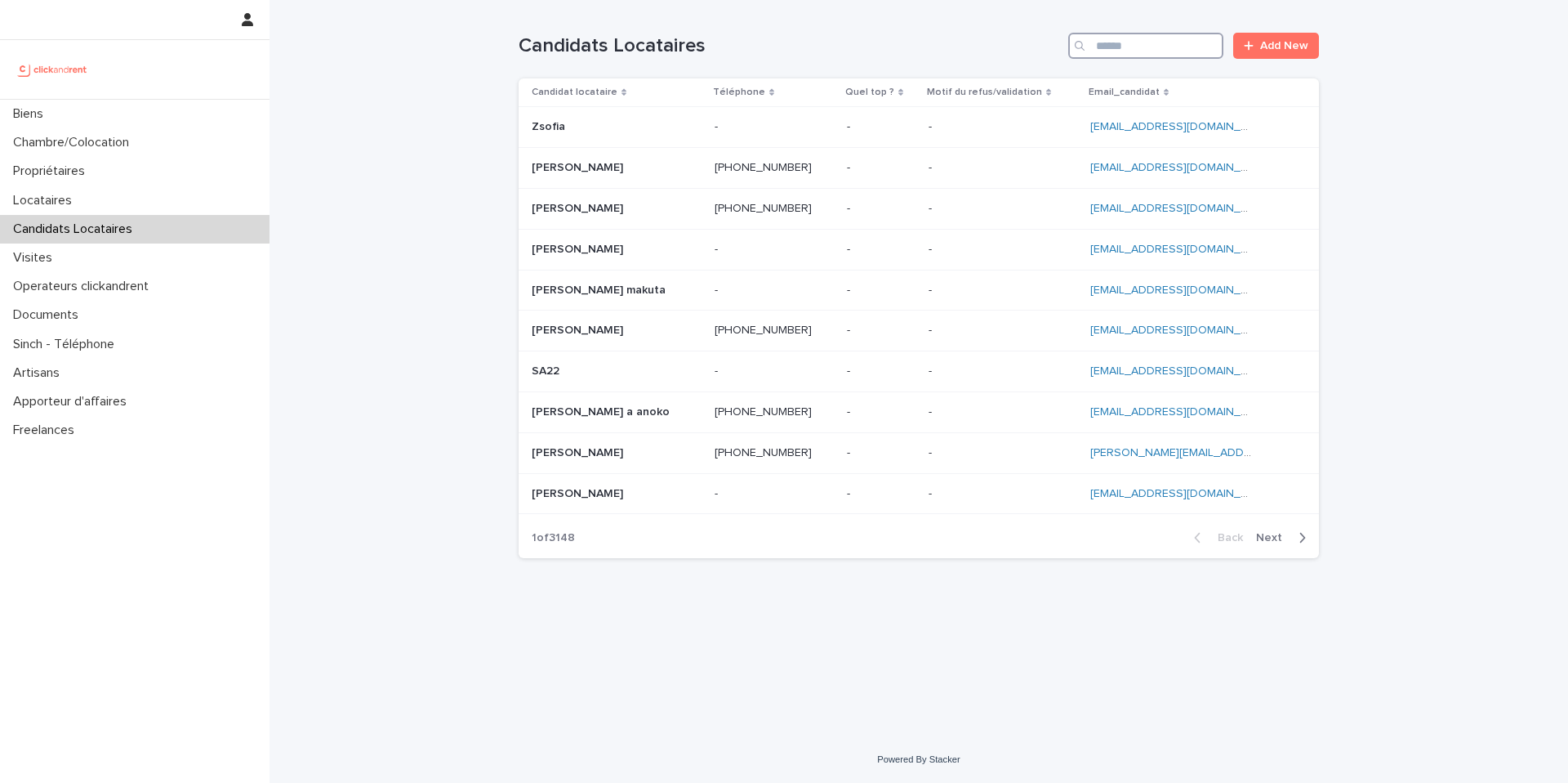
click at [1128, 49] on input "Search" at bounding box center [1146, 45] width 155 height 26
paste input "**********"
type input "**********"
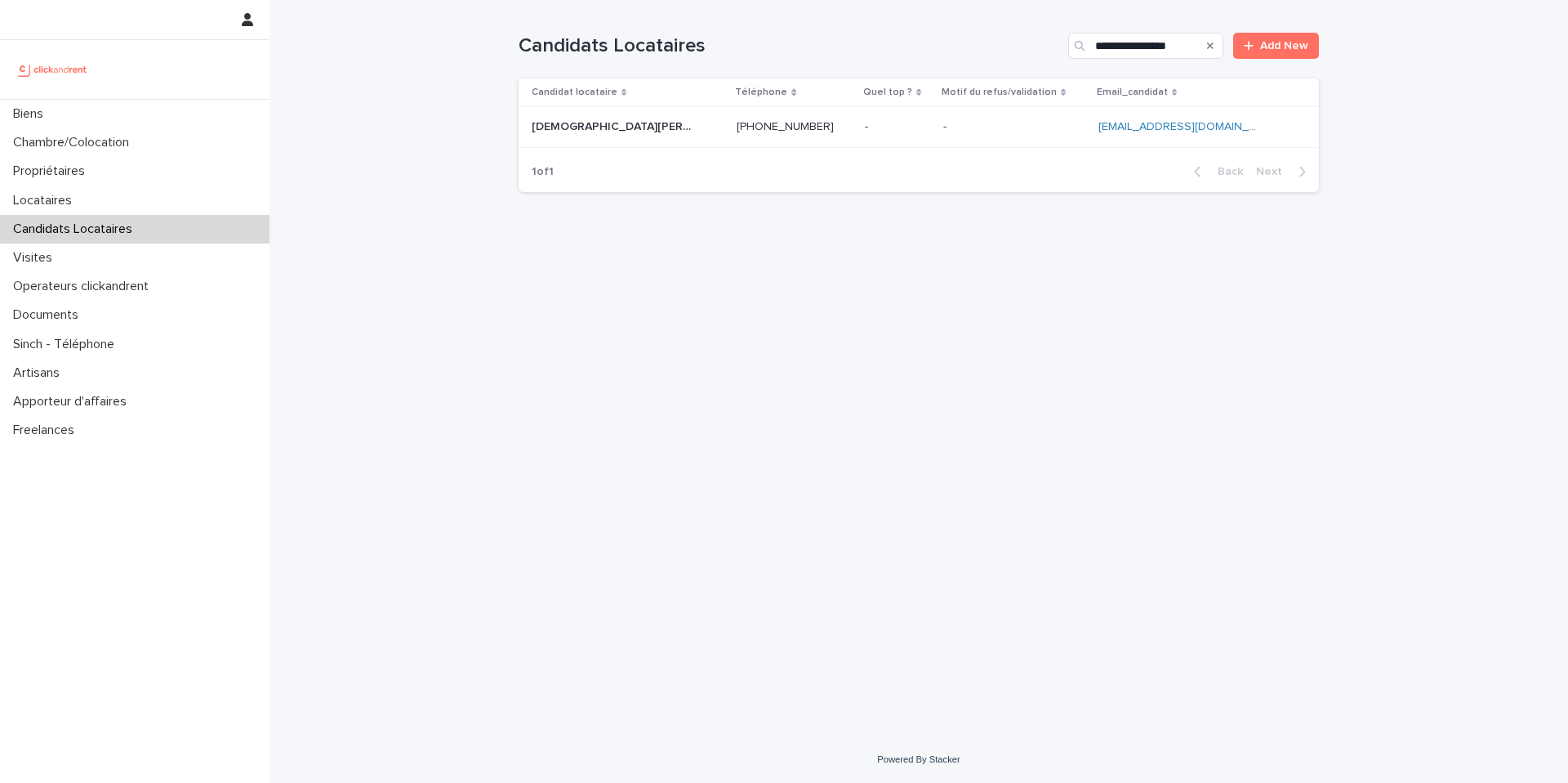
click at [973, 132] on p at bounding box center [1014, 126] width 143 height 14
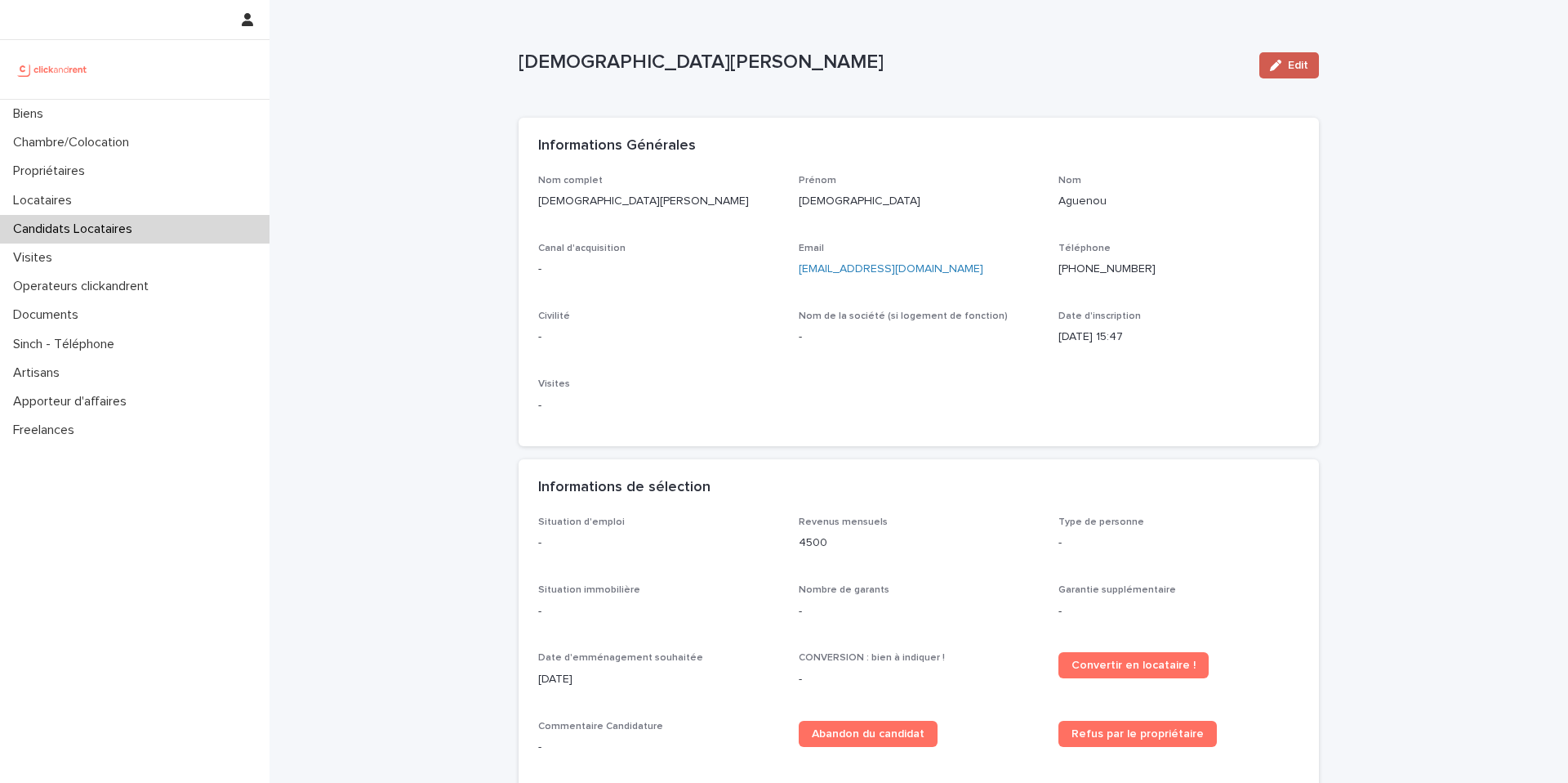
click at [1299, 72] on button "Edit" at bounding box center [1289, 65] width 60 height 26
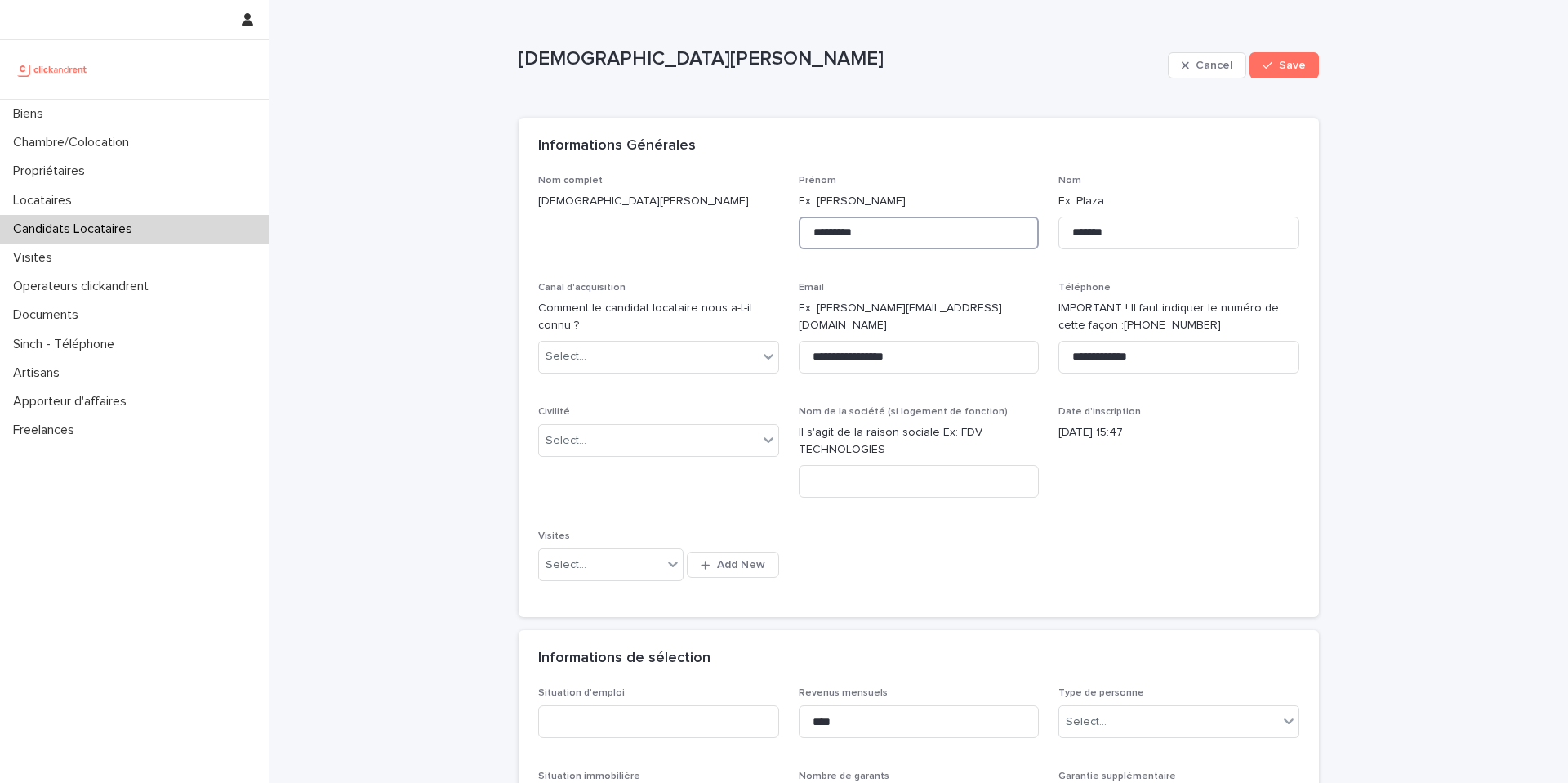
click at [913, 230] on input "*********" at bounding box center [919, 233] width 241 height 33
type input "**********"
click at [934, 162] on div "Informations Générales" at bounding box center [919, 146] width 801 height 57
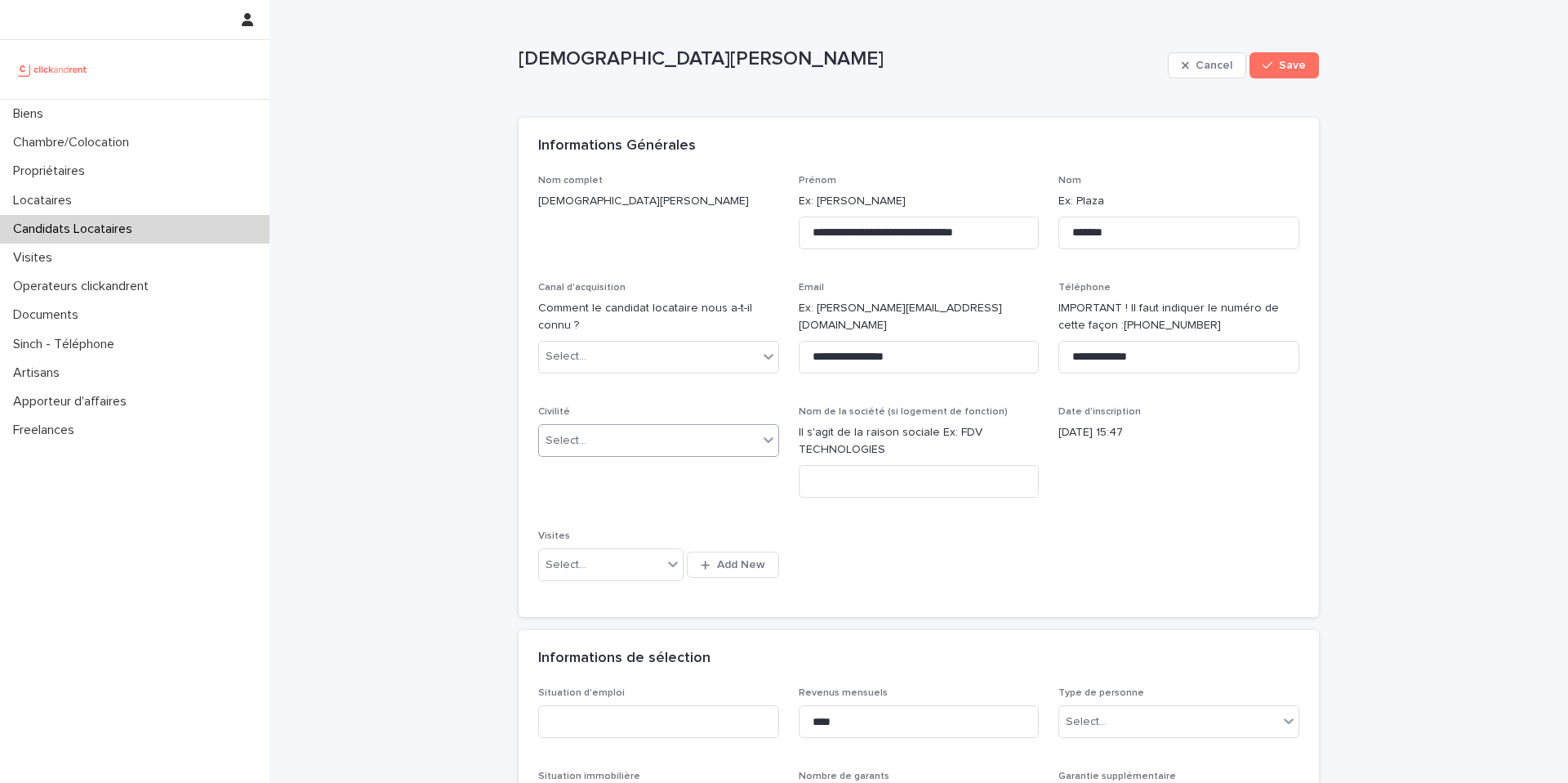
click at [625, 436] on div "Select..." at bounding box center [648, 441] width 219 height 27
click at [621, 490] on div "Monsieur" at bounding box center [659, 500] width 240 height 28
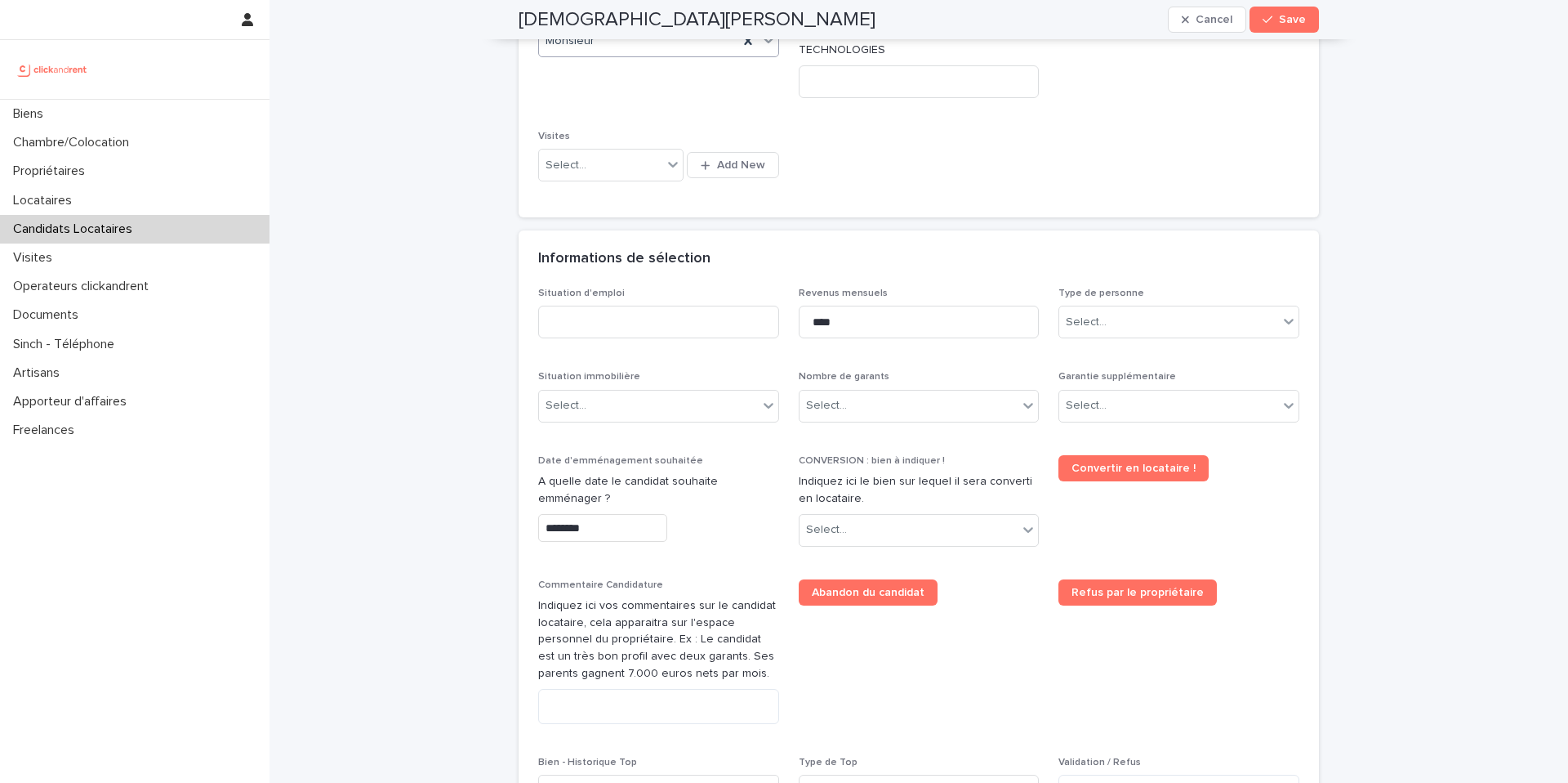
scroll to position [406, 0]
